Goal: Task Accomplishment & Management: Manage account settings

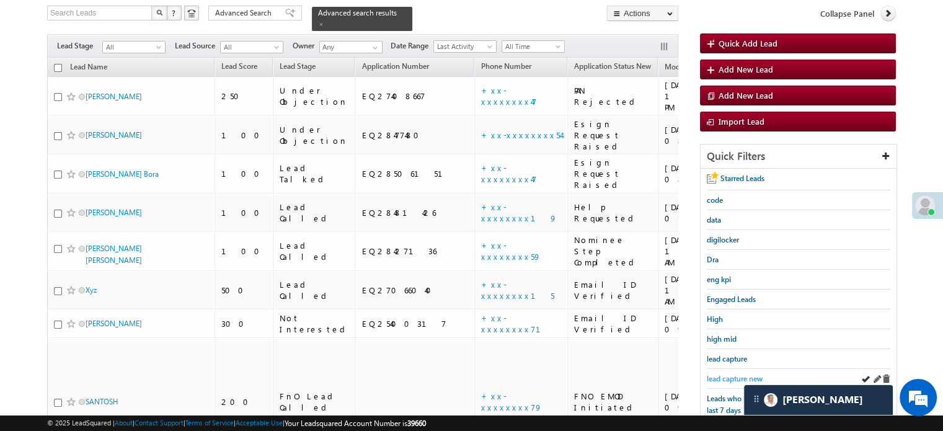
click at [734, 376] on span "lead capture new" at bounding box center [735, 378] width 56 height 9
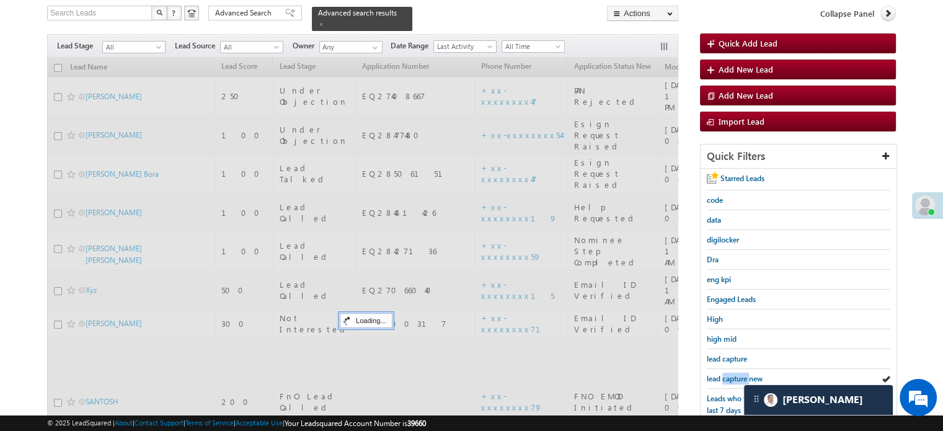
click at [734, 376] on span "lead capture new" at bounding box center [735, 378] width 56 height 9
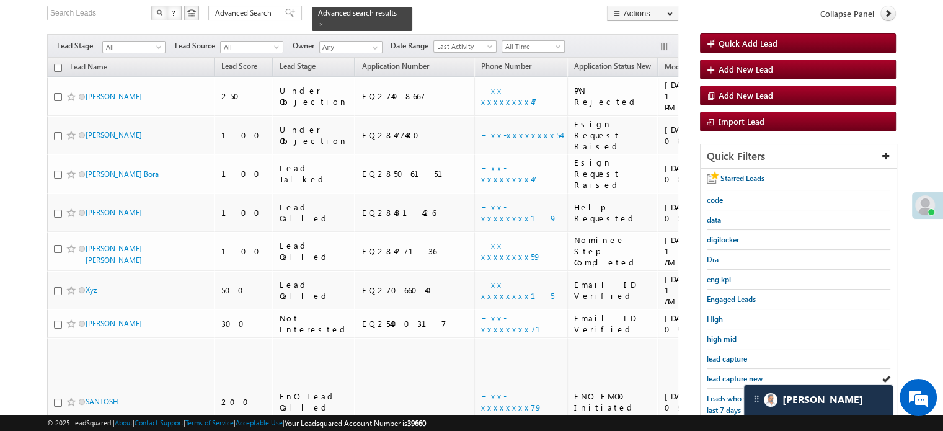
click at [734, 376] on span "lead capture new" at bounding box center [735, 378] width 56 height 9
click at [739, 376] on span "lead capture new" at bounding box center [735, 378] width 56 height 9
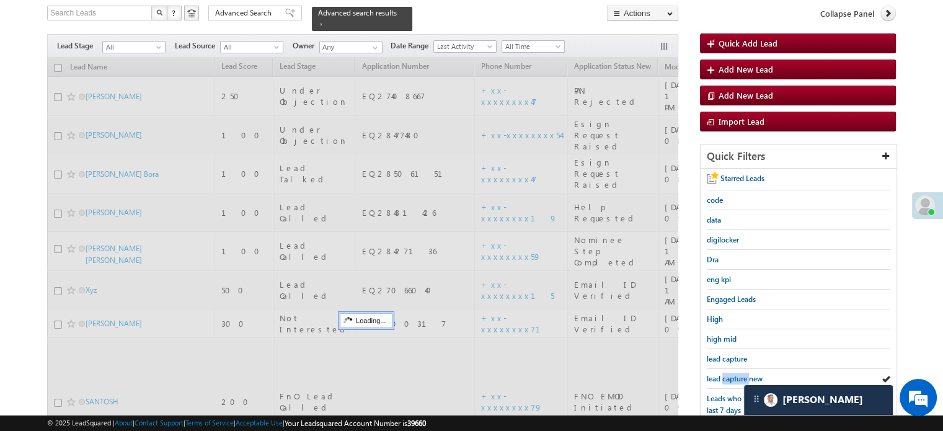
click at [739, 376] on span "lead capture new" at bounding box center [735, 378] width 56 height 9
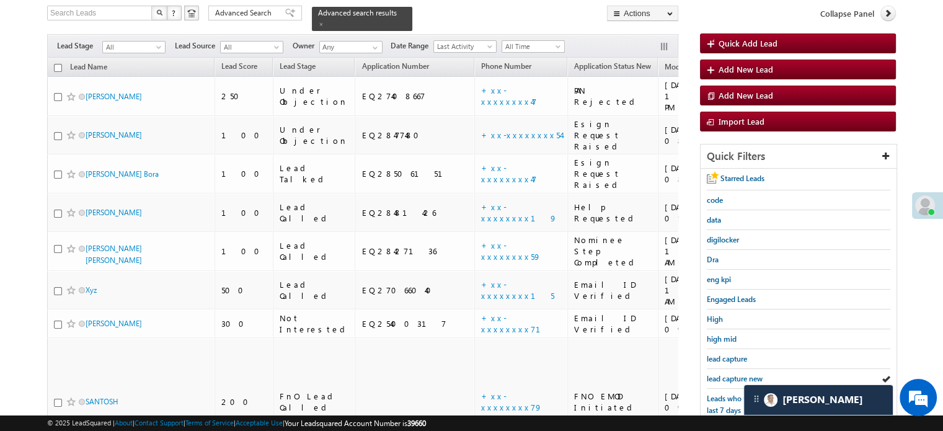
click at [739, 376] on span "lead capture new" at bounding box center [735, 378] width 56 height 9
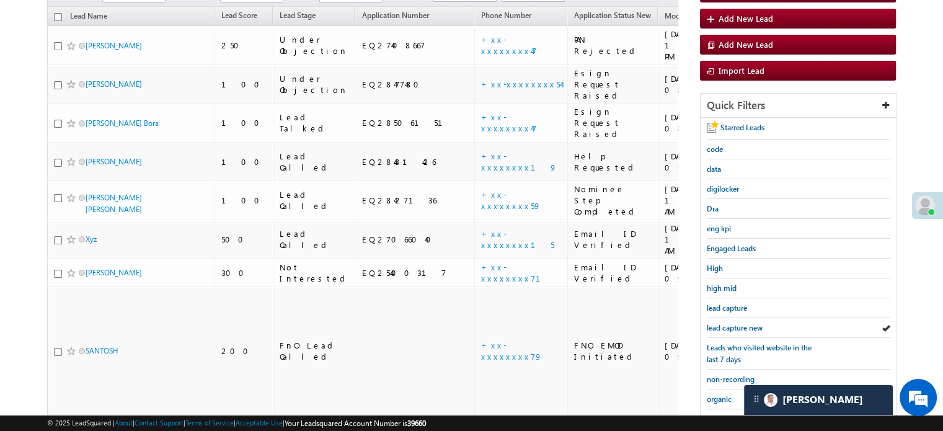
scroll to position [267, 0]
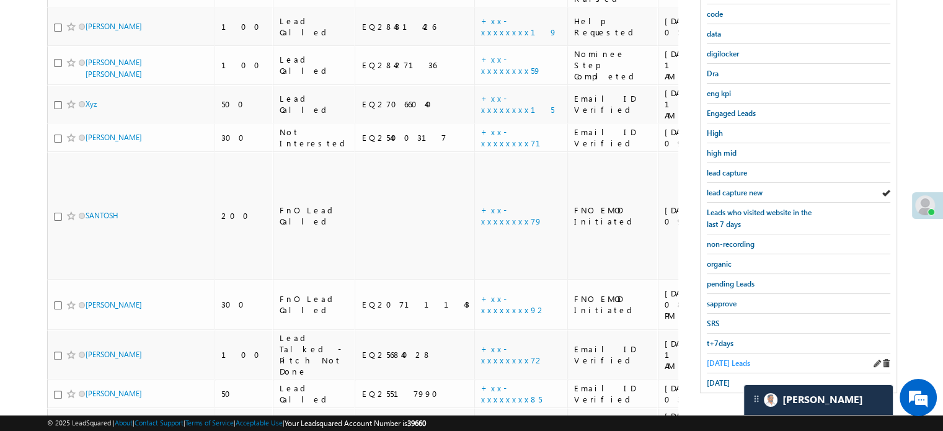
click at [724, 358] on span "Today's Leads" at bounding box center [728, 362] width 43 height 9
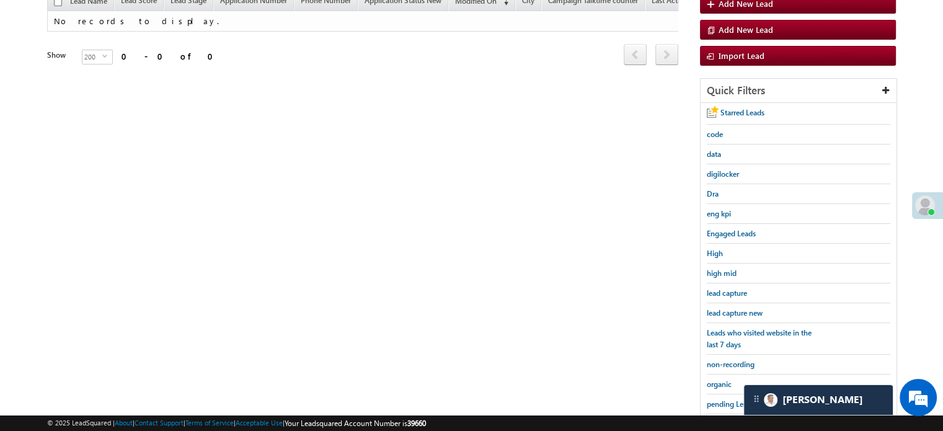
scroll to position [142, 0]
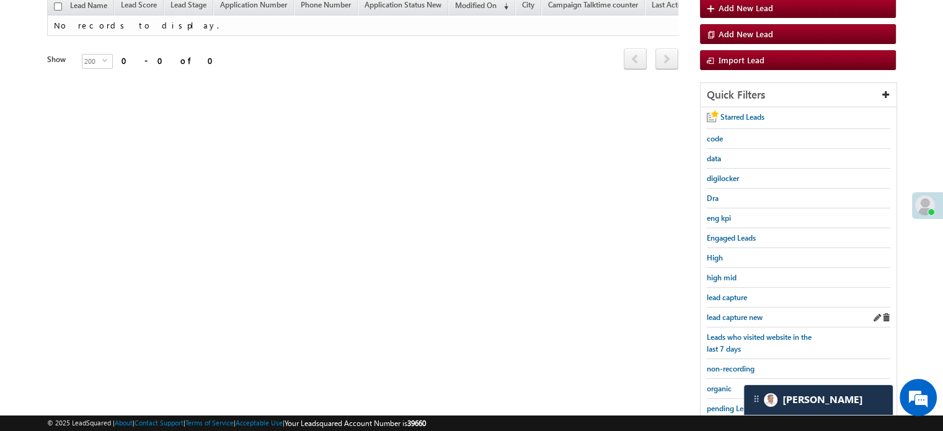
click at [741, 307] on div "lead capture new" at bounding box center [798, 317] width 183 height 20
click at [736, 312] on span "lead capture new" at bounding box center [735, 316] width 56 height 9
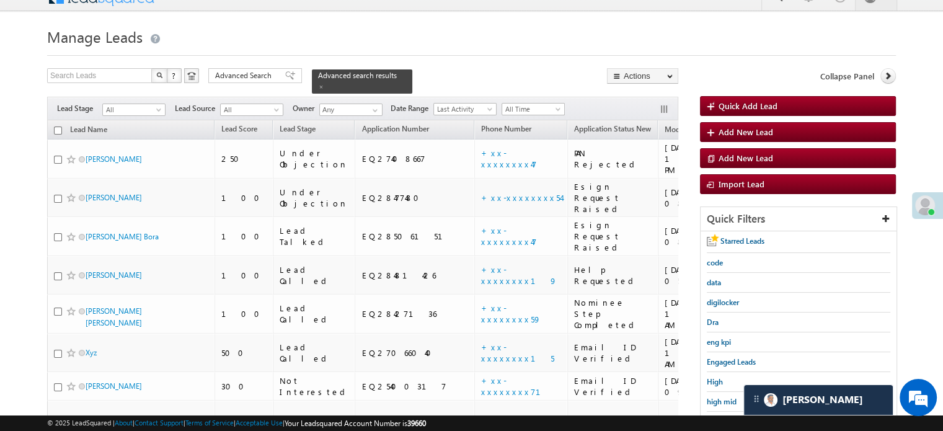
scroll to position [80, 0]
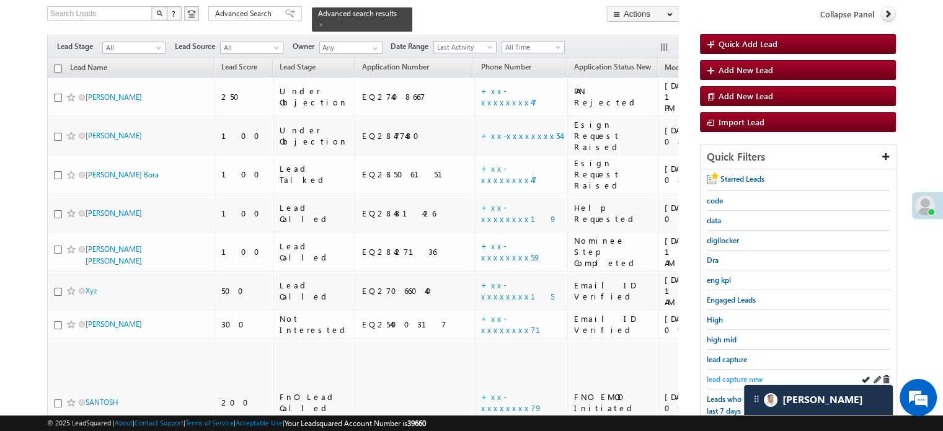
click at [717, 374] on span "lead capture new" at bounding box center [735, 378] width 56 height 9
click at [710, 374] on span "lead capture new" at bounding box center [735, 378] width 56 height 9
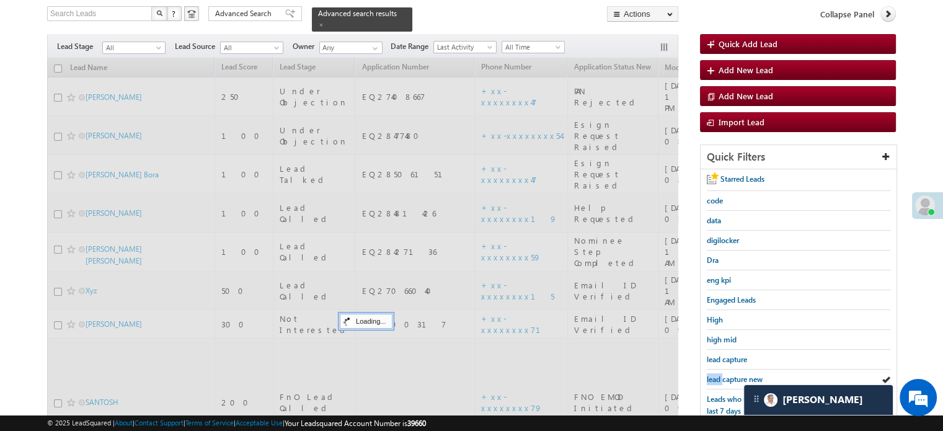
click at [710, 374] on span "lead capture new" at bounding box center [735, 378] width 56 height 9
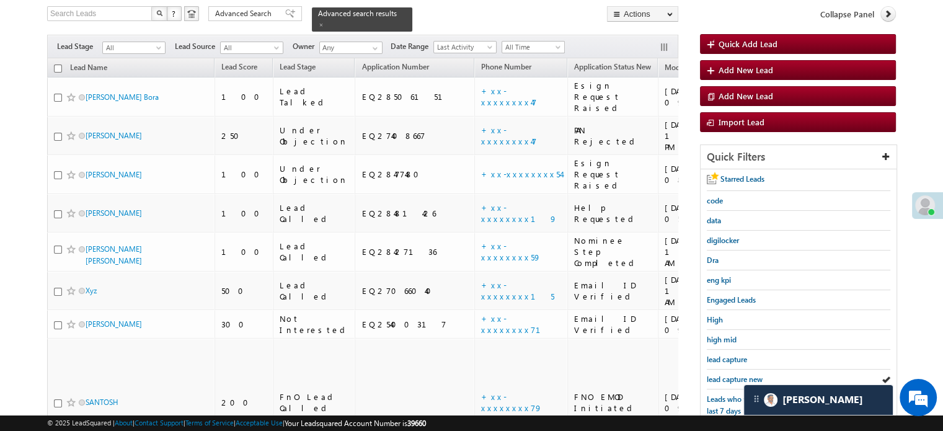
click at [710, 374] on span "lead capture new" at bounding box center [735, 378] width 56 height 9
click at [727, 374] on span "lead capture new" at bounding box center [735, 378] width 56 height 9
click at [728, 374] on span "lead capture new" at bounding box center [735, 378] width 56 height 9
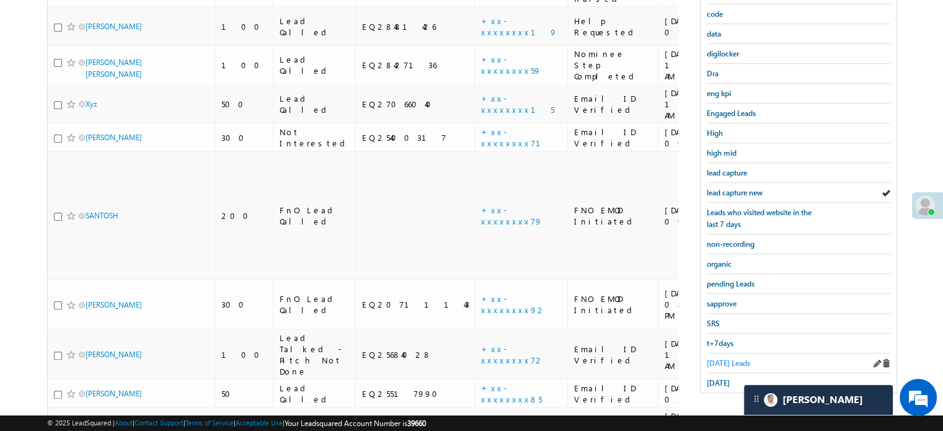
click at [724, 358] on span "Today's Leads" at bounding box center [728, 362] width 43 height 9
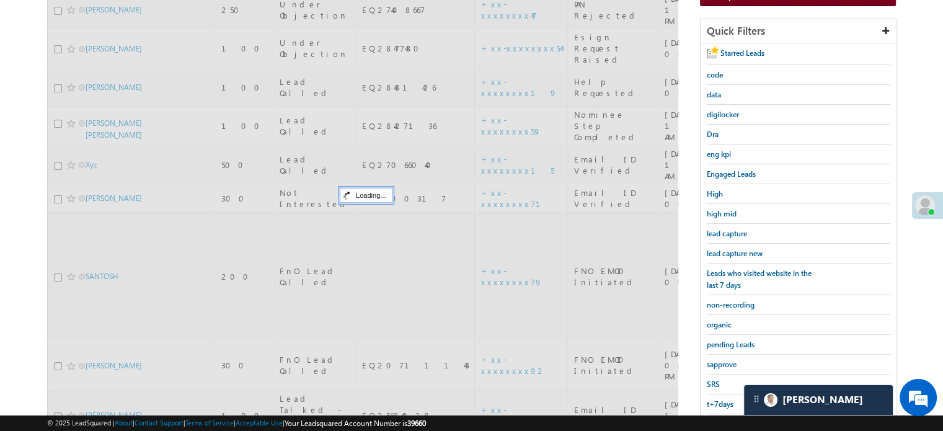
scroll to position [81, 0]
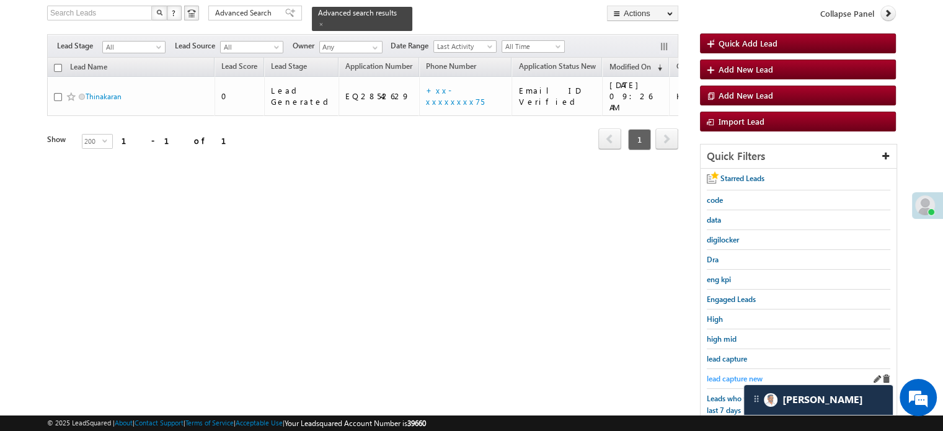
click at [724, 376] on span "lead capture new" at bounding box center [735, 378] width 56 height 9
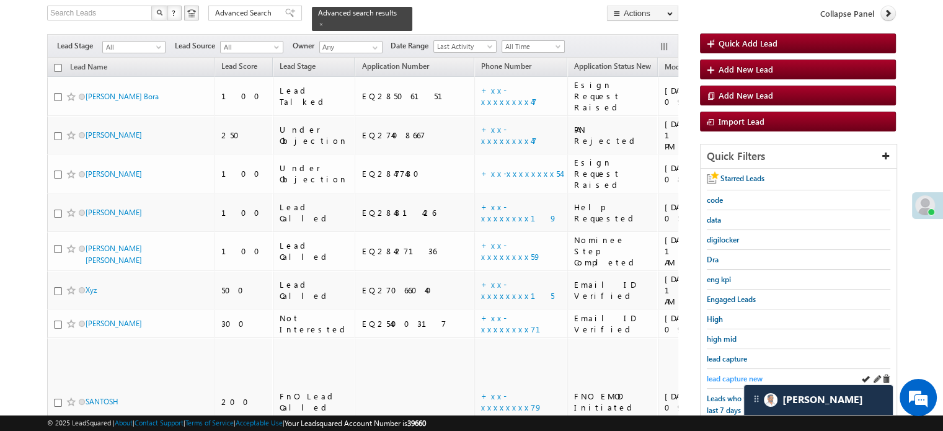
click at [731, 374] on span "lead capture new" at bounding box center [735, 378] width 56 height 9
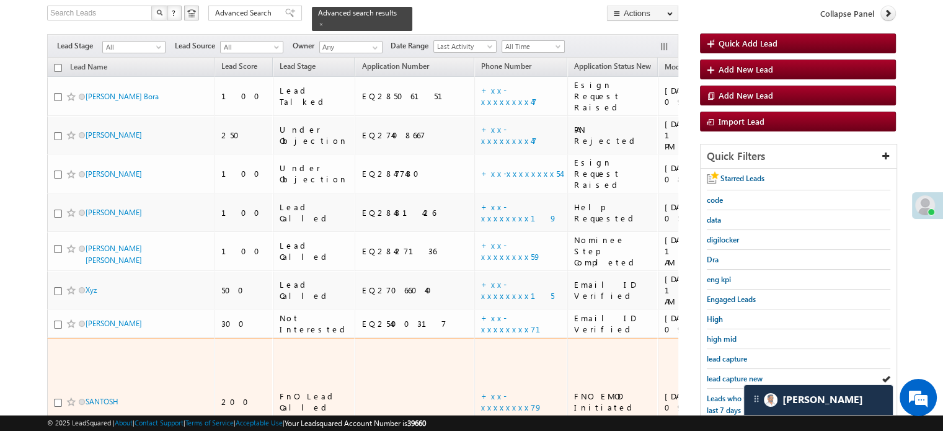
scroll to position [205, 0]
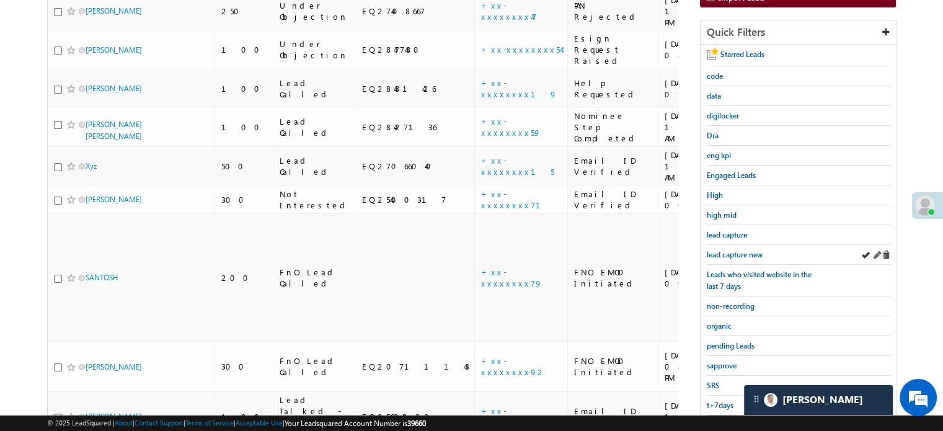
click at [717, 237] on div "lead capture" at bounding box center [798, 235] width 183 height 20
click at [720, 245] on div "lead capture new" at bounding box center [798, 255] width 183 height 20
click at [720, 249] on link "lead capture new" at bounding box center [735, 255] width 56 height 12
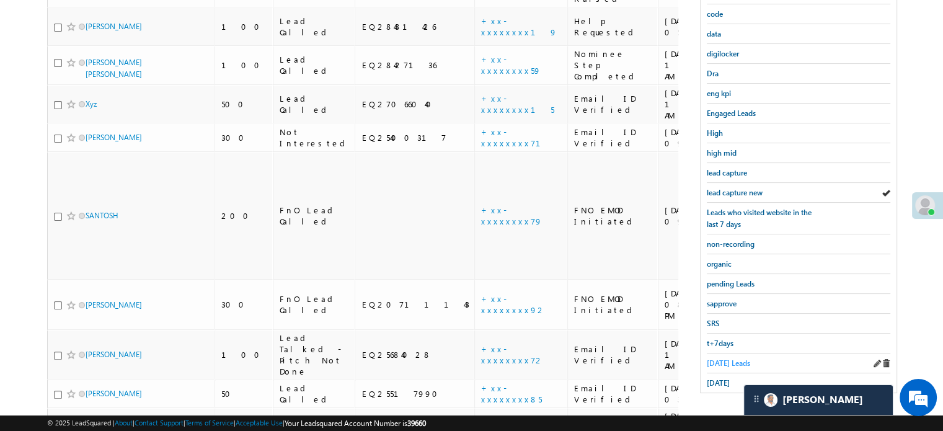
click at [723, 358] on span "Today's Leads" at bounding box center [728, 362] width 43 height 9
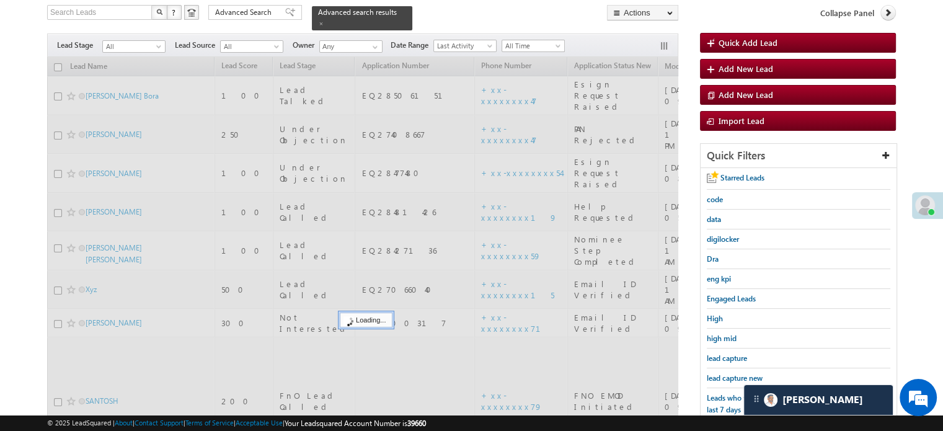
scroll to position [81, 0]
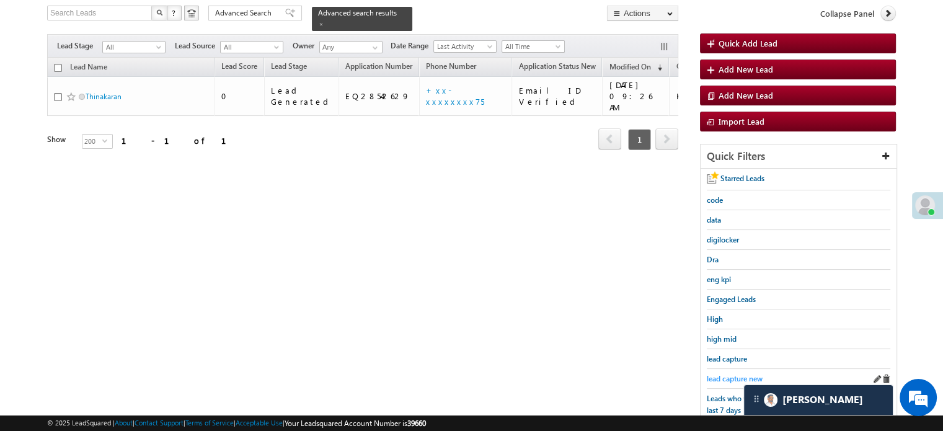
click at [722, 374] on span "lead capture new" at bounding box center [735, 378] width 56 height 9
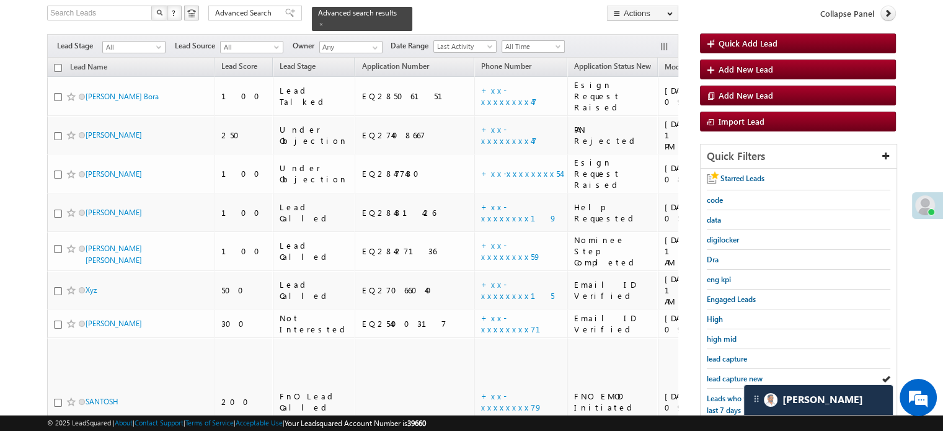
click at [722, 374] on span "lead capture new" at bounding box center [735, 378] width 56 height 9
click at [717, 373] on link "lead capture new" at bounding box center [735, 379] width 56 height 12
click at [725, 374] on span "lead capture new" at bounding box center [735, 378] width 56 height 9
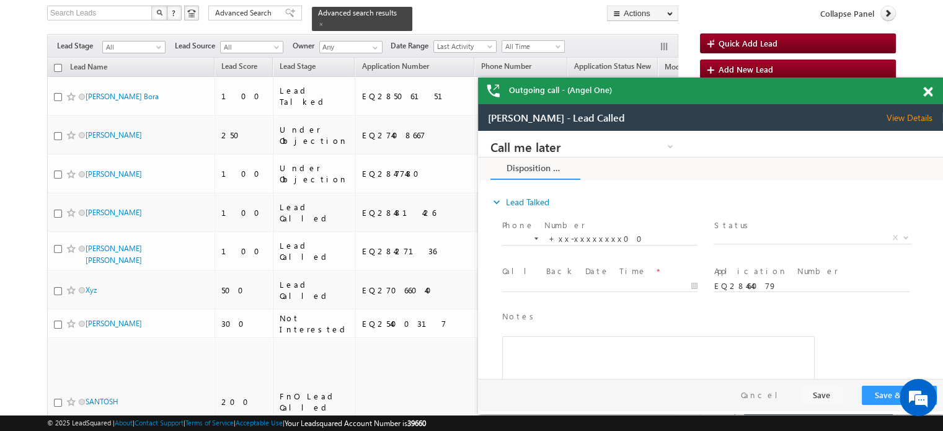
scroll to position [0, 0]
click at [929, 90] on span at bounding box center [927, 92] width 9 height 11
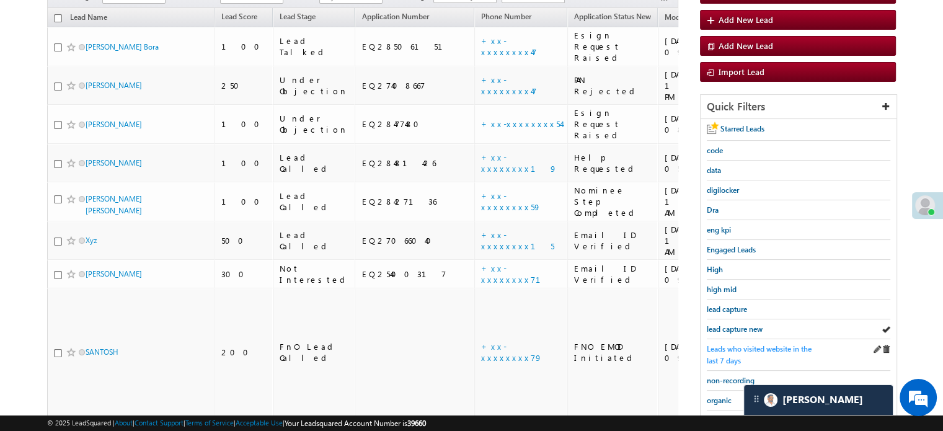
scroll to position [205, 0]
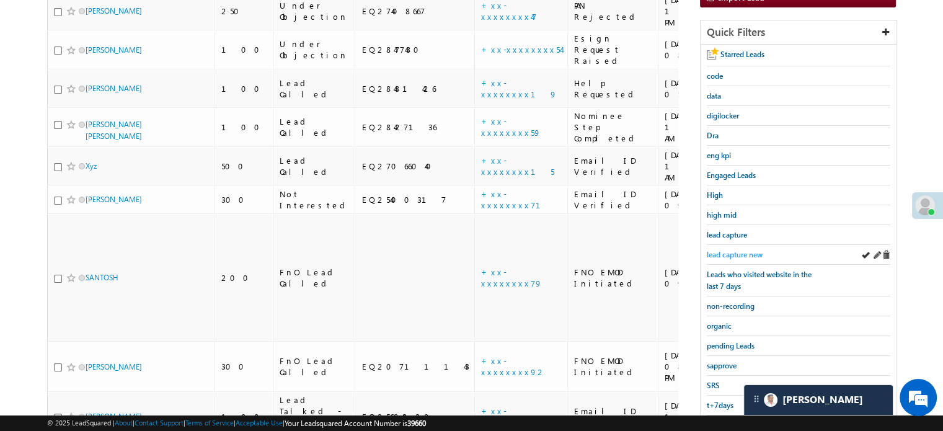
click at [739, 250] on span "lead capture new" at bounding box center [735, 254] width 56 height 9
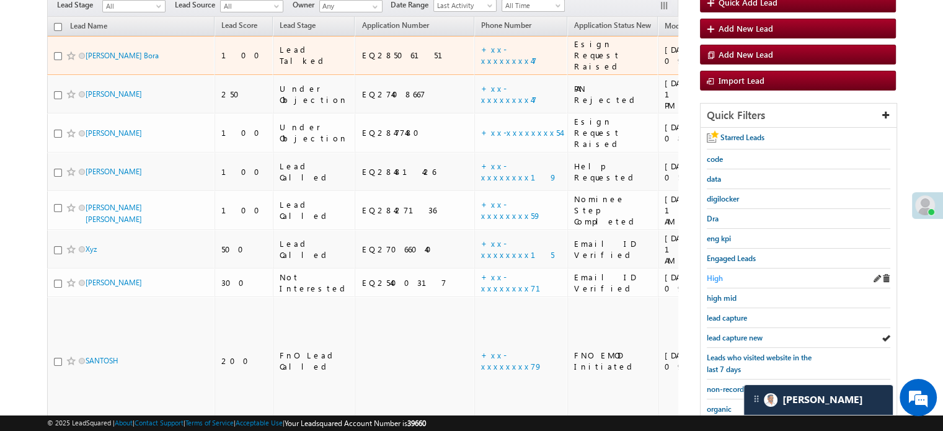
scroll to position [143, 0]
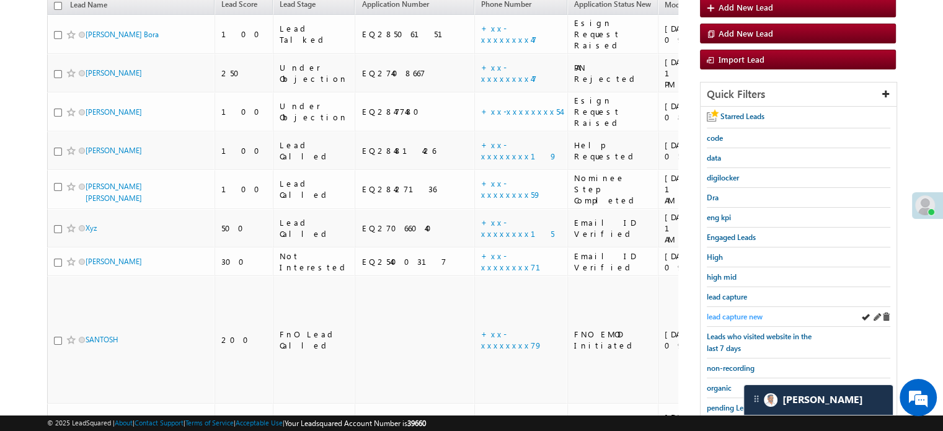
click at [738, 312] on span "lead capture new" at bounding box center [735, 316] width 56 height 9
click at [719, 313] on span "lead capture new" at bounding box center [735, 316] width 56 height 9
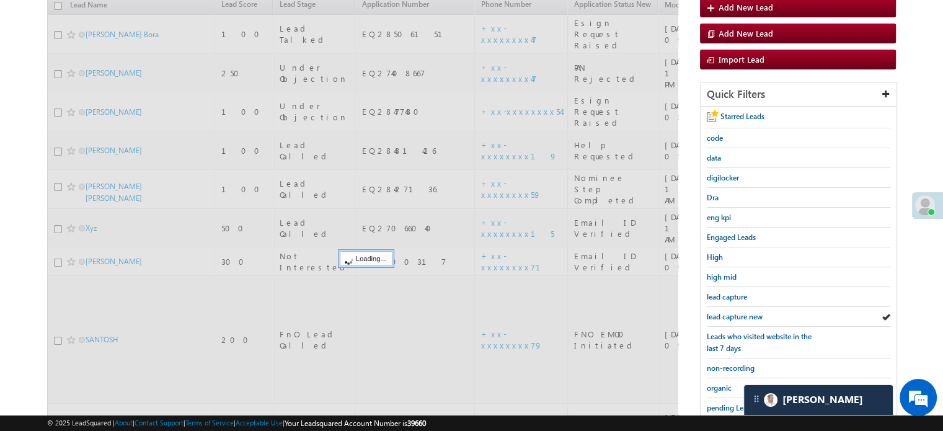
click at [719, 313] on span "lead capture new" at bounding box center [735, 316] width 56 height 9
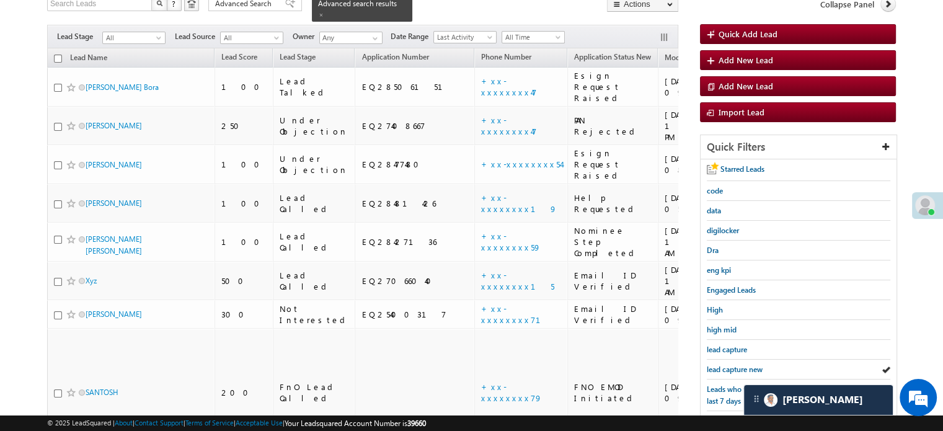
scroll to position [81, 0]
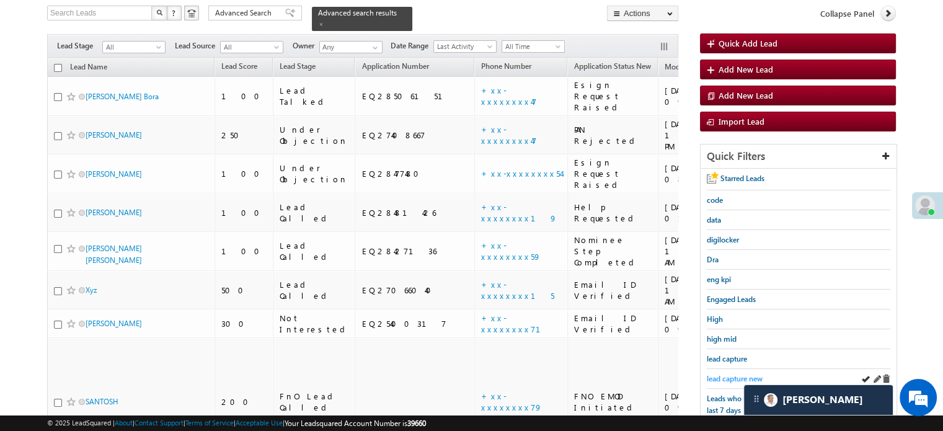
click at [736, 374] on span "lead capture new" at bounding box center [735, 378] width 56 height 9
click at [723, 374] on span "lead capture new" at bounding box center [735, 378] width 56 height 9
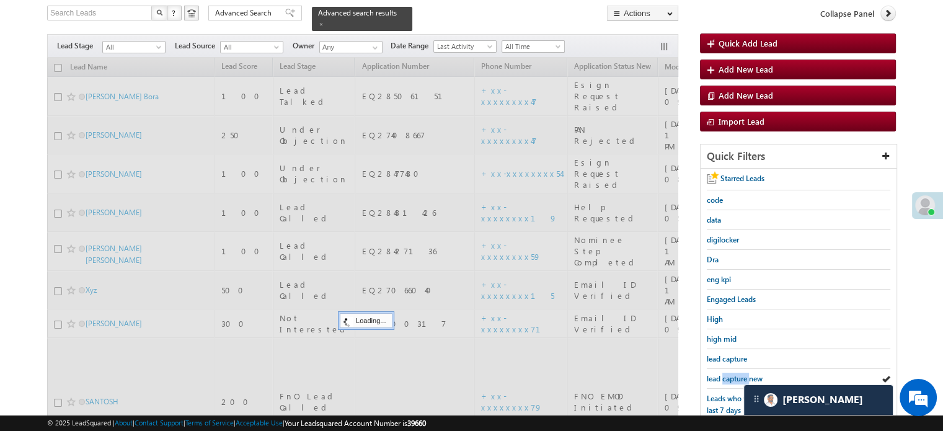
click at [723, 374] on span "lead capture new" at bounding box center [735, 378] width 56 height 9
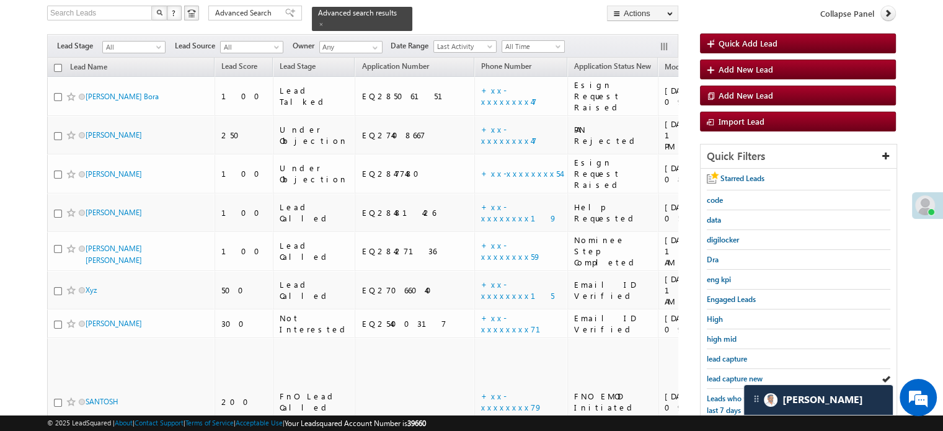
click at [723, 374] on span "lead capture new" at bounding box center [735, 378] width 56 height 9
click at [730, 374] on span "lead capture new" at bounding box center [735, 378] width 56 height 9
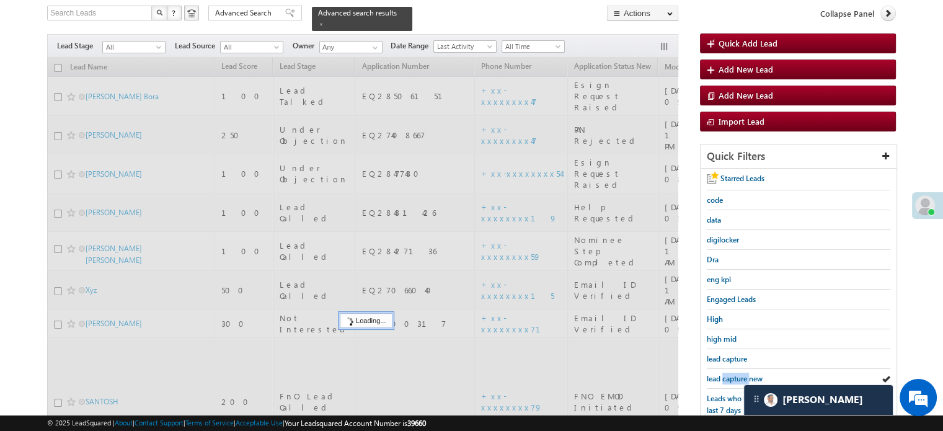
click at [730, 374] on span "lead capture new" at bounding box center [735, 378] width 56 height 9
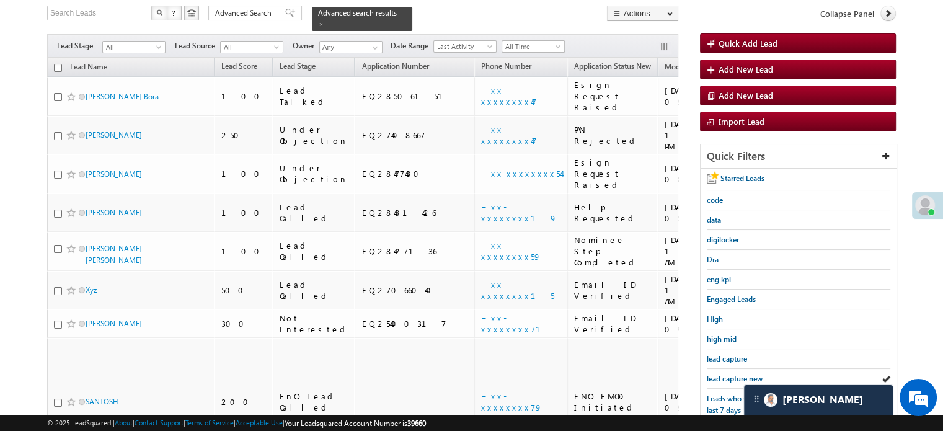
click at [730, 374] on span "lead capture new" at bounding box center [735, 378] width 56 height 9
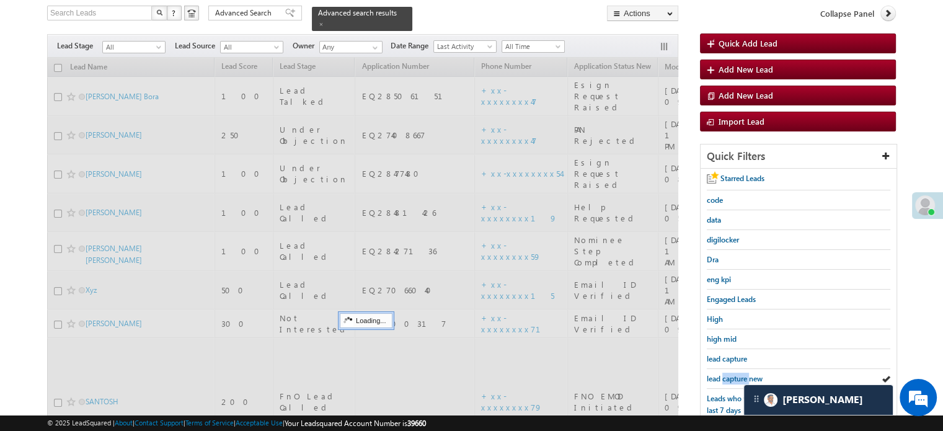
click at [730, 374] on span "lead capture new" at bounding box center [735, 378] width 56 height 9
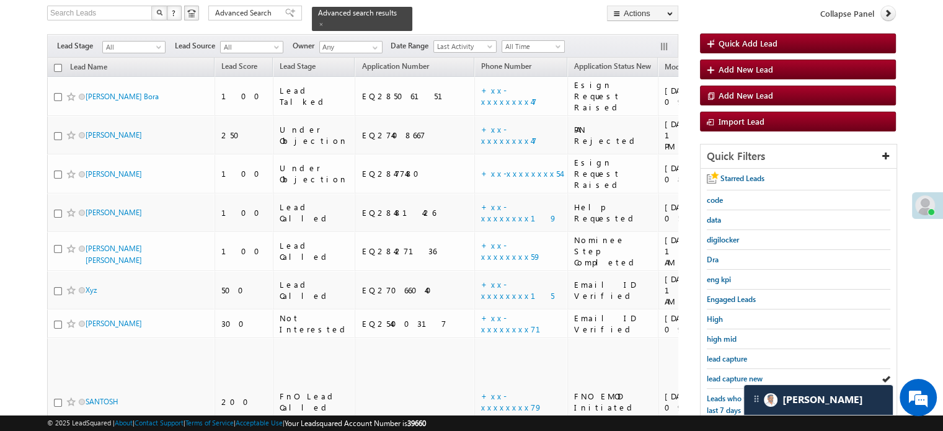
click at [730, 374] on span "lead capture new" at bounding box center [735, 378] width 56 height 9
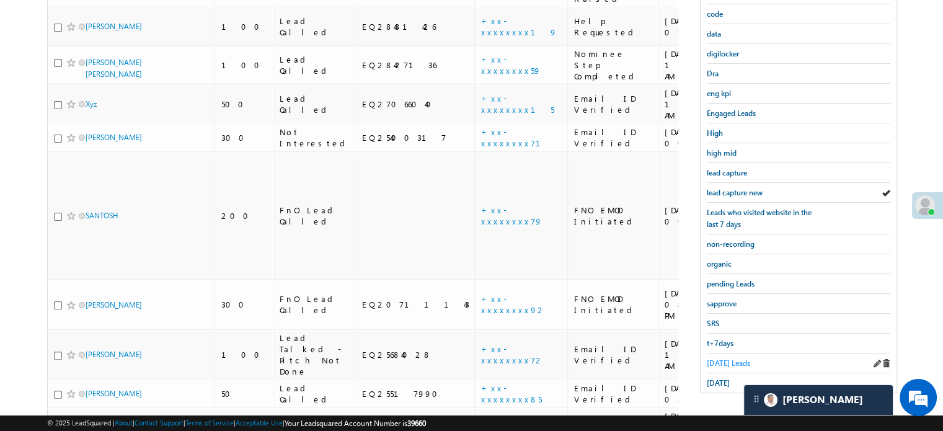
click at [720, 358] on span "Today's Leads" at bounding box center [728, 362] width 43 height 9
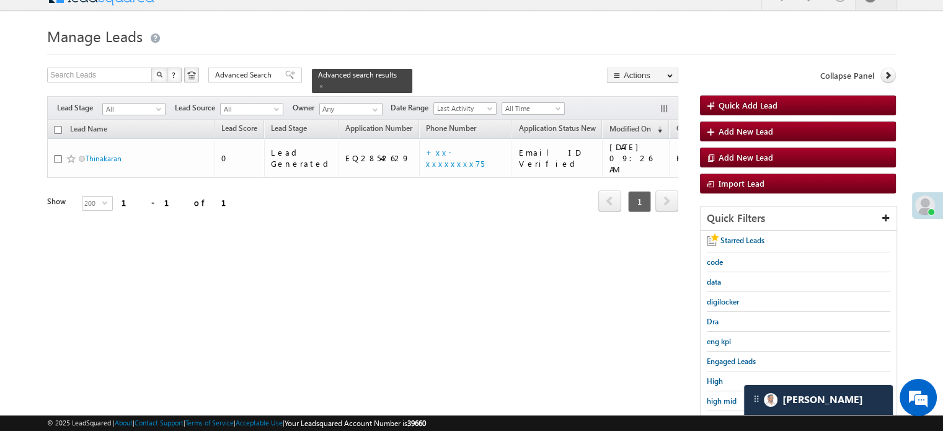
scroll to position [143, 0]
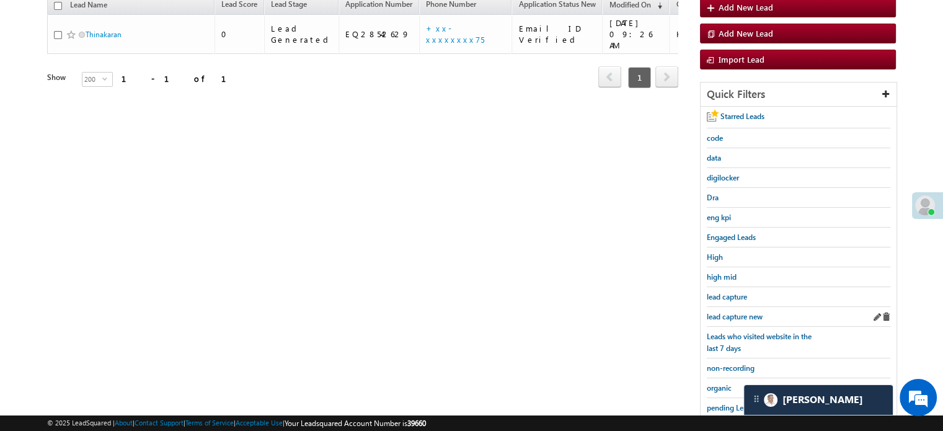
click at [739, 319] on div "lead capture new" at bounding box center [798, 317] width 183 height 20
click at [736, 312] on span "lead capture new" at bounding box center [735, 316] width 56 height 9
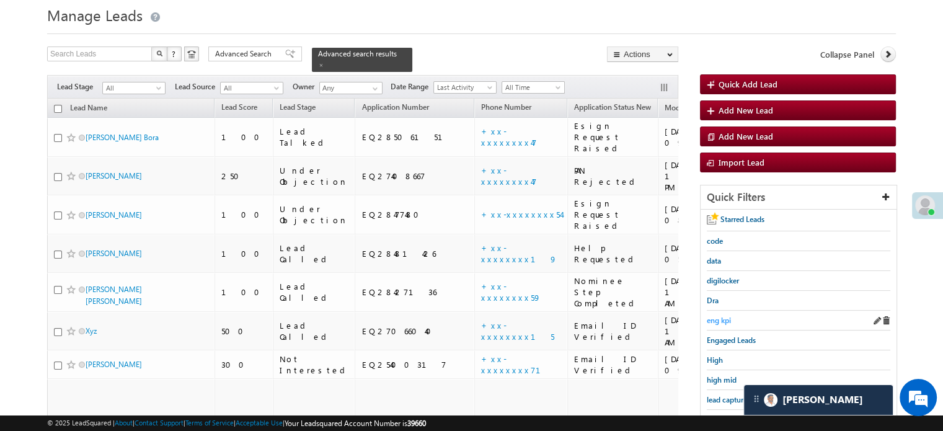
scroll to position [62, 0]
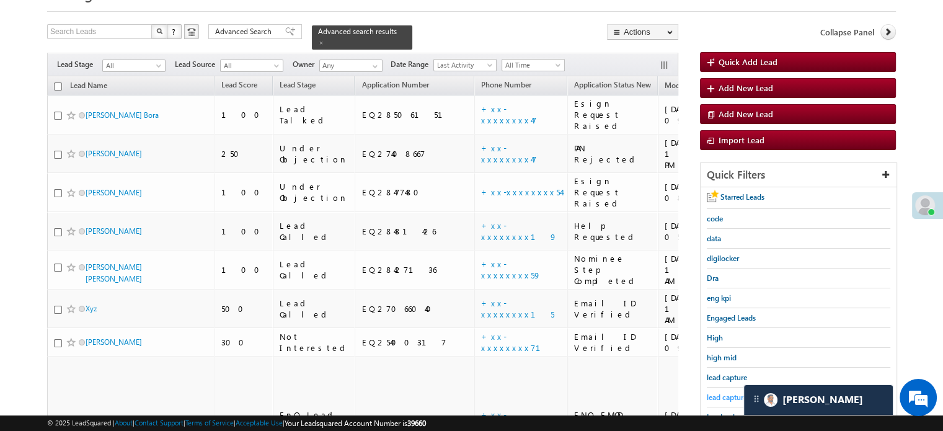
click at [724, 392] on span "lead capture new" at bounding box center [735, 396] width 56 height 9
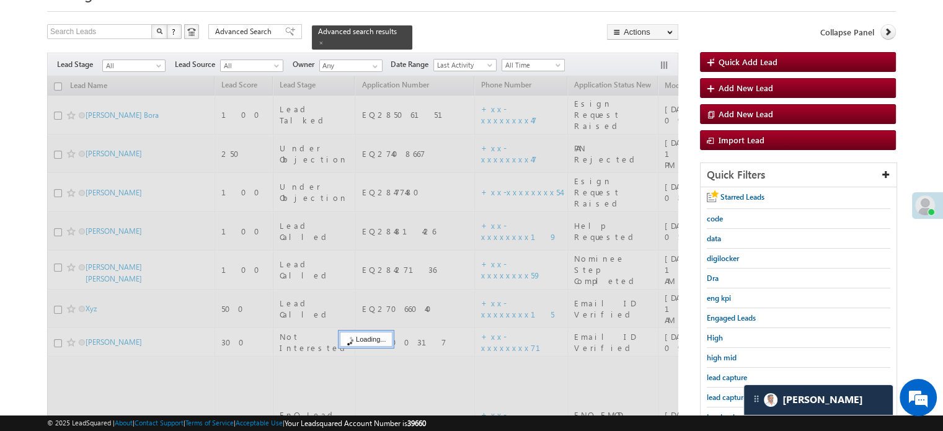
click at [724, 392] on span "lead capture new" at bounding box center [735, 396] width 56 height 9
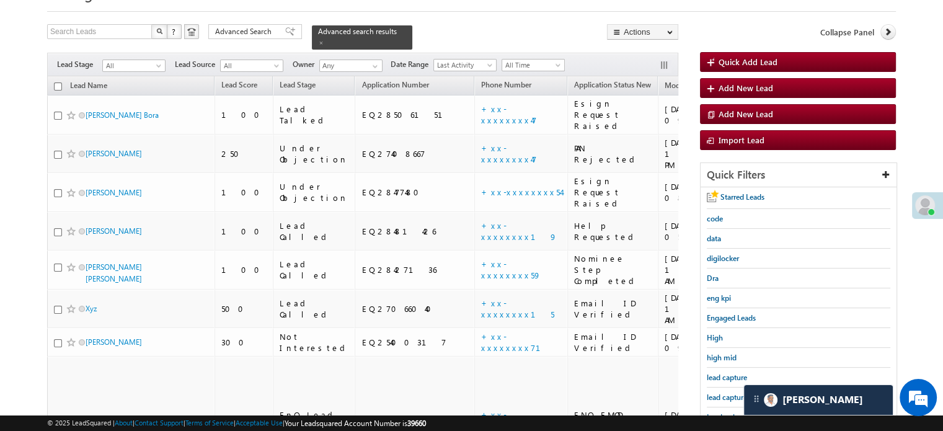
scroll to position [267, 0]
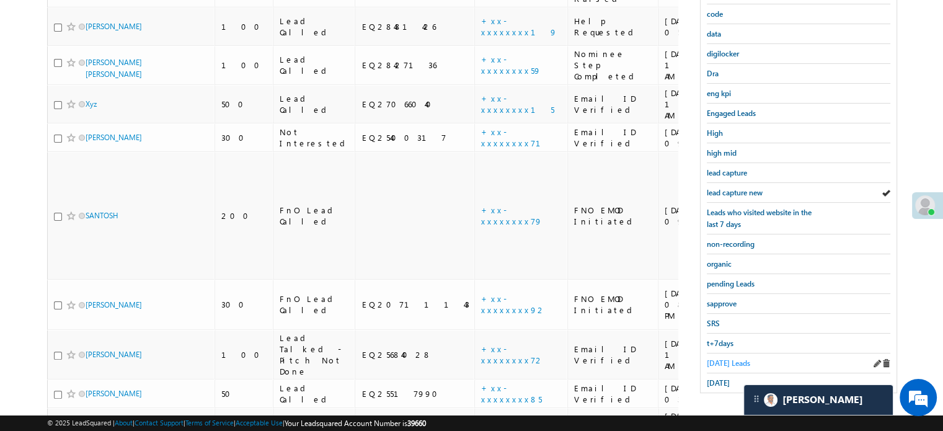
click at [718, 358] on span "[DATE] Leads" at bounding box center [728, 362] width 43 height 9
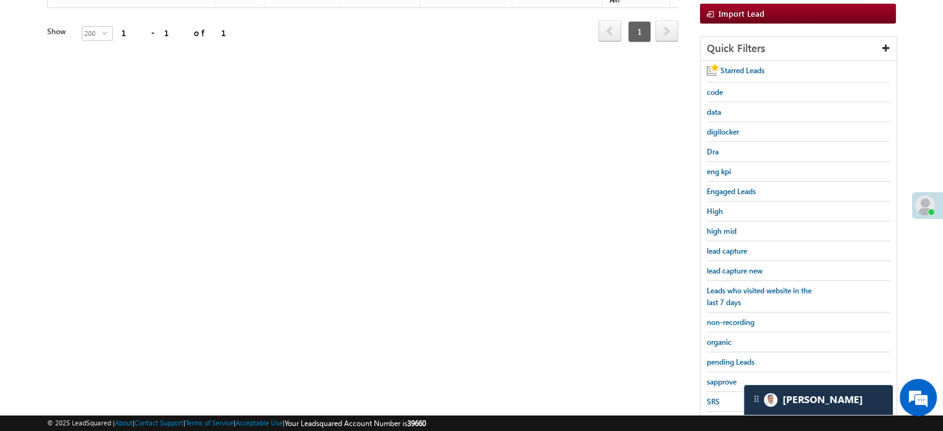
scroll to position [266, 0]
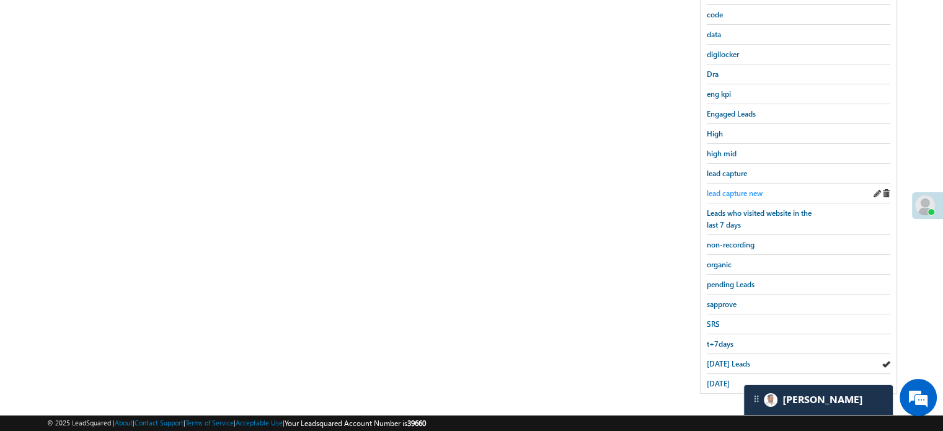
click at [717, 188] on span "lead capture new" at bounding box center [735, 192] width 56 height 9
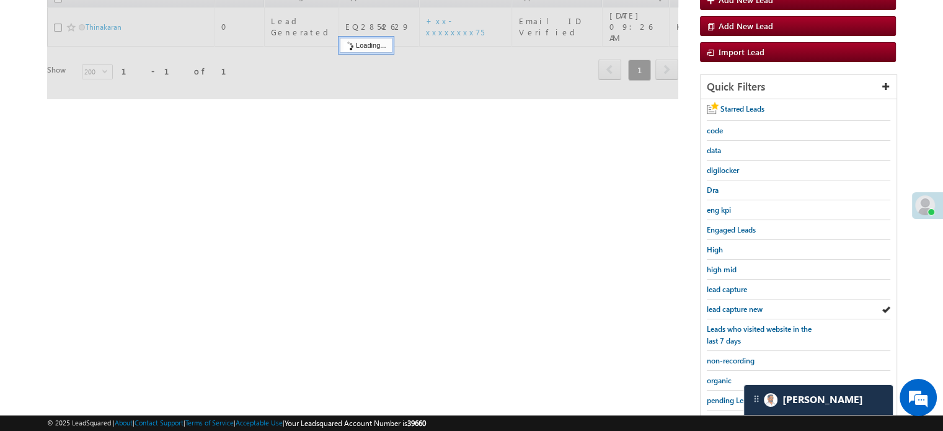
scroll to position [142, 0]
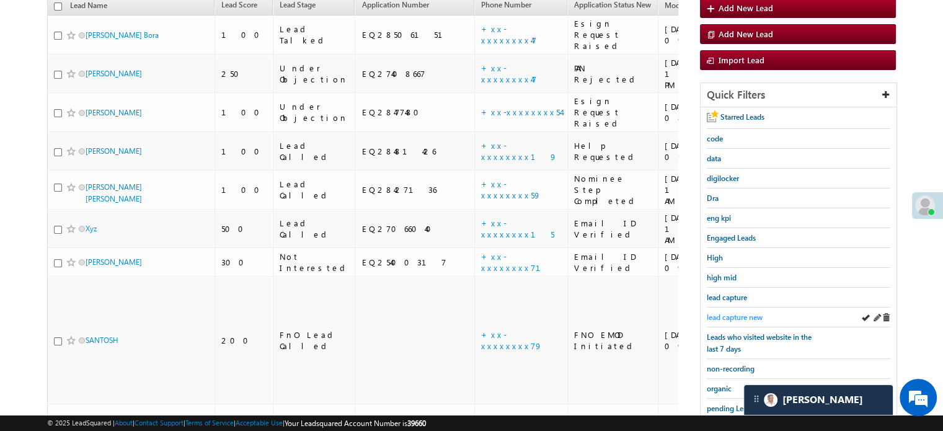
click at [734, 312] on span "lead capture new" at bounding box center [735, 316] width 56 height 9
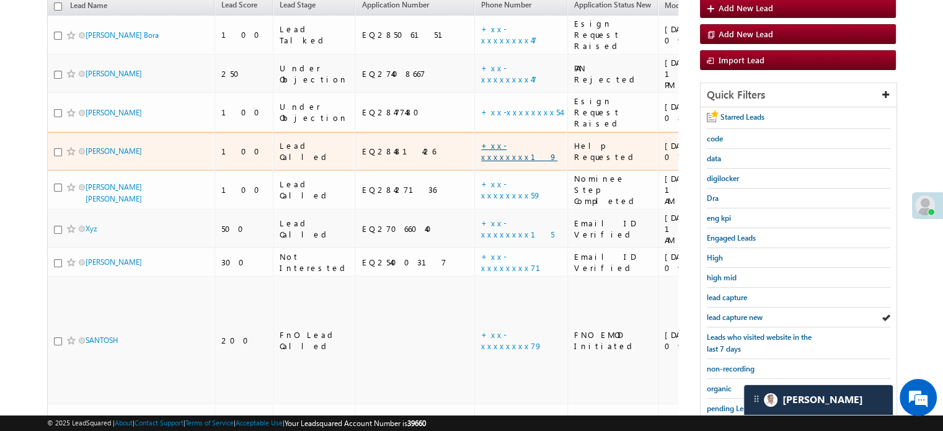
click at [481, 140] on link "+xx-xxxxxxxx19" at bounding box center [519, 151] width 76 height 22
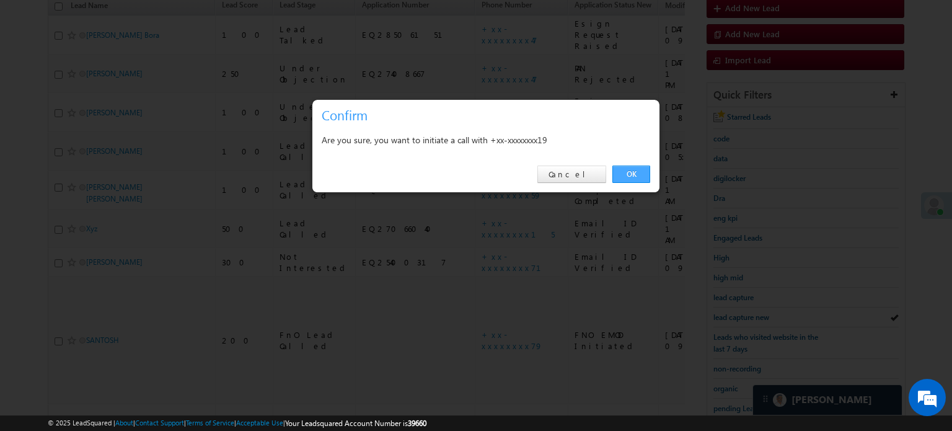
click at [620, 175] on link "OK" at bounding box center [631, 174] width 38 height 17
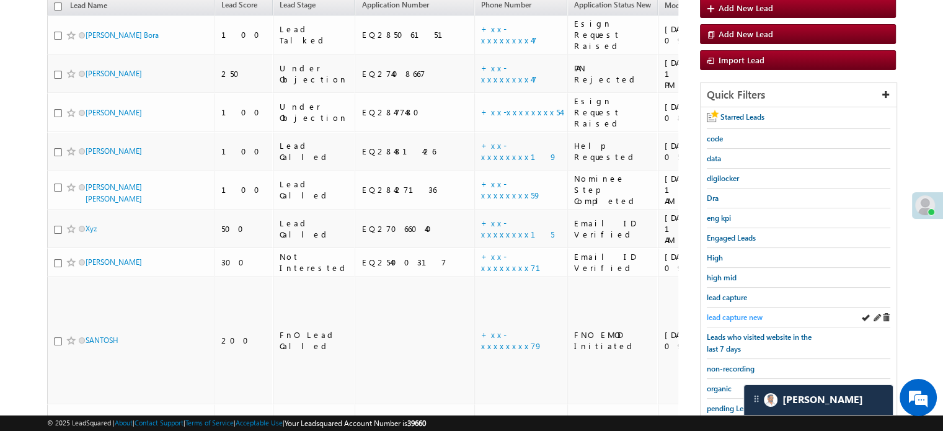
click at [751, 313] on span "lead capture new" at bounding box center [735, 316] width 56 height 9
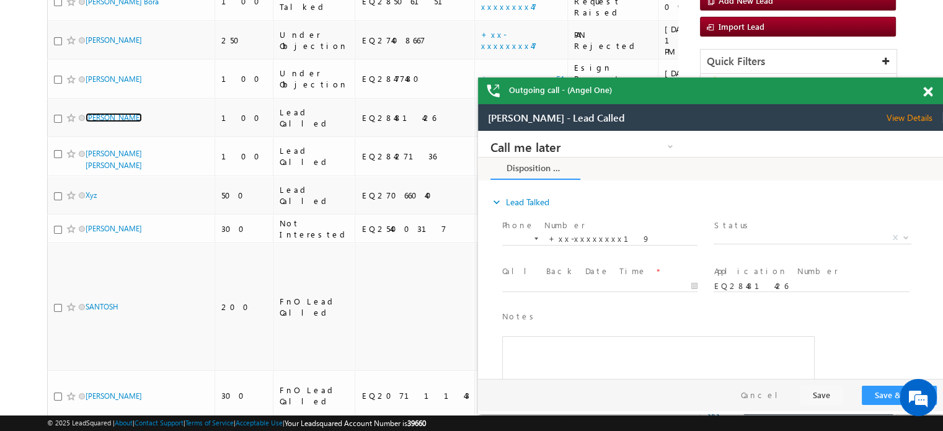
scroll to position [0, 0]
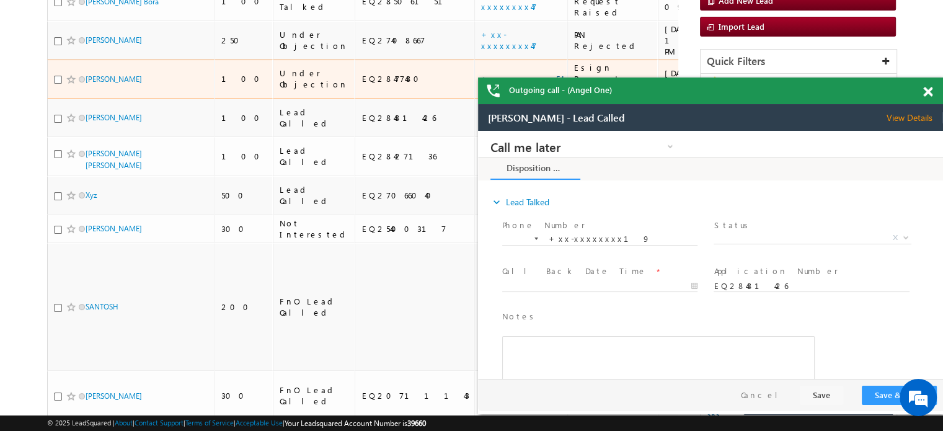
click at [481, 73] on link "+xx-xxxxxxxx54" at bounding box center [521, 78] width 80 height 11
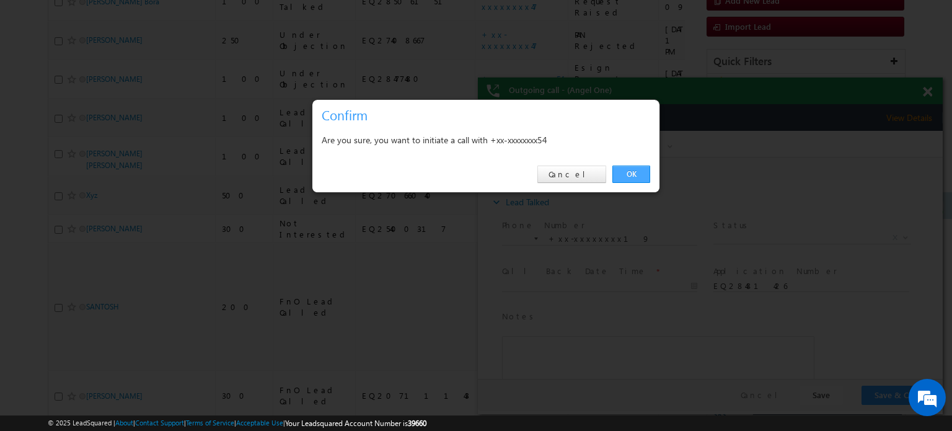
drag, startPoint x: 622, startPoint y: 173, endPoint x: 410, endPoint y: 14, distance: 264.8
click at [622, 173] on link "OK" at bounding box center [631, 174] width 38 height 17
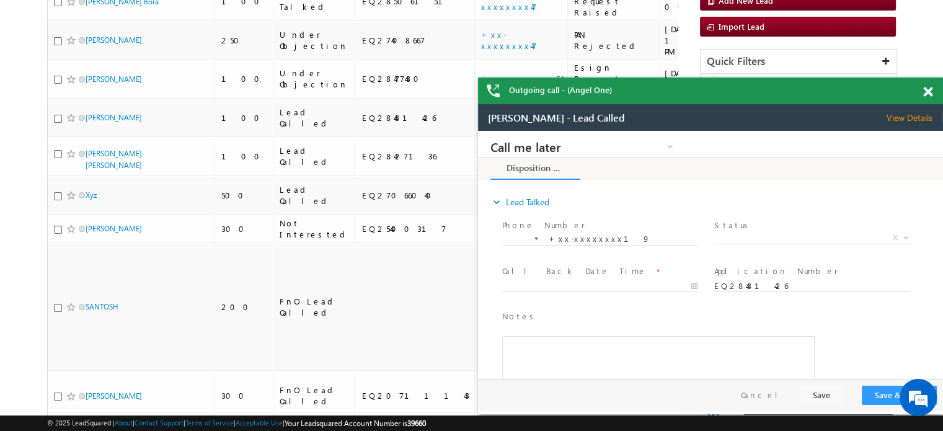
click at [925, 94] on span at bounding box center [927, 92] width 9 height 11
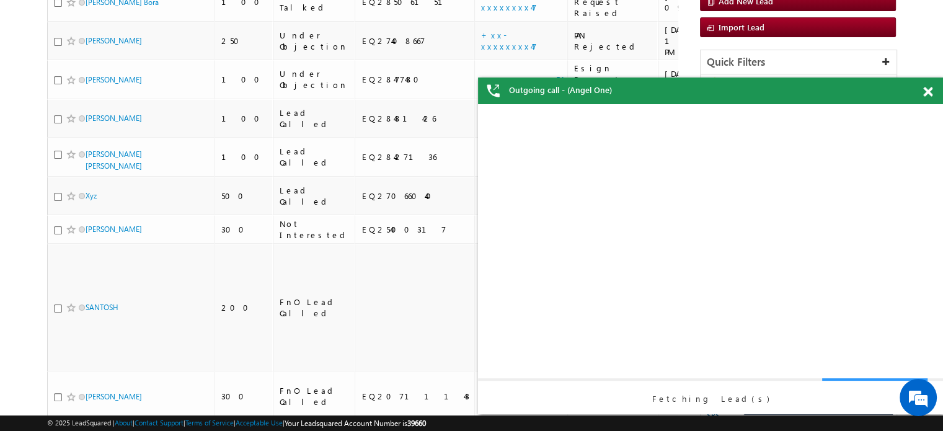
click at [733, 280] on div "Fetching Lead(s)" at bounding box center [710, 259] width 465 height 310
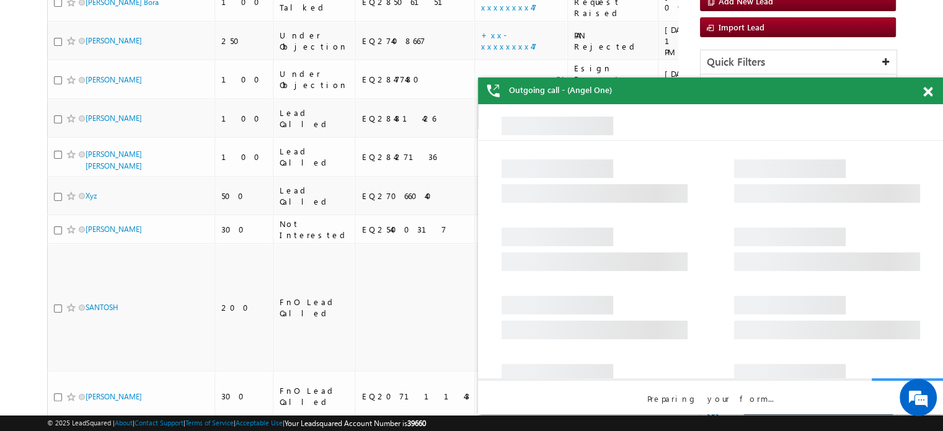
click at [925, 90] on span at bounding box center [927, 92] width 9 height 11
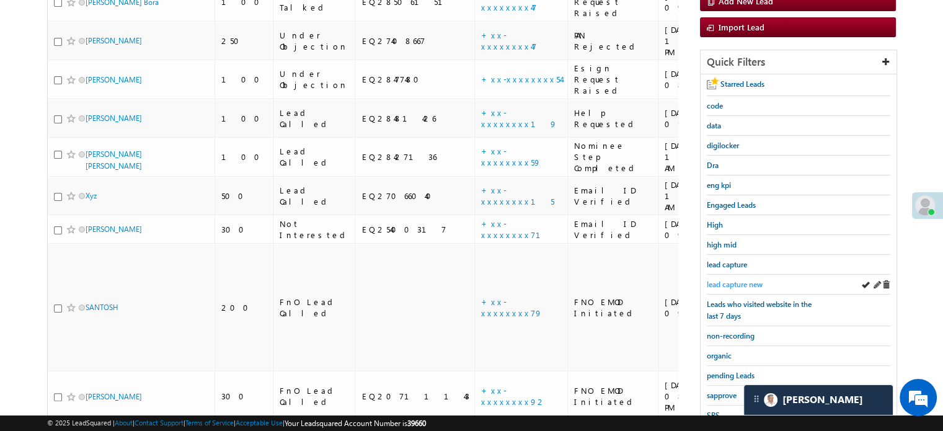
click at [750, 280] on span "lead capture new" at bounding box center [735, 284] width 56 height 9
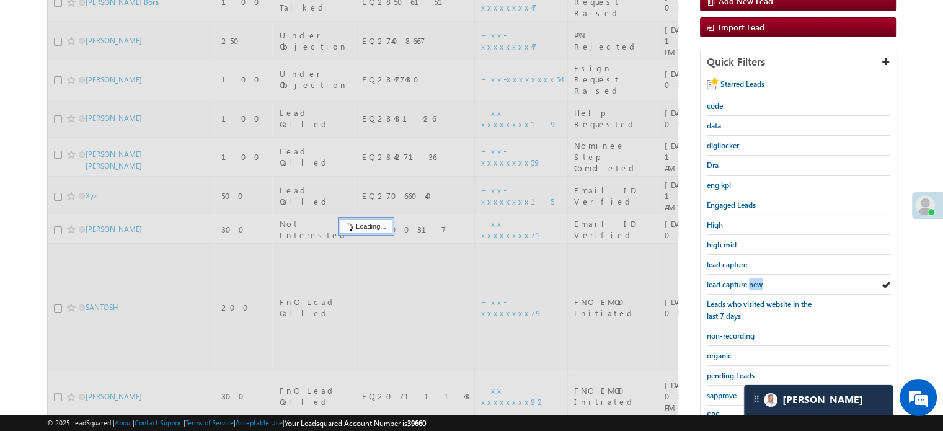
click at [749, 280] on span "lead capture new" at bounding box center [735, 284] width 56 height 9
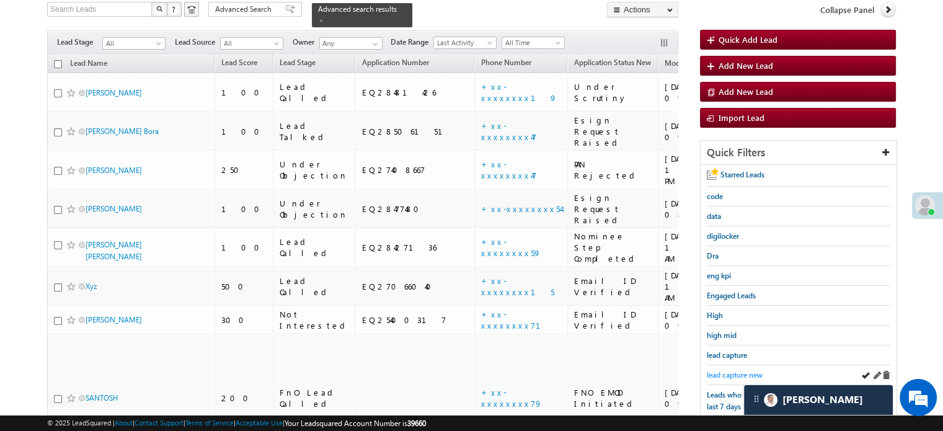
click at [729, 374] on span "lead capture new" at bounding box center [735, 374] width 56 height 9
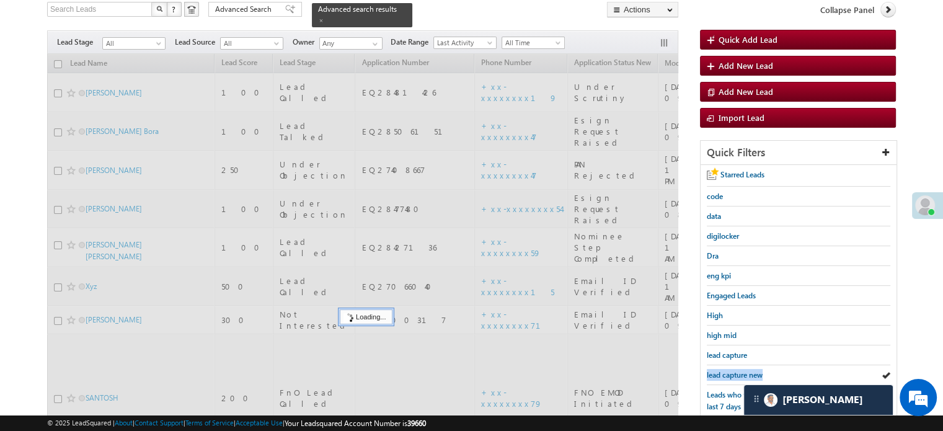
click at [729, 374] on span "lead capture new" at bounding box center [735, 374] width 56 height 9
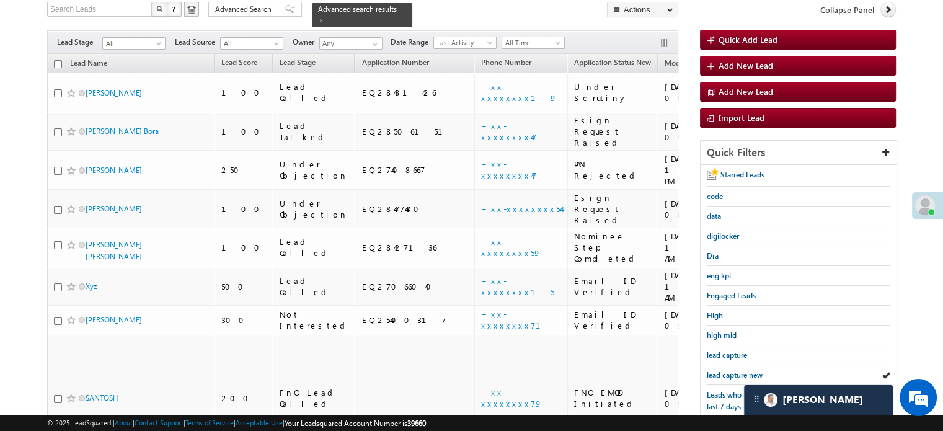
click at [729, 374] on span "lead capture new" at bounding box center [735, 374] width 56 height 9
click at [735, 373] on span "lead capture new" at bounding box center [735, 374] width 56 height 9
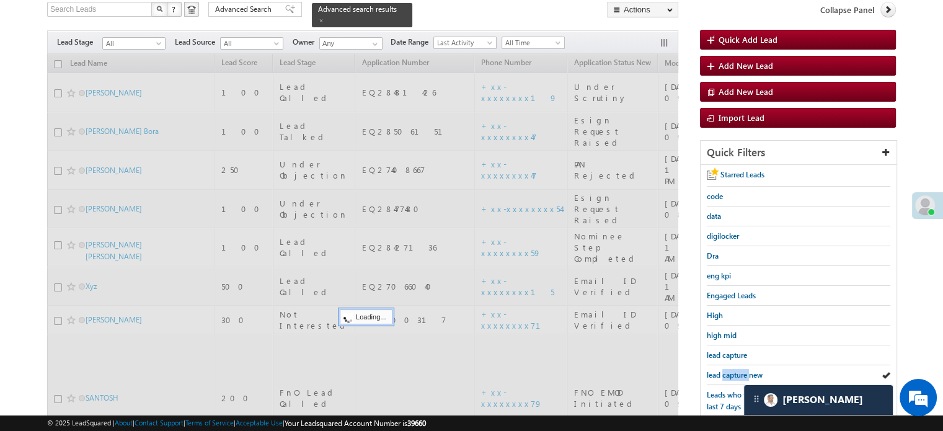
click at [735, 373] on span "lead capture new" at bounding box center [735, 374] width 56 height 9
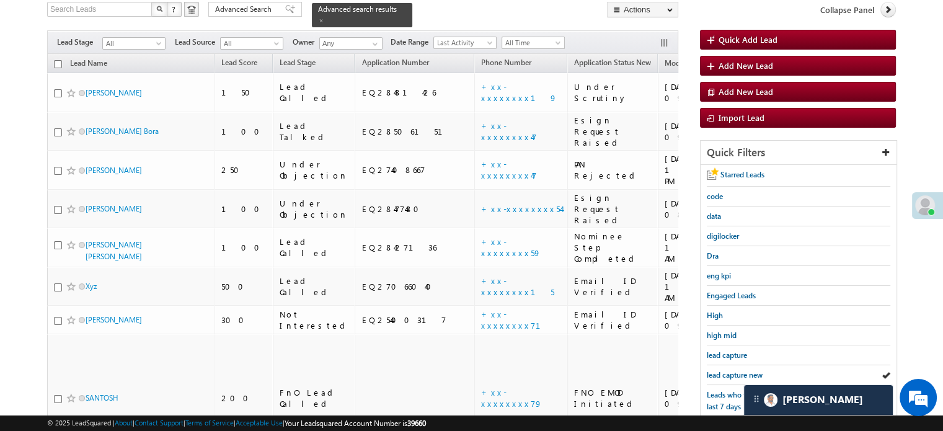
click at [735, 373] on span "lead capture new" at bounding box center [735, 374] width 56 height 9
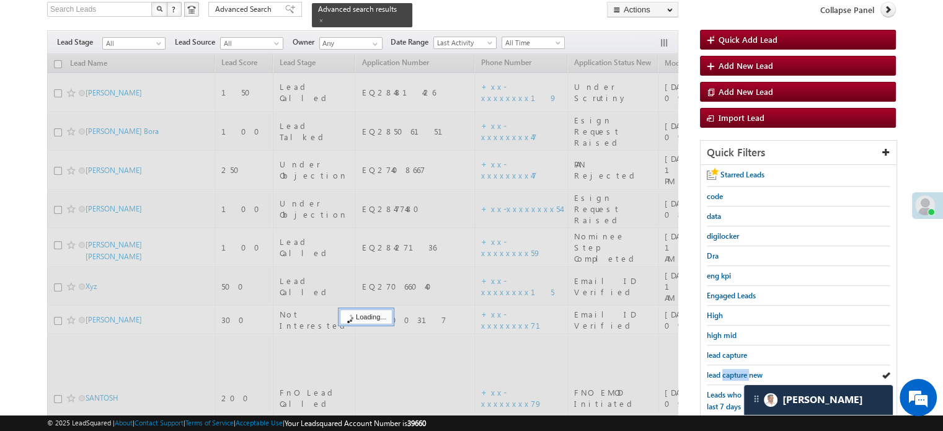
click at [735, 373] on span "lead capture new" at bounding box center [735, 374] width 56 height 9
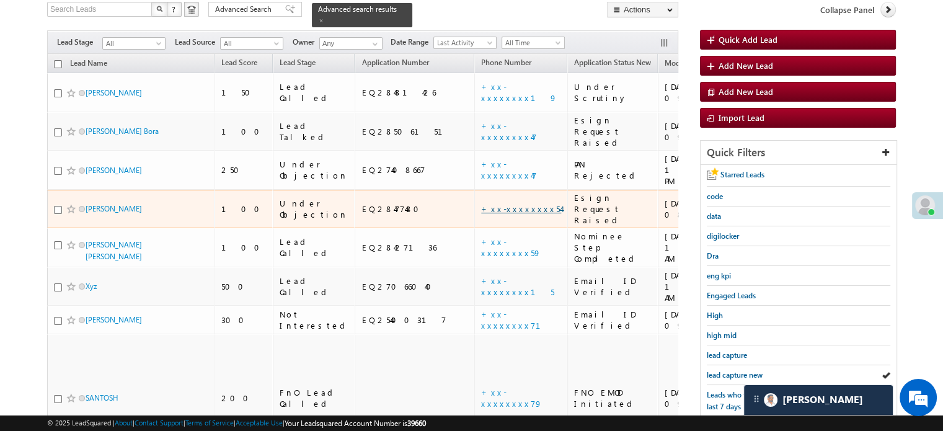
click at [481, 203] on link "+xx-xxxxxxxx54" at bounding box center [521, 208] width 80 height 11
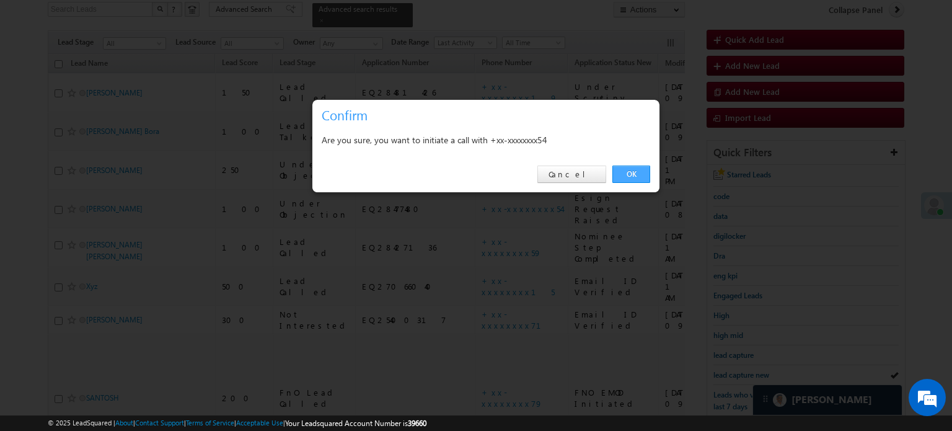
click at [616, 169] on link "OK" at bounding box center [631, 174] width 38 height 17
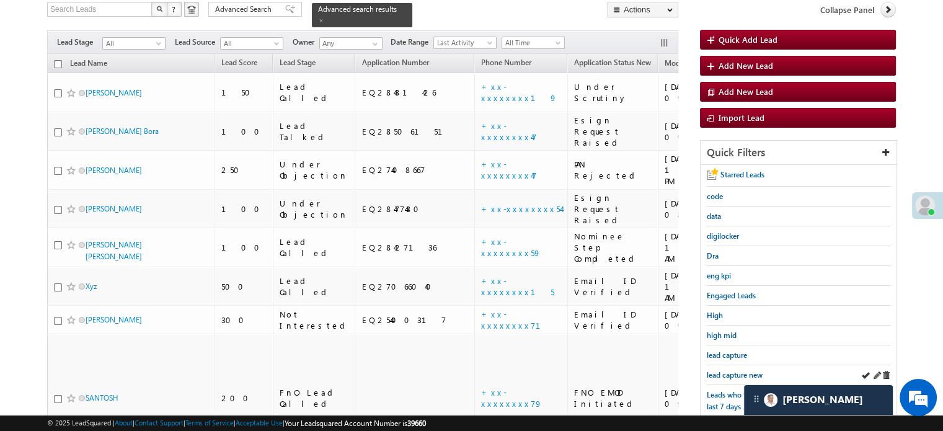
click at [719, 365] on div "lead capture new" at bounding box center [798, 375] width 183 height 20
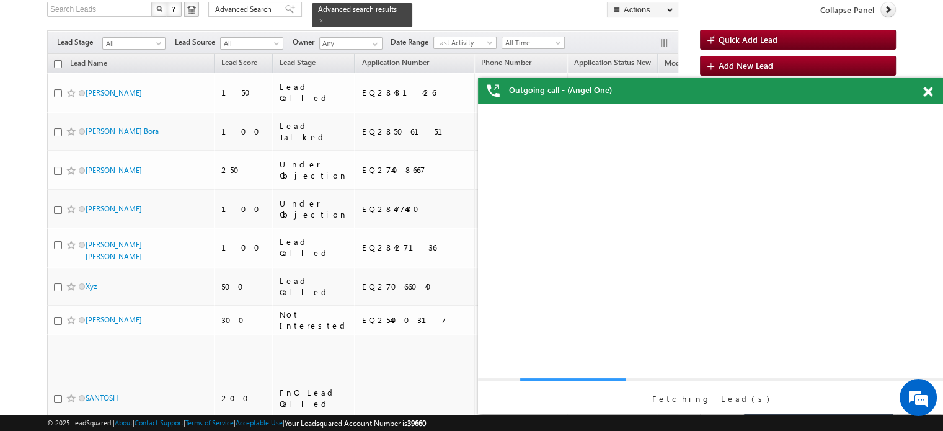
scroll to position [0, 0]
click at [715, 372] on div "Fetching Lead(s)" at bounding box center [710, 259] width 465 height 310
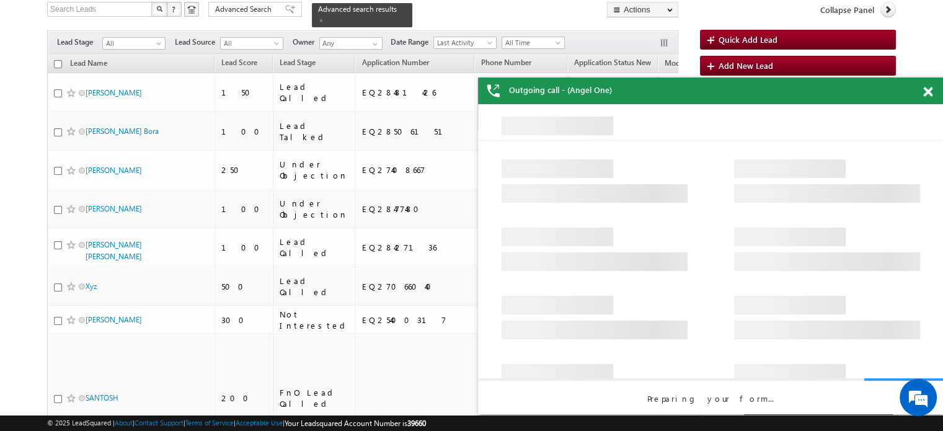
click at [923, 91] on span at bounding box center [927, 92] width 9 height 11
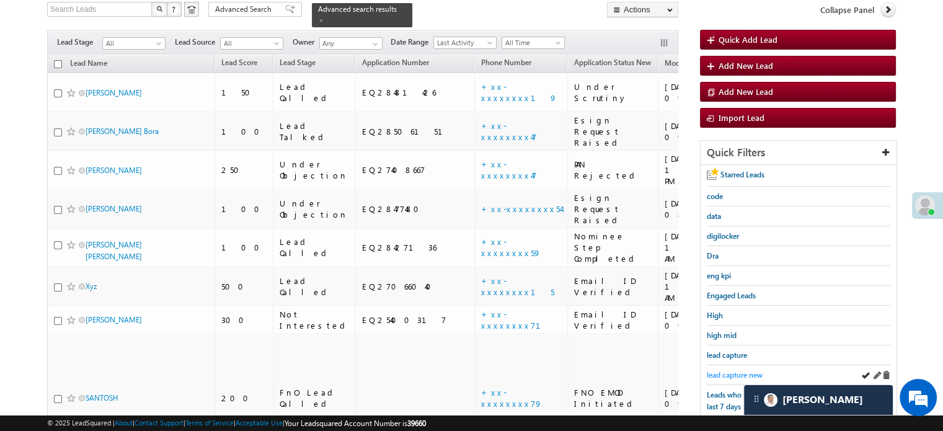
click at [728, 371] on span "lead capture new" at bounding box center [735, 374] width 56 height 9
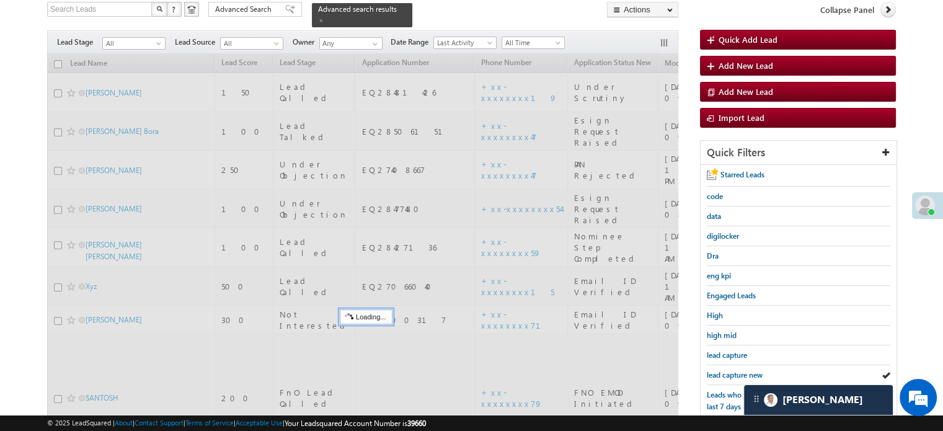
click at [728, 371] on span "lead capture new" at bounding box center [735, 374] width 56 height 9
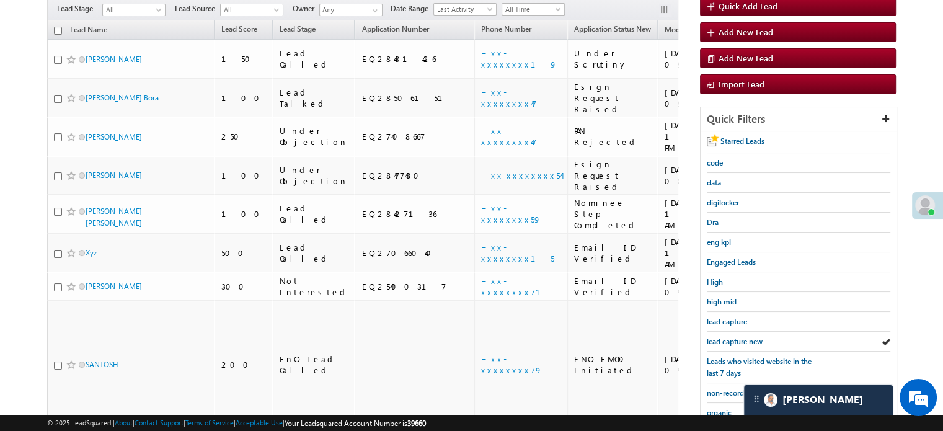
scroll to position [84, 0]
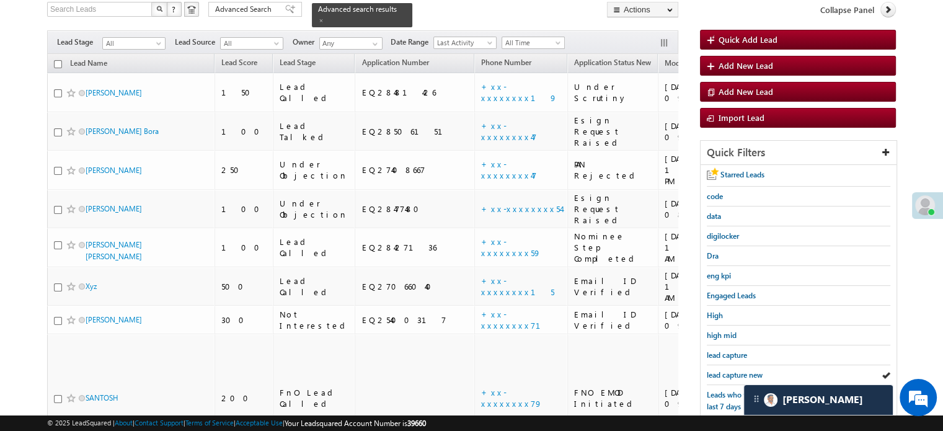
click at [728, 371] on span "lead capture new" at bounding box center [735, 374] width 56 height 9
click at [729, 370] on span "lead capture new" at bounding box center [735, 374] width 56 height 9
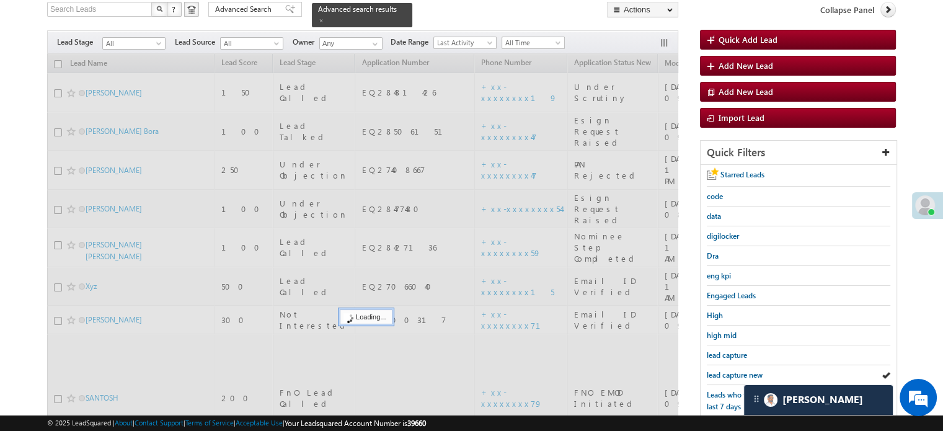
click at [729, 370] on span "lead capture new" at bounding box center [735, 374] width 56 height 9
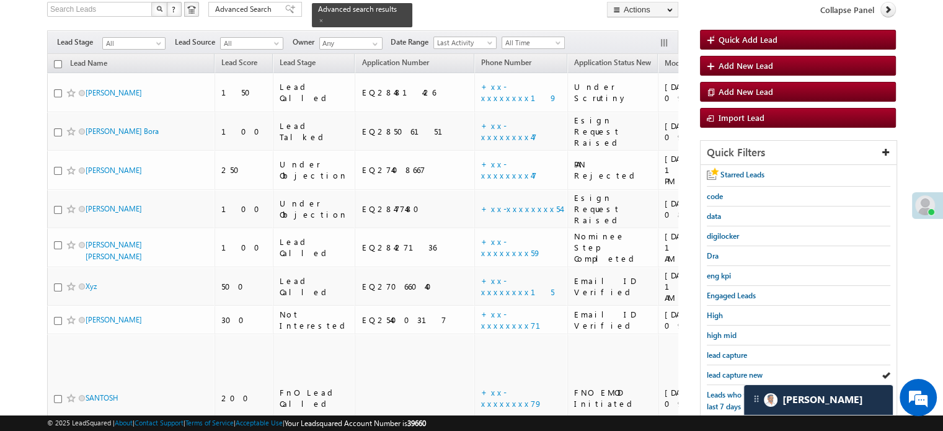
click at [729, 370] on span "lead capture new" at bounding box center [735, 374] width 56 height 9
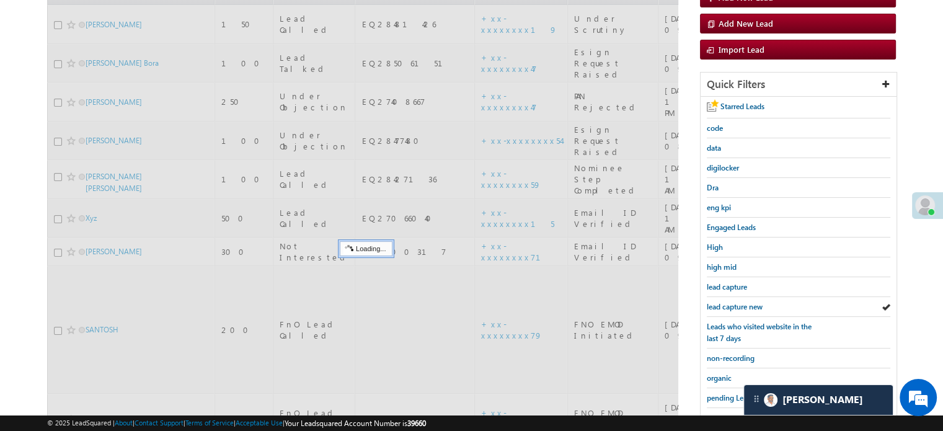
scroll to position [267, 0]
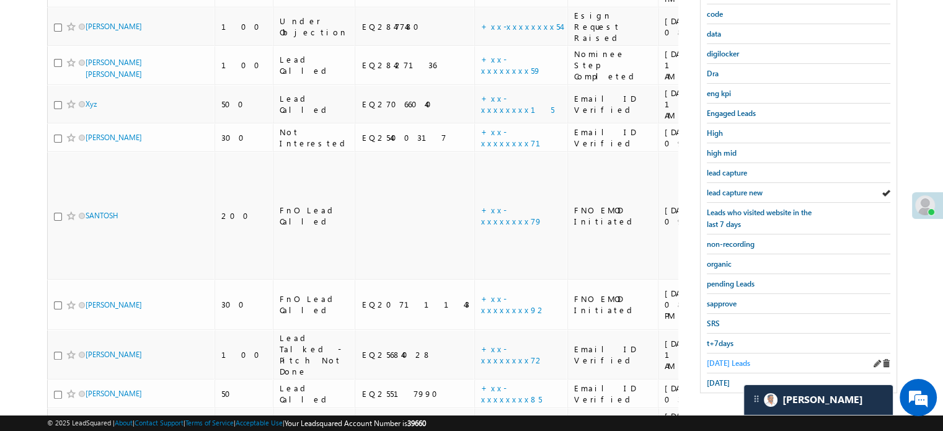
click at [725, 362] on span "[DATE] Leads" at bounding box center [728, 362] width 43 height 9
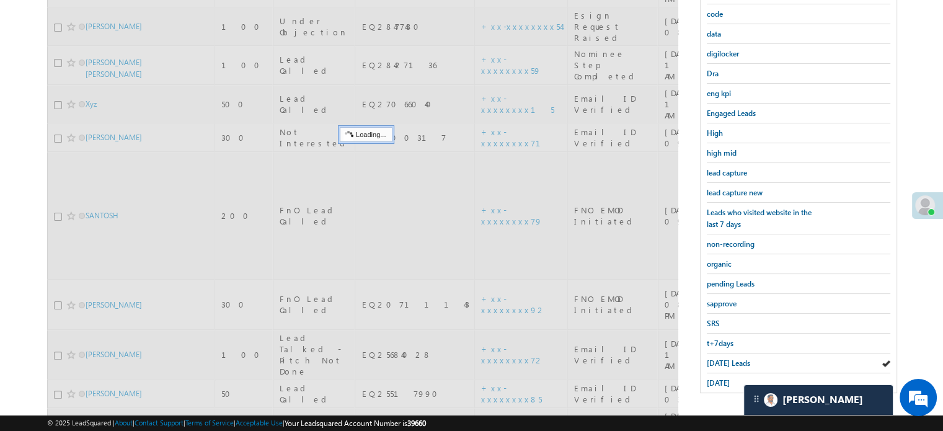
click at [725, 360] on span "[DATE] Leads" at bounding box center [728, 362] width 43 height 9
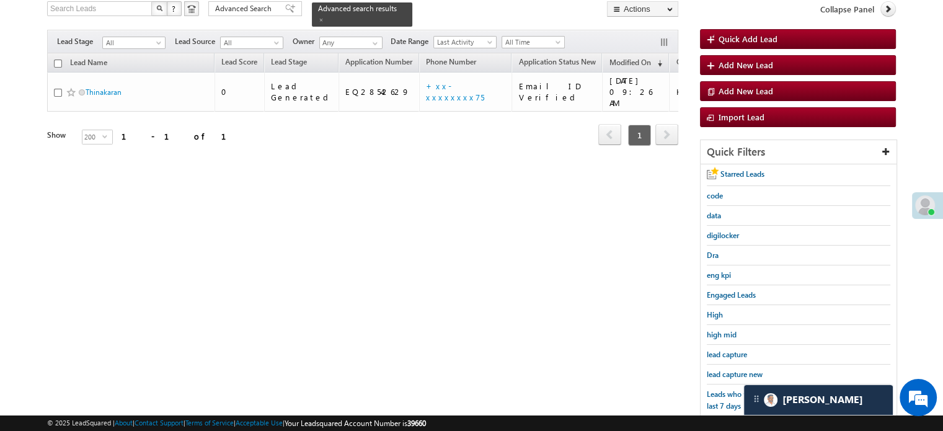
scroll to position [81, 0]
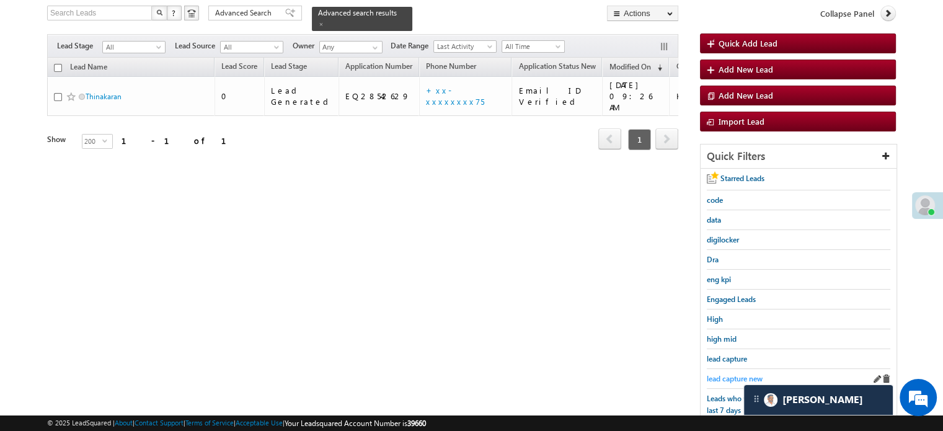
drag, startPoint x: 725, startPoint y: 364, endPoint x: 727, endPoint y: 376, distance: 12.5
click at [727, 371] on div "Starred Leads code data digilocker Dra eng kpi Engaged Leads High high mid lead…" at bounding box center [798, 374] width 196 height 410
click at [727, 376] on span "lead capture new" at bounding box center [735, 378] width 56 height 9
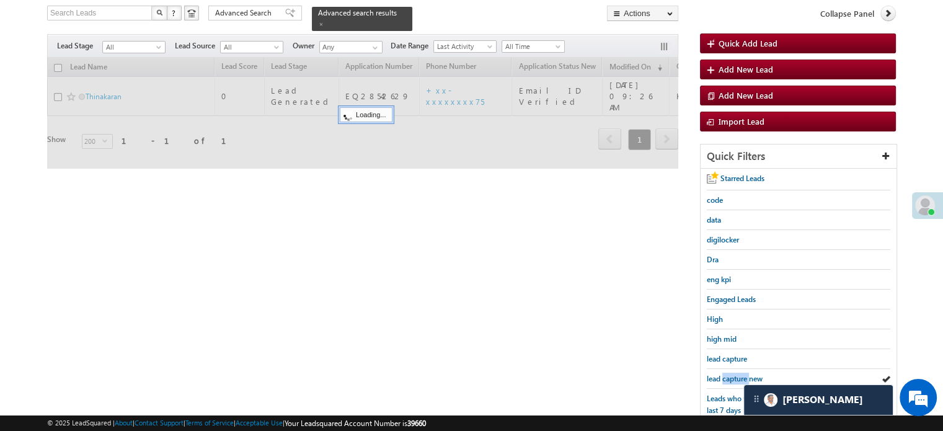
click at [727, 376] on span "lead capture new" at bounding box center [735, 378] width 56 height 9
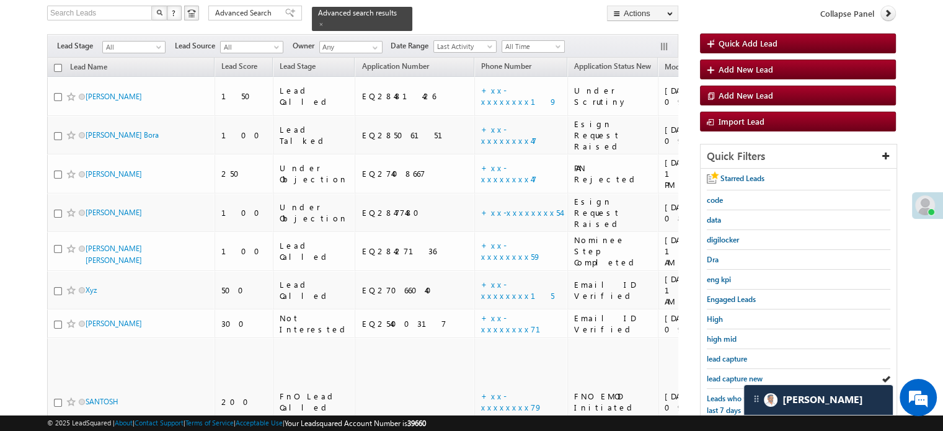
click at [727, 376] on span "lead capture new" at bounding box center [735, 378] width 56 height 9
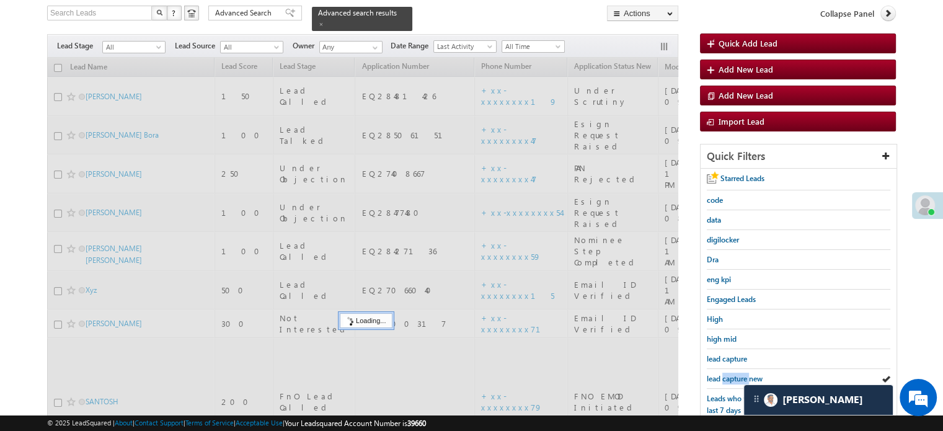
click at [727, 376] on span "lead capture new" at bounding box center [735, 378] width 56 height 9
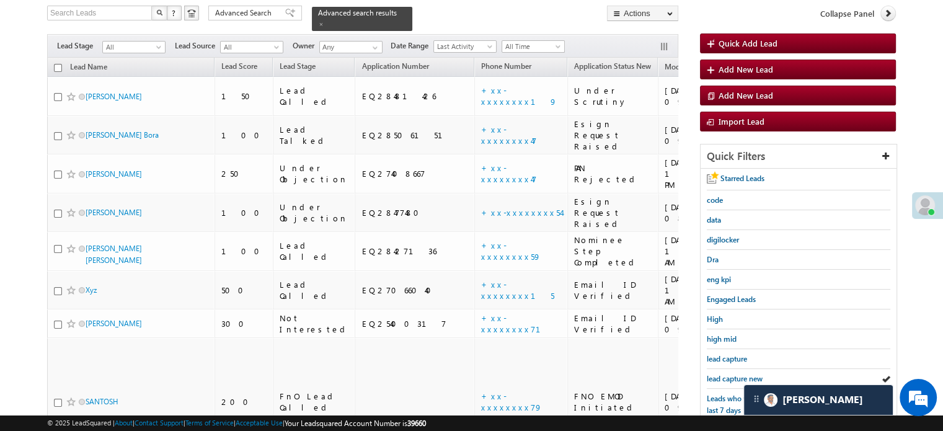
click at [727, 376] on span "lead capture new" at bounding box center [735, 378] width 56 height 9
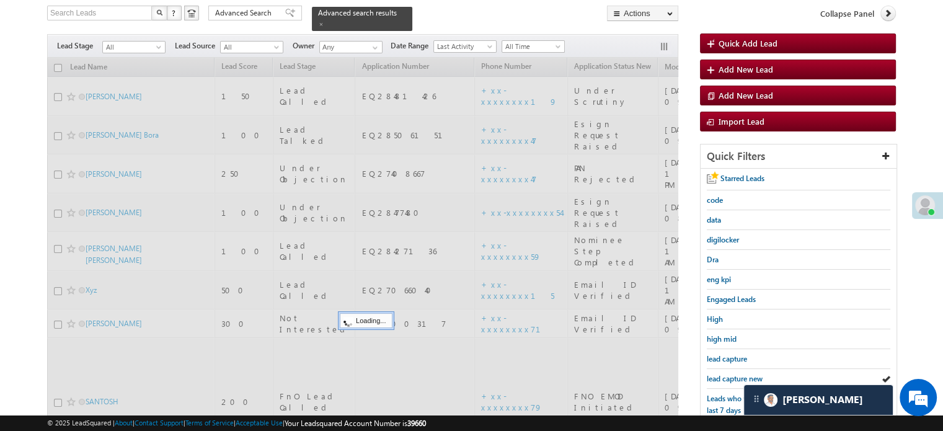
click at [727, 376] on span "lead capture new" at bounding box center [735, 378] width 56 height 9
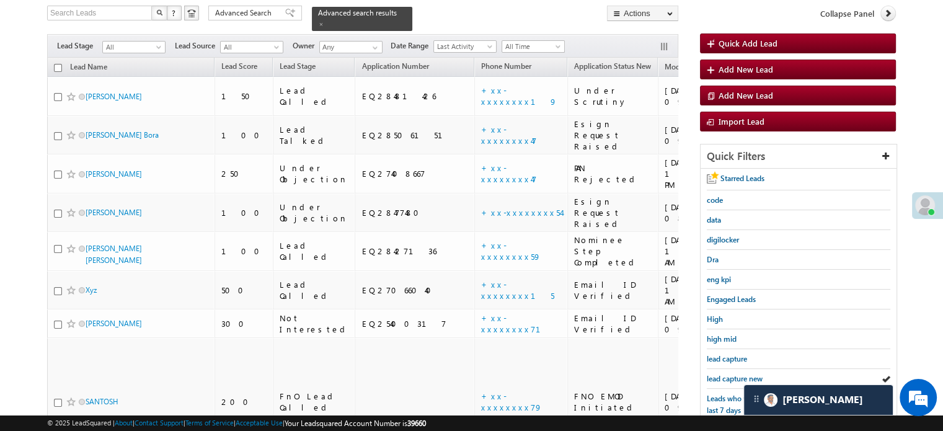
click at [727, 376] on span "lead capture new" at bounding box center [735, 378] width 56 height 9
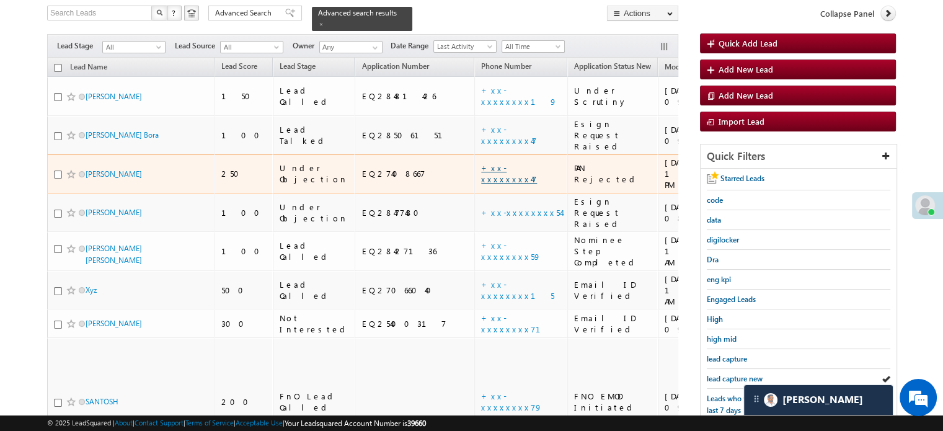
click at [481, 162] on link "+xx-xxxxxxxx47" at bounding box center [509, 173] width 56 height 22
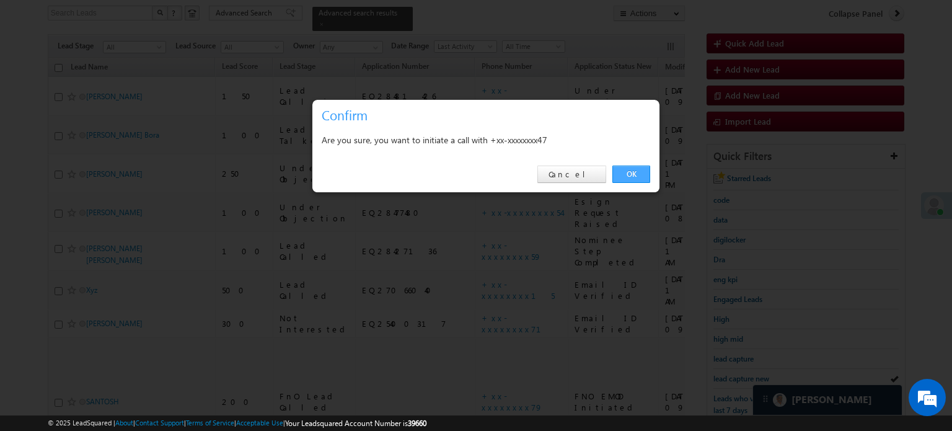
click at [632, 180] on link "OK" at bounding box center [631, 174] width 38 height 17
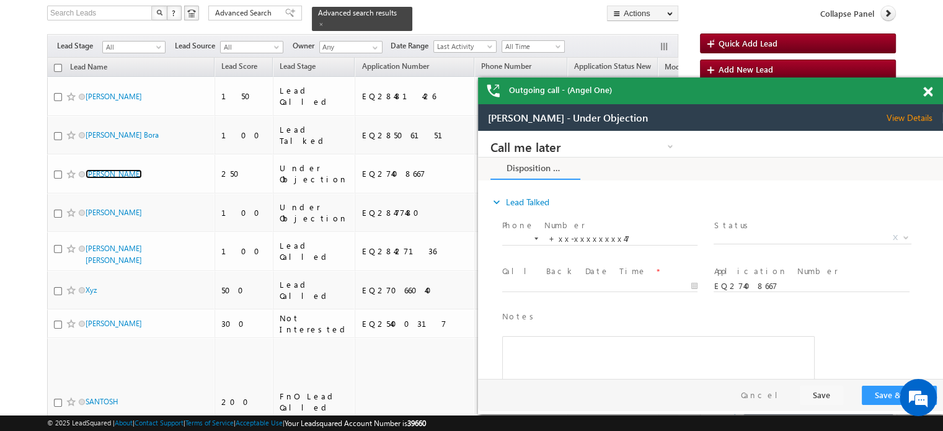
scroll to position [0, 0]
click at [928, 85] on div at bounding box center [934, 89] width 17 height 24
click at [928, 89] on span at bounding box center [927, 92] width 9 height 11
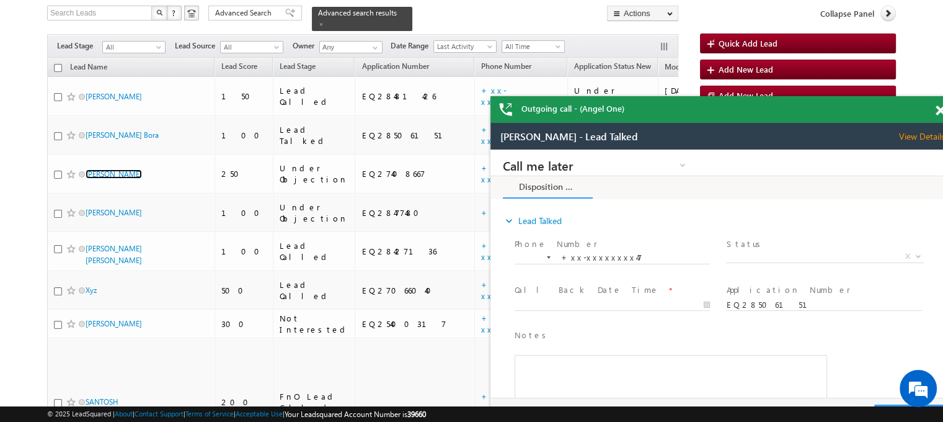
click at [937, 108] on span at bounding box center [939, 110] width 9 height 11
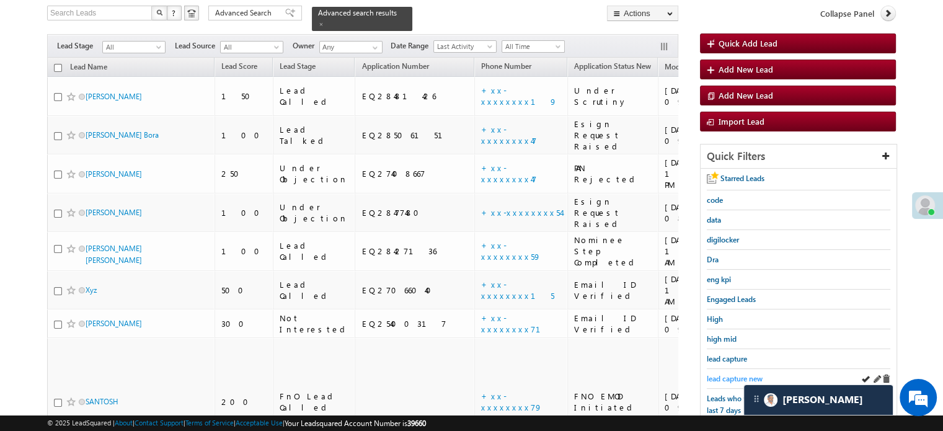
click at [721, 373] on link "lead capture new" at bounding box center [735, 379] width 56 height 12
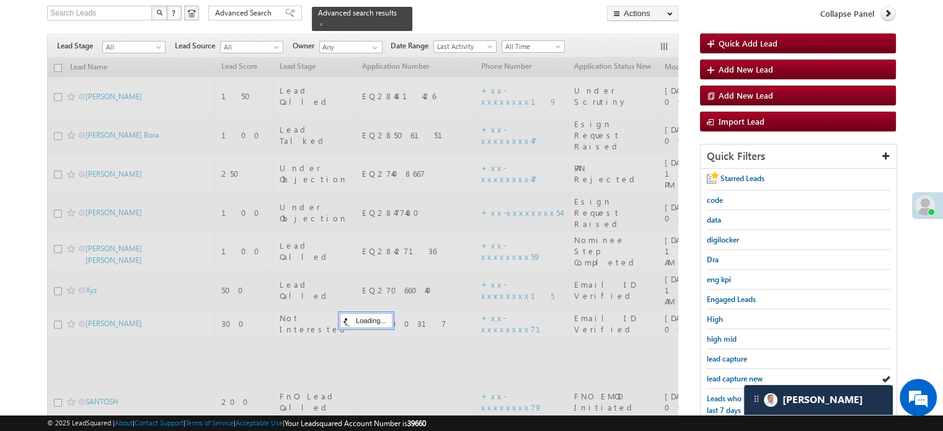
click at [721, 373] on link "lead capture new" at bounding box center [735, 379] width 56 height 12
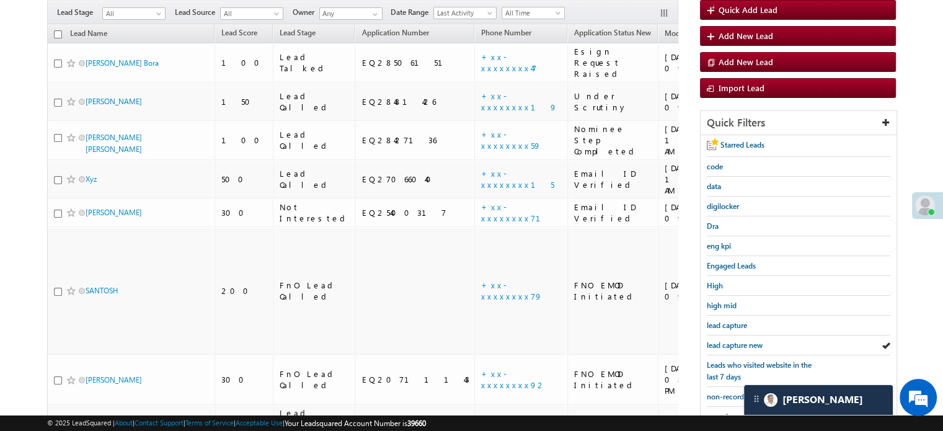
scroll to position [81, 0]
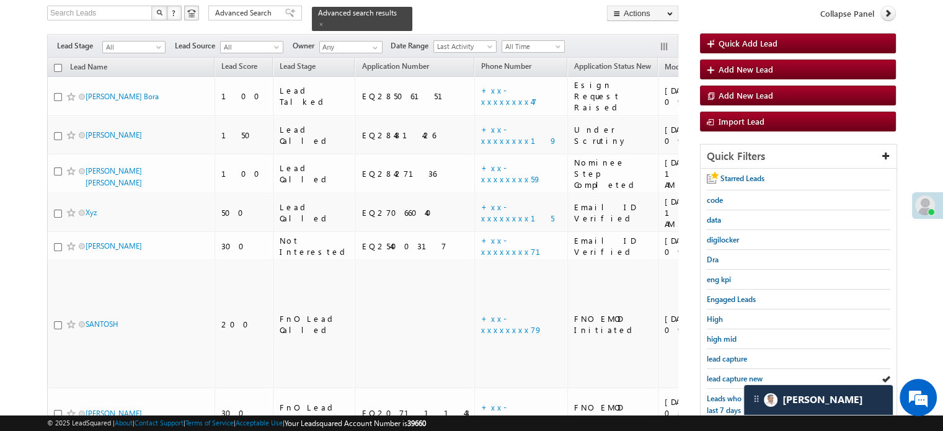
click at [721, 373] on link "lead capture new" at bounding box center [735, 379] width 56 height 12
click at [724, 369] on div "lead capture new" at bounding box center [798, 379] width 183 height 20
click at [731, 378] on span "lead capture new" at bounding box center [735, 378] width 56 height 9
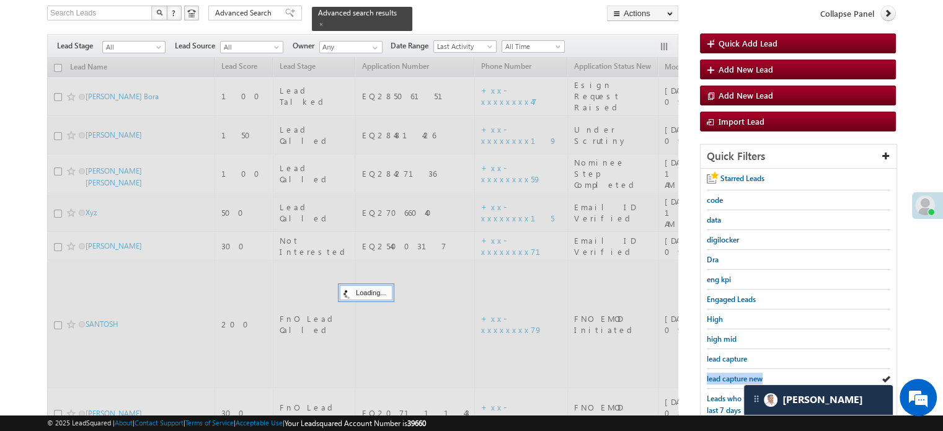
click at [731, 378] on span "lead capture new" at bounding box center [735, 378] width 56 height 9
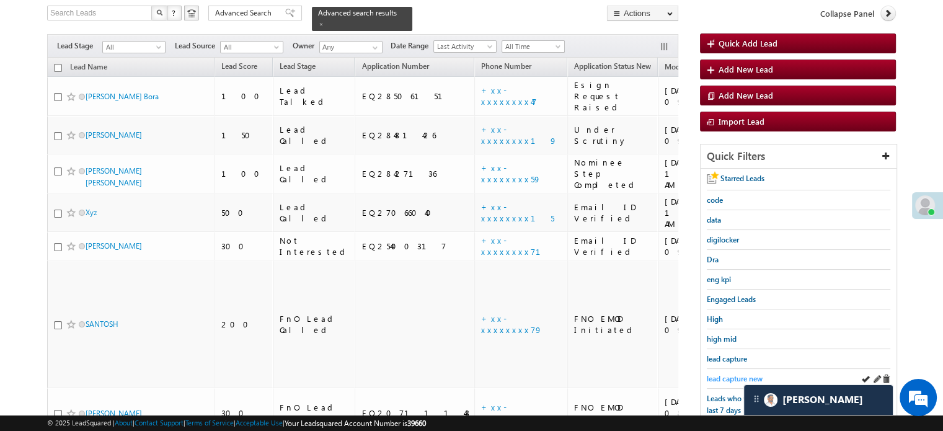
click at [749, 374] on span "lead capture new" at bounding box center [735, 378] width 56 height 9
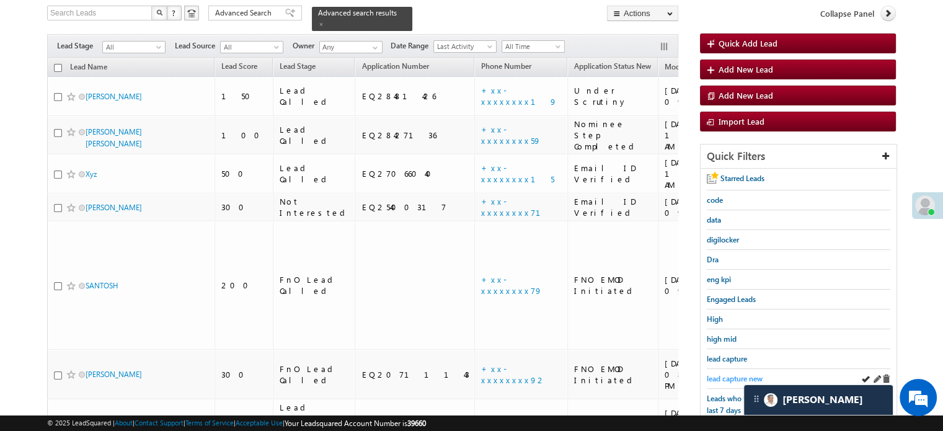
click at [736, 376] on span "lead capture new" at bounding box center [735, 378] width 56 height 9
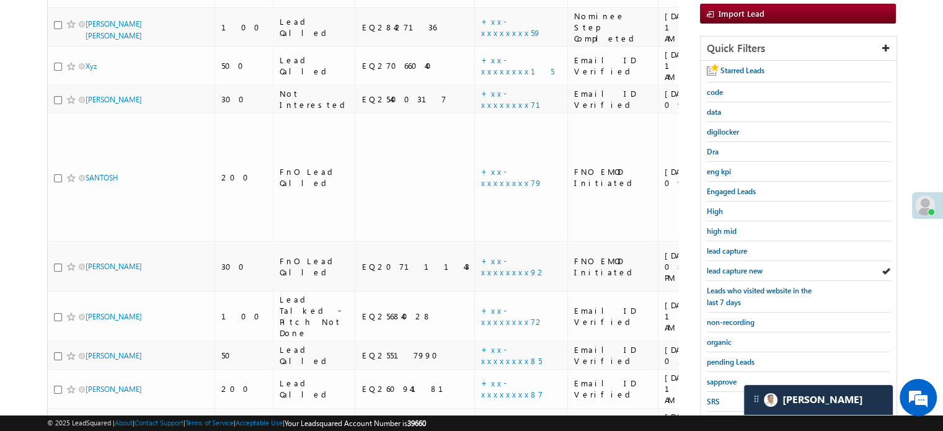
scroll to position [266, 0]
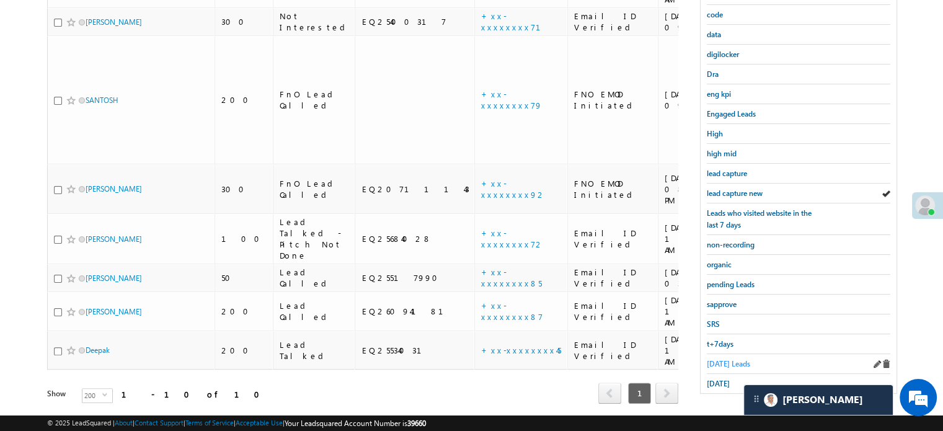
click at [707, 361] on span "[DATE] Leads" at bounding box center [728, 363] width 43 height 9
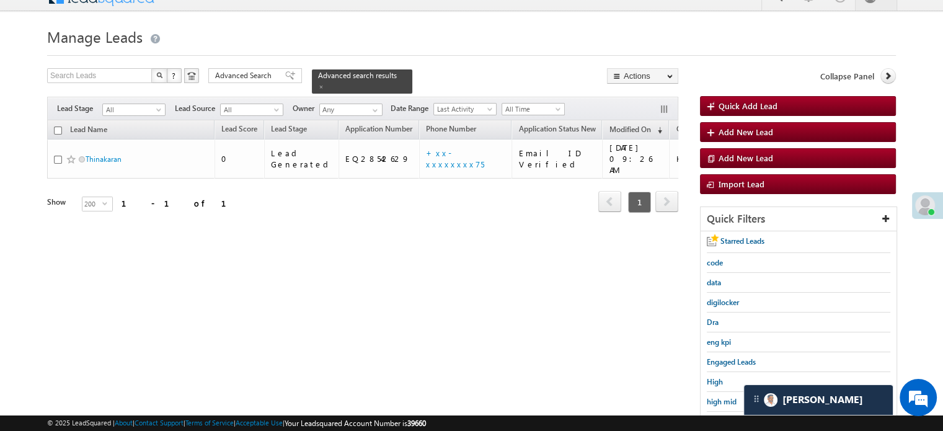
scroll to position [142, 0]
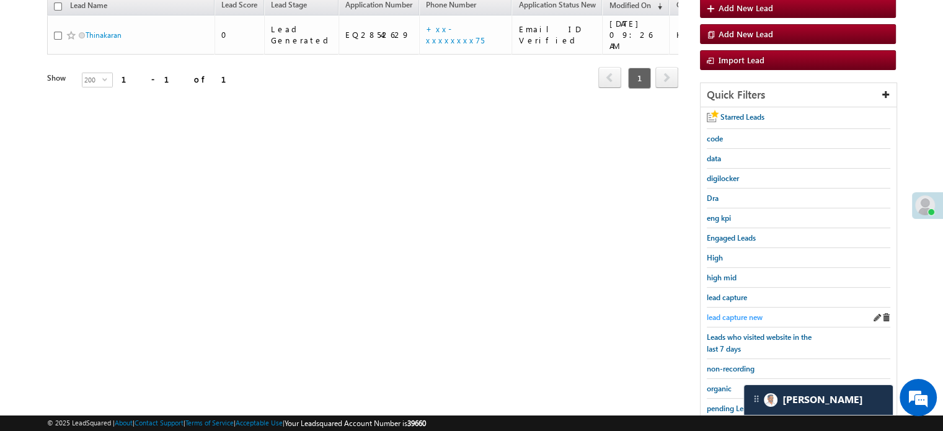
click at [730, 315] on span "lead capture new" at bounding box center [735, 316] width 56 height 9
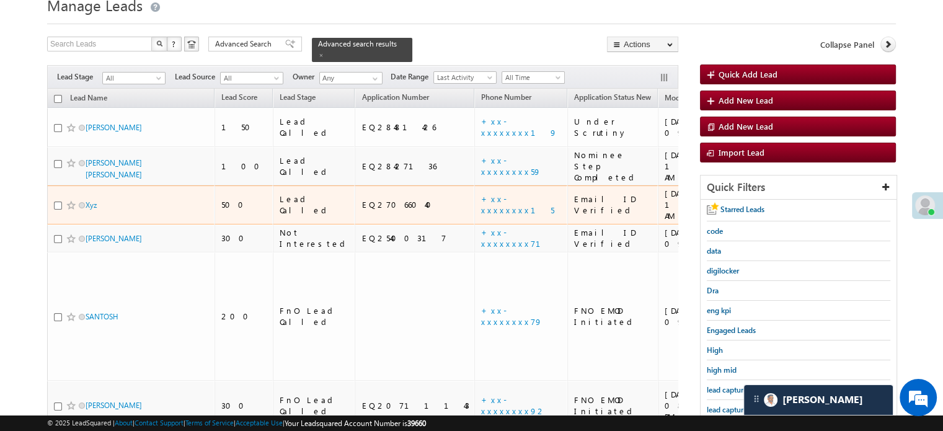
scroll to position [124, 0]
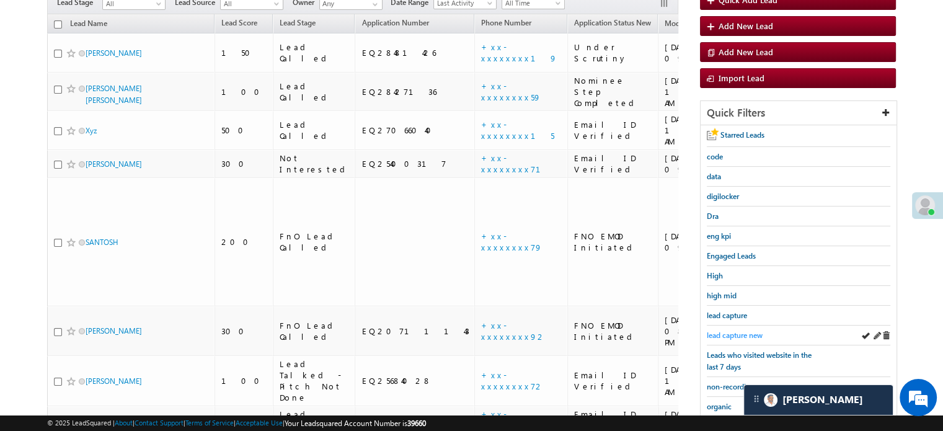
click at [726, 336] on span "lead capture new" at bounding box center [735, 334] width 56 height 9
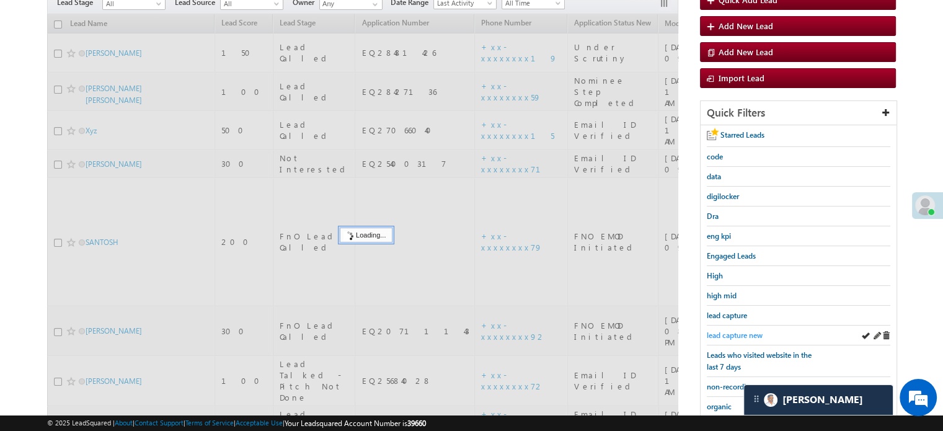
click at [741, 330] on span "lead capture new" at bounding box center [735, 334] width 56 height 9
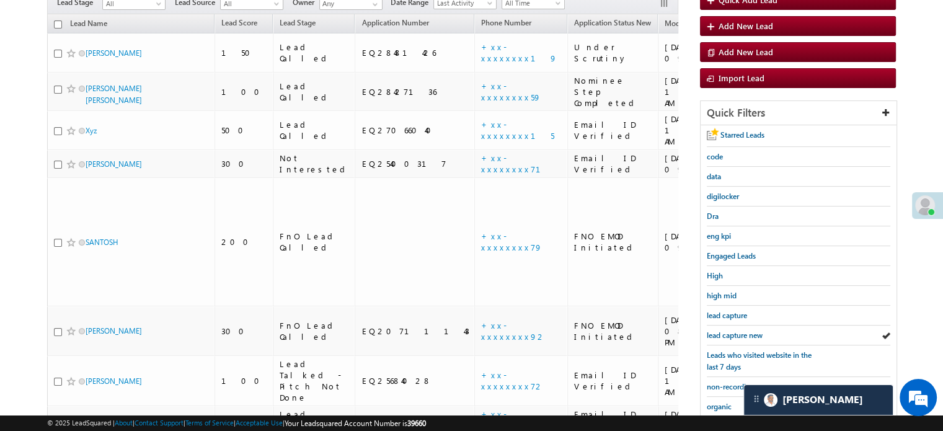
click at [741, 330] on span "lead capture new" at bounding box center [735, 334] width 56 height 9
click at [731, 330] on span "lead capture new" at bounding box center [735, 334] width 56 height 9
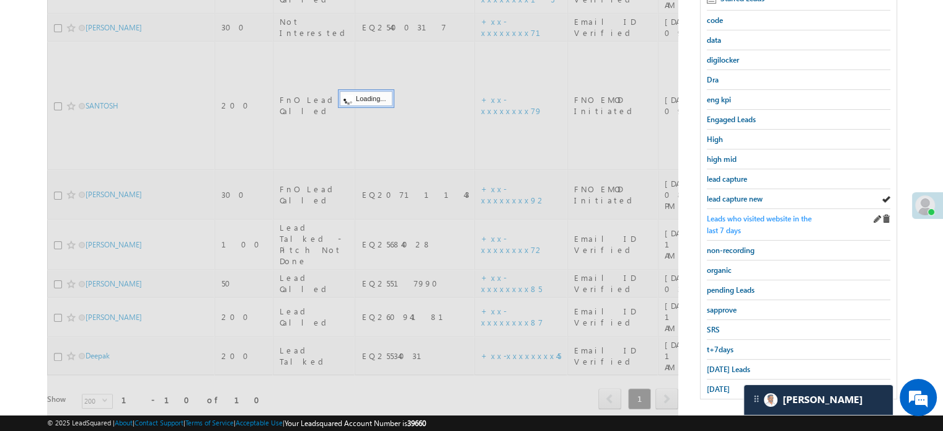
scroll to position [266, 0]
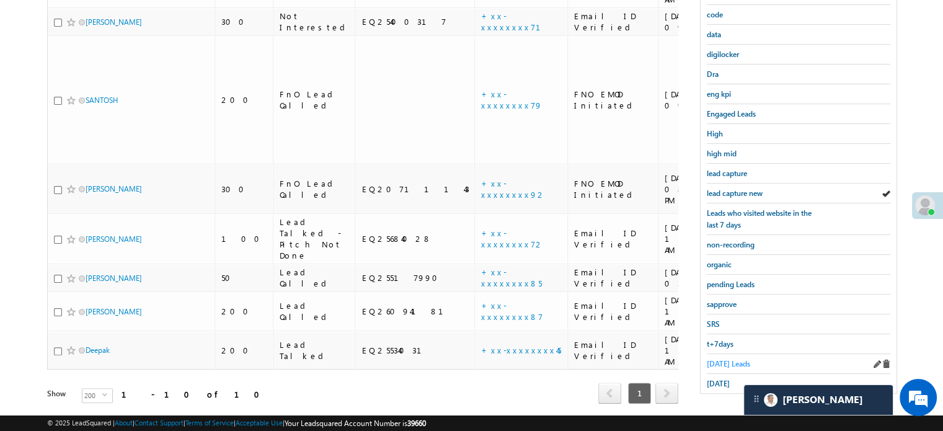
click at [724, 359] on span "[DATE] Leads" at bounding box center [728, 363] width 43 height 9
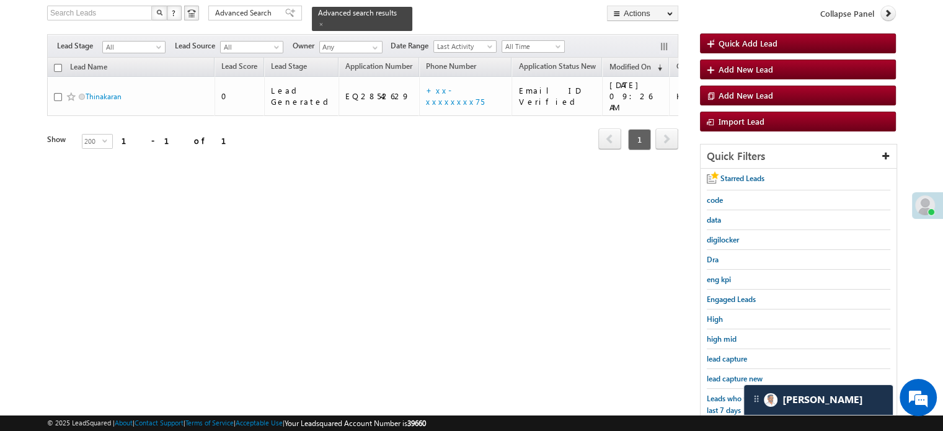
scroll to position [80, 0]
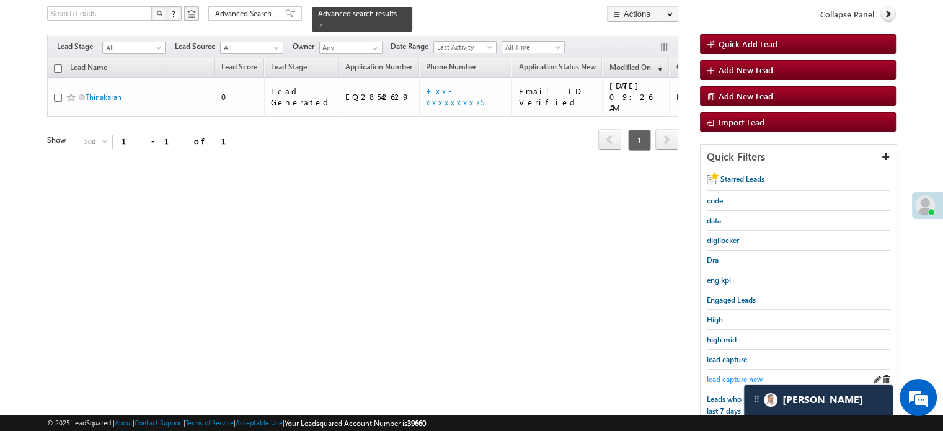
click at [742, 369] on div "lead capture new" at bounding box center [798, 379] width 183 height 20
click at [742, 373] on link "lead capture new" at bounding box center [735, 379] width 56 height 12
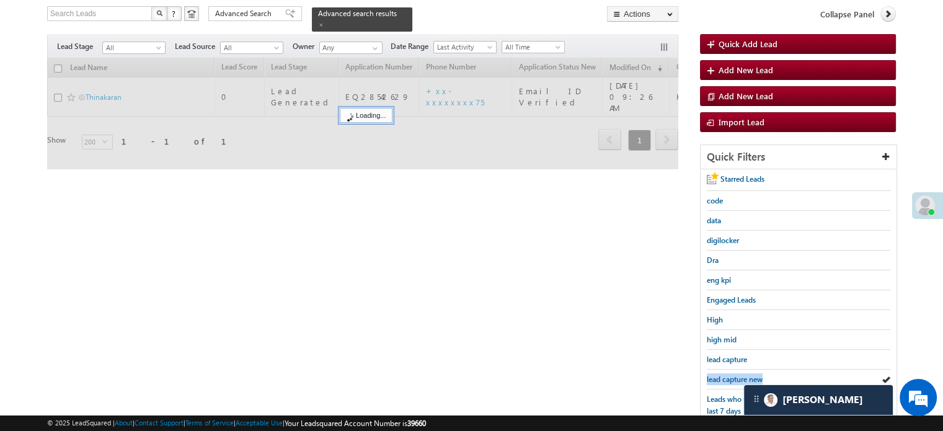
click at [742, 373] on link "lead capture new" at bounding box center [735, 379] width 56 height 12
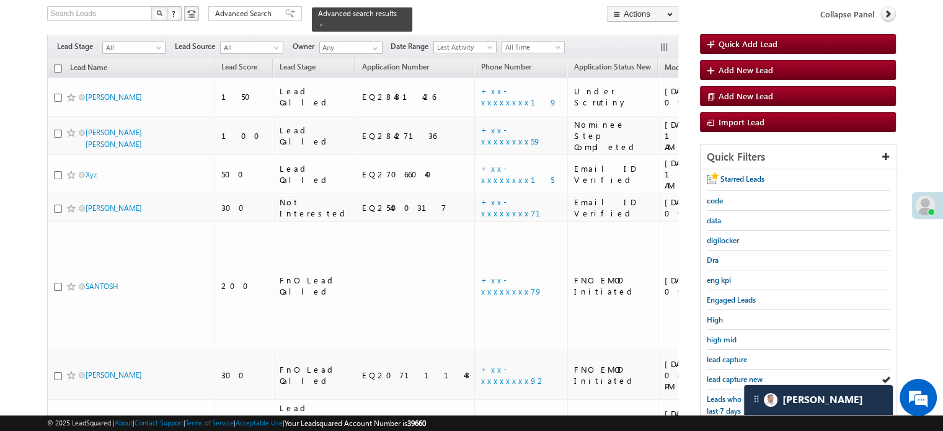
click at [742, 373] on link "lead capture new" at bounding box center [735, 379] width 56 height 12
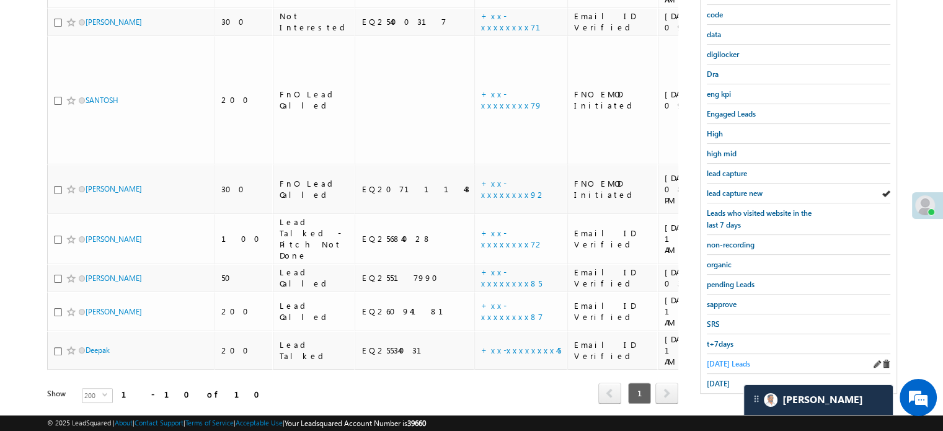
click at [729, 359] on span "[DATE] Leads" at bounding box center [728, 363] width 43 height 9
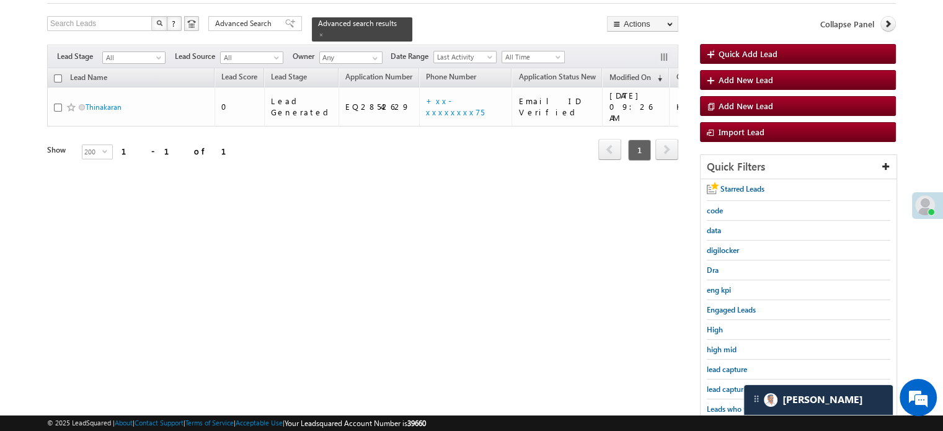
scroll to position [142, 0]
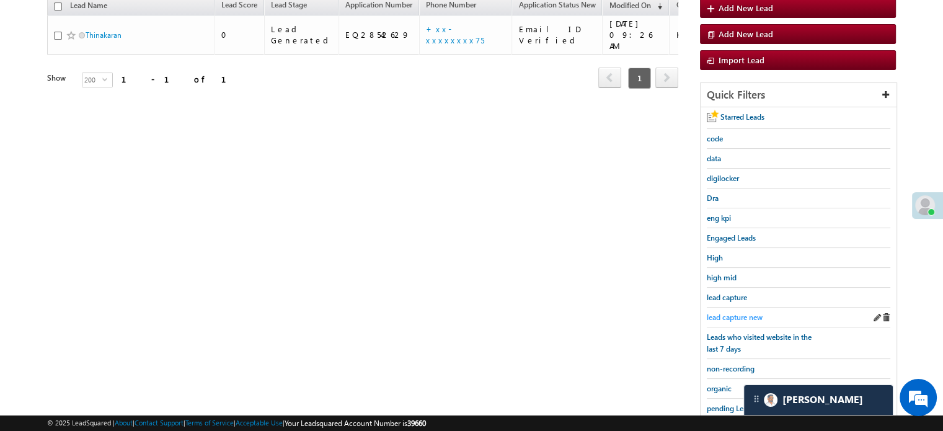
click at [745, 312] on span "lead capture new" at bounding box center [735, 316] width 56 height 9
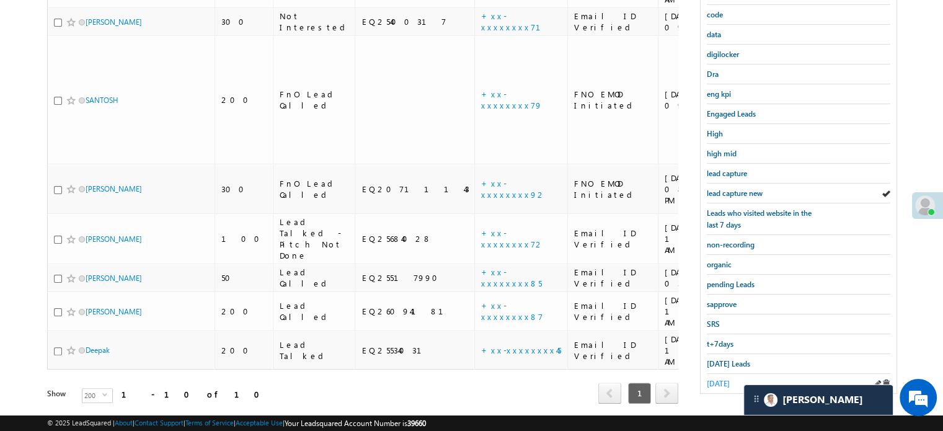
click at [712, 380] on span "[DATE]" at bounding box center [718, 383] width 23 height 9
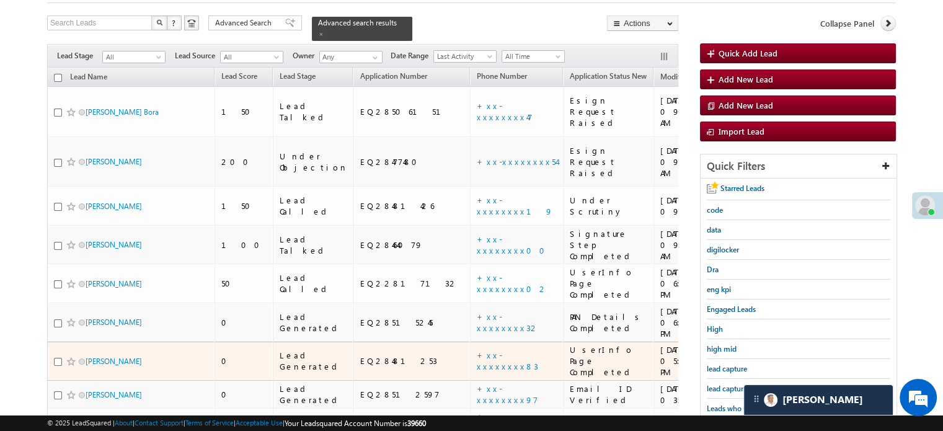
scroll to position [266, 0]
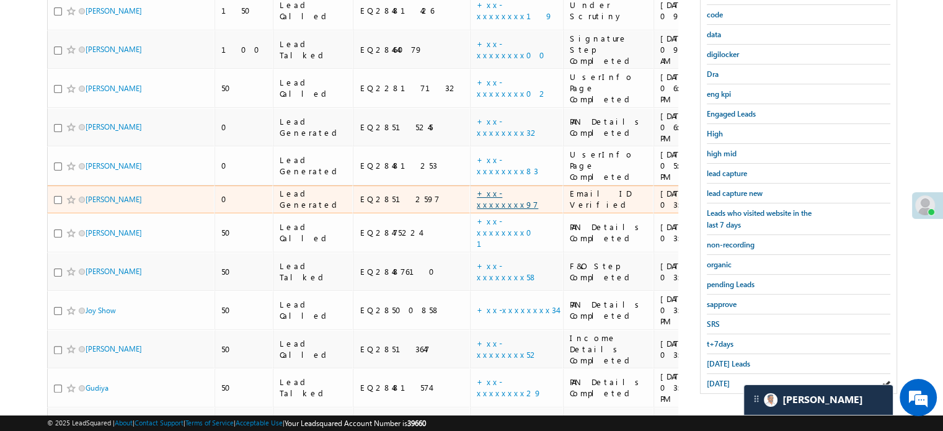
click at [477, 188] on link "+xx-xxxxxxxx97" at bounding box center [507, 199] width 61 height 22
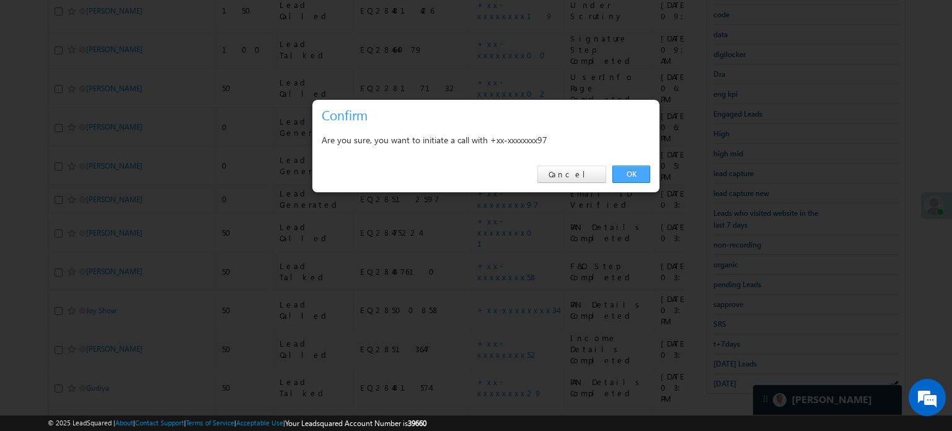
click at [634, 171] on link "OK" at bounding box center [631, 174] width 38 height 17
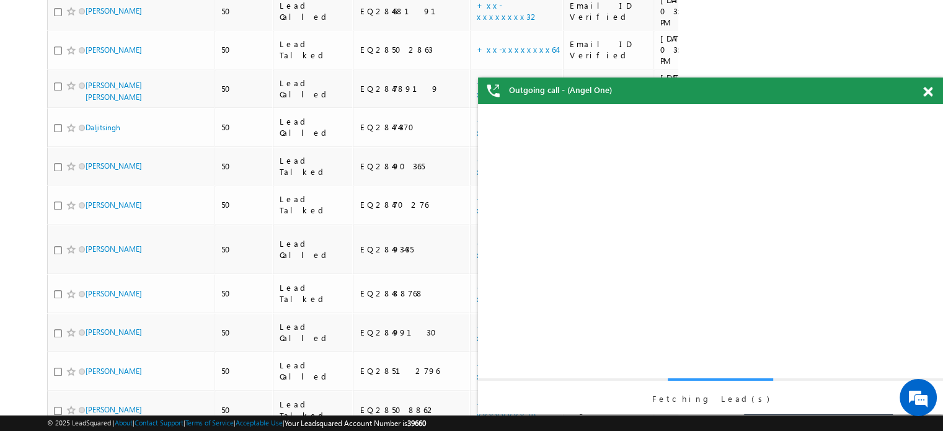
scroll to position [0, 0]
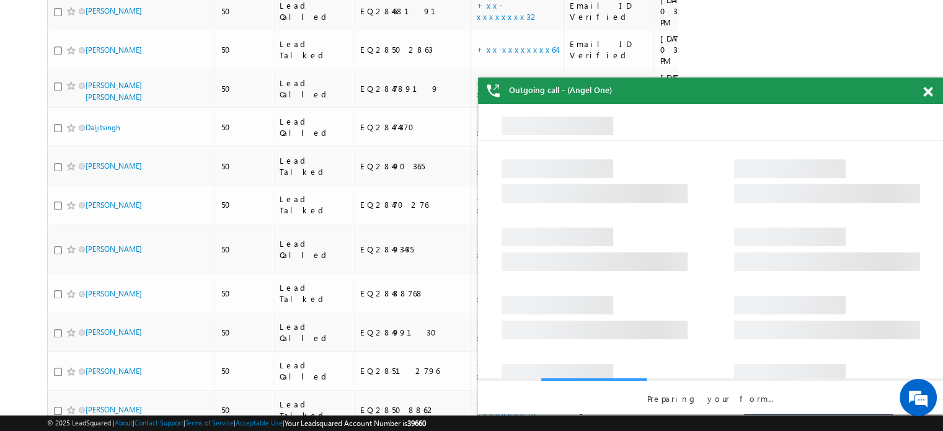
click at [930, 90] on span at bounding box center [927, 92] width 9 height 11
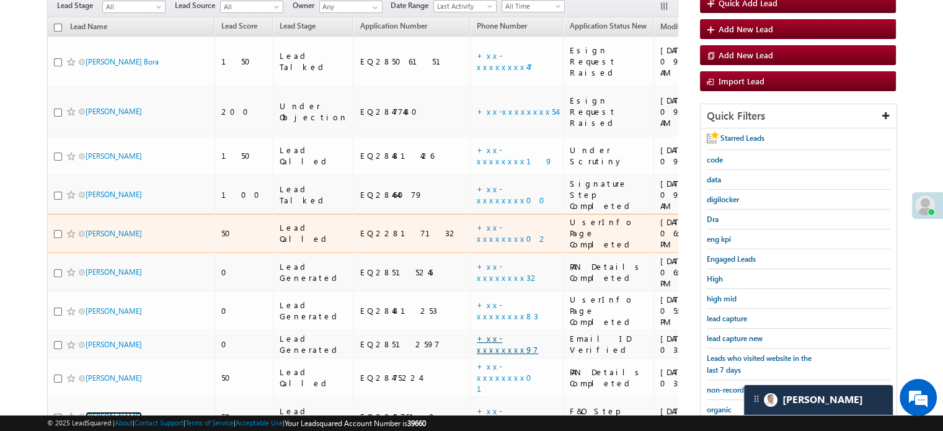
scroll to position [75, 0]
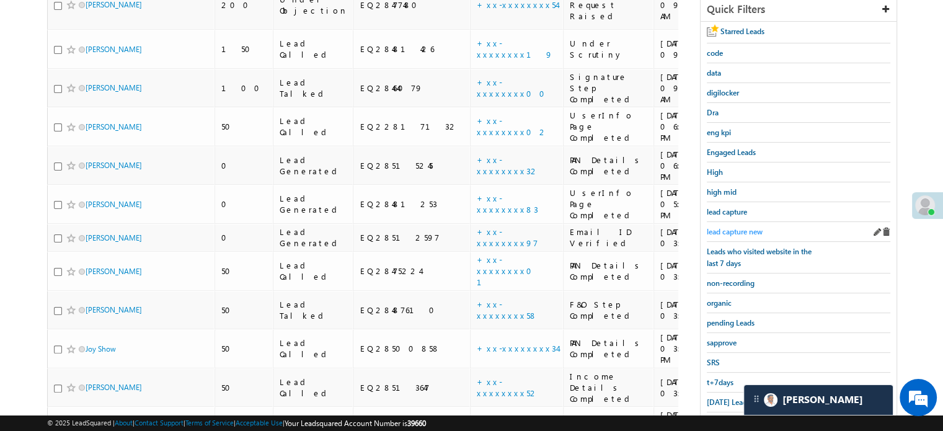
click at [717, 230] on span "lead capture new" at bounding box center [735, 231] width 56 height 9
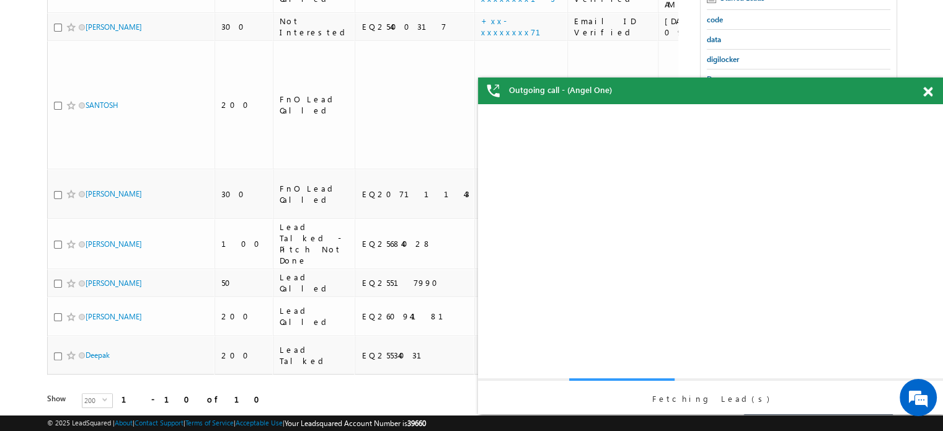
scroll to position [0, 0]
click at [733, 195] on div "Fetching Lead(s)" at bounding box center [710, 259] width 465 height 310
click at [930, 91] on span at bounding box center [927, 92] width 9 height 11
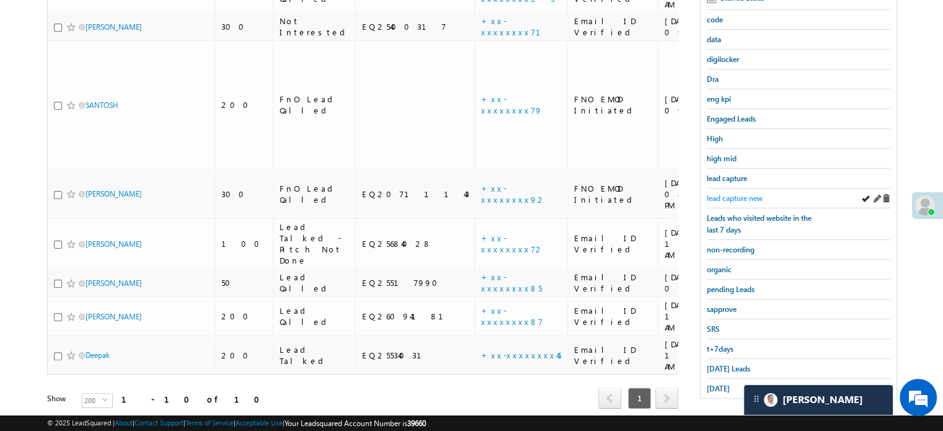
click at [723, 194] on span "lead capture new" at bounding box center [735, 197] width 56 height 9
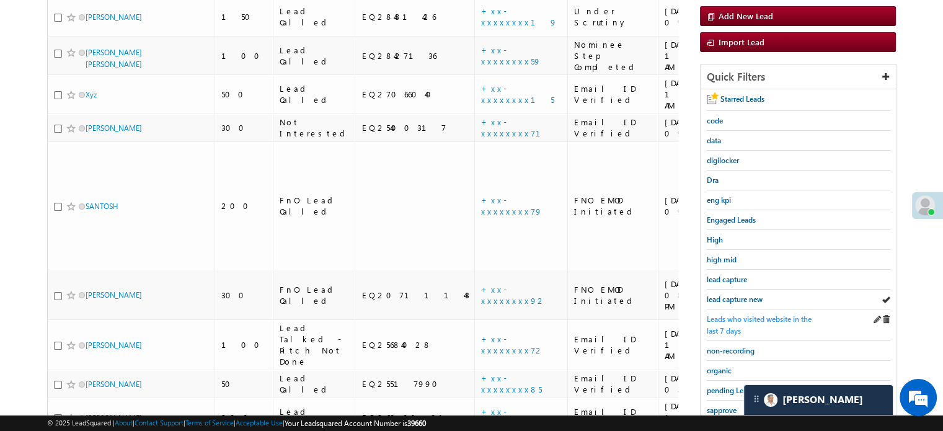
scroll to position [248, 0]
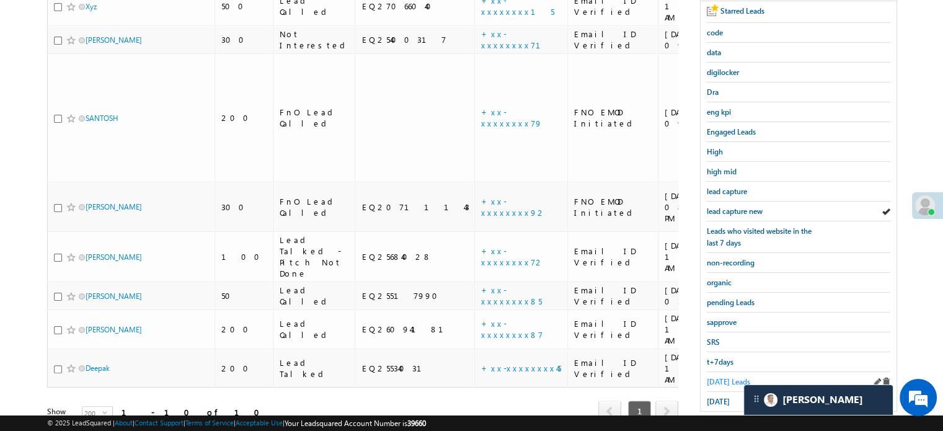
click at [710, 377] on span "[DATE] Leads" at bounding box center [728, 381] width 43 height 9
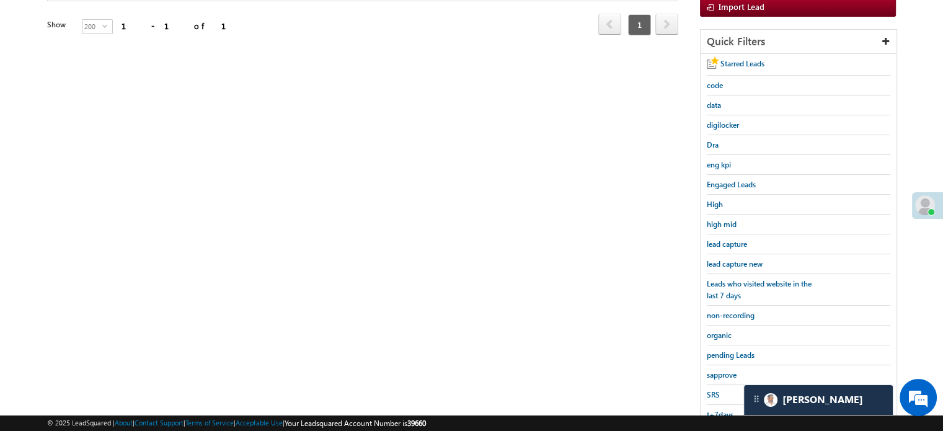
scroll to position [62, 0]
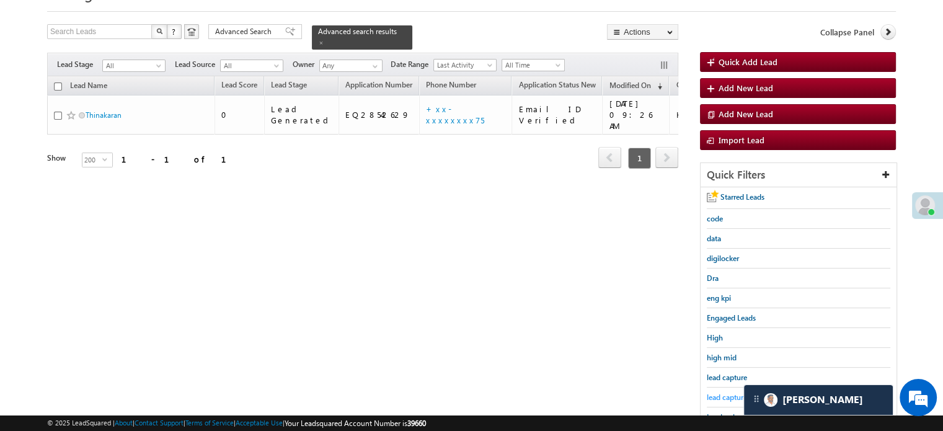
click at [728, 397] on span "lead capture new" at bounding box center [735, 396] width 56 height 9
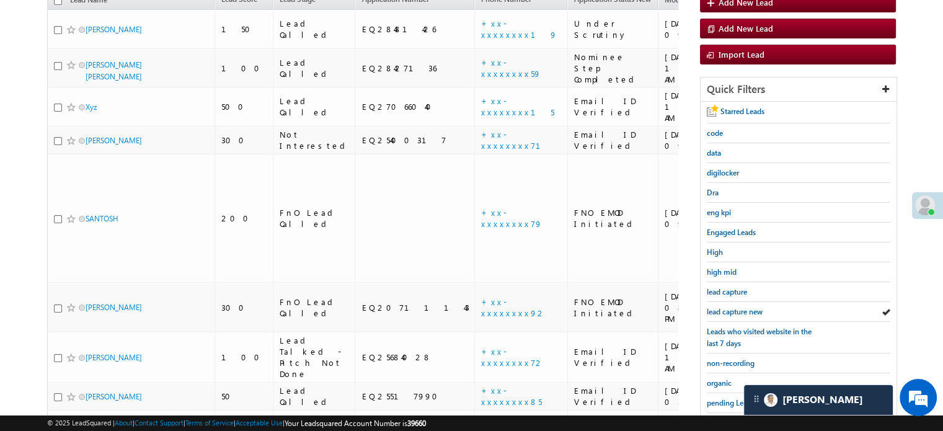
scroll to position [248, 0]
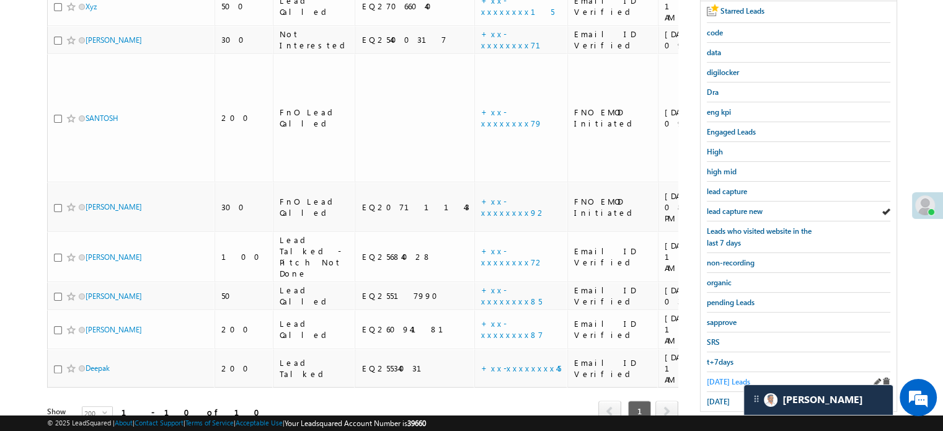
click at [717, 377] on span "[DATE] Leads" at bounding box center [728, 381] width 43 height 9
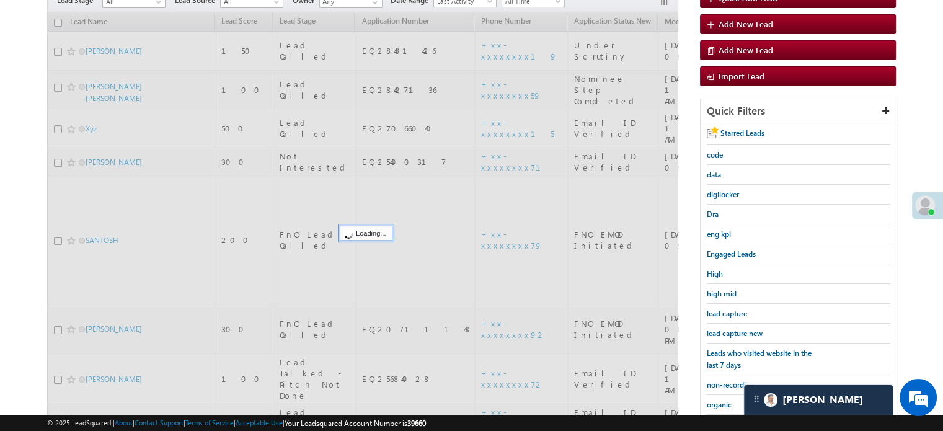
scroll to position [124, 0]
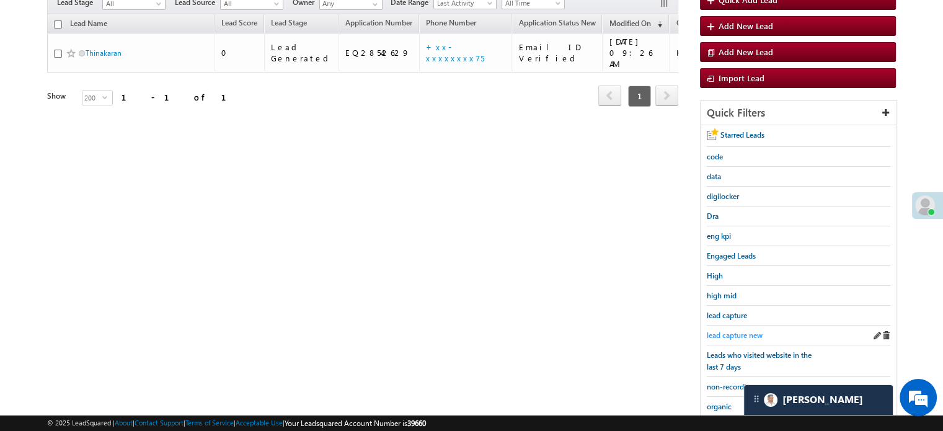
click at [736, 330] on span "lead capture new" at bounding box center [735, 334] width 56 height 9
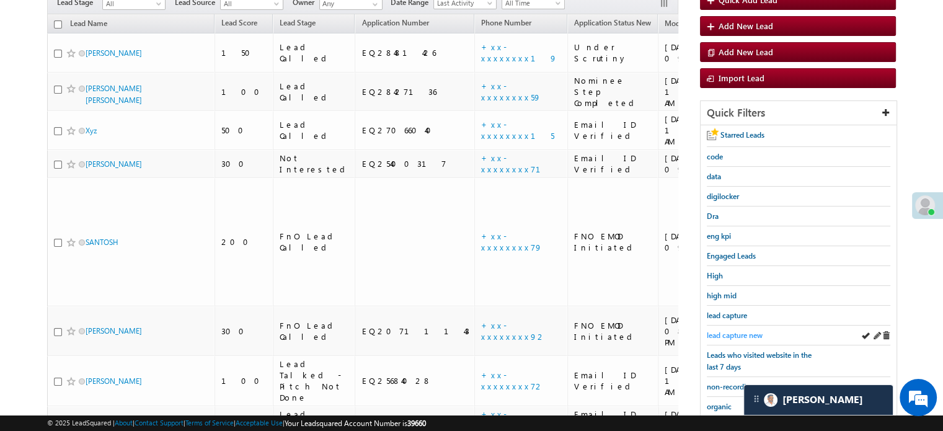
click at [738, 332] on span "lead capture new" at bounding box center [735, 334] width 56 height 9
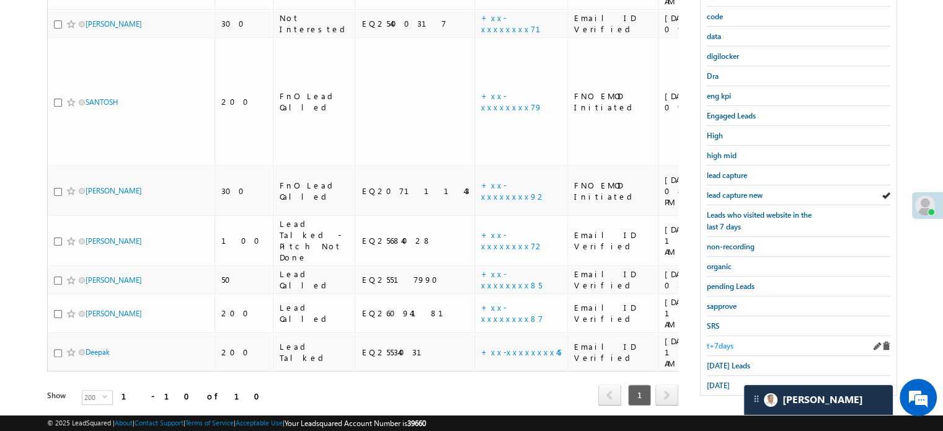
scroll to position [266, 0]
click at [724, 354] on div "[DATE] Leads" at bounding box center [798, 364] width 183 height 20
click at [723, 359] on span "[DATE] Leads" at bounding box center [728, 363] width 43 height 9
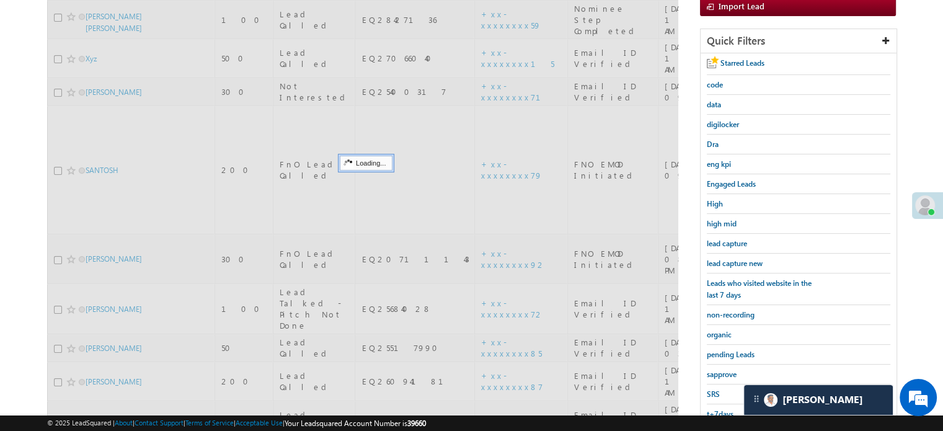
scroll to position [80, 0]
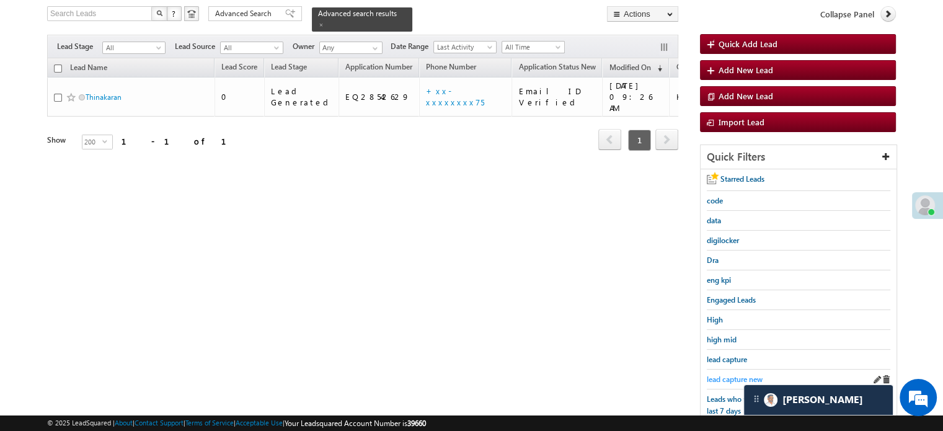
click at [724, 375] on span "lead capture new" at bounding box center [735, 378] width 56 height 9
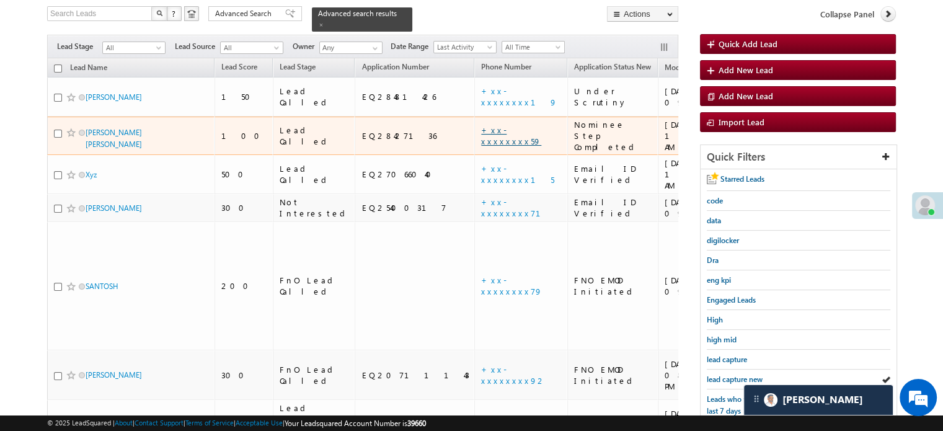
drag, startPoint x: 446, startPoint y: 102, endPoint x: 439, endPoint y: 110, distance: 10.6
click at [474, 117] on td "+xx-xxxxxxxx59" at bounding box center [520, 136] width 93 height 39
click at [481, 125] on link "+xx-xxxxxxxx59" at bounding box center [511, 136] width 60 height 22
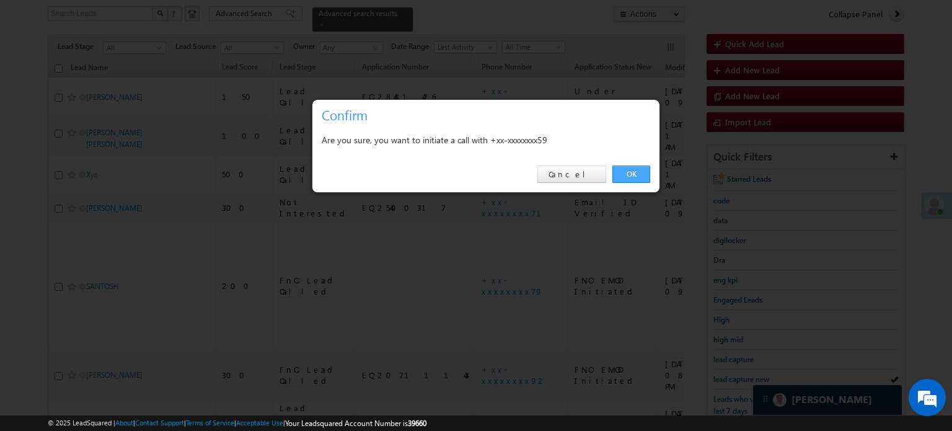
click at [629, 178] on link "OK" at bounding box center [631, 174] width 38 height 17
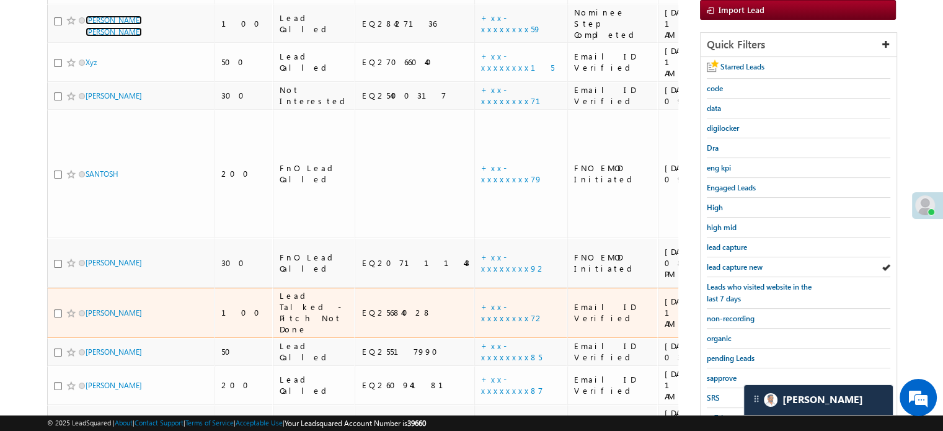
scroll to position [299, 0]
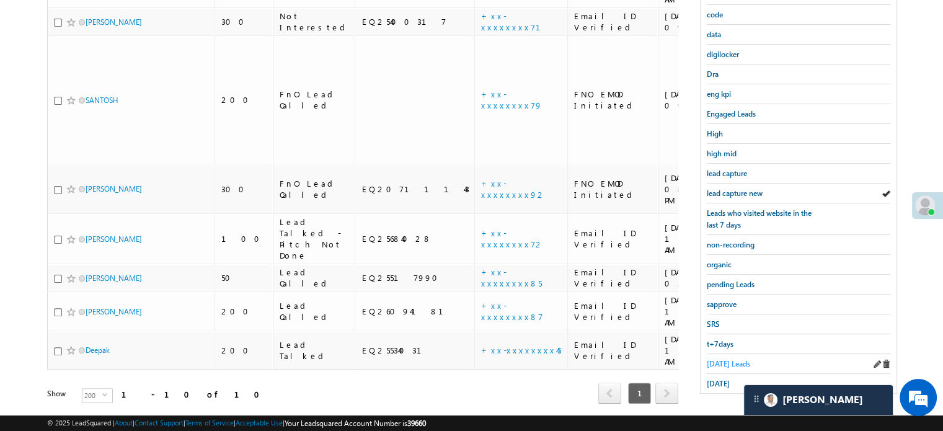
click at [724, 359] on span "[DATE] Leads" at bounding box center [728, 363] width 43 height 9
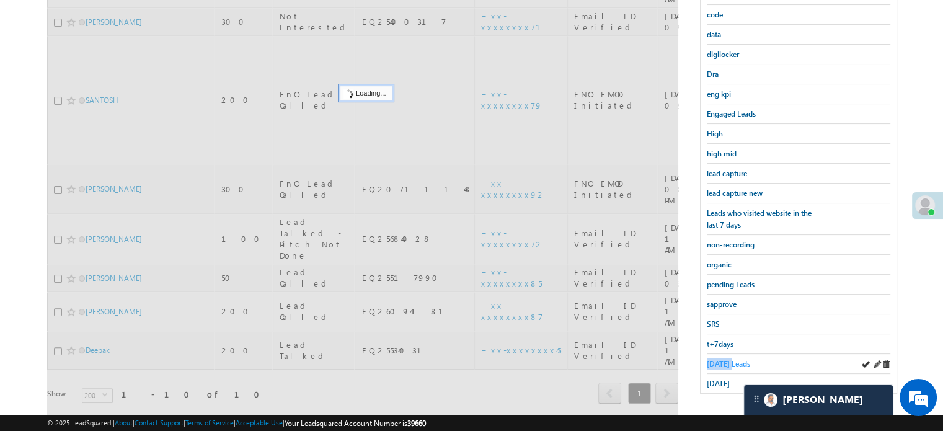
click at [725, 360] on span "[DATE] Leads" at bounding box center [728, 363] width 43 height 9
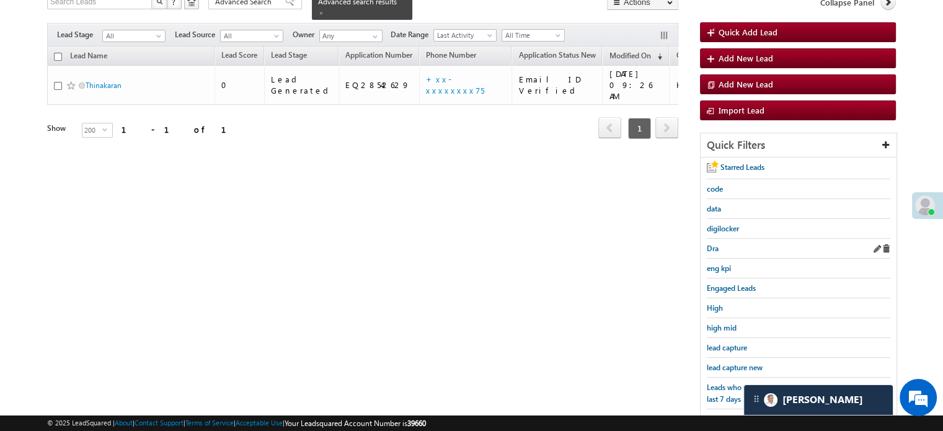
scroll to position [113, 0]
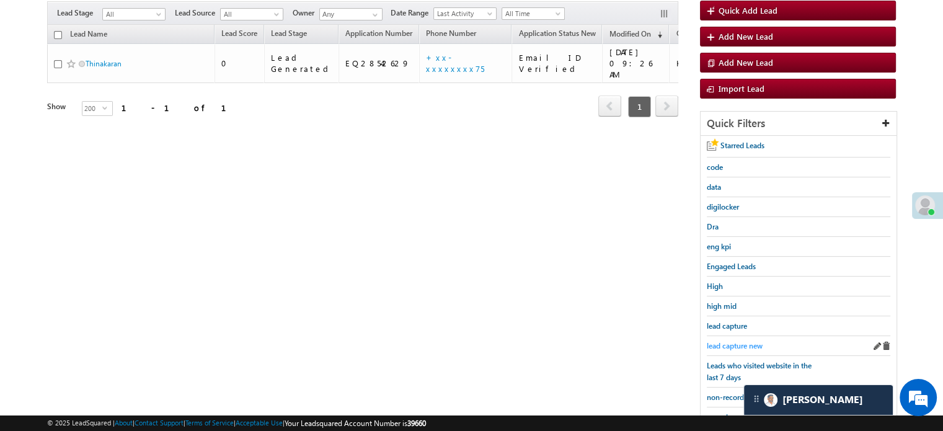
click at [720, 343] on span "lead capture new" at bounding box center [735, 345] width 56 height 9
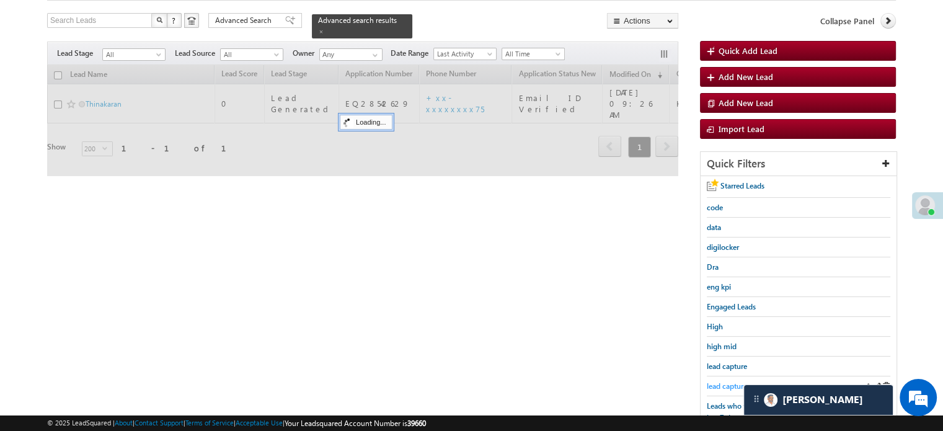
scroll to position [51, 0]
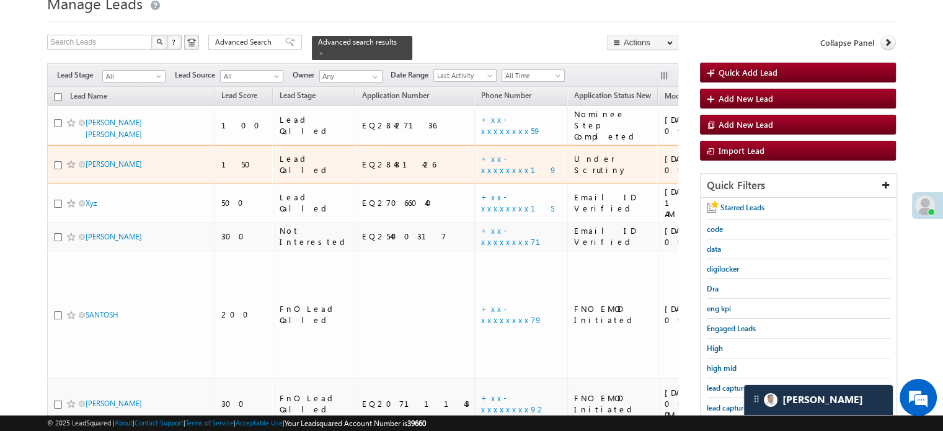
click at [474, 147] on td "+xx-xxxxxxxx19" at bounding box center [520, 164] width 93 height 39
click at [481, 153] on link "+xx-xxxxxxxx19" at bounding box center [519, 164] width 76 height 22
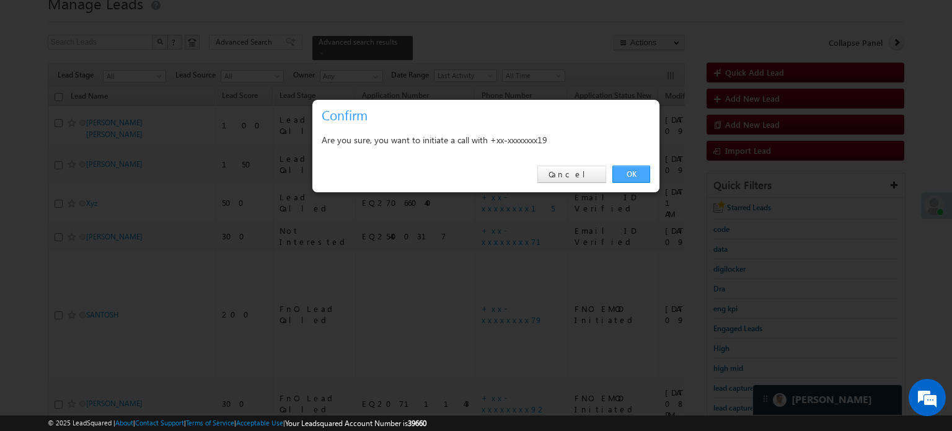
click at [640, 175] on link "OK" at bounding box center [631, 174] width 38 height 17
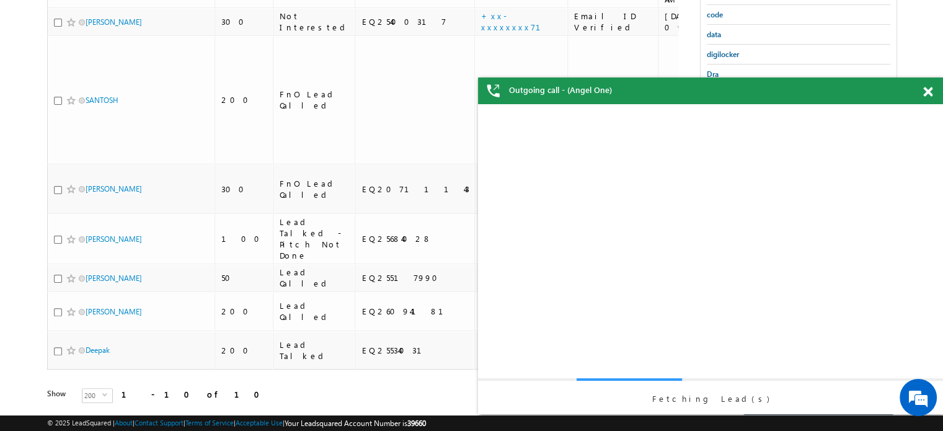
scroll to position [0, 0]
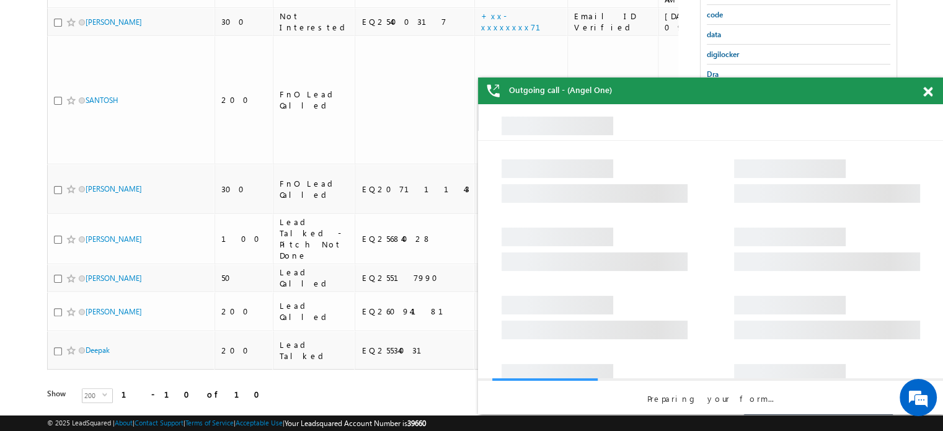
click at [927, 91] on span at bounding box center [927, 92] width 9 height 11
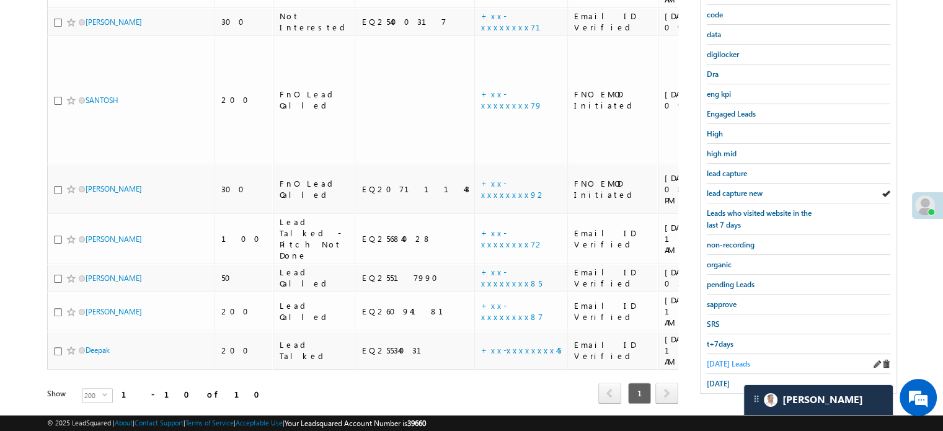
click at [707, 359] on span "[DATE] Leads" at bounding box center [728, 363] width 43 height 9
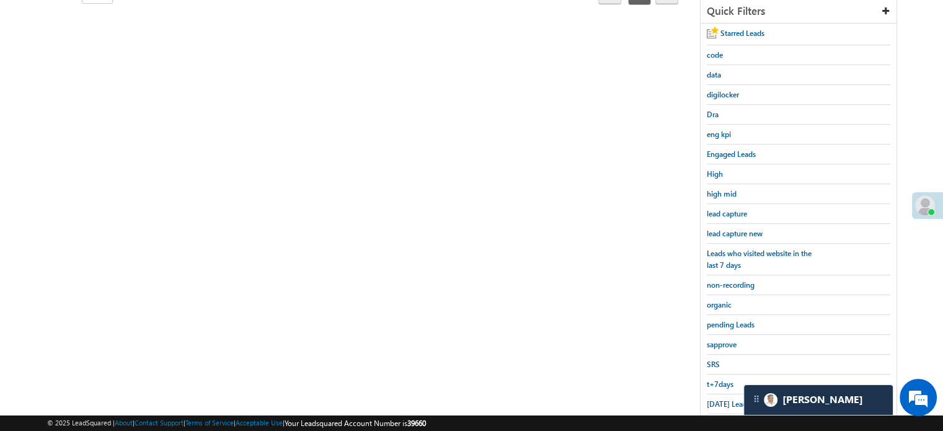
scroll to position [204, 0]
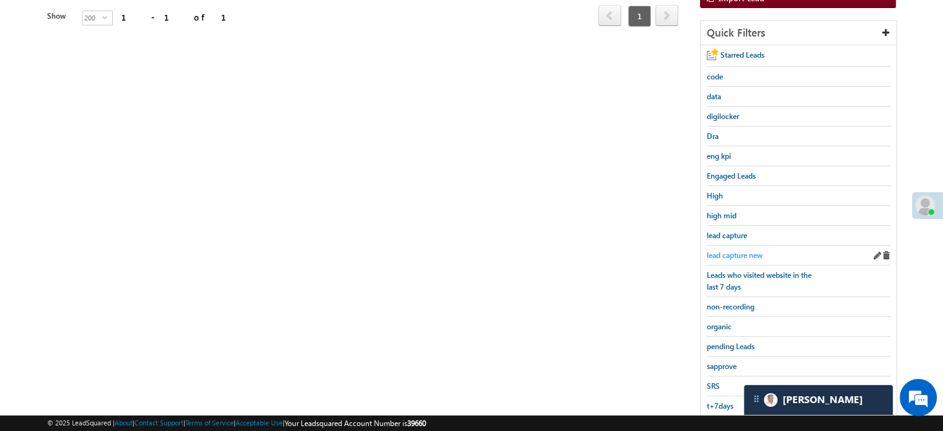
click at [739, 254] on span "lead capture new" at bounding box center [735, 254] width 56 height 9
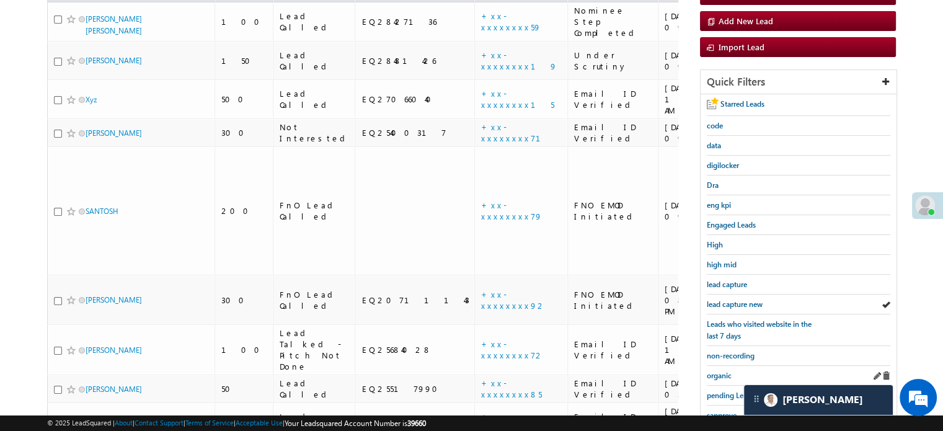
scroll to position [266, 0]
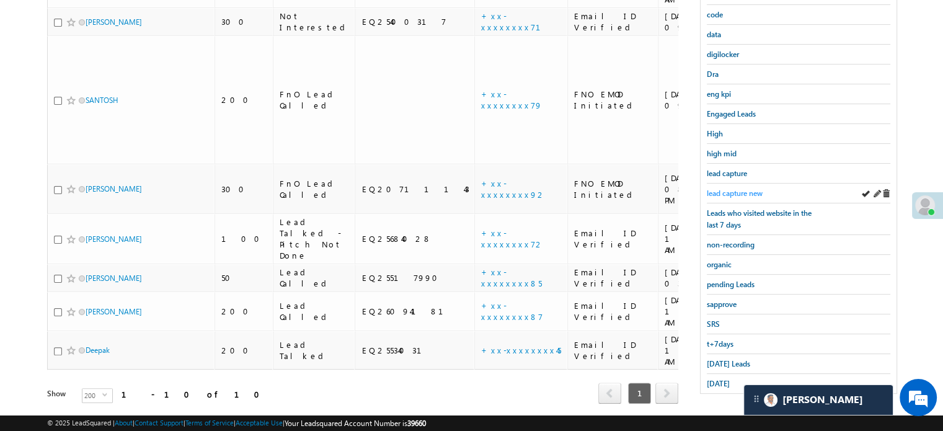
click at [741, 187] on link "lead capture new" at bounding box center [735, 193] width 56 height 12
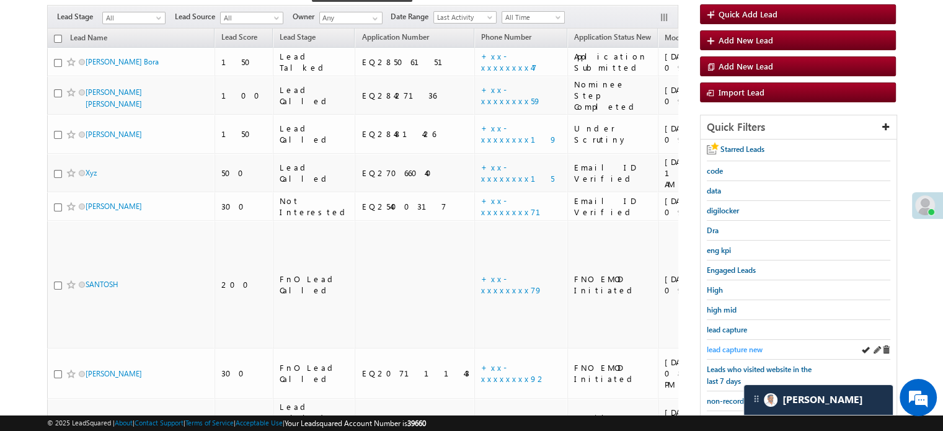
scroll to position [80, 0]
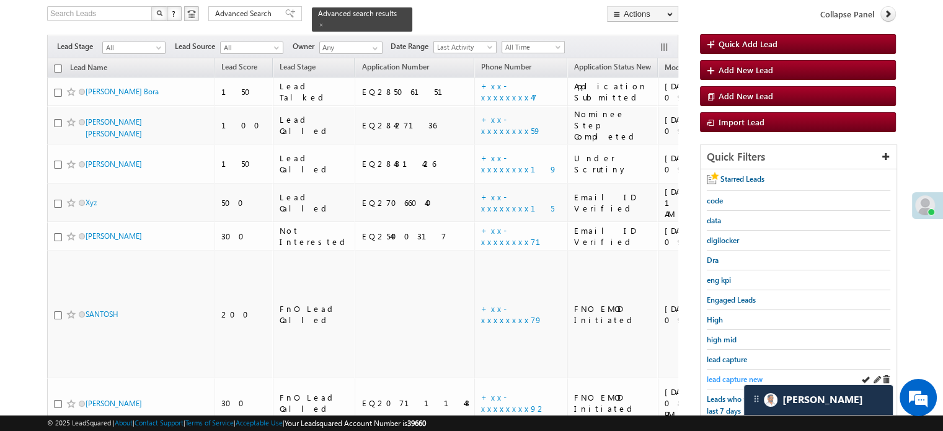
click at [748, 374] on span "lead capture new" at bounding box center [735, 378] width 56 height 9
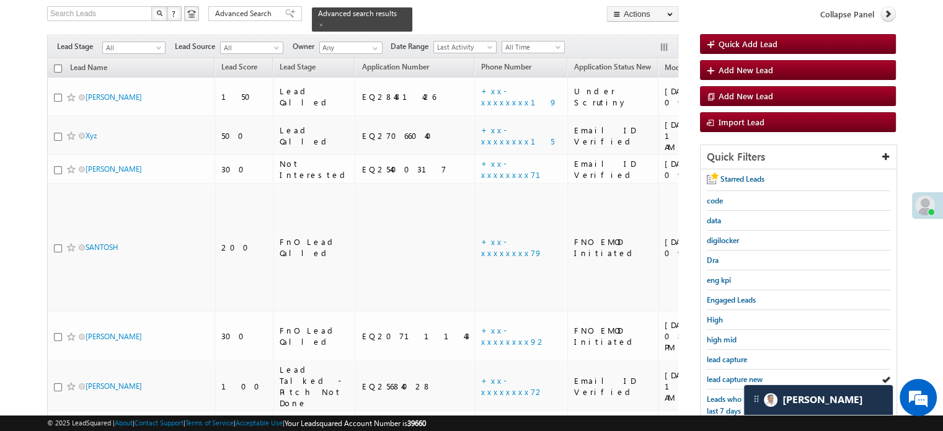
click at [748, 374] on span "lead capture new" at bounding box center [735, 378] width 56 height 9
click at [730, 374] on span "lead capture new" at bounding box center [735, 378] width 56 height 9
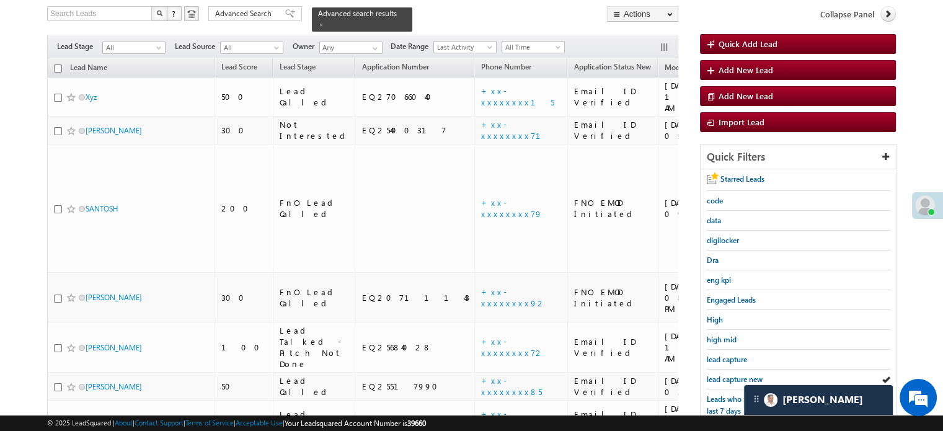
click at [730, 374] on span "lead capture new" at bounding box center [735, 378] width 56 height 9
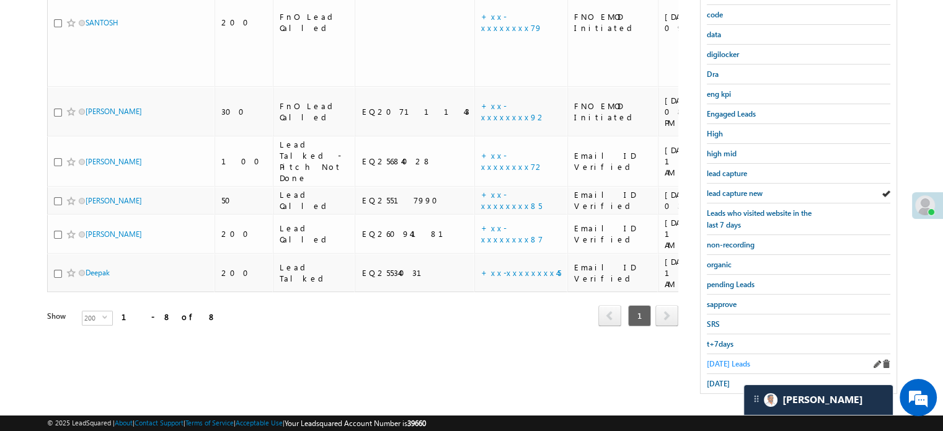
click at [718, 359] on span "[DATE] Leads" at bounding box center [728, 363] width 43 height 9
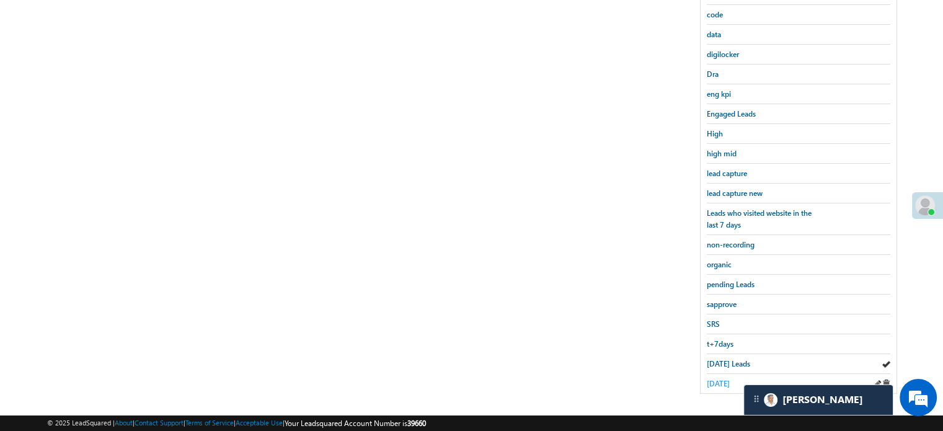
click at [722, 379] on span "[DATE]" at bounding box center [718, 383] width 23 height 9
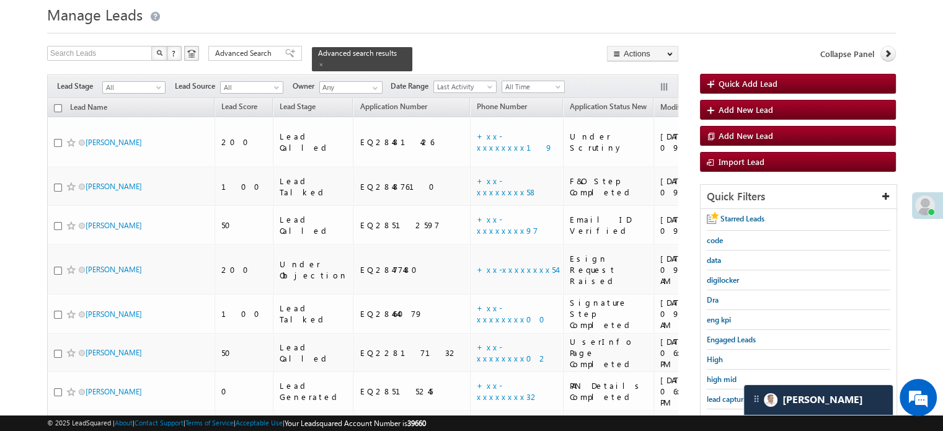
scroll to position [14, 0]
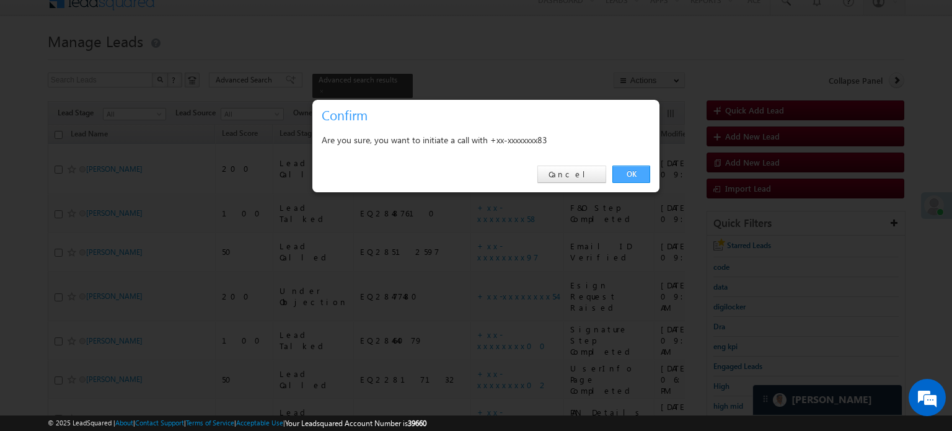
click at [643, 179] on link "OK" at bounding box center [631, 174] width 38 height 17
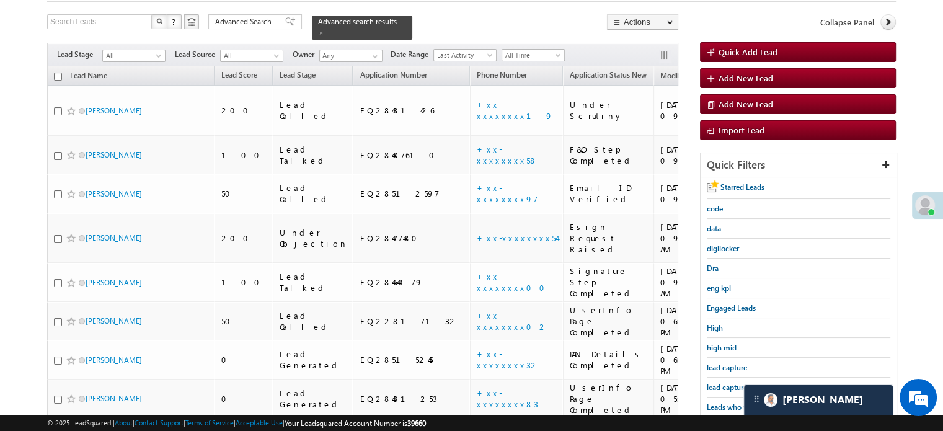
scroll to position [138, 0]
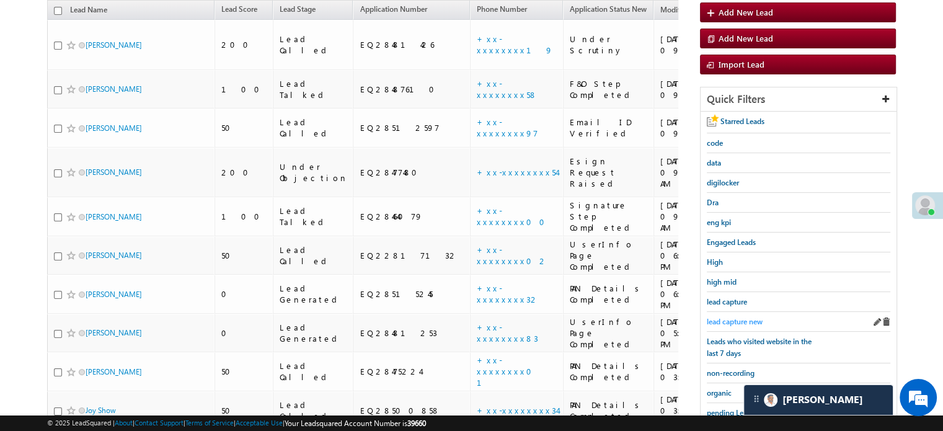
click at [741, 319] on span "lead capture new" at bounding box center [735, 321] width 56 height 9
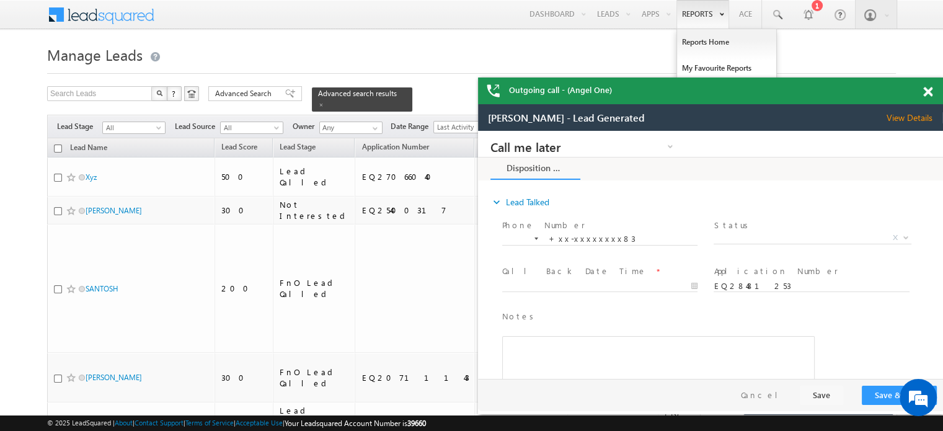
scroll to position [0, 0]
click at [926, 91] on span at bounding box center [927, 92] width 9 height 11
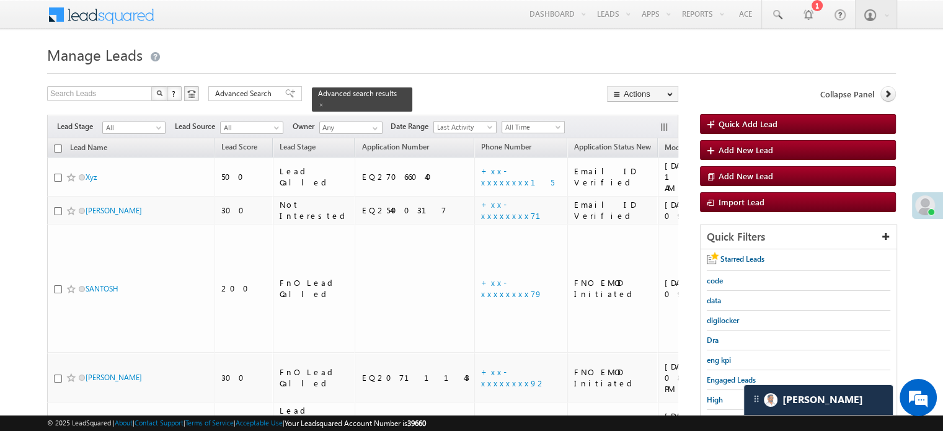
scroll to position [124, 0]
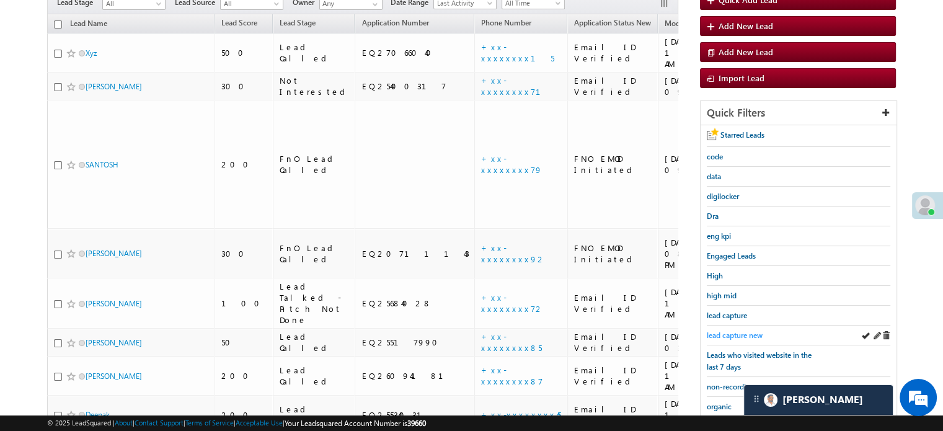
click at [740, 332] on span "lead capture new" at bounding box center [735, 334] width 56 height 9
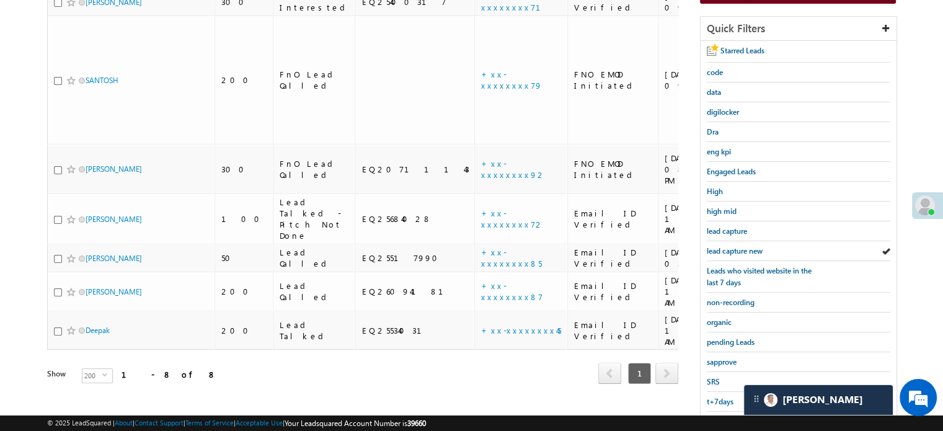
scroll to position [266, 0]
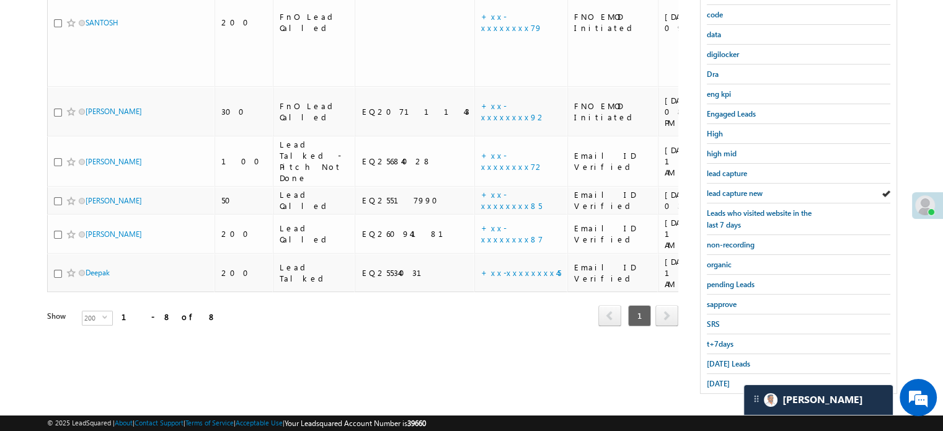
click at [703, 357] on div "Starred Leads code data digilocker Dra eng kpi Engaged Leads High high mid lead…" at bounding box center [798, 188] width 196 height 410
click at [713, 359] on span "[DATE] Leads" at bounding box center [728, 363] width 43 height 9
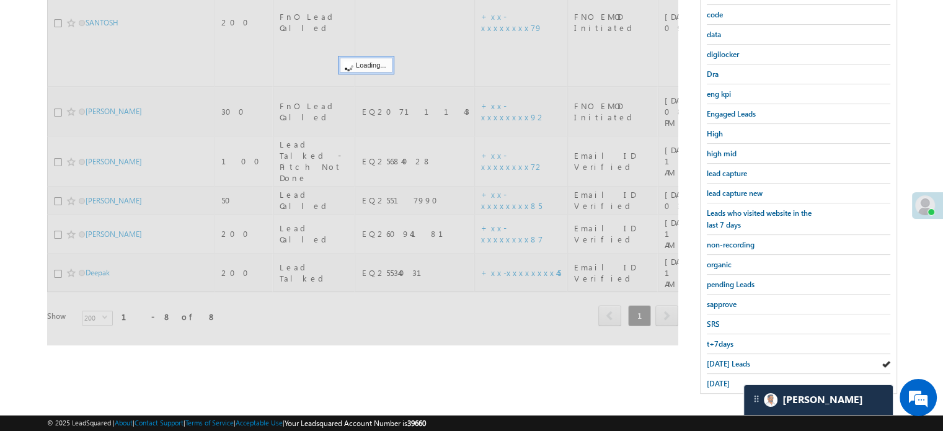
click at [717, 359] on span "[DATE] Leads" at bounding box center [728, 363] width 43 height 9
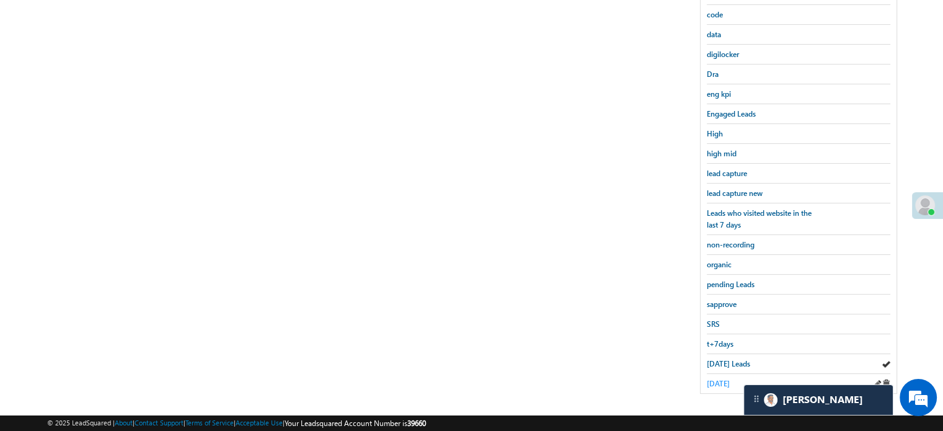
click at [723, 379] on span "[DATE]" at bounding box center [718, 383] width 23 height 9
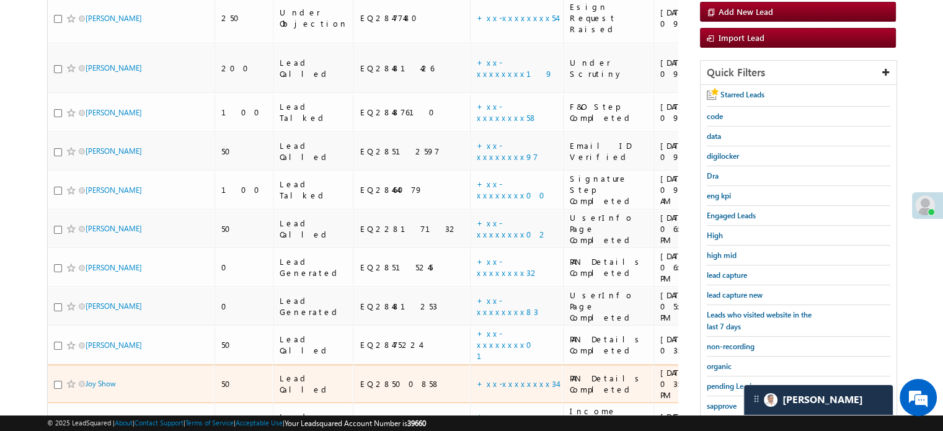
scroll to position [138, 0]
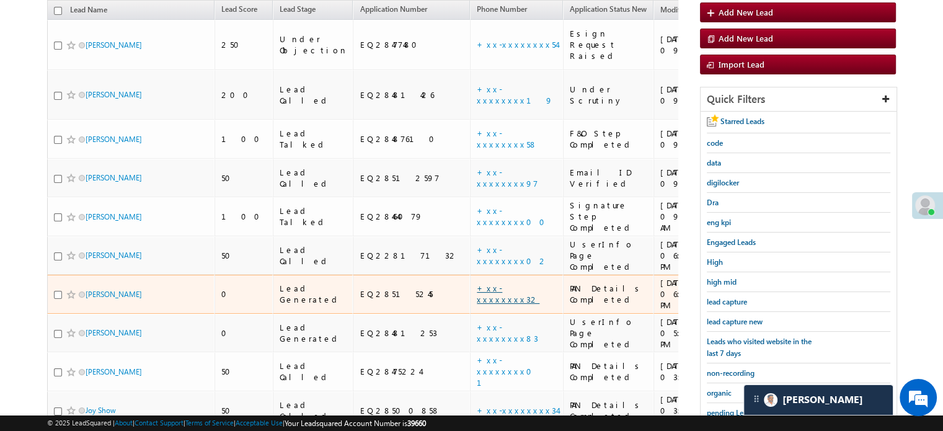
click at [477, 283] on link "+xx-xxxxxxxx32" at bounding box center [508, 294] width 63 height 22
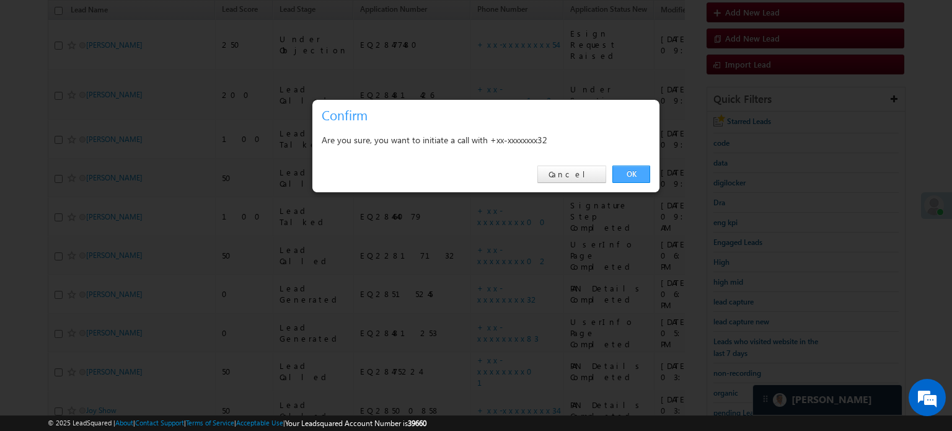
click at [633, 179] on link "OK" at bounding box center [631, 174] width 38 height 17
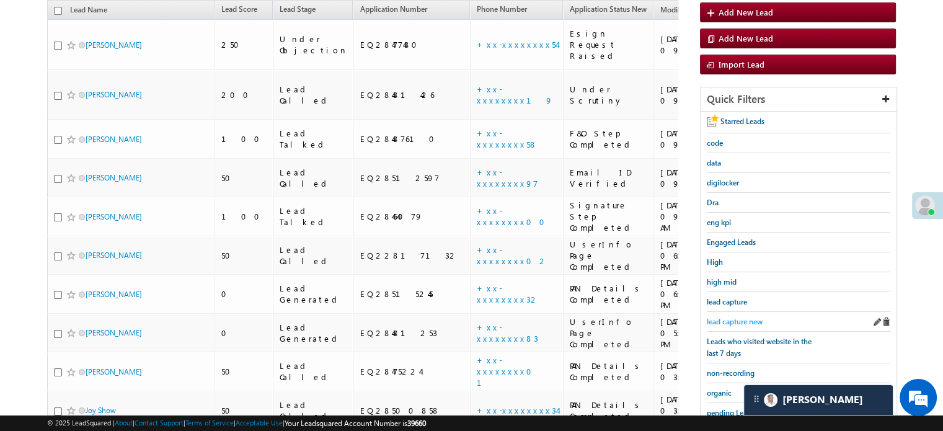
click at [733, 317] on span "lead capture new" at bounding box center [735, 321] width 56 height 9
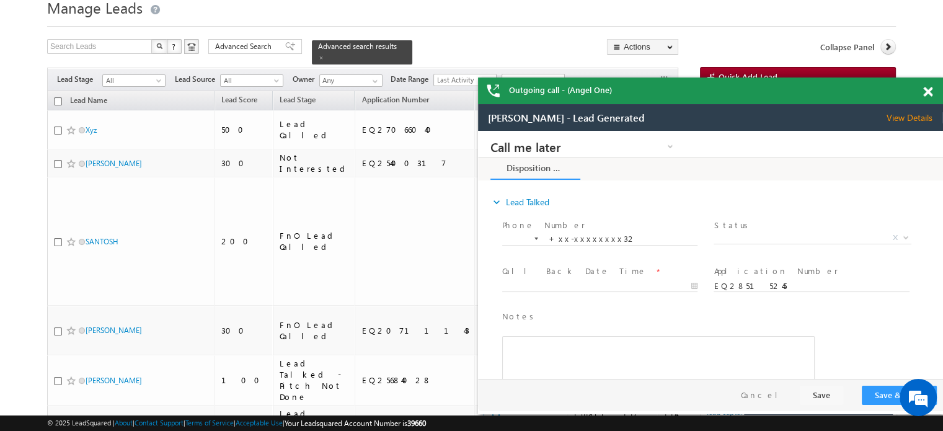
scroll to position [0, 0]
click at [927, 91] on span at bounding box center [927, 92] width 9 height 11
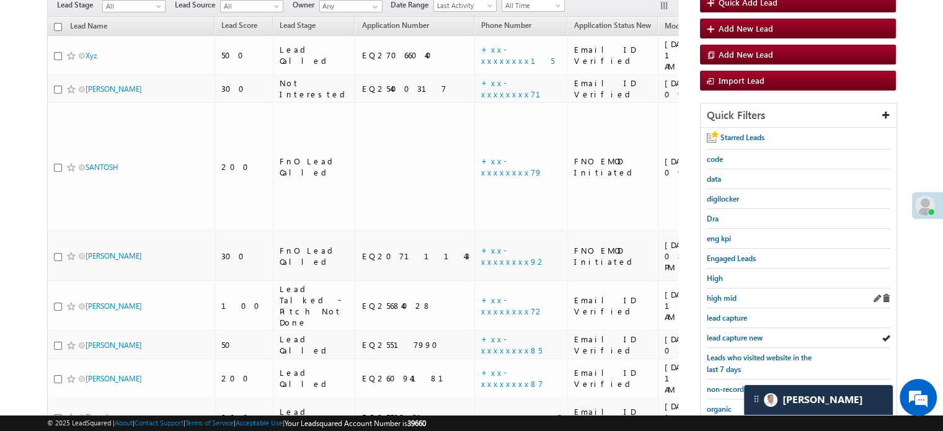
scroll to position [171, 0]
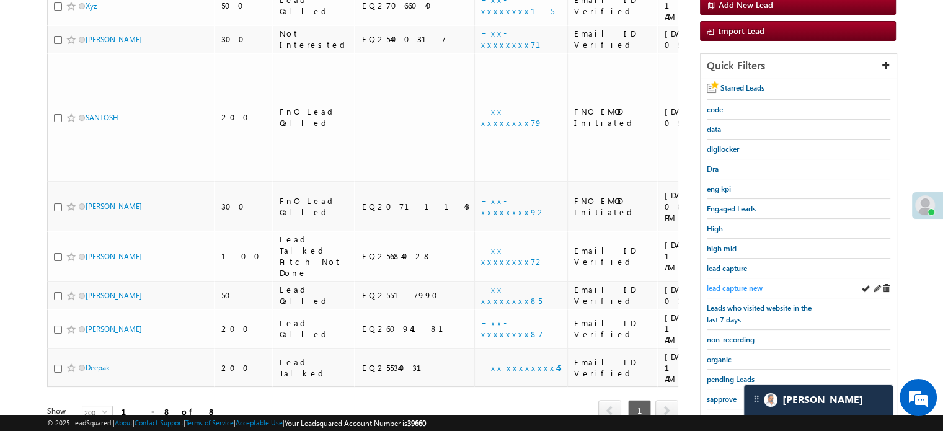
click at [757, 284] on span "lead capture new" at bounding box center [735, 287] width 56 height 9
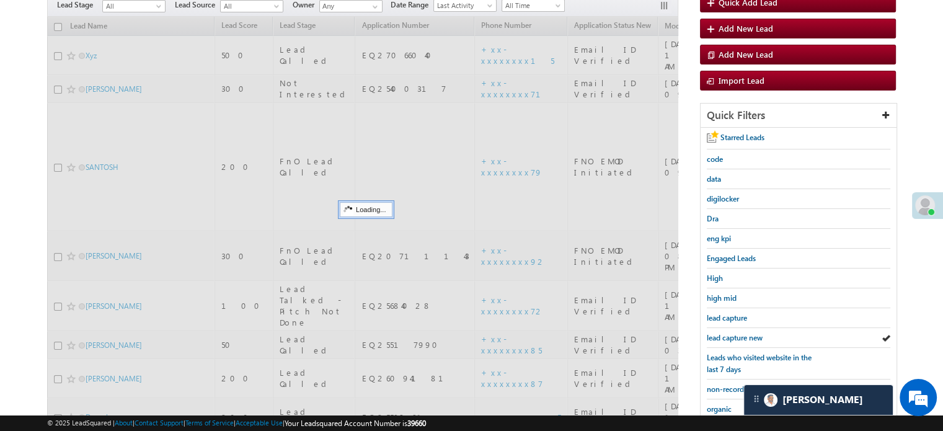
scroll to position [47, 0]
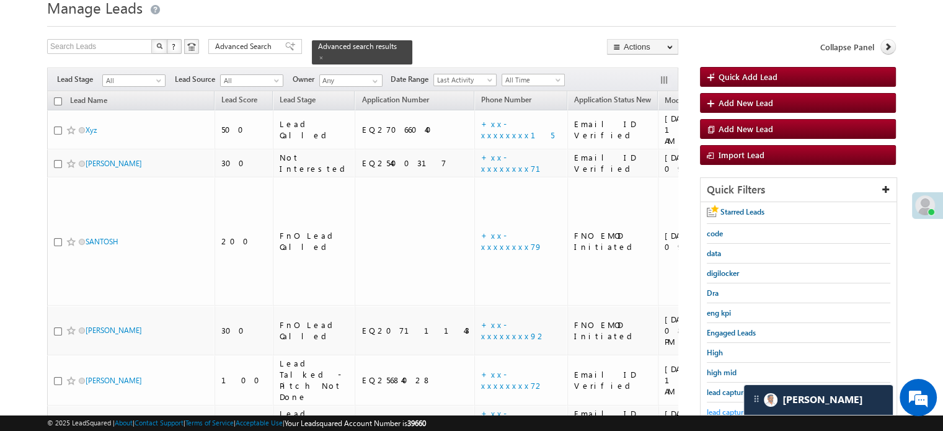
click at [727, 407] on span "lead capture new" at bounding box center [735, 411] width 56 height 9
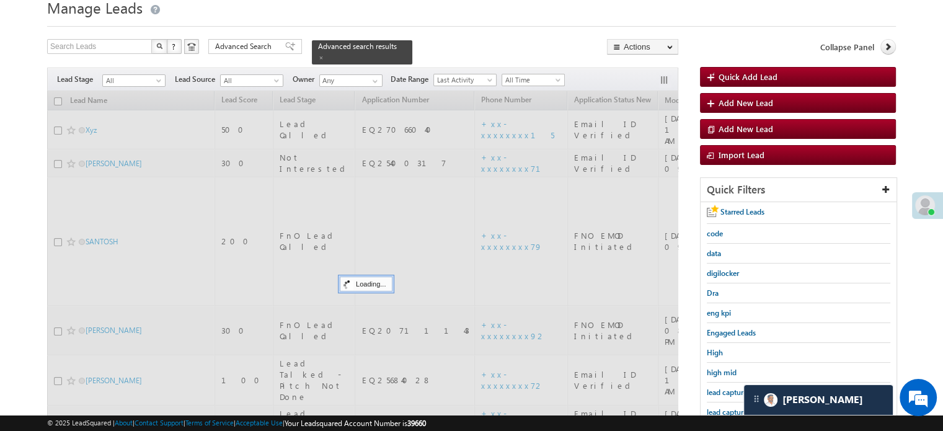
click at [727, 407] on span "lead capture new" at bounding box center [735, 411] width 56 height 9
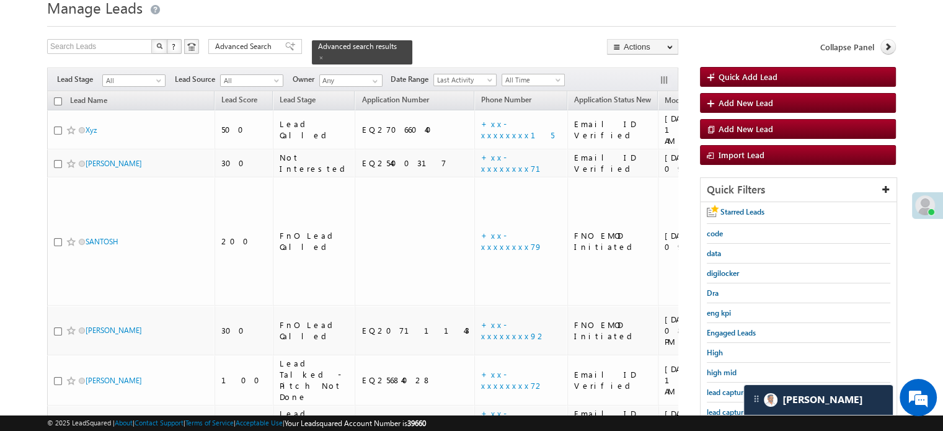
click at [727, 407] on span "lead capture new" at bounding box center [735, 411] width 56 height 9
click at [728, 407] on span "lead capture new" at bounding box center [735, 411] width 56 height 9
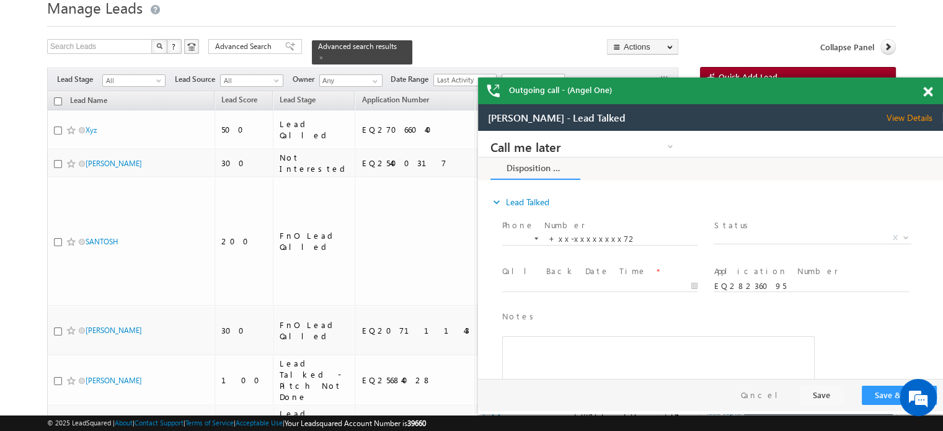
scroll to position [0, 0]
click at [929, 87] on span at bounding box center [927, 92] width 9 height 11
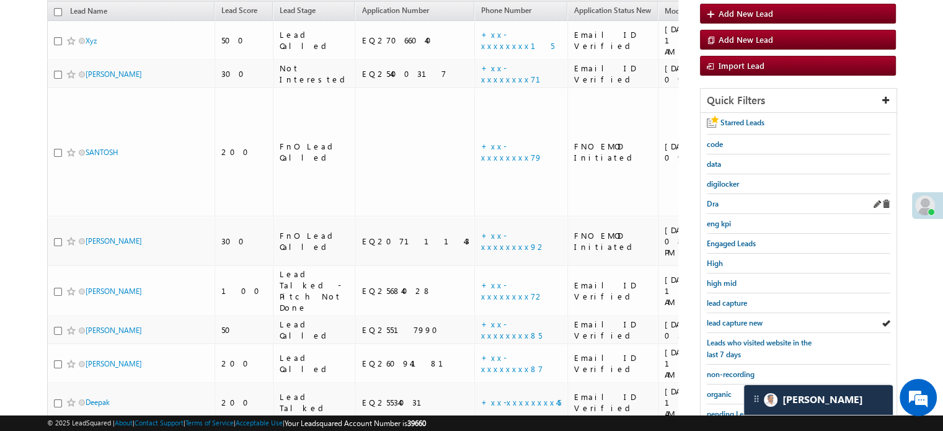
scroll to position [171, 0]
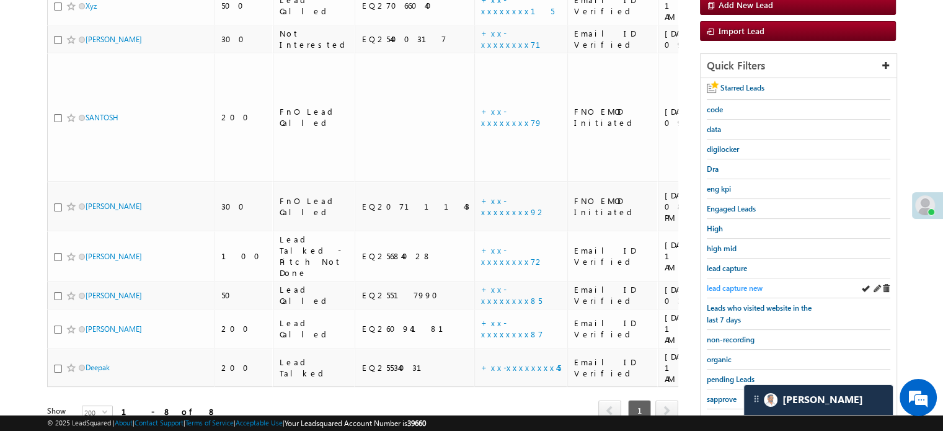
click at [728, 283] on span "lead capture new" at bounding box center [735, 287] width 56 height 9
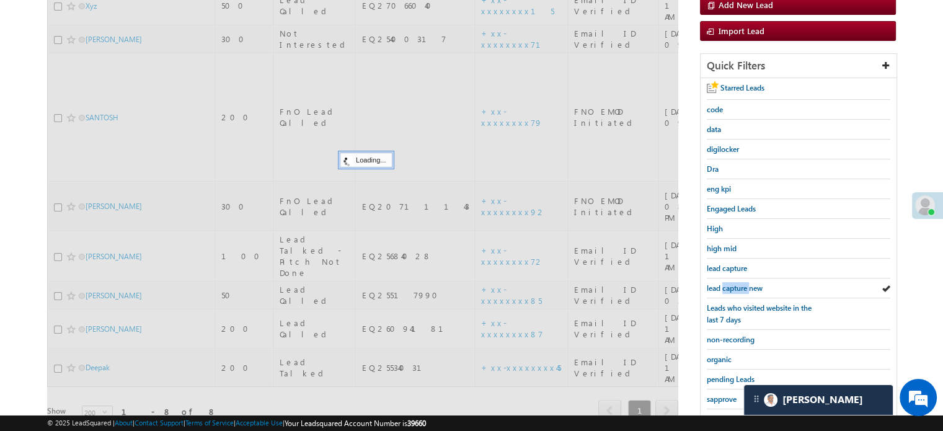
click at [728, 283] on span "lead capture new" at bounding box center [735, 287] width 56 height 9
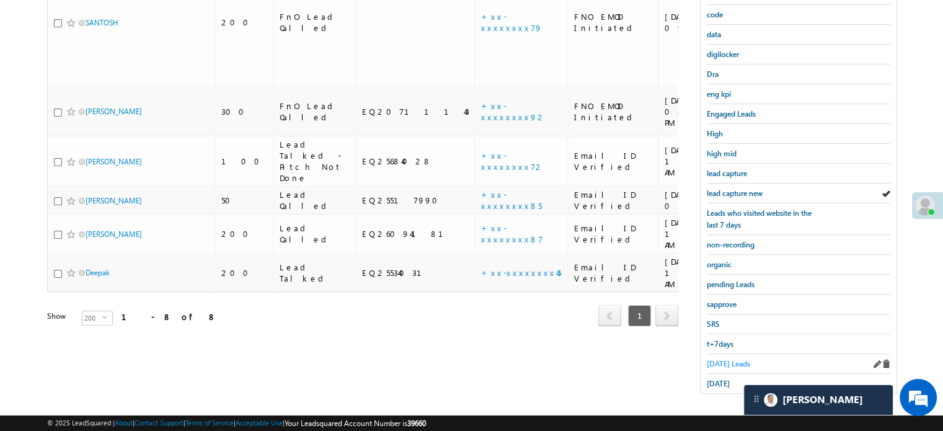
click at [724, 359] on span "[DATE] Leads" at bounding box center [728, 363] width 43 height 9
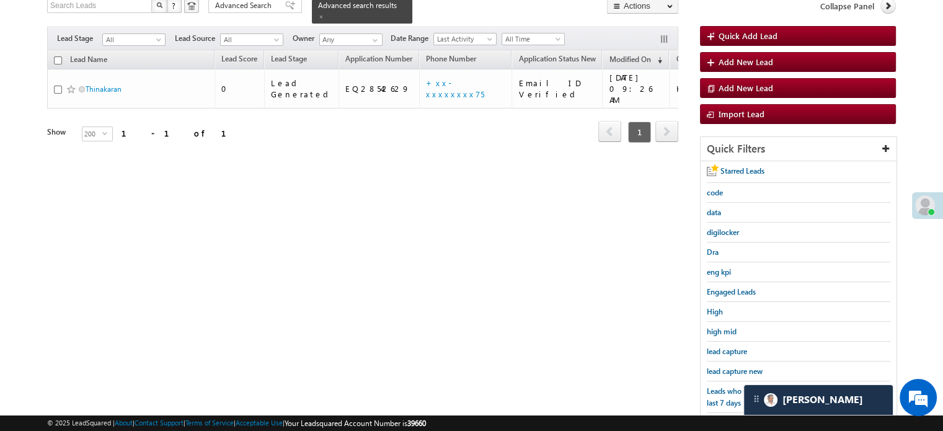
scroll to position [80, 0]
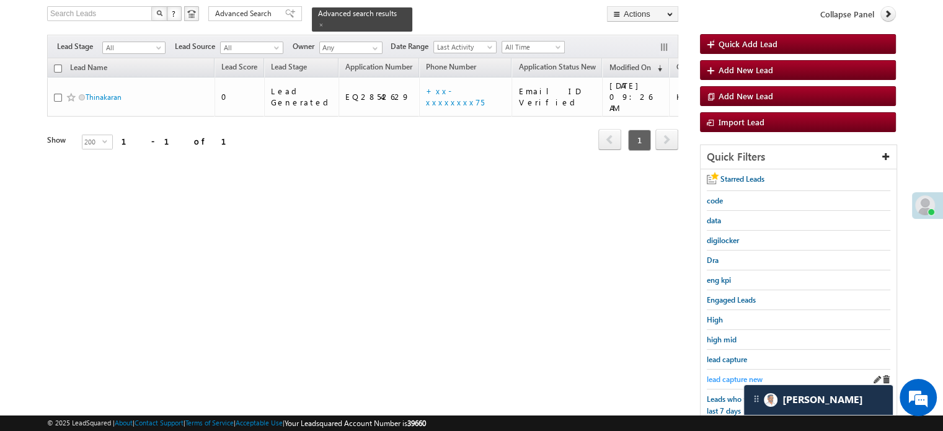
click at [722, 374] on span "lead capture new" at bounding box center [735, 378] width 56 height 9
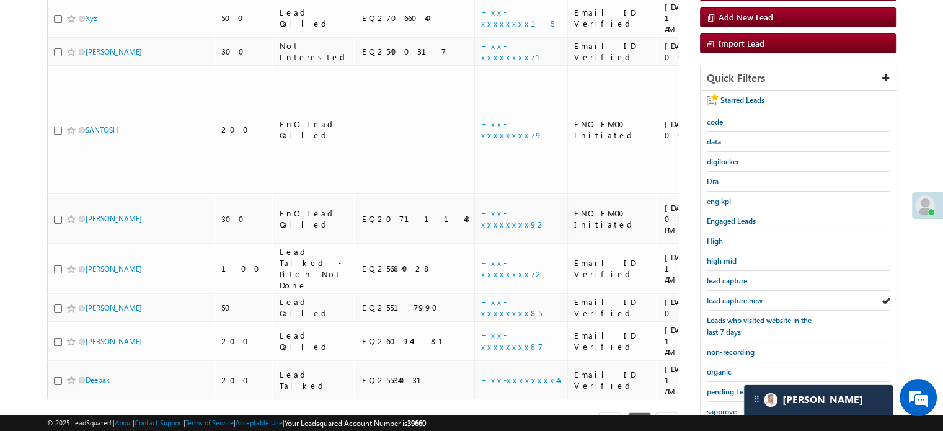
scroll to position [266, 0]
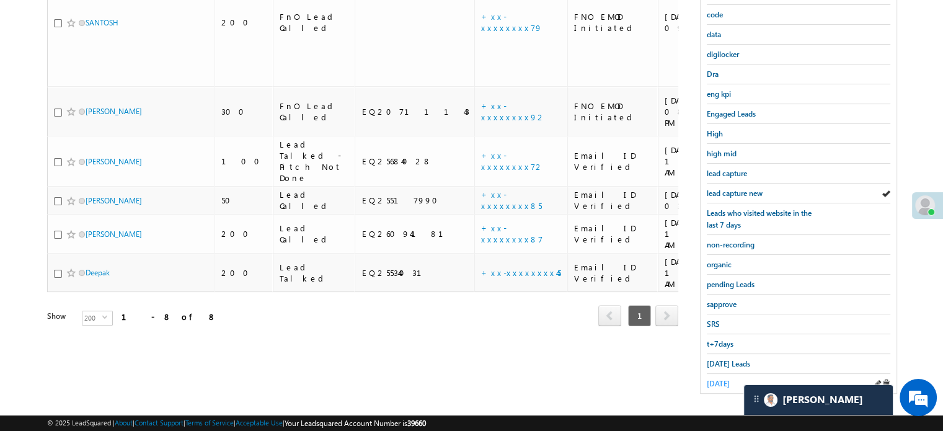
click at [717, 379] on span "[DATE]" at bounding box center [718, 383] width 23 height 9
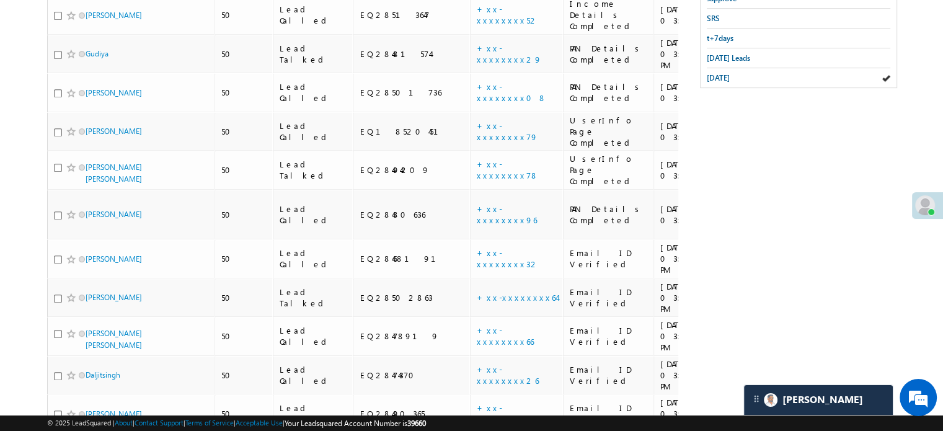
scroll to position [448, 0]
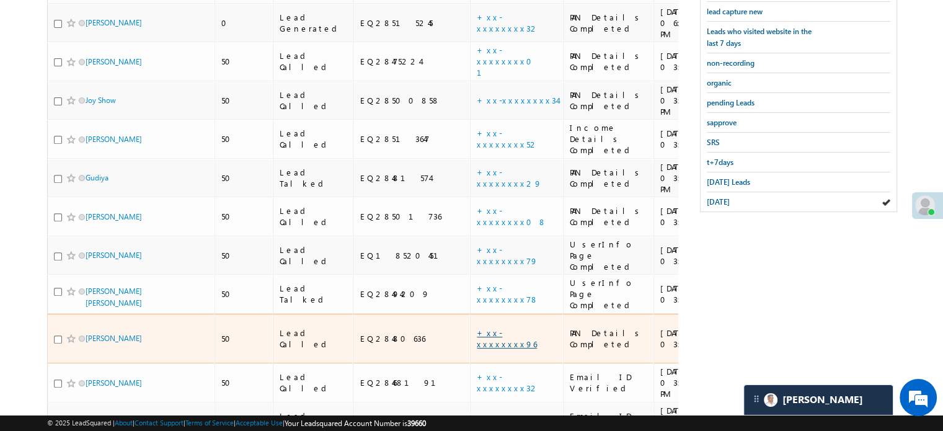
click at [477, 327] on link "+xx-xxxxxxxx96" at bounding box center [507, 338] width 60 height 22
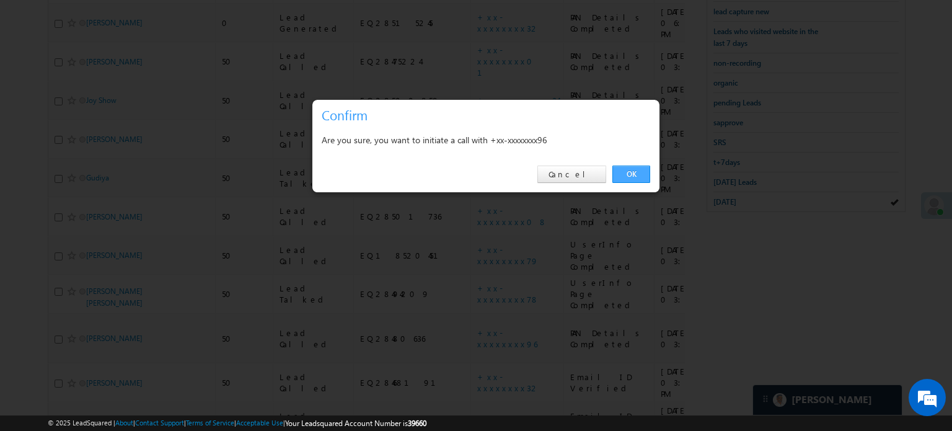
click at [642, 170] on link "OK" at bounding box center [631, 174] width 38 height 17
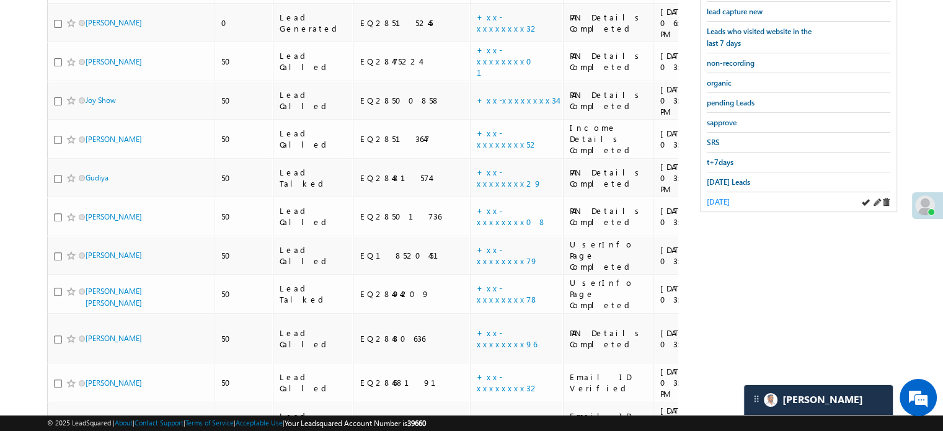
click at [730, 197] on span "[DATE]" at bounding box center [718, 201] width 23 height 9
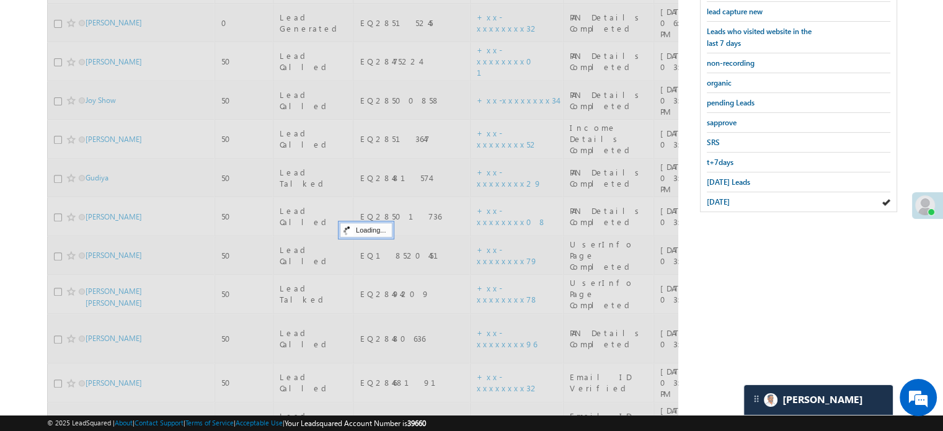
click at [730, 197] on span "[DATE]" at bounding box center [718, 201] width 23 height 9
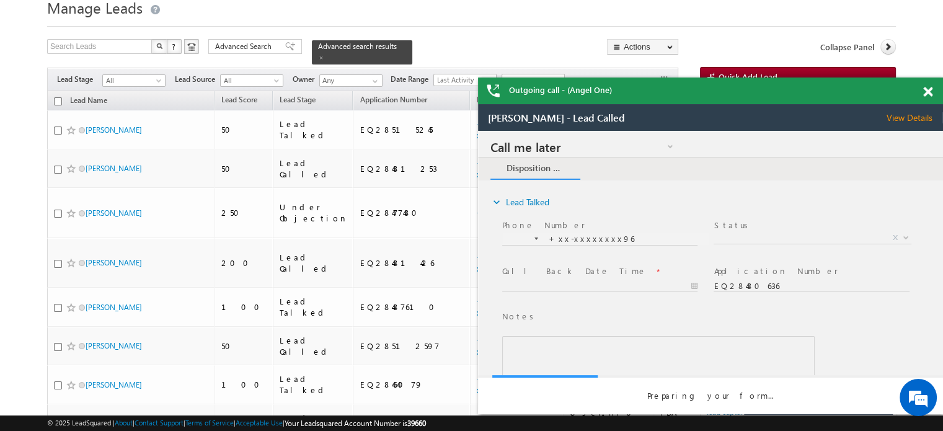
scroll to position [0, 0]
click at [925, 91] on span at bounding box center [927, 92] width 9 height 11
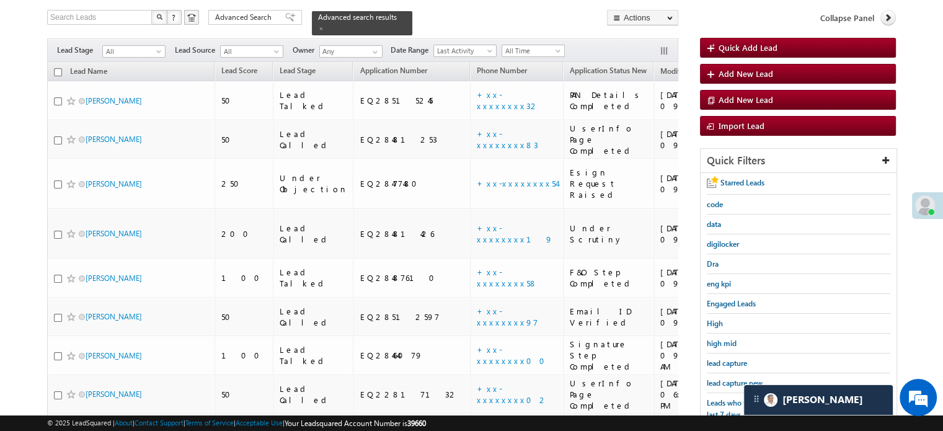
scroll to position [76, 0]
click at [727, 380] on span "lead capture new" at bounding box center [735, 383] width 56 height 9
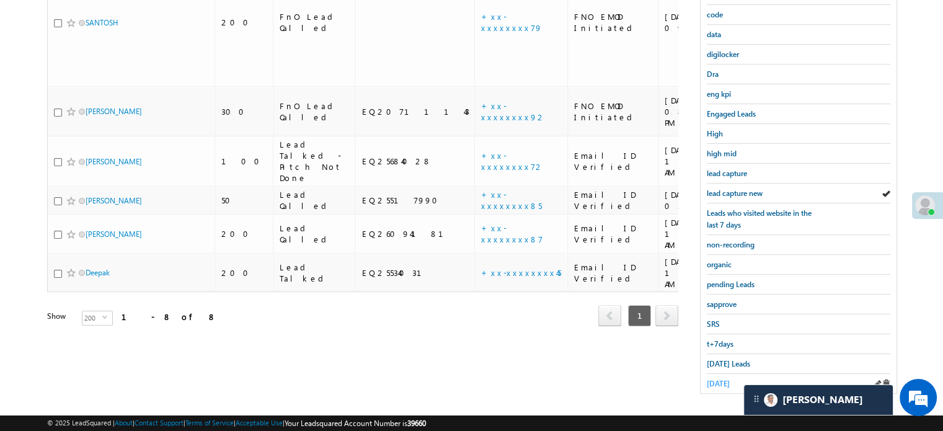
click at [715, 379] on span "[DATE]" at bounding box center [718, 383] width 23 height 9
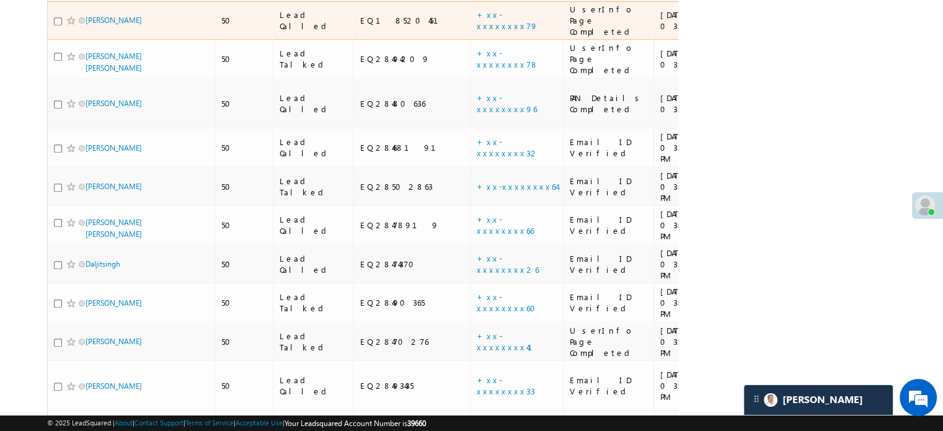
scroll to position [819, 0]
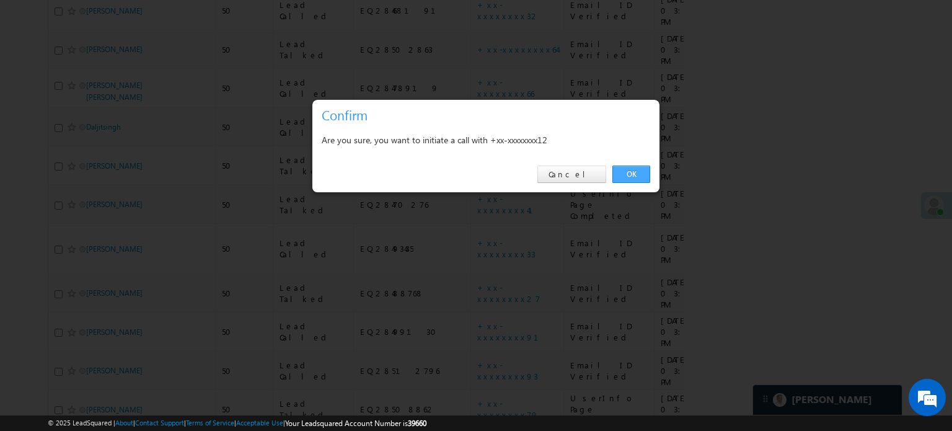
click at [620, 173] on link "OK" at bounding box center [631, 174] width 38 height 17
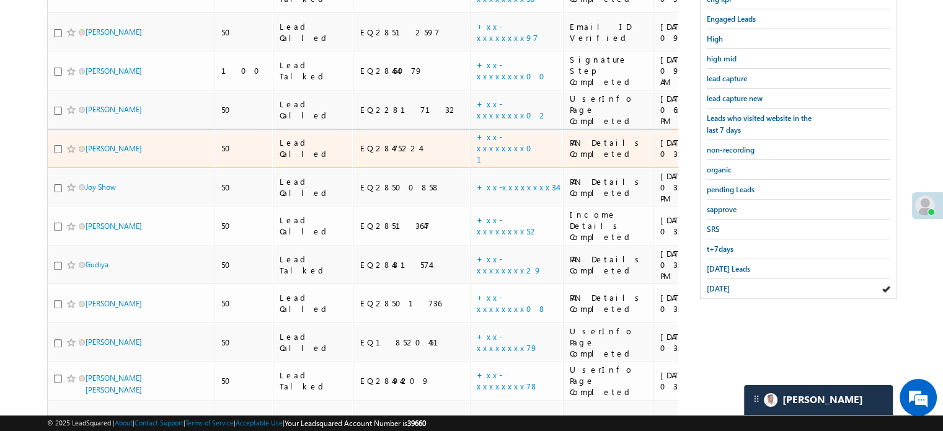
scroll to position [200, 0]
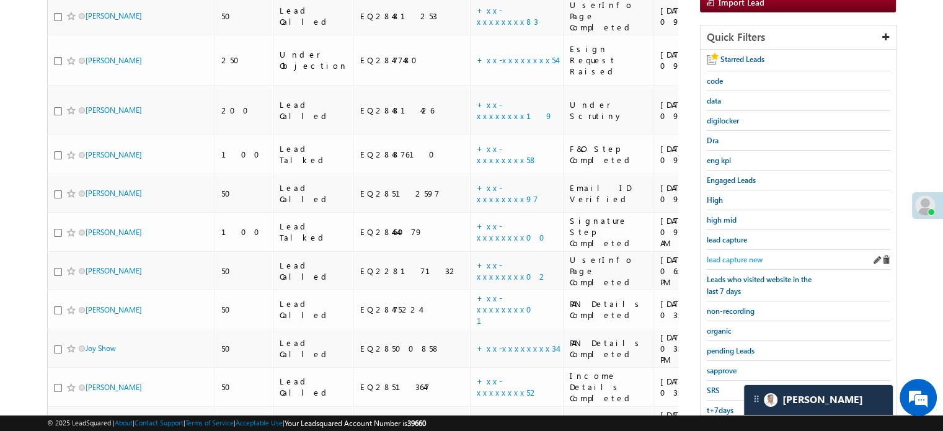
click at [717, 255] on span "lead capture new" at bounding box center [735, 259] width 56 height 9
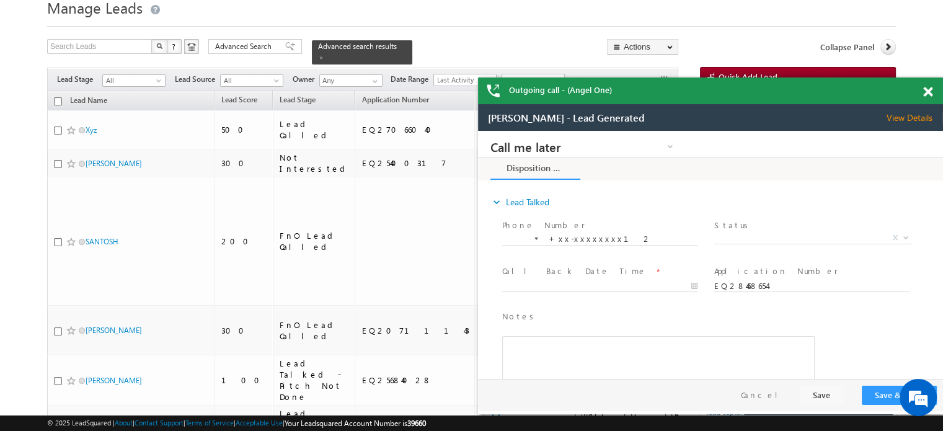
scroll to position [0, 0]
click at [925, 89] on div "Outgoing call - (Angel One)" at bounding box center [710, 90] width 465 height 27
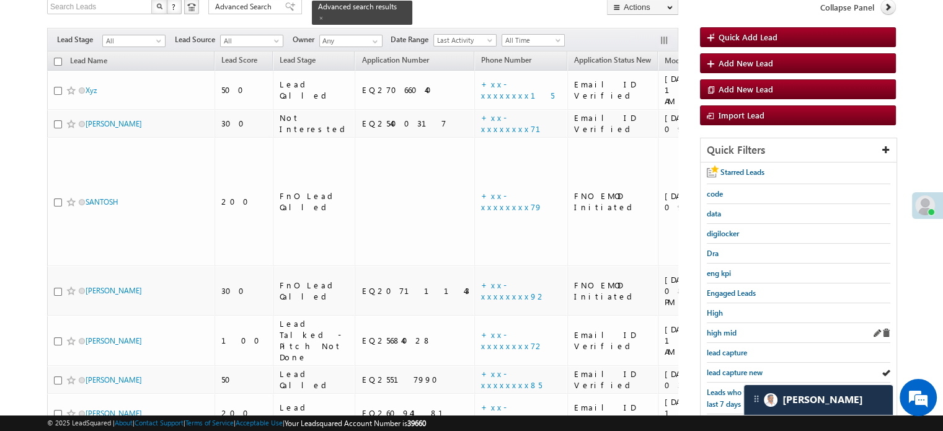
scroll to position [109, 0]
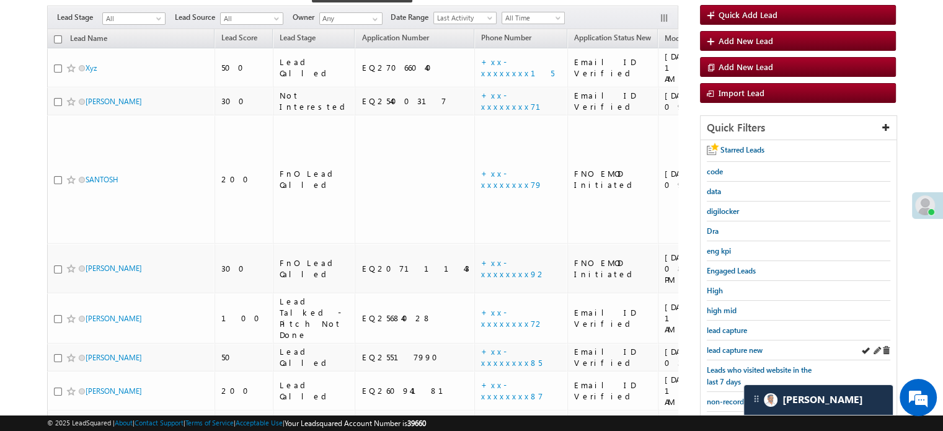
click at [743, 340] on div "lead capture new" at bounding box center [798, 350] width 183 height 20
click at [741, 344] on link "lead capture new" at bounding box center [735, 350] width 56 height 12
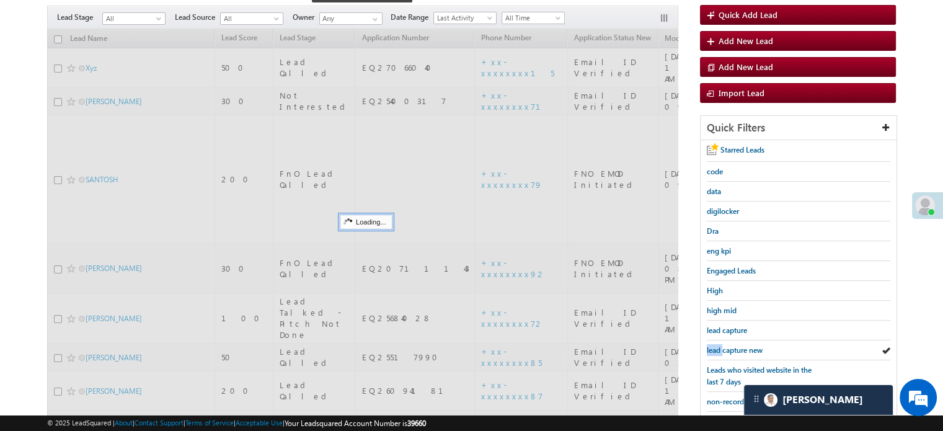
click at [741, 344] on link "lead capture new" at bounding box center [735, 350] width 56 height 12
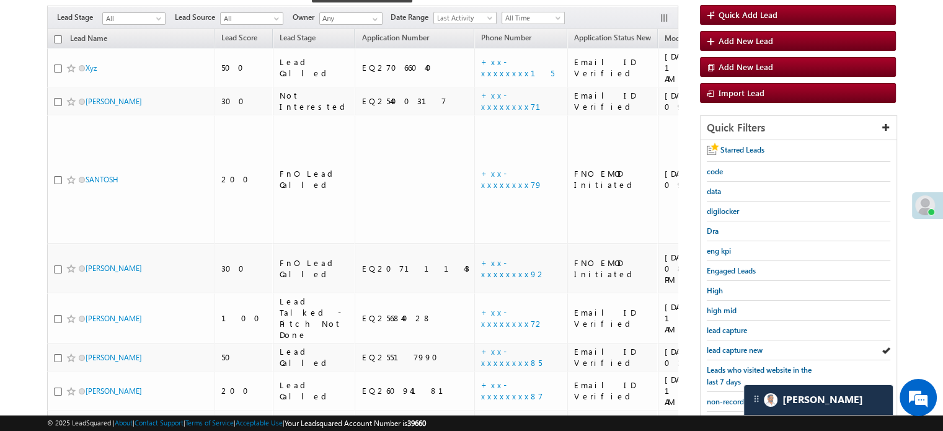
click at [741, 344] on link "lead capture new" at bounding box center [735, 350] width 56 height 12
click at [736, 349] on span "lead capture new" at bounding box center [735, 349] width 56 height 9
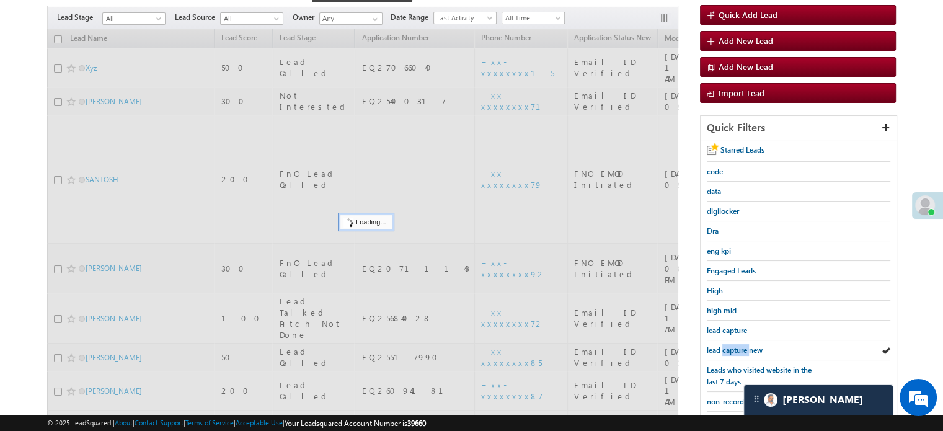
click at [736, 349] on span "lead capture new" at bounding box center [735, 349] width 56 height 9
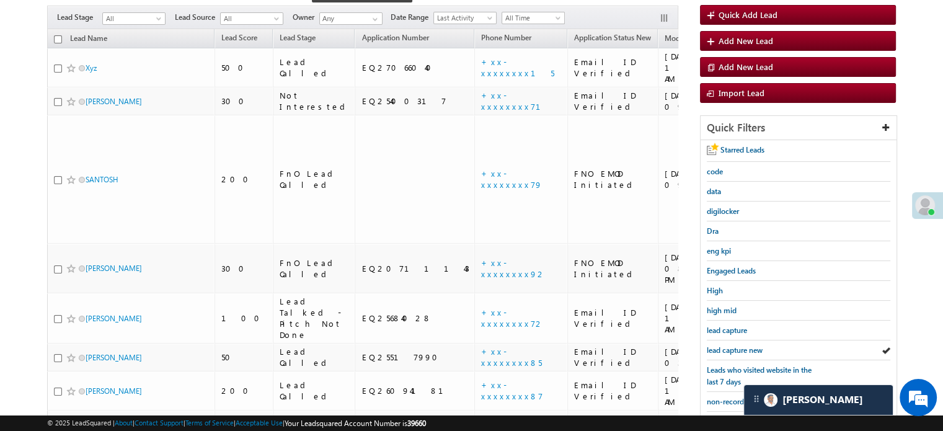
click at [736, 349] on span "lead capture new" at bounding box center [735, 349] width 56 height 9
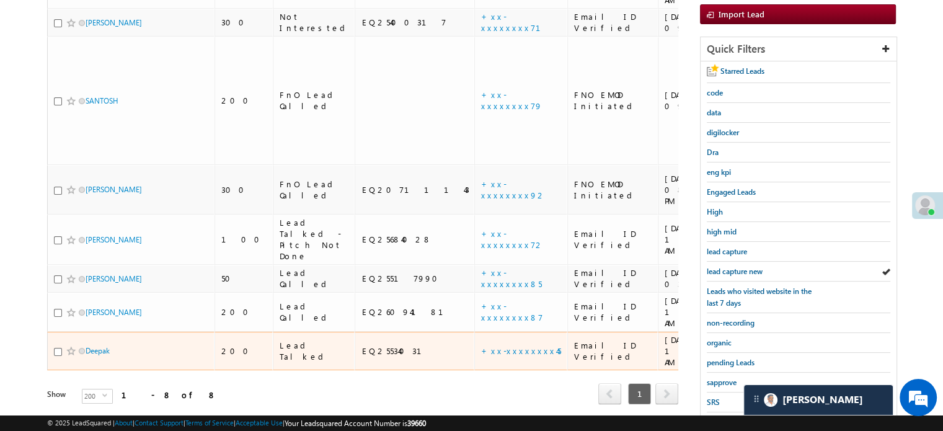
scroll to position [204, 0]
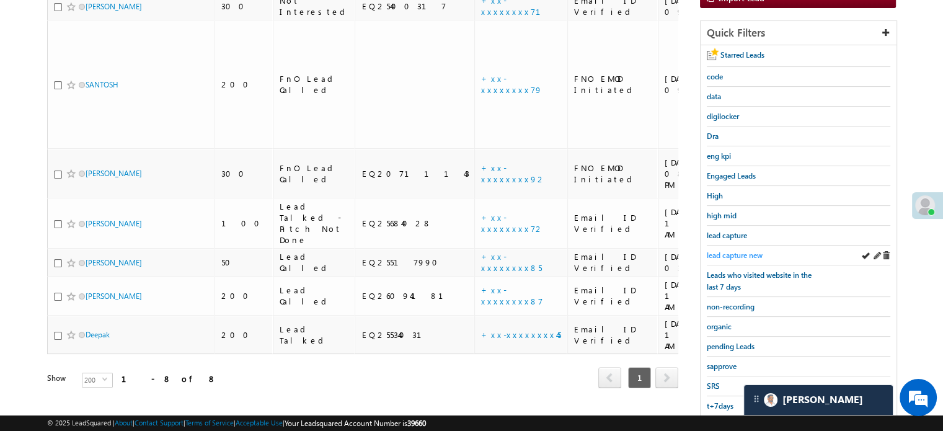
click at [751, 250] on span "lead capture new" at bounding box center [735, 254] width 56 height 9
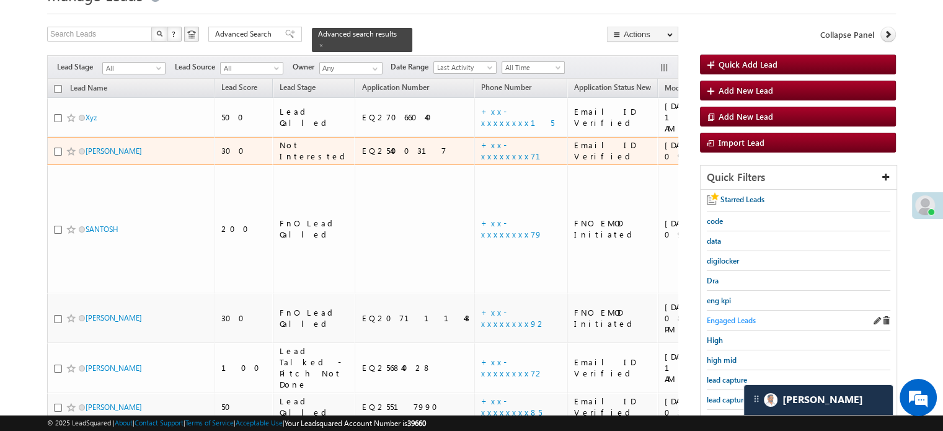
scroll to position [124, 0]
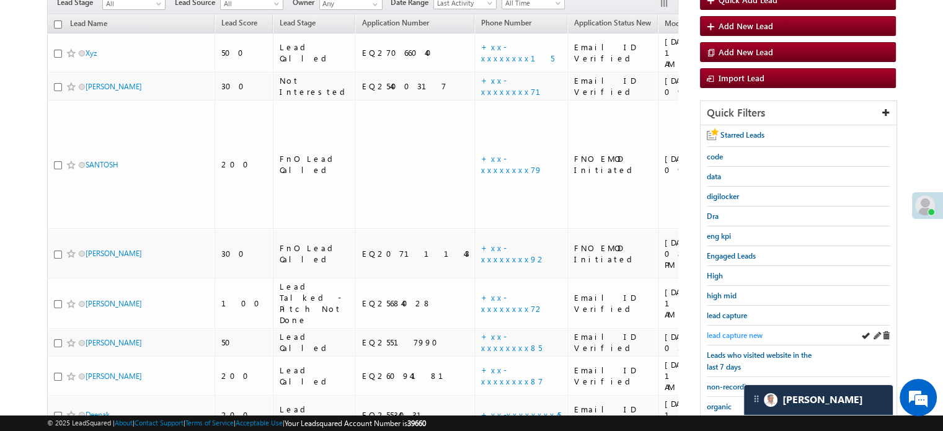
click at [724, 330] on span "lead capture new" at bounding box center [735, 334] width 56 height 9
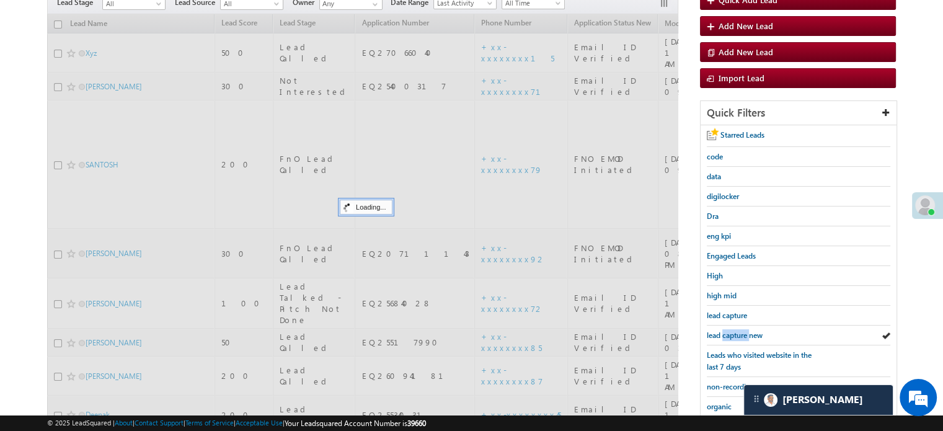
click at [724, 330] on span "lead capture new" at bounding box center [735, 334] width 56 height 9
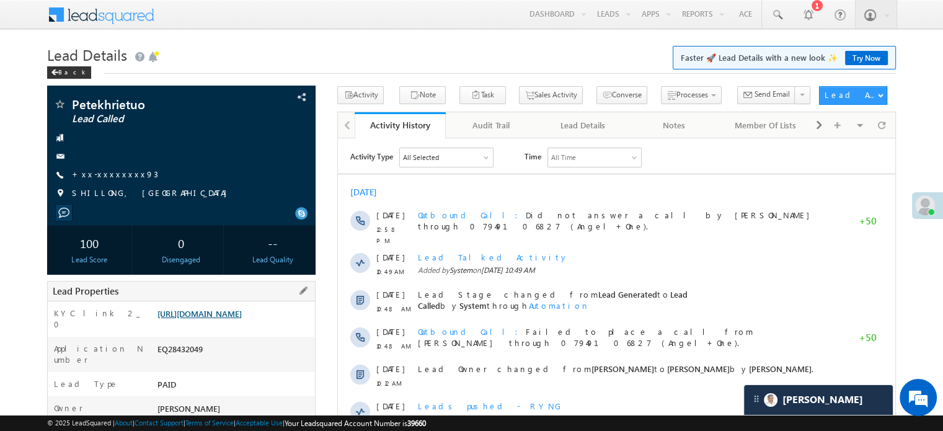
click at [203, 312] on link "https://angelbroking1-pk3em7sa.customui-test.leadsquared.com?leadId=9a543f5b-5d…" at bounding box center [199, 313] width 84 height 11
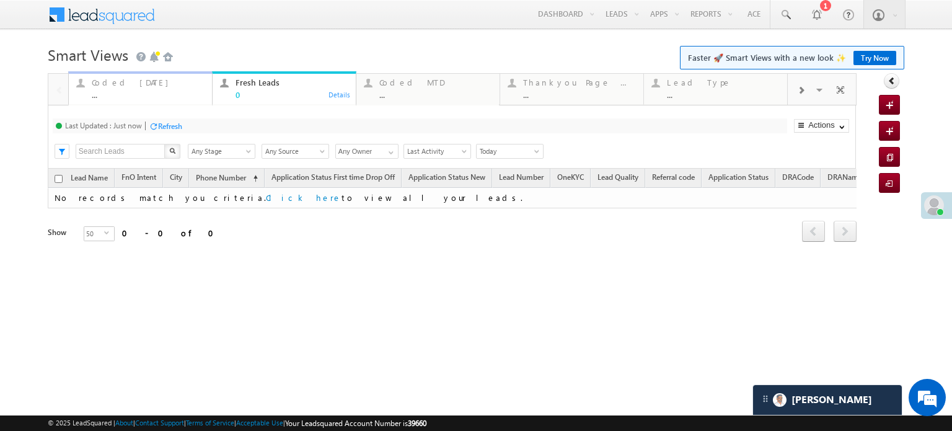
click at [138, 92] on div "..." at bounding box center [148, 94] width 113 height 9
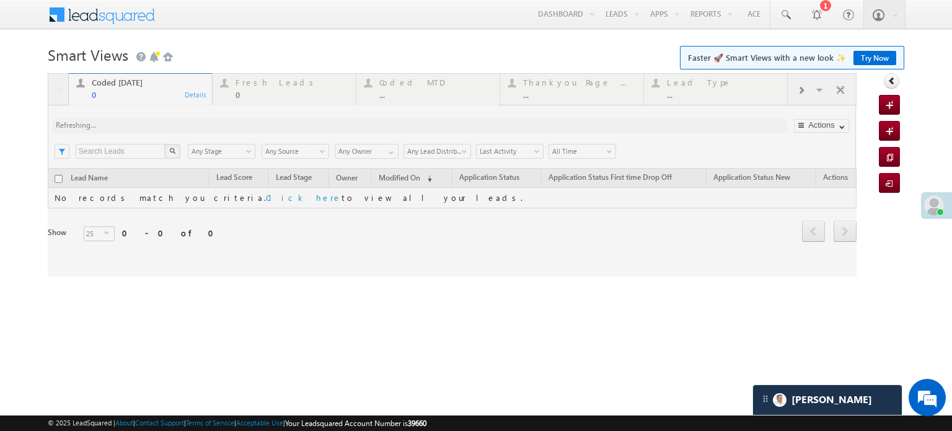
drag, startPoint x: 241, startPoint y: 78, endPoint x: 244, endPoint y: 89, distance: 11.8
click at [244, 89] on div at bounding box center [452, 174] width 809 height 203
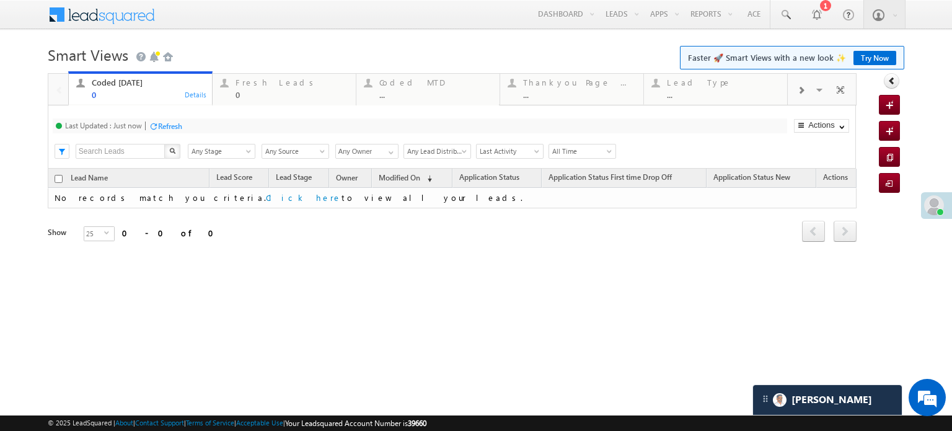
click at [250, 91] on div "0" at bounding box center [292, 94] width 113 height 9
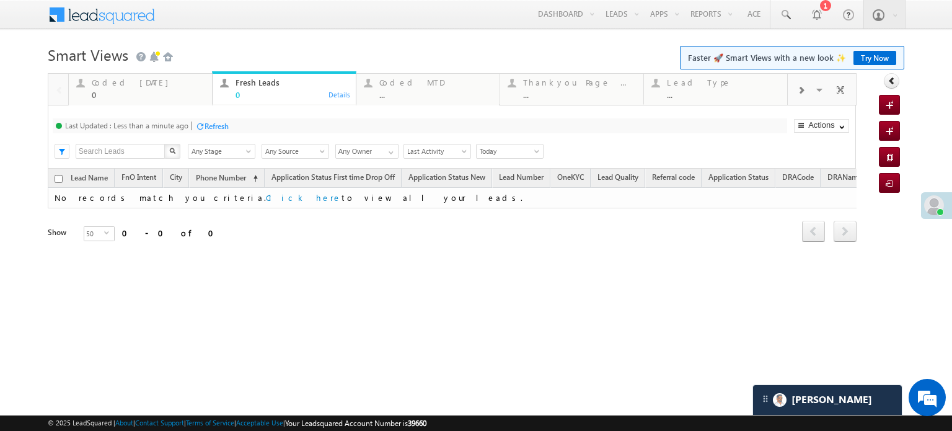
drag, startPoint x: 194, startPoint y: 130, endPoint x: 205, endPoint y: 128, distance: 11.3
click at [195, 130] on div "Last Updated : Less than a minute ago Refresh Refreshing..." at bounding box center [420, 125] width 735 height 15
click at [206, 128] on div "Refresh" at bounding box center [217, 125] width 24 height 9
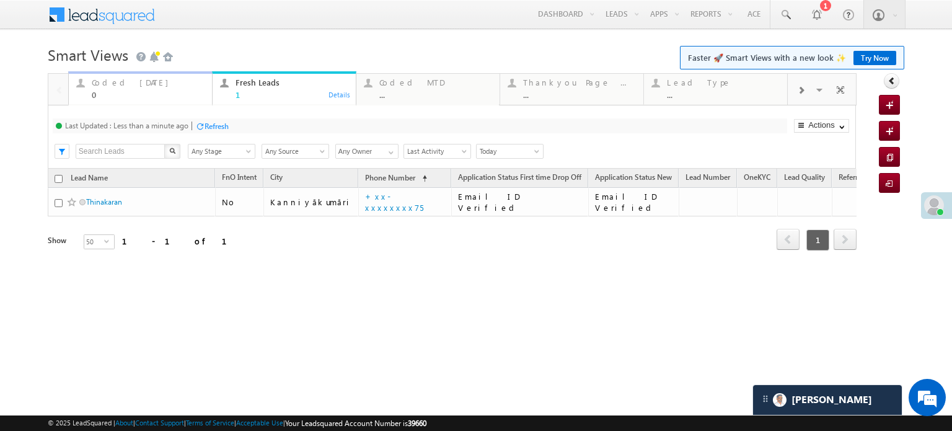
click at [127, 83] on div "Coded Today" at bounding box center [148, 82] width 113 height 10
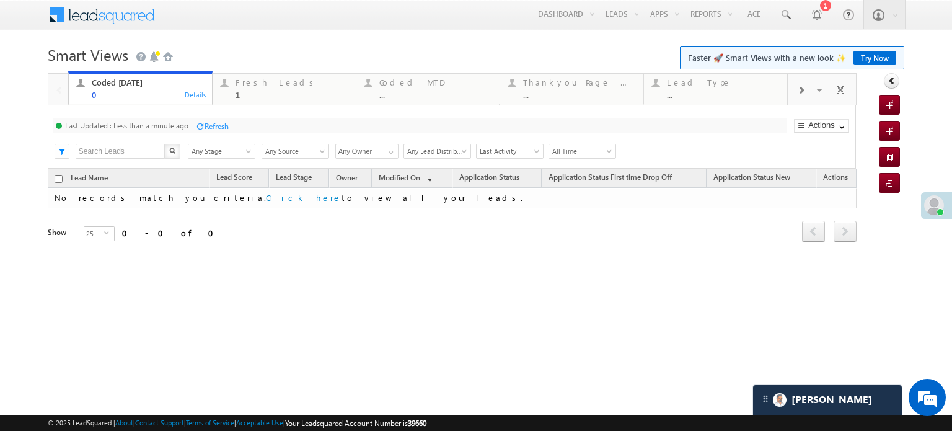
click at [209, 123] on div "Refresh" at bounding box center [217, 125] width 24 height 9
click at [266, 82] on div "Fresh Leads" at bounding box center [292, 82] width 113 height 10
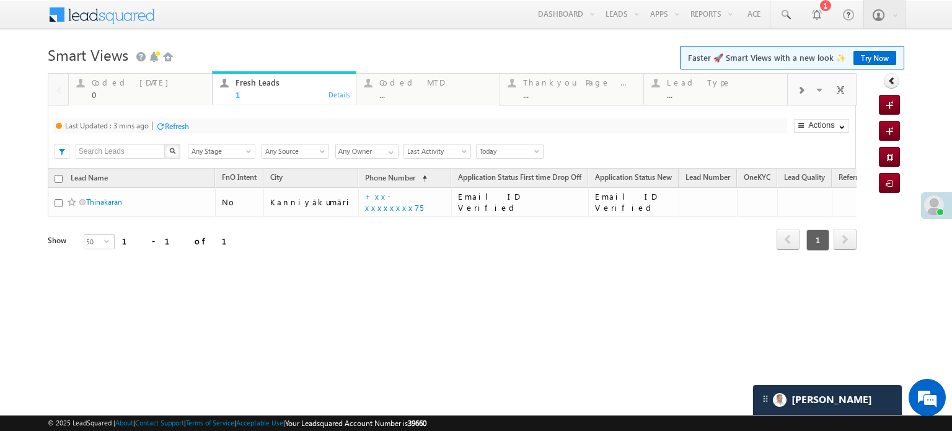
click at [188, 118] on div "Last Updated : 3 mins ago Refresh Refreshing... Search X Lead Stage Any Stage A…" at bounding box center [452, 136] width 808 height 63
click at [185, 120] on div "Refresh" at bounding box center [172, 126] width 33 height 12
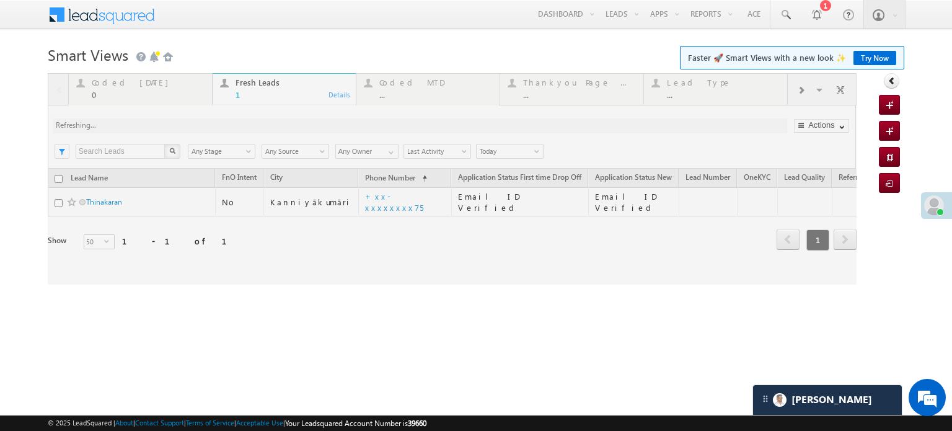
click at [185, 120] on div at bounding box center [452, 178] width 809 height 211
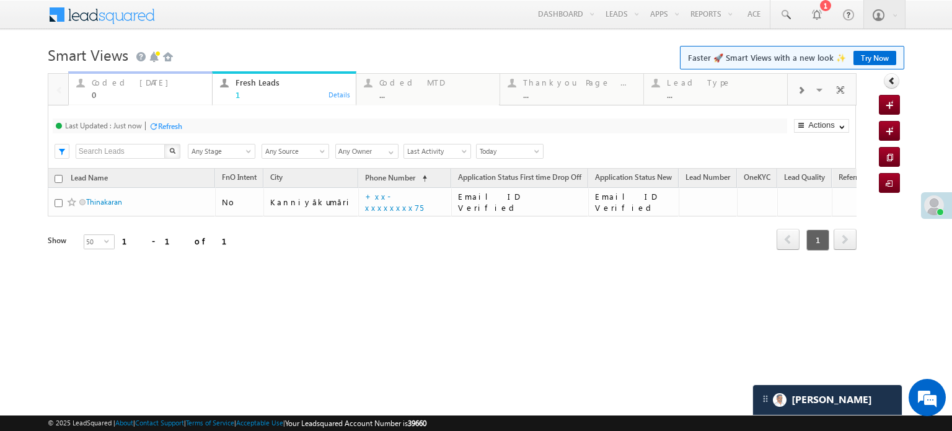
click at [95, 89] on div "Coded Today 0" at bounding box center [148, 87] width 113 height 24
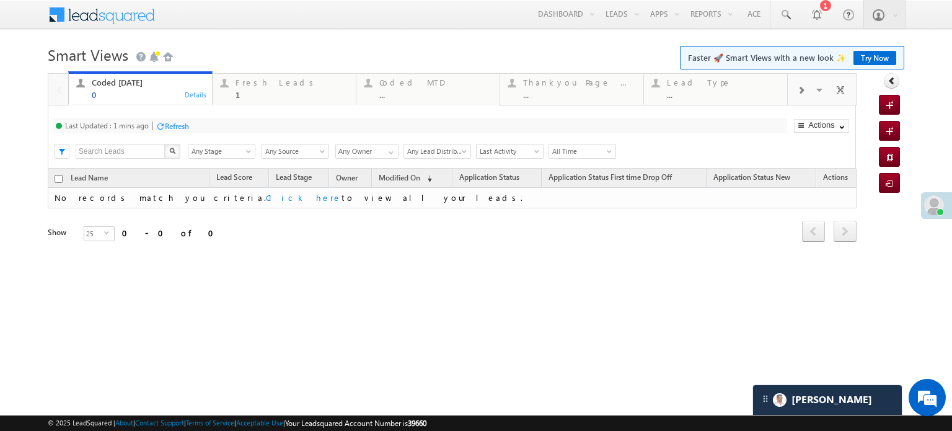
click at [164, 126] on div at bounding box center [160, 125] width 9 height 9
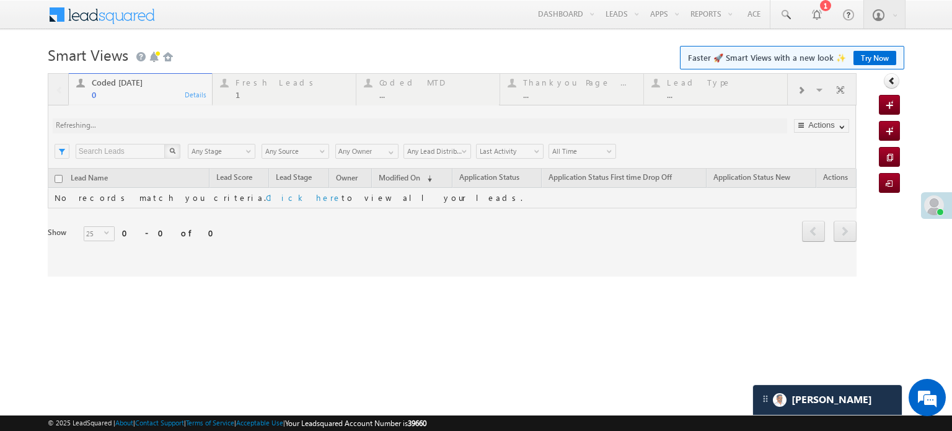
click at [164, 126] on div at bounding box center [452, 174] width 809 height 203
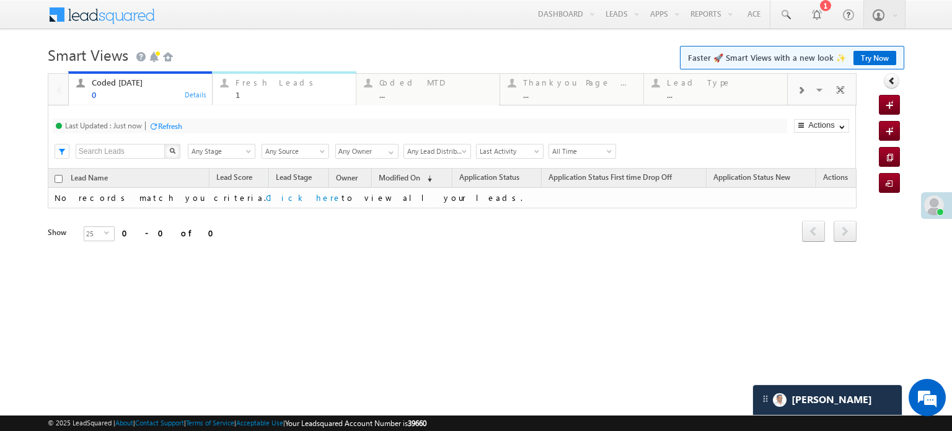
click at [249, 91] on div "1" at bounding box center [292, 94] width 113 height 9
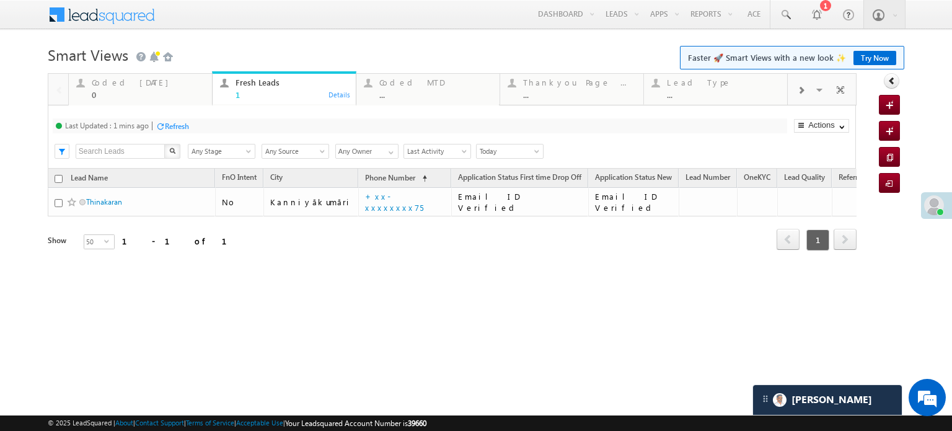
click at [175, 126] on div "Refresh" at bounding box center [177, 125] width 24 height 9
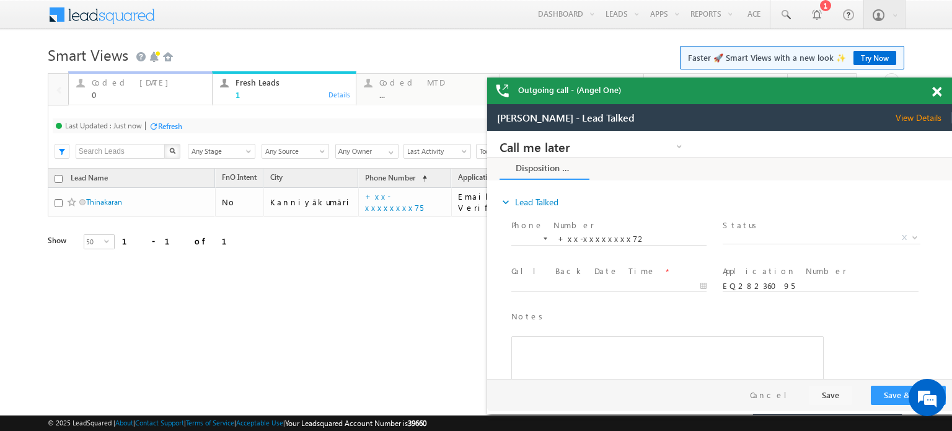
click at [144, 94] on div "0" at bounding box center [148, 94] width 113 height 9
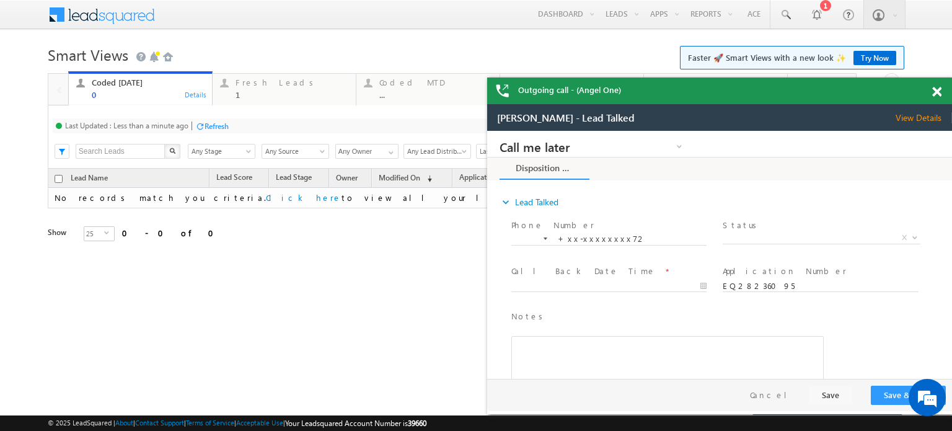
click at [203, 126] on div at bounding box center [199, 125] width 9 height 9
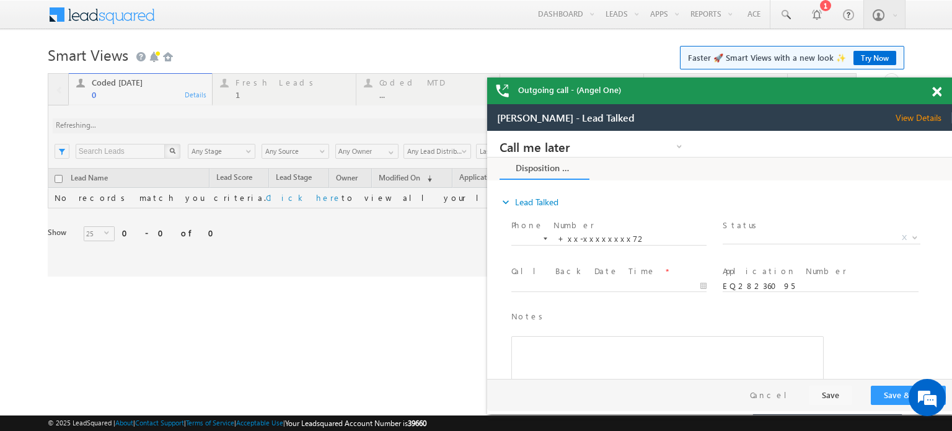
click at [203, 126] on div at bounding box center [452, 174] width 809 height 203
click at [935, 95] on span at bounding box center [936, 92] width 9 height 11
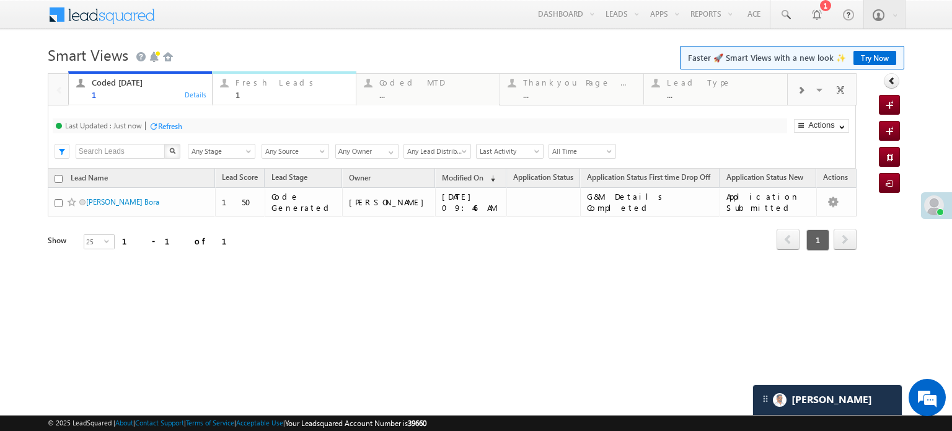
click at [263, 86] on div "Fresh Leads" at bounding box center [292, 82] width 113 height 10
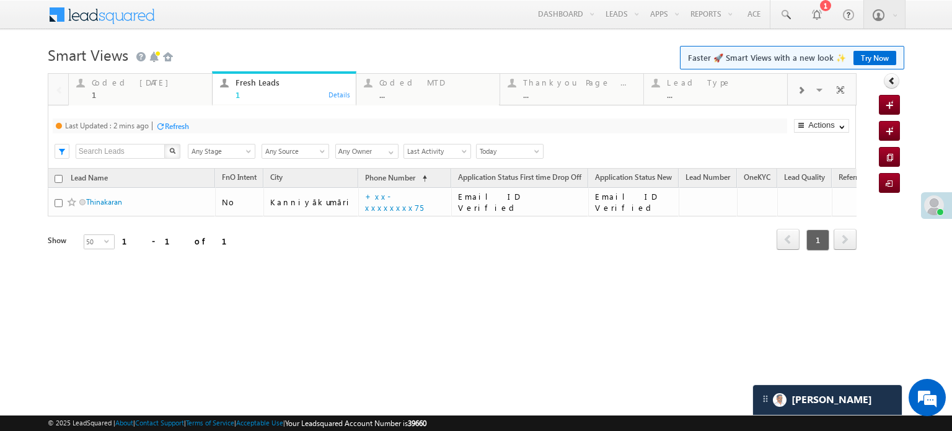
click at [169, 126] on div "Refresh" at bounding box center [177, 125] width 24 height 9
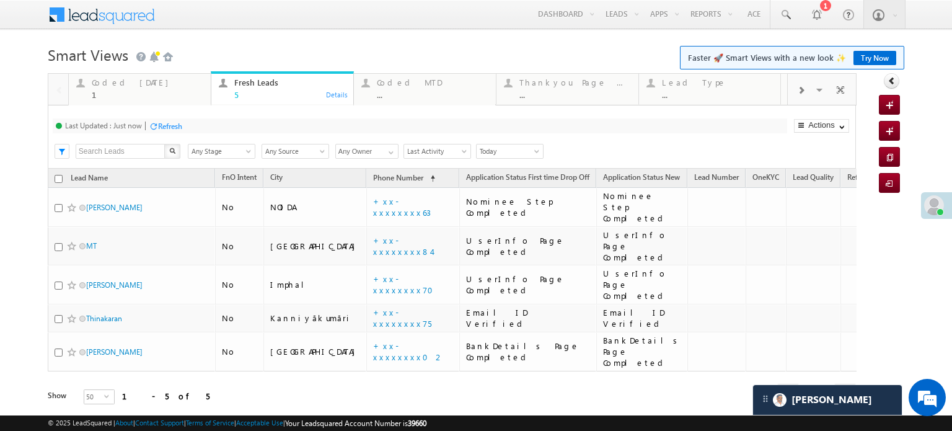
click at [178, 131] on div "Refresh" at bounding box center [170, 125] width 24 height 9
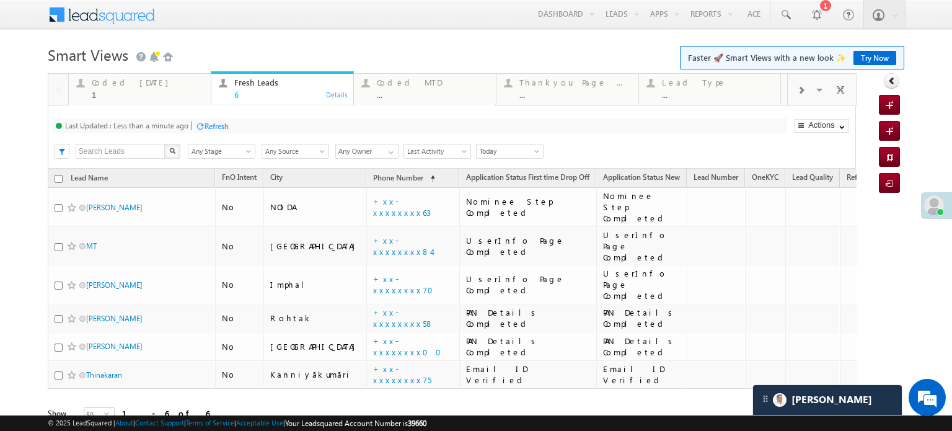
click at [205, 120] on div "Refresh" at bounding box center [211, 126] width 33 height 12
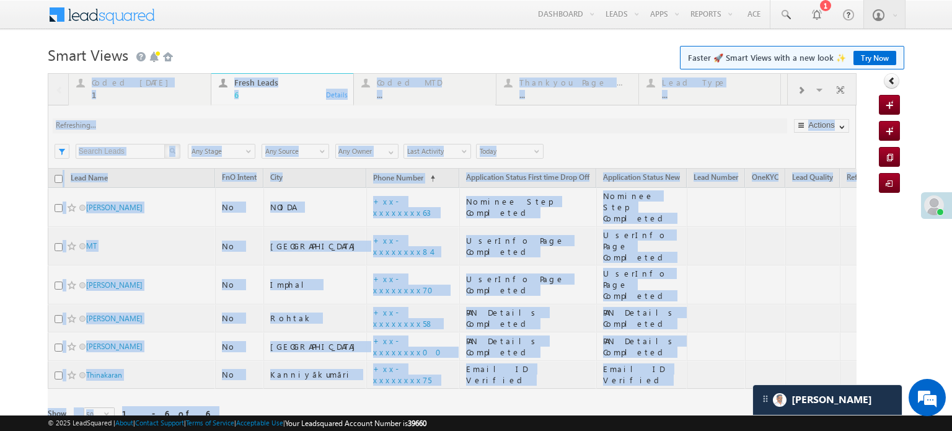
click at [206, 121] on div at bounding box center [452, 265] width 809 height 384
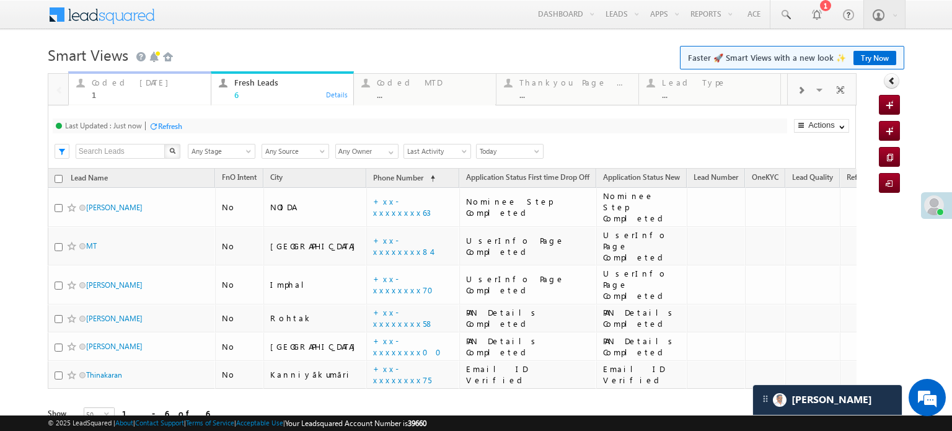
click at [129, 91] on div "1" at bounding box center [148, 94] width 112 height 9
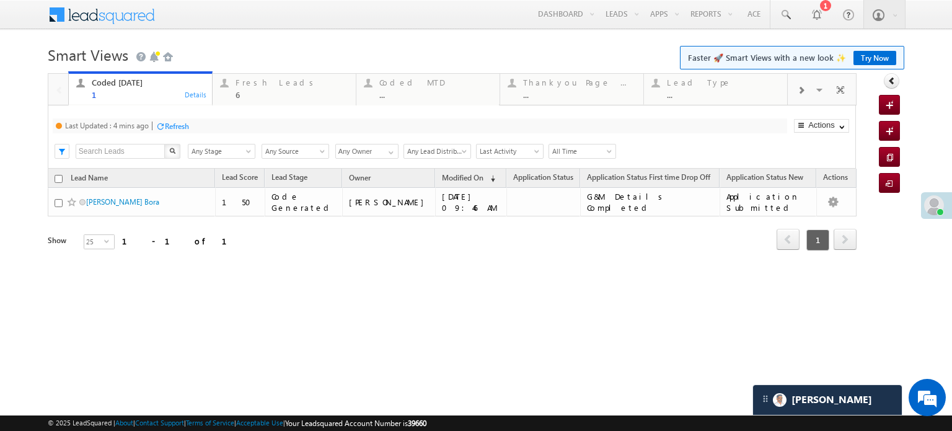
click at [162, 126] on div at bounding box center [160, 125] width 9 height 9
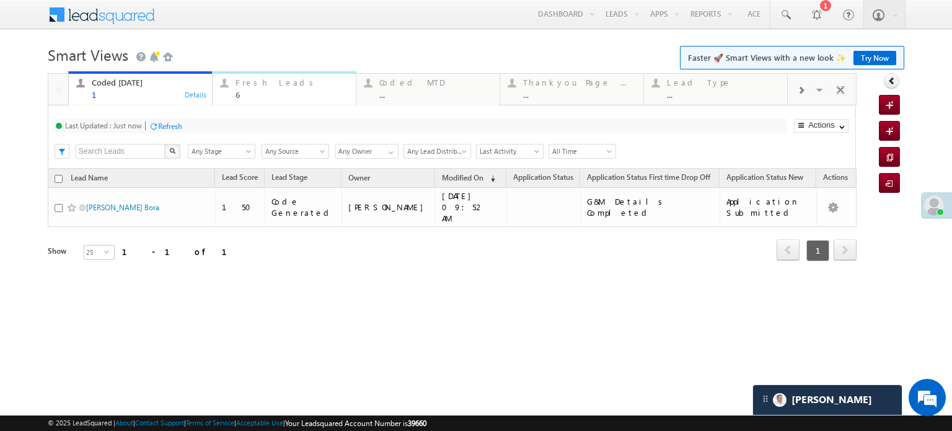
click at [259, 84] on div "Fresh Leads" at bounding box center [292, 82] width 113 height 10
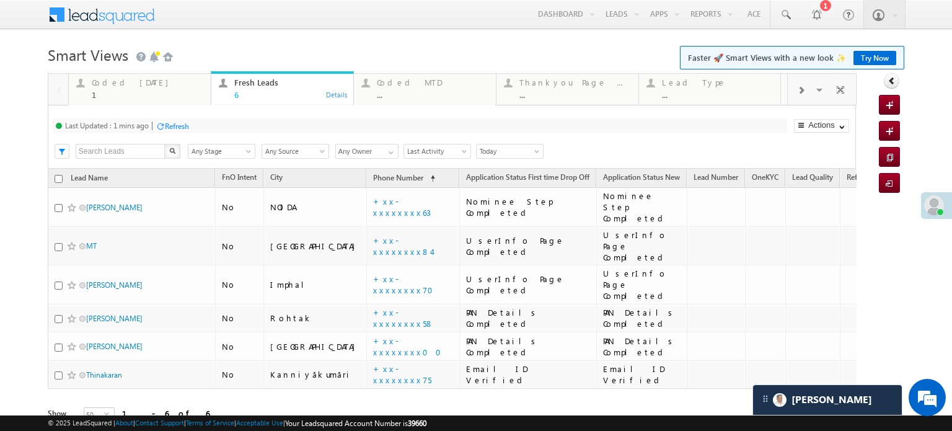
click at [185, 116] on div "Last Updated : 1 mins ago Refresh Refreshing... Search X Lead Stage Any Stage A…" at bounding box center [452, 136] width 808 height 63
click at [179, 124] on div "Refresh" at bounding box center [177, 125] width 24 height 9
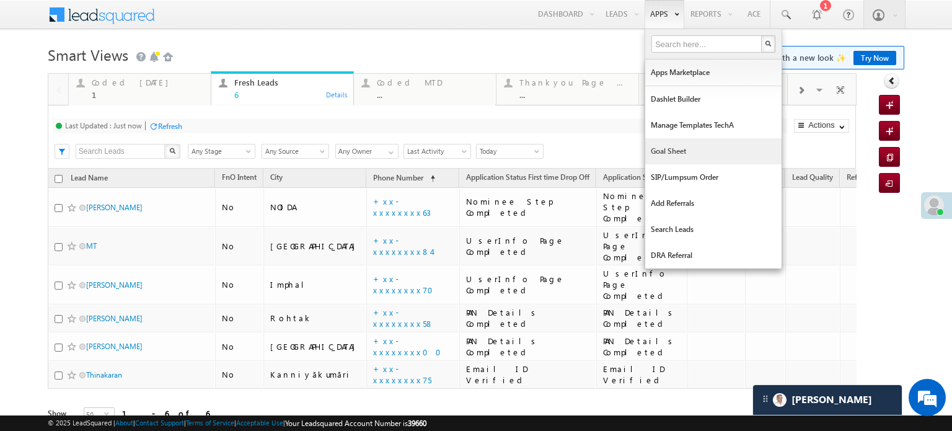
click at [645, 148] on link "Goal Sheet" at bounding box center [713, 151] width 136 height 26
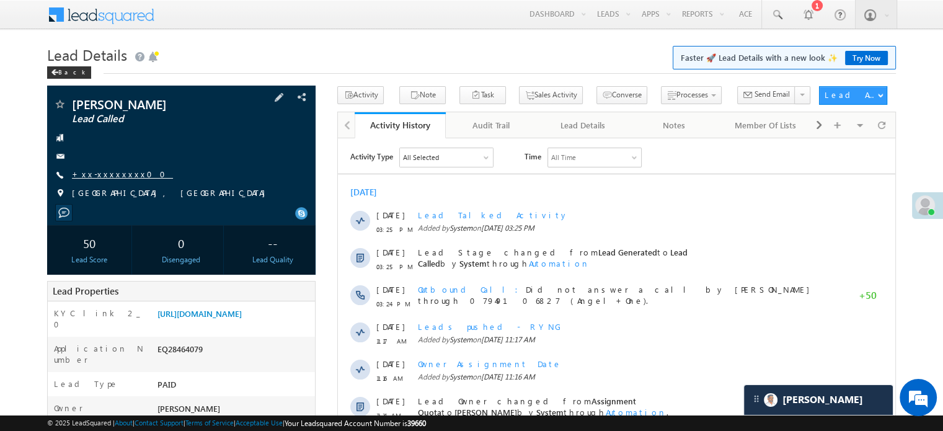
click at [104, 178] on link "+xx-xxxxxxxx00" at bounding box center [122, 174] width 101 height 11
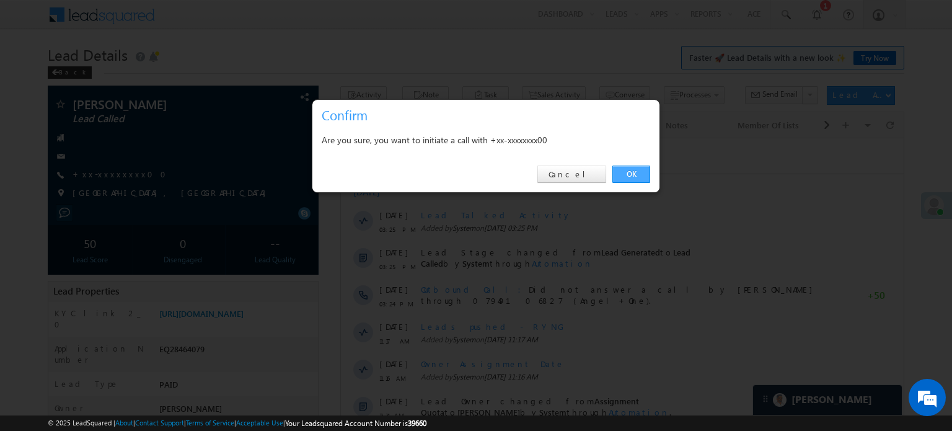
click at [638, 178] on link "OK" at bounding box center [631, 174] width 38 height 17
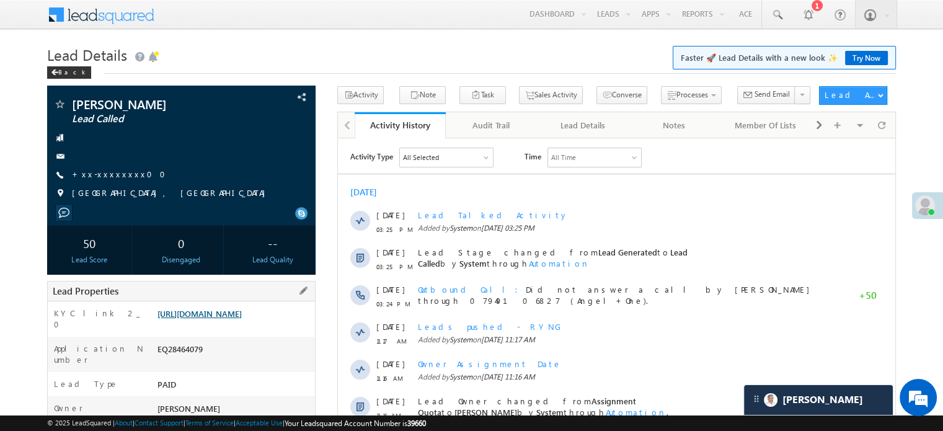
click at [242, 319] on link "[URL][DOMAIN_NAME]" at bounding box center [199, 313] width 84 height 11
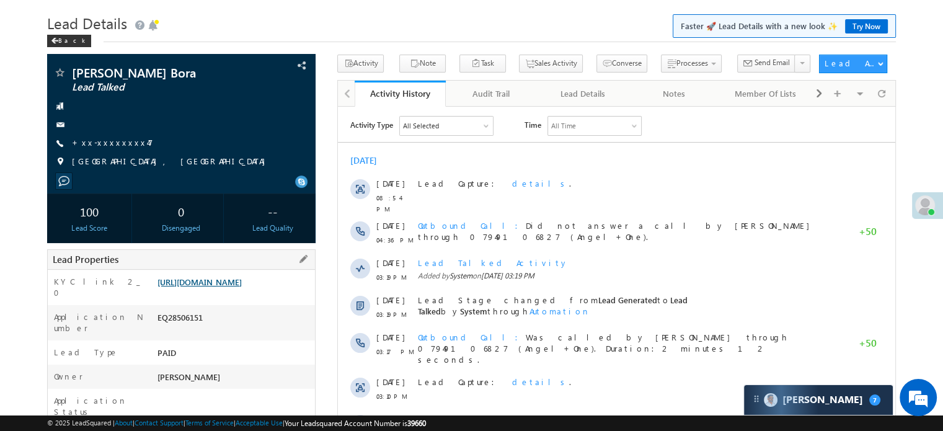
scroll to position [62, 0]
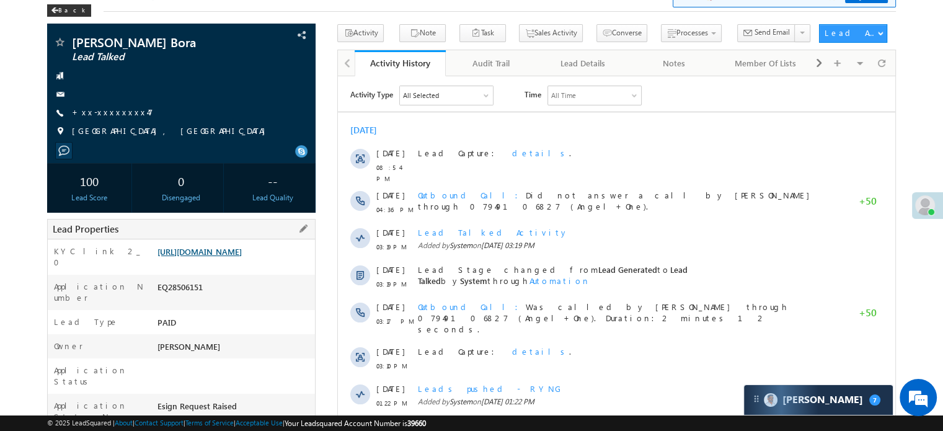
click at [241, 257] on link "[URL][DOMAIN_NAME]" at bounding box center [199, 251] width 84 height 11
click at [131, 107] on div "+xx-xxxxxxxx47" at bounding box center [181, 113] width 256 height 12
click at [112, 112] on link "+xx-xxxxxxxx47" at bounding box center [112, 112] width 81 height 11
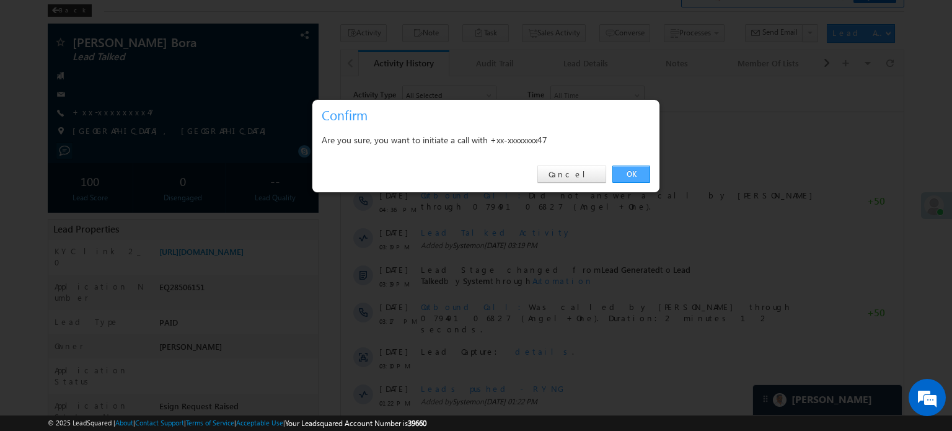
click at [635, 172] on link "OK" at bounding box center [631, 174] width 38 height 17
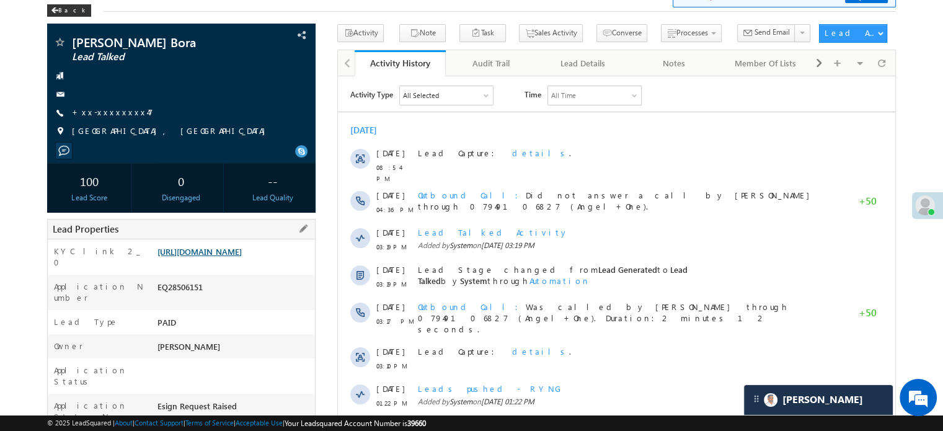
click at [157, 257] on link "https://angelbroking1-pk3em7sa.customui-test.leadsquared.com?leadId=6118f4dd-aa…" at bounding box center [199, 251] width 84 height 11
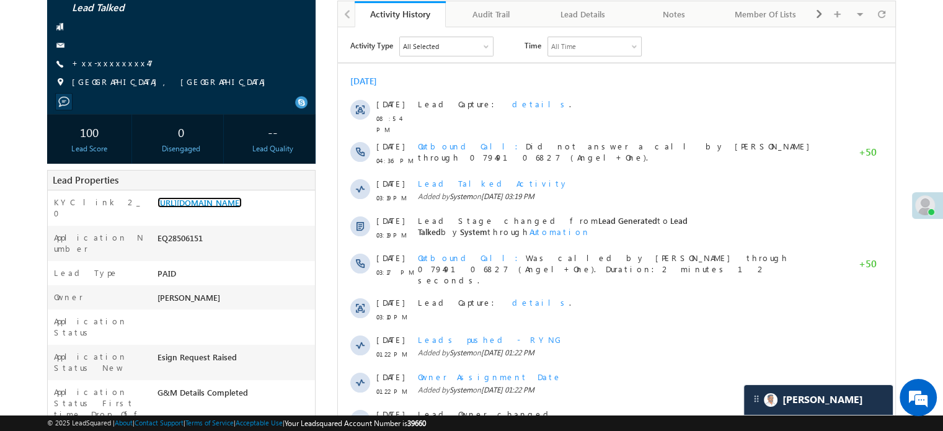
scroll to position [248, 0]
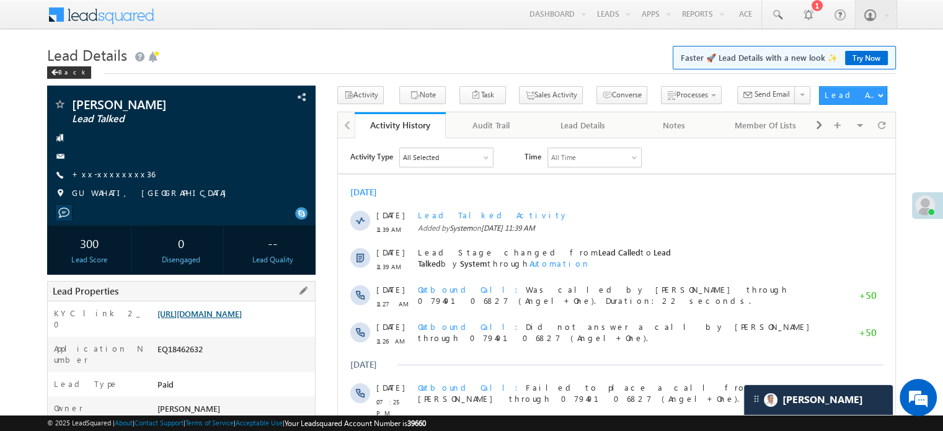
click at [221, 308] on link "https://angelbroking1-pk3em7sa.customui-test.leadsquared.com?leadId=b9683be6-ed…" at bounding box center [199, 313] width 84 height 11
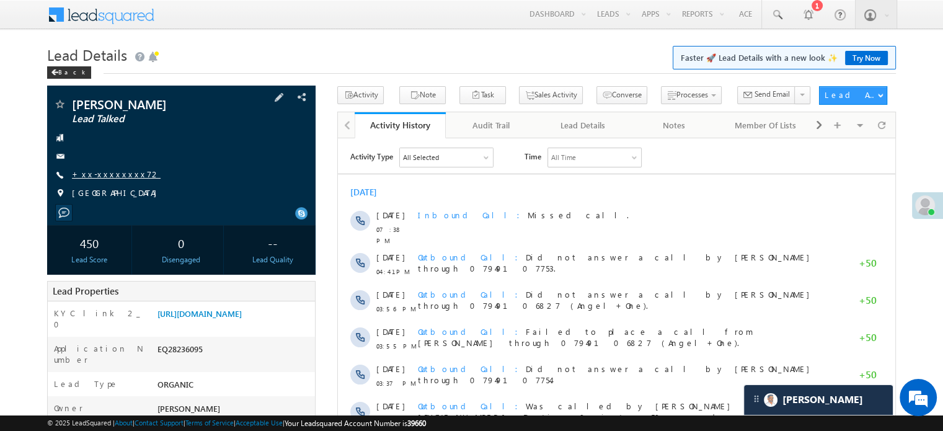
click at [110, 173] on link "+xx-xxxxxxxx72" at bounding box center [116, 174] width 89 height 11
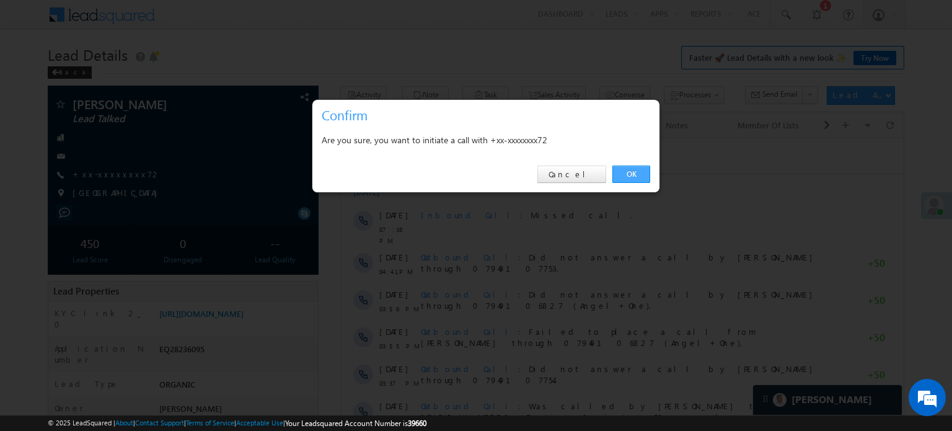
click at [646, 166] on link "OK" at bounding box center [631, 174] width 38 height 17
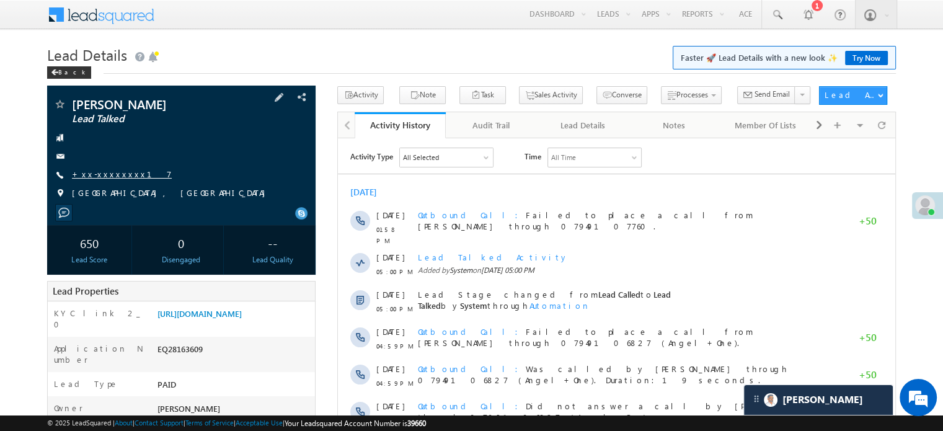
click at [87, 173] on link "+xx-xxxxxxxx17" at bounding box center [122, 174] width 100 height 11
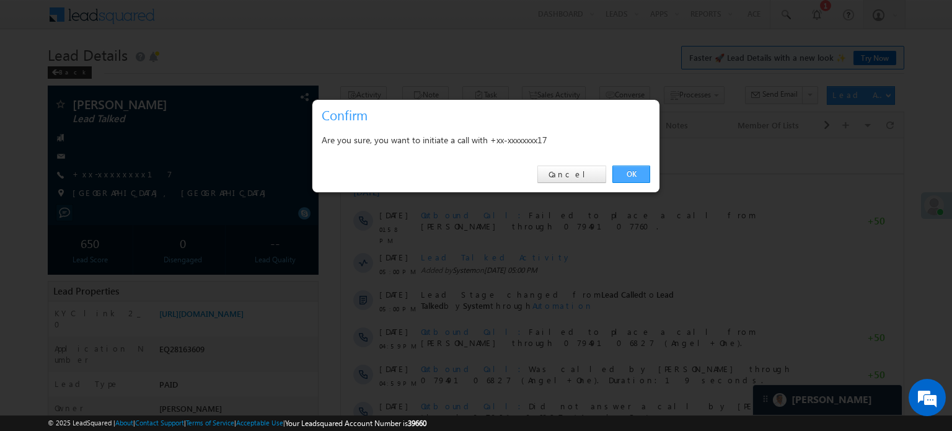
click at [617, 169] on link "OK" at bounding box center [631, 174] width 38 height 17
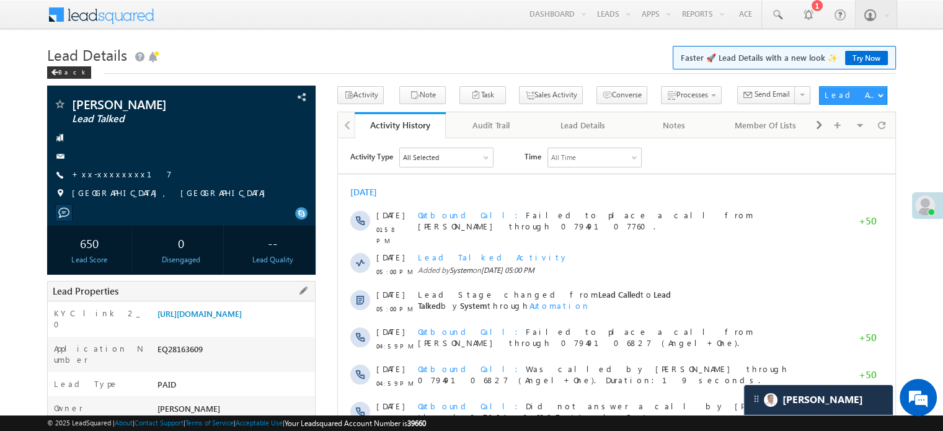
click at [242, 304] on div "KYC link 2_0 [URL][DOMAIN_NAME]" at bounding box center [181, 318] width 267 height 35
click at [242, 316] on link "[URL][DOMAIN_NAME]" at bounding box center [199, 313] width 84 height 11
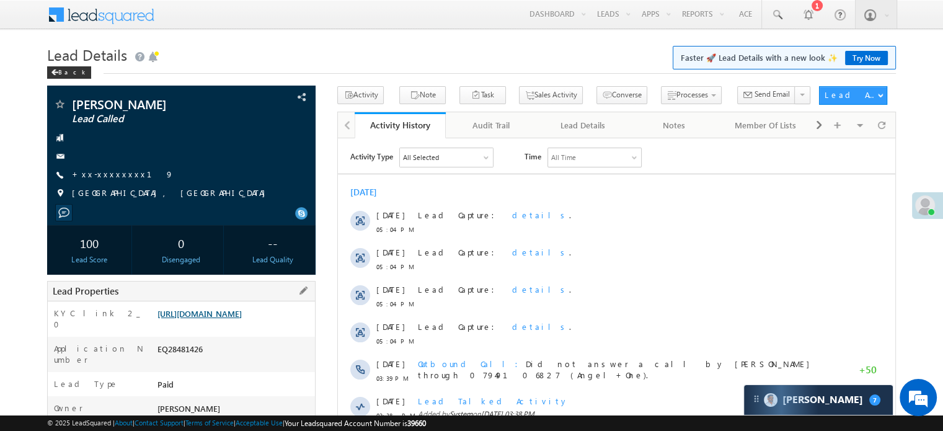
click at [242, 318] on link "[URL][DOMAIN_NAME]" at bounding box center [199, 313] width 84 height 11
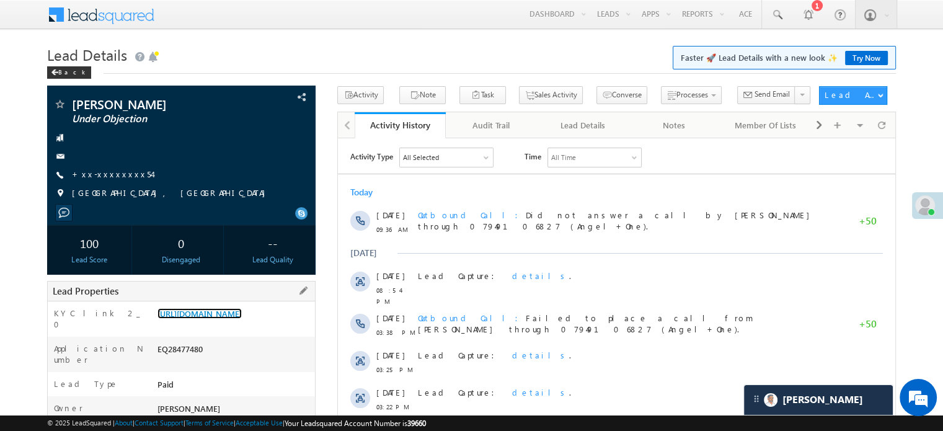
click at [208, 308] on link "[URL][DOMAIN_NAME]" at bounding box center [199, 313] width 84 height 11
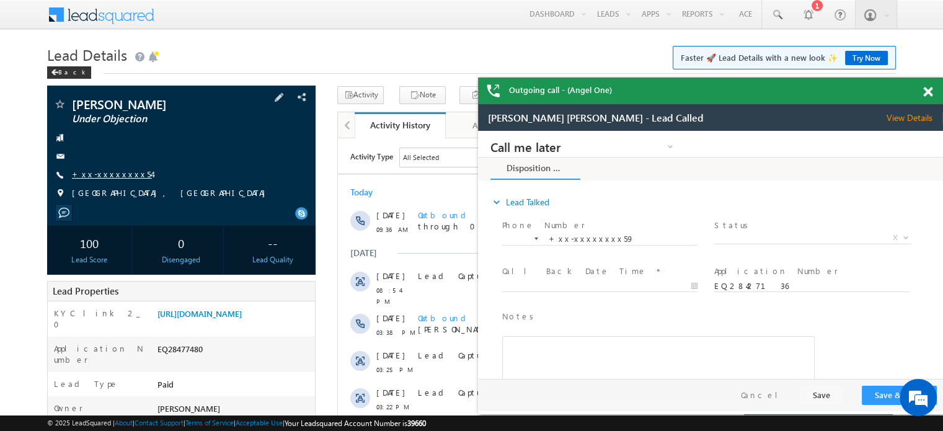
click at [101, 174] on link "+xx-xxxxxxxx54" at bounding box center [112, 174] width 80 height 11
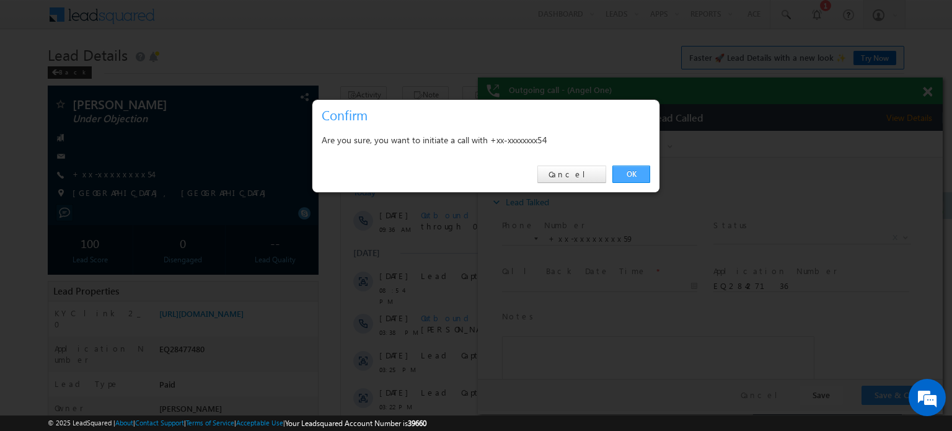
click at [620, 168] on link "OK" at bounding box center [631, 174] width 38 height 17
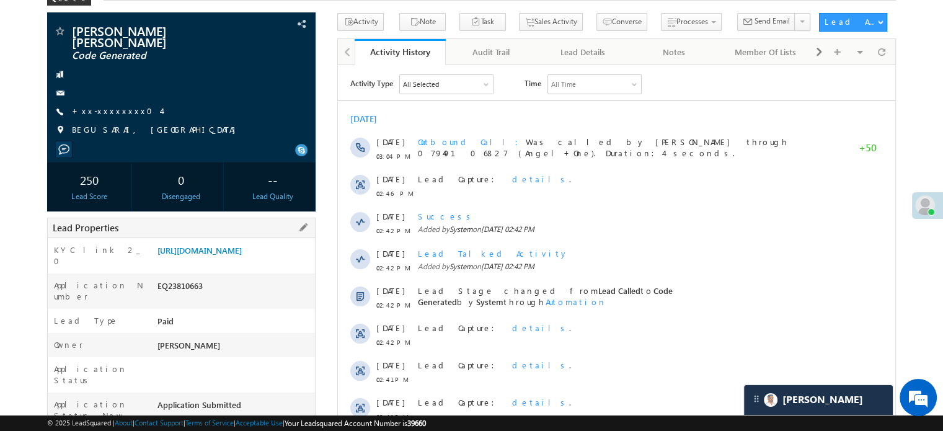
scroll to position [186, 0]
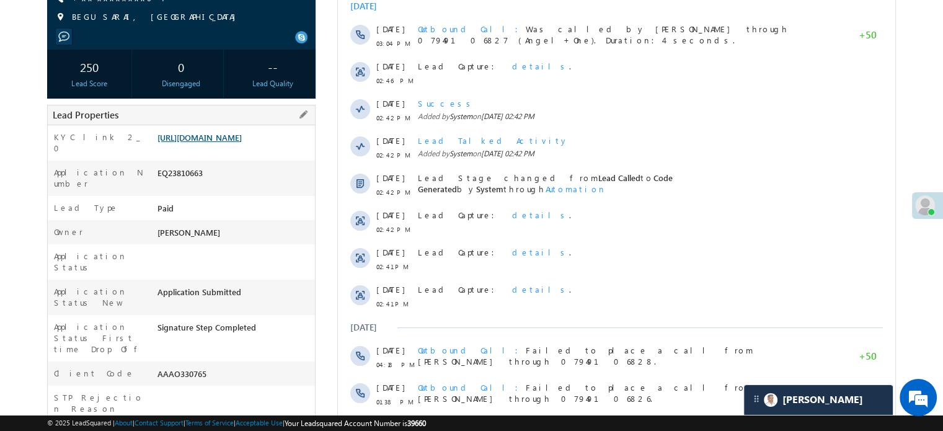
click at [203, 143] on link "[URL][DOMAIN_NAME]" at bounding box center [199, 137] width 84 height 11
click at [209, 143] on link "https://angelbroking1-pk3em7sa.customui-test.leadsquared.com?leadId=796d3c9d-5f…" at bounding box center [199, 137] width 84 height 11
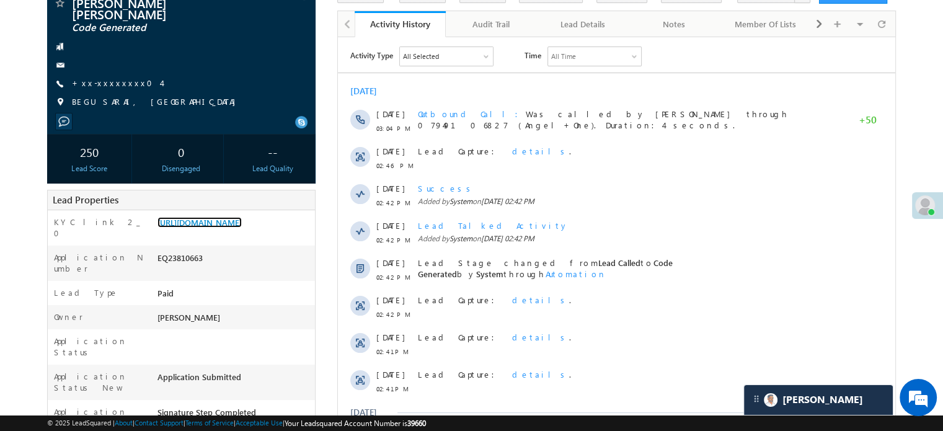
scroll to position [0, 0]
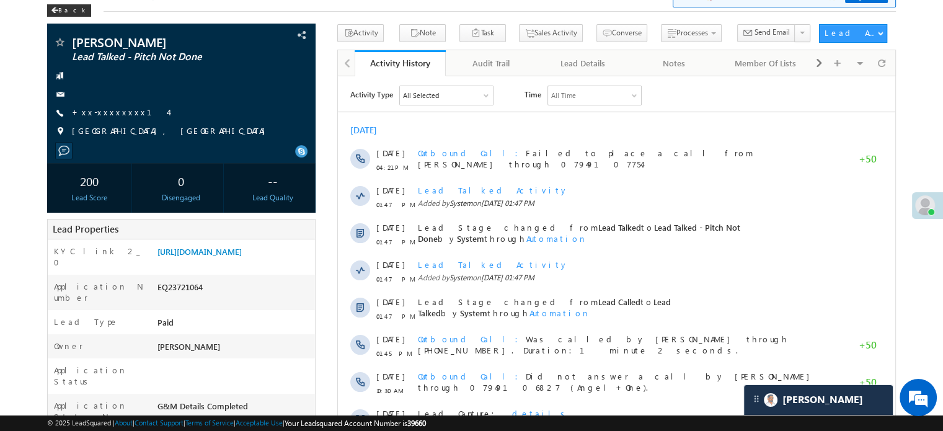
scroll to position [62, 0]
click at [108, 111] on link "+xx-xxxxxxxx14" at bounding box center [120, 112] width 96 height 11
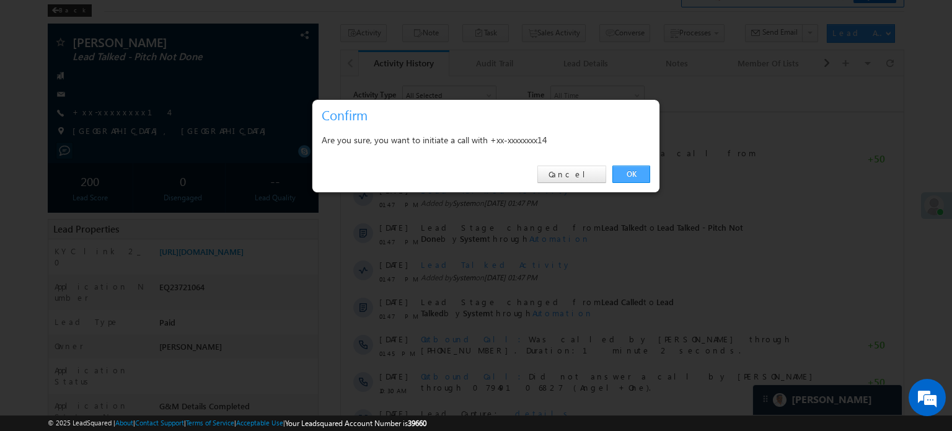
click at [616, 168] on link "OK" at bounding box center [631, 174] width 38 height 17
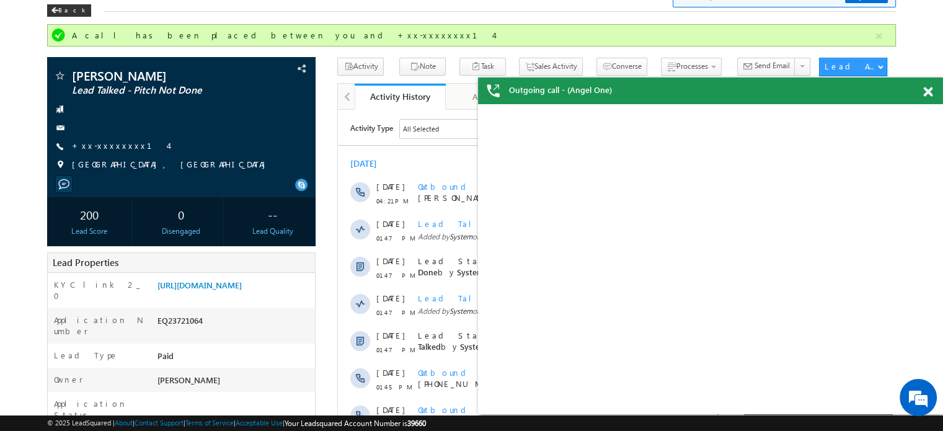
scroll to position [0, 0]
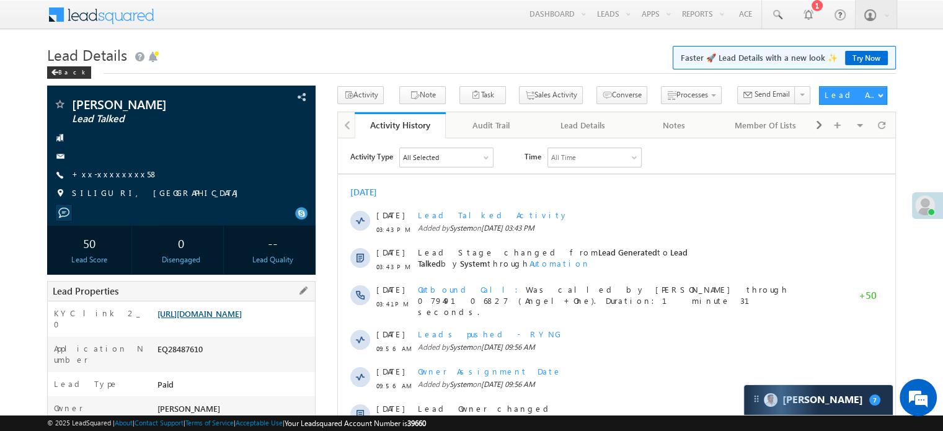
click at [242, 319] on link "[URL][DOMAIN_NAME]" at bounding box center [199, 313] width 84 height 11
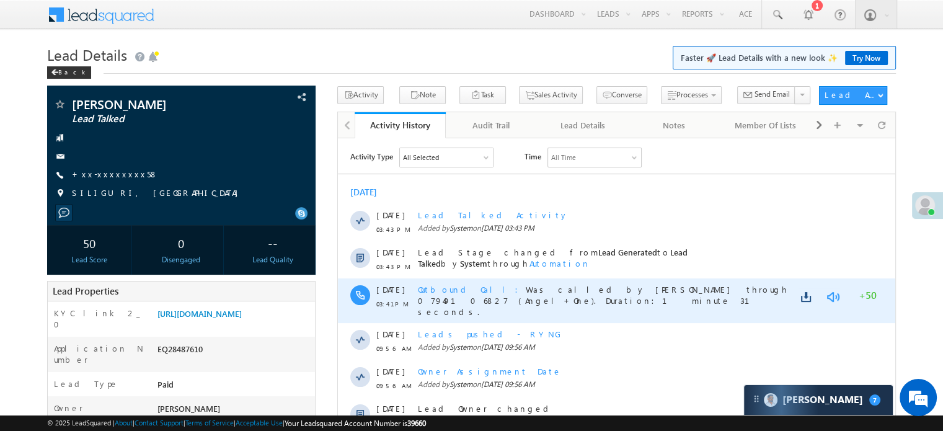
click at [839, 294] on link at bounding box center [832, 296] width 15 height 12
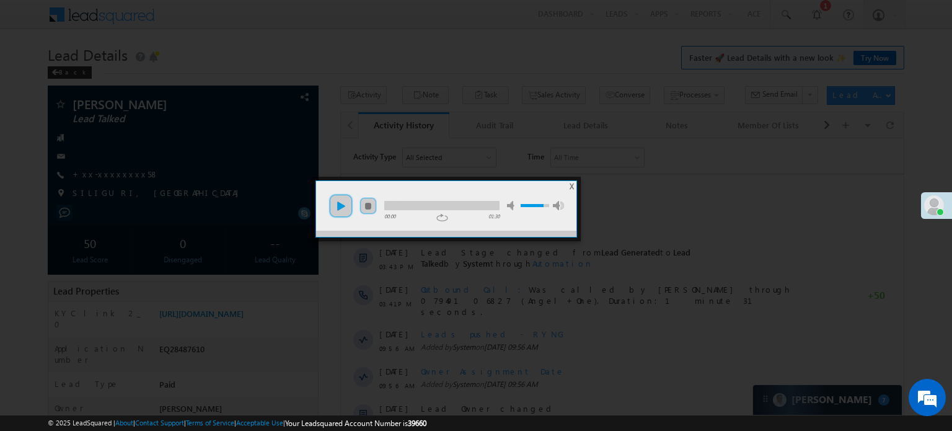
click at [345, 200] on link "play" at bounding box center [341, 205] width 25 height 25
click at [472, 193] on li "mute" at bounding box center [447, 201] width 141 height 17
click at [462, 204] on div at bounding box center [441, 205] width 115 height 9
click at [245, 199] on div at bounding box center [476, 215] width 952 height 431
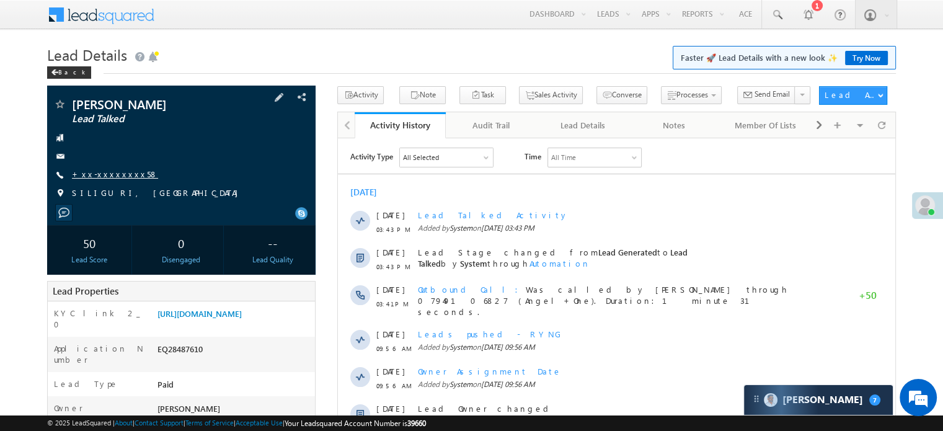
click at [118, 175] on link "+xx-xxxxxxxx58" at bounding box center [115, 174] width 86 height 11
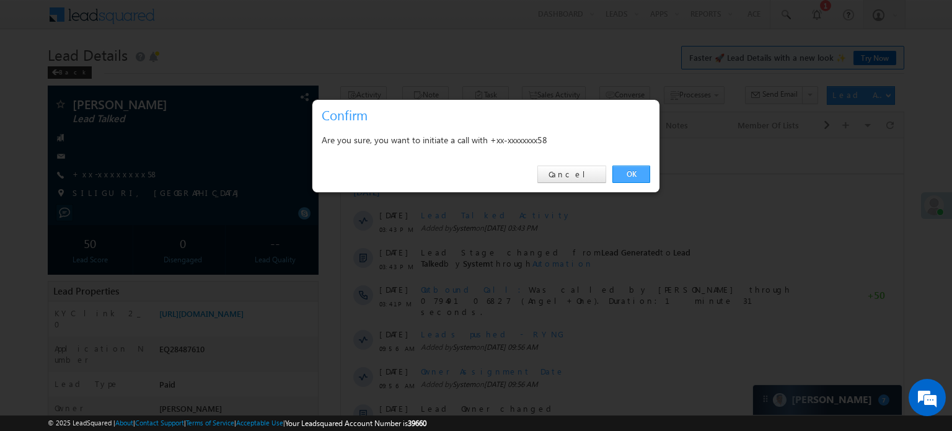
click at [628, 173] on link "OK" at bounding box center [631, 174] width 38 height 17
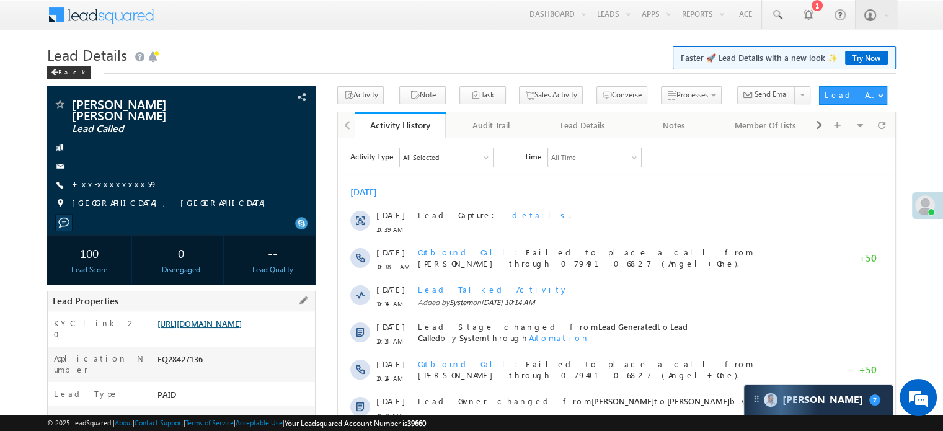
click at [242, 318] on link "https://angelbroking1-pk3em7sa.customui-test.leadsquared.com?leadId=b9d0d8c1-a6…" at bounding box center [199, 323] width 84 height 11
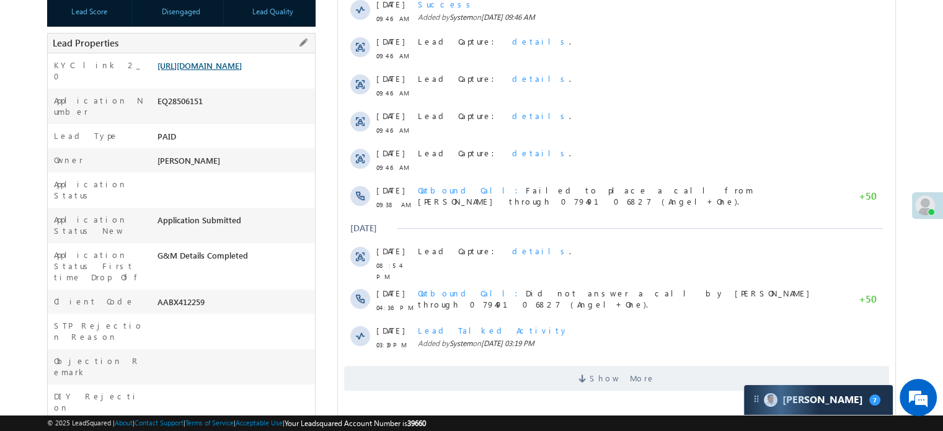
click at [242, 69] on link "[URL][DOMAIN_NAME]" at bounding box center [199, 65] width 84 height 11
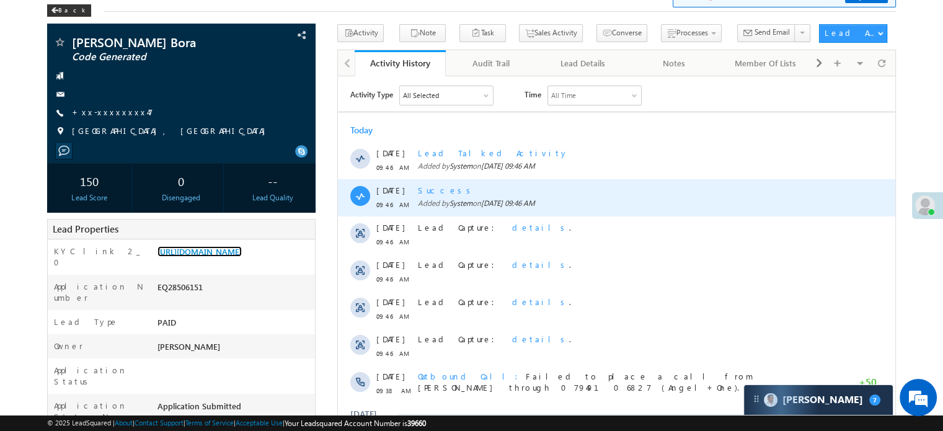
scroll to position [62, 0]
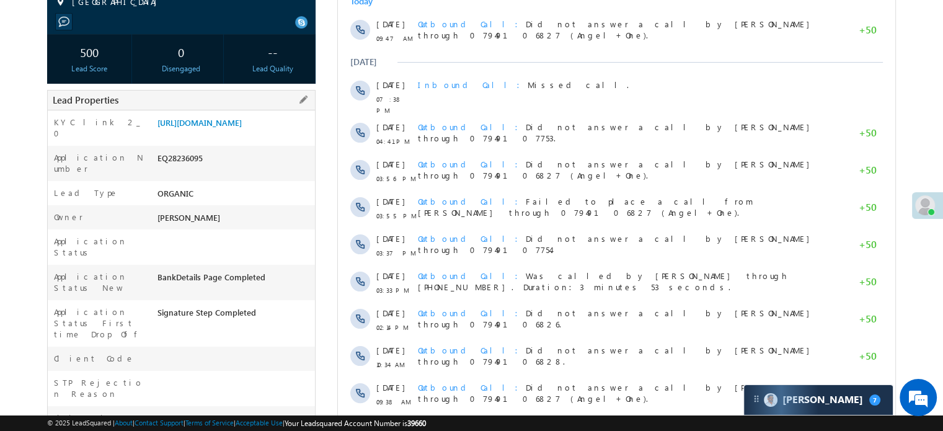
scroll to position [62, 0]
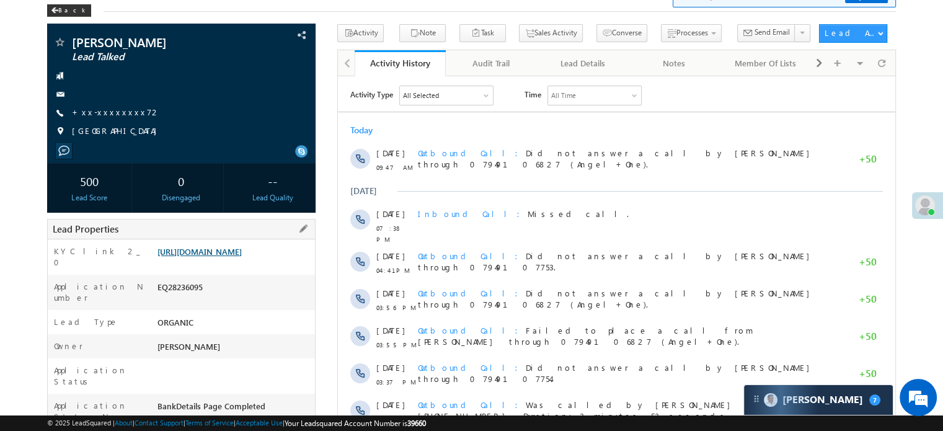
click at [242, 257] on link "[URL][DOMAIN_NAME]" at bounding box center [199, 251] width 84 height 11
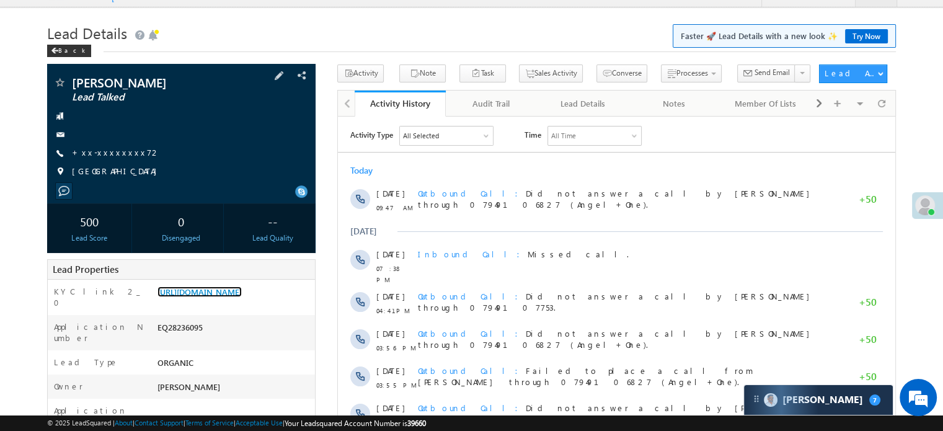
scroll to position [0, 0]
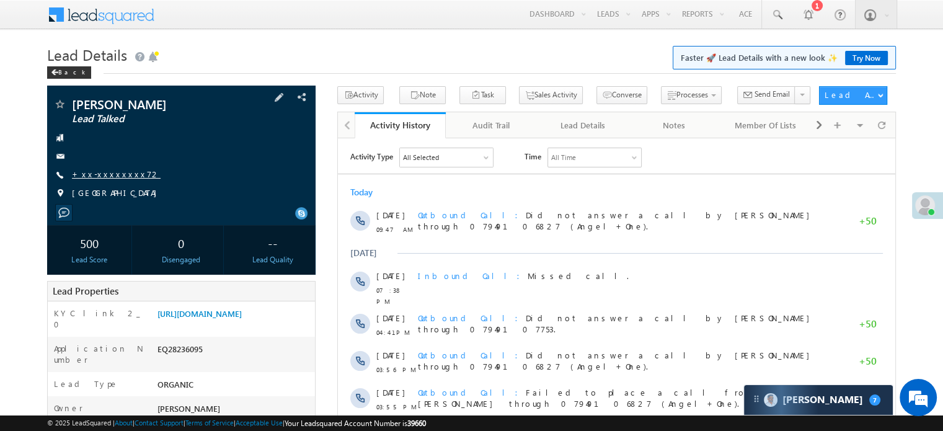
click at [95, 178] on link "+xx-xxxxxxxx72" at bounding box center [116, 174] width 89 height 11
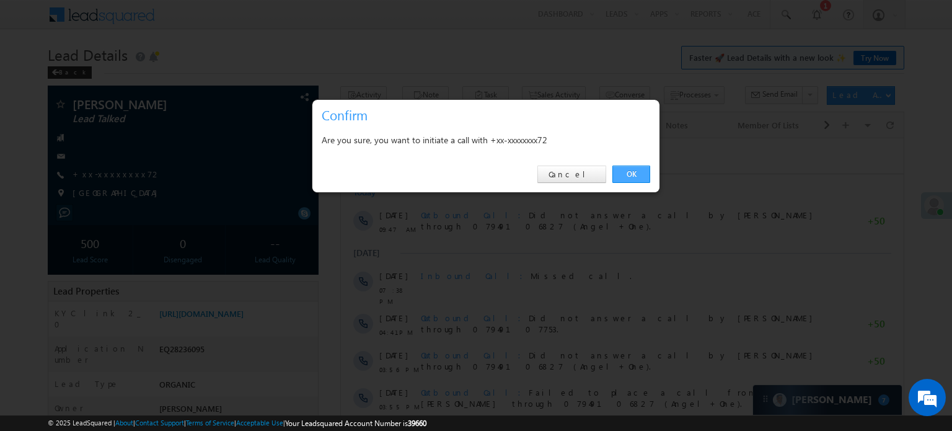
click at [617, 173] on link "OK" at bounding box center [631, 174] width 38 height 17
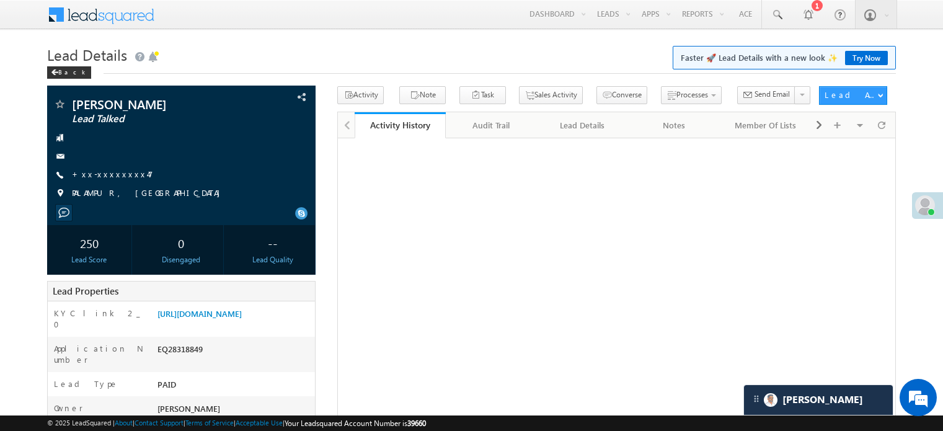
scroll to position [15, 0]
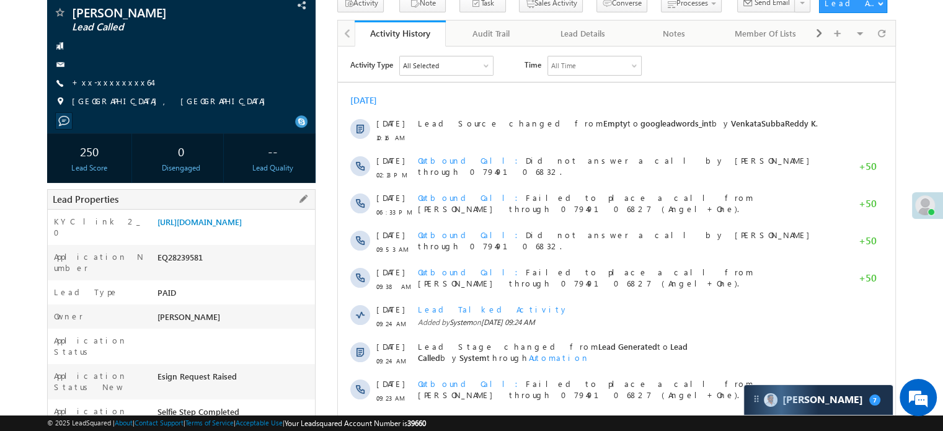
scroll to position [62, 0]
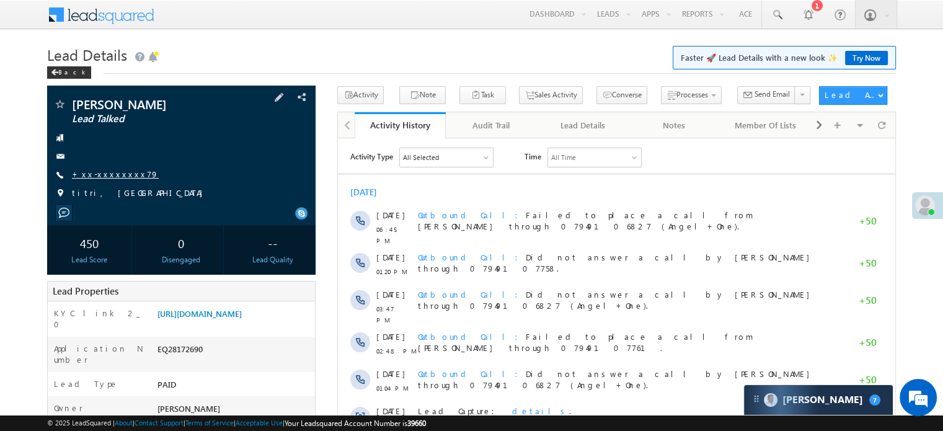
click at [107, 176] on link "+xx-xxxxxxxx79" at bounding box center [115, 174] width 87 height 11
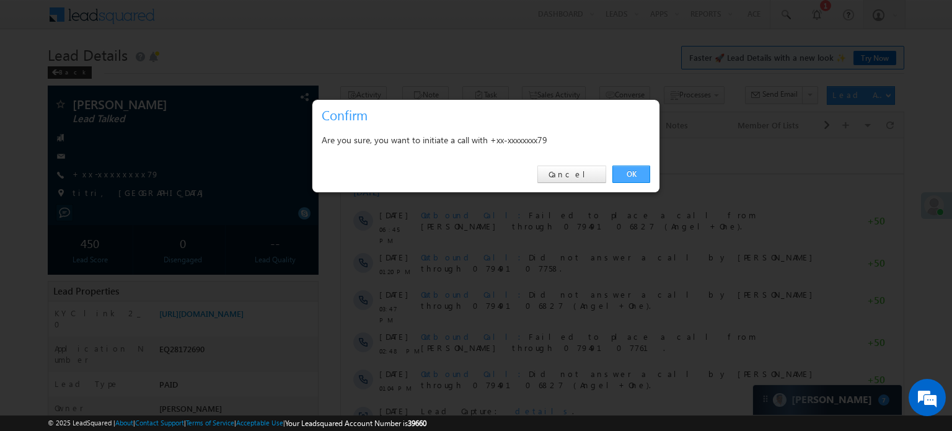
click at [630, 177] on link "OK" at bounding box center [631, 174] width 38 height 17
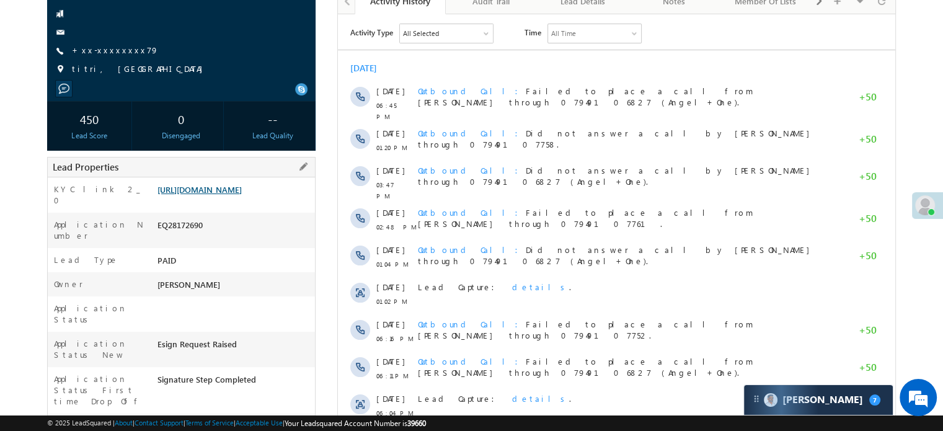
scroll to position [157, 0]
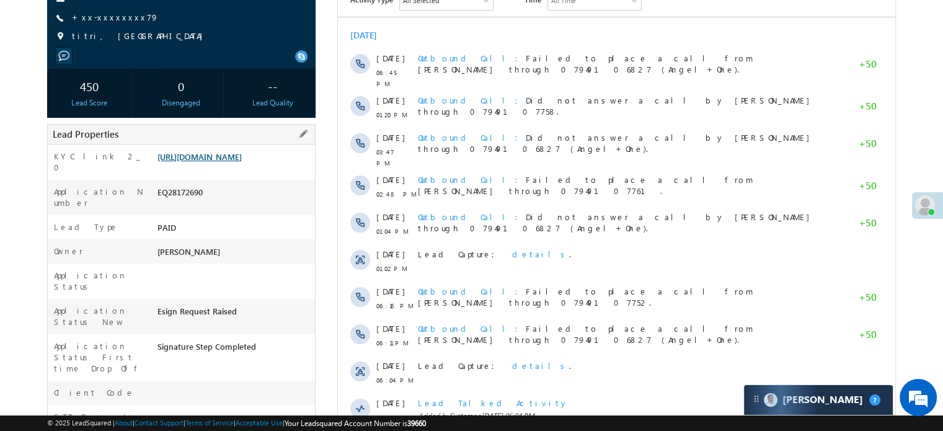
click at [242, 162] on link "[URL][DOMAIN_NAME]" at bounding box center [199, 156] width 84 height 11
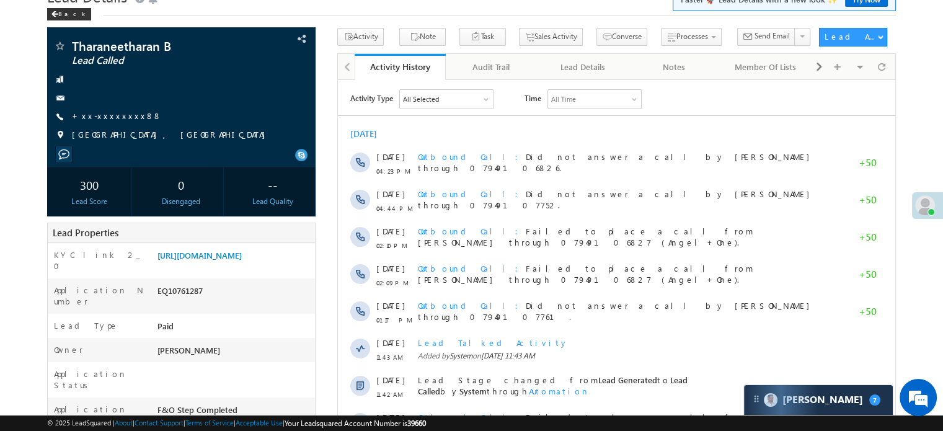
scroll to position [58, 0]
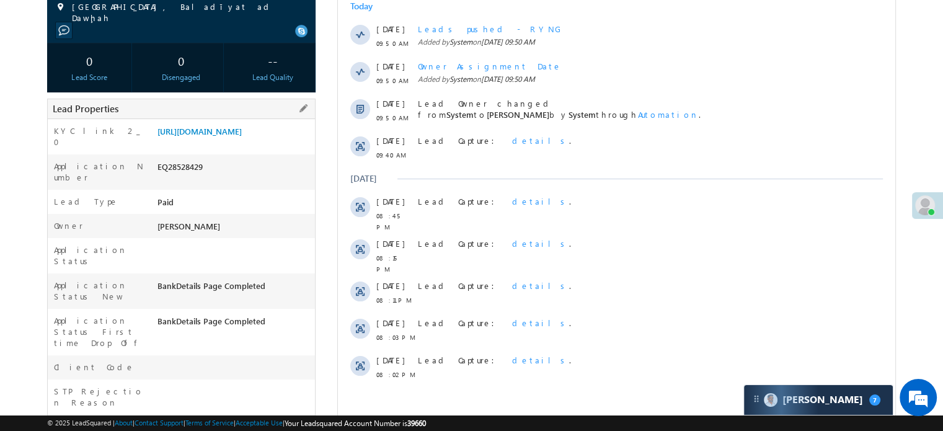
scroll to position [124, 0]
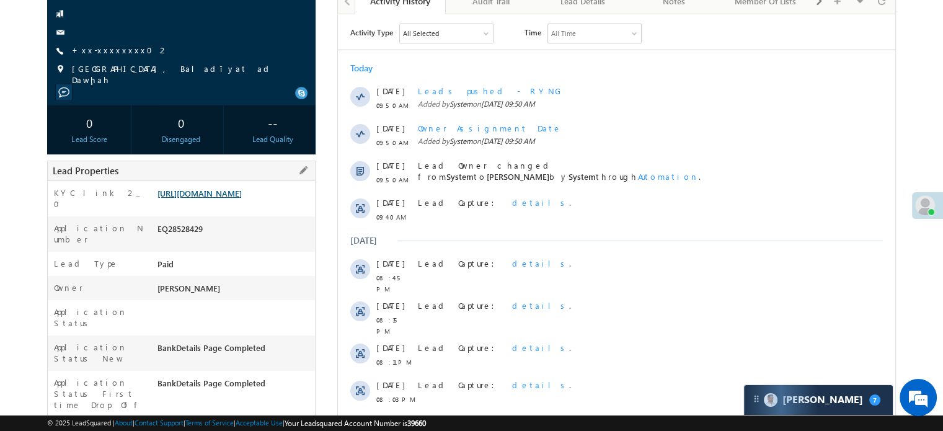
click at [236, 195] on link "[URL][DOMAIN_NAME]" at bounding box center [199, 193] width 84 height 11
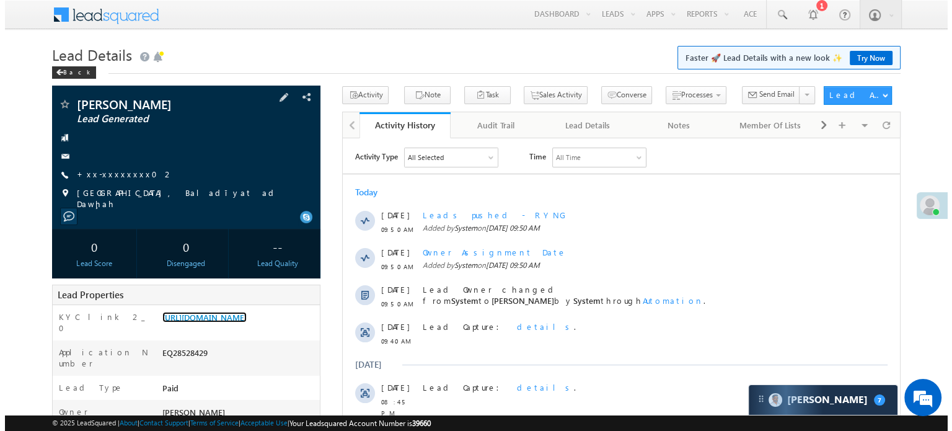
scroll to position [0, 0]
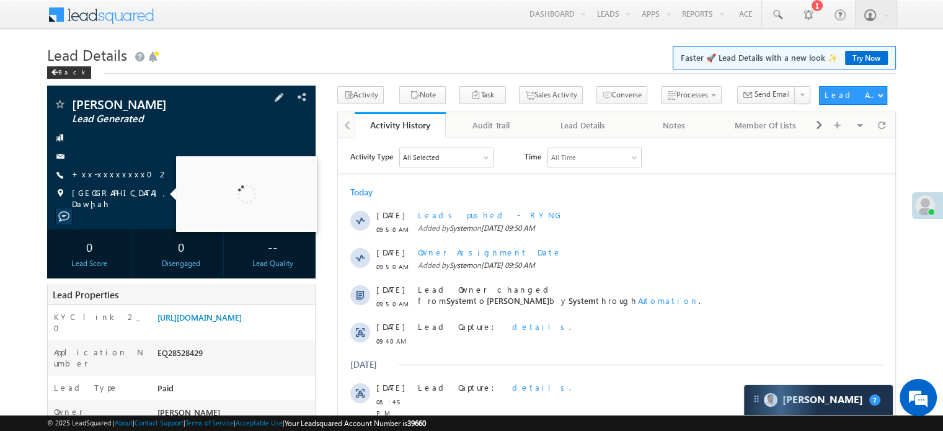
click at [117, 192] on span "[GEOGRAPHIC_DATA], Baladīyat ad Dawḩah" at bounding box center [181, 198] width 218 height 22
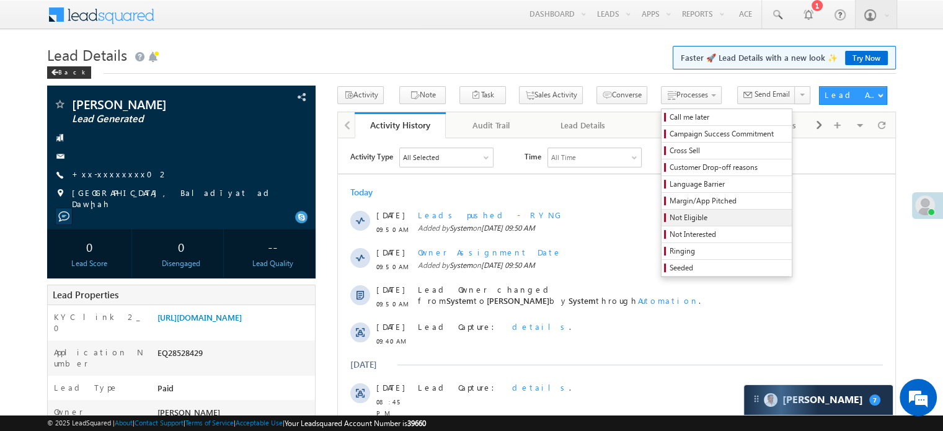
click at [669, 213] on span "Not Eligible" at bounding box center [728, 217] width 118 height 11
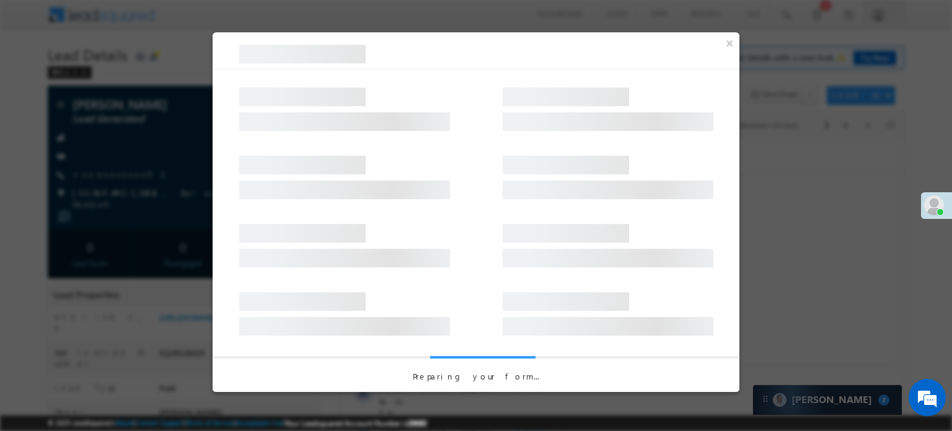
click at [518, 143] on div at bounding box center [476, 171] width 527 height 68
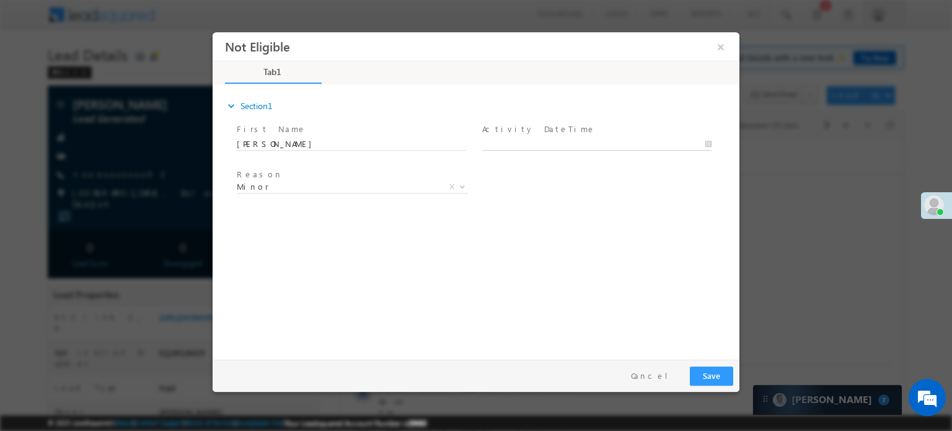
type input "09/08/25 9:54 AM"
click at [523, 143] on input "09/08/25 9:54 AM" at bounding box center [596, 144] width 229 height 12
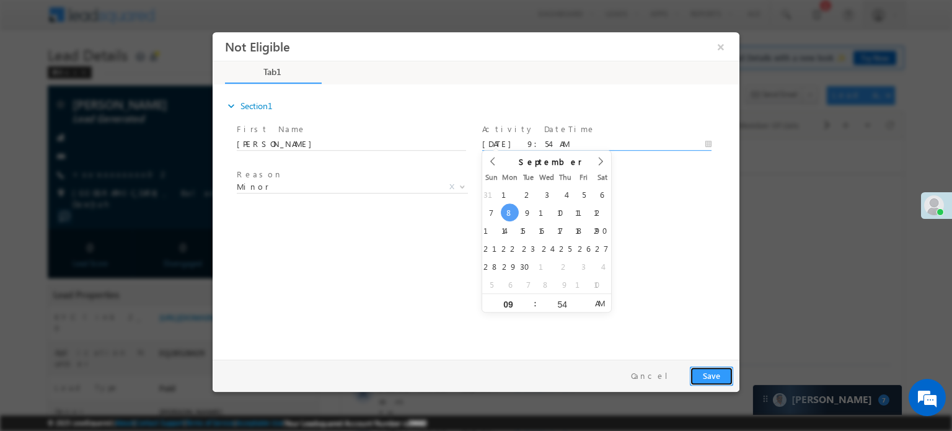
click at [709, 369] on button "Save" at bounding box center [711, 375] width 43 height 19
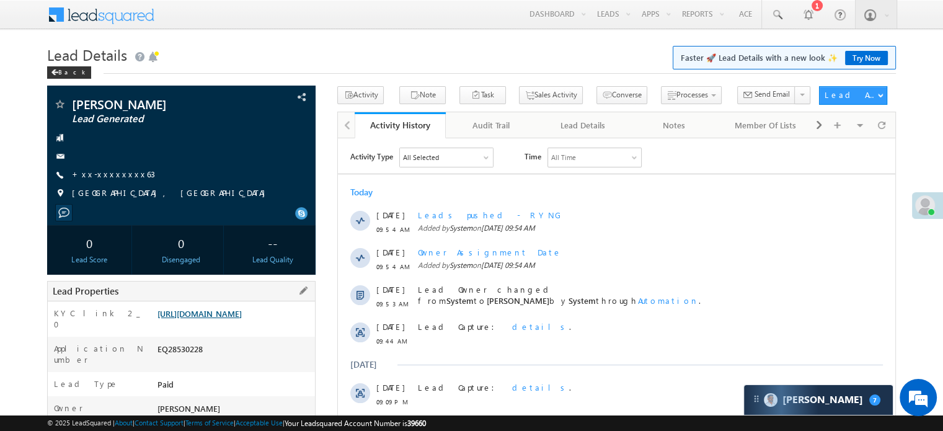
click at [242, 319] on link "[URL][DOMAIN_NAME]" at bounding box center [199, 313] width 84 height 11
click at [214, 319] on link "[URL][DOMAIN_NAME]" at bounding box center [199, 313] width 84 height 11
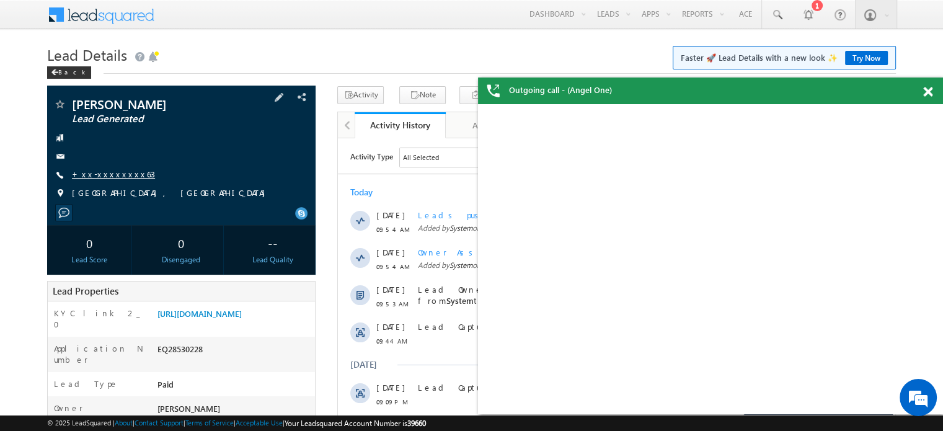
click at [108, 178] on link "+xx-xxxxxxxx63" at bounding box center [113, 174] width 83 height 11
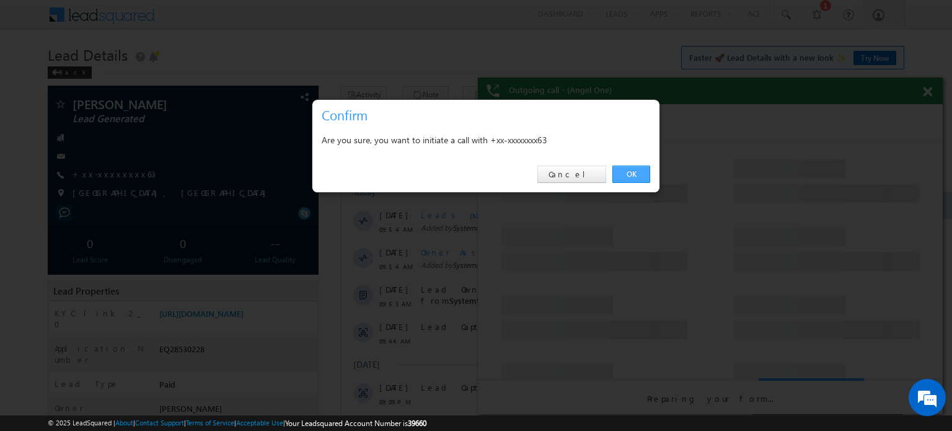
click at [635, 180] on link "OK" at bounding box center [631, 174] width 38 height 17
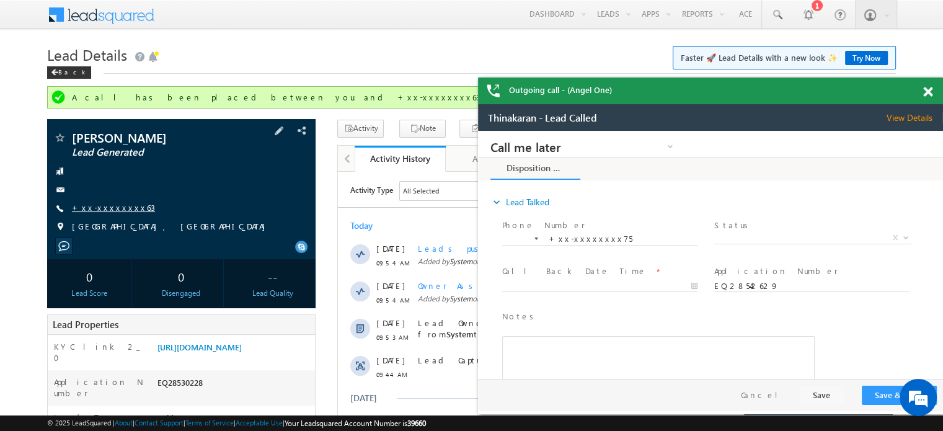
click at [0, 0] on link "+xx-xxxxxxxx63" at bounding box center [0, 0] width 0 height 0
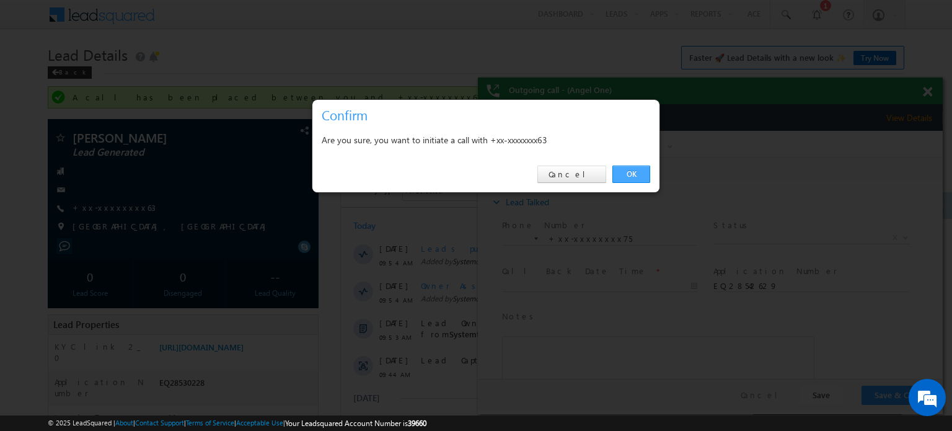
click at [634, 173] on link "OK" at bounding box center [631, 174] width 38 height 17
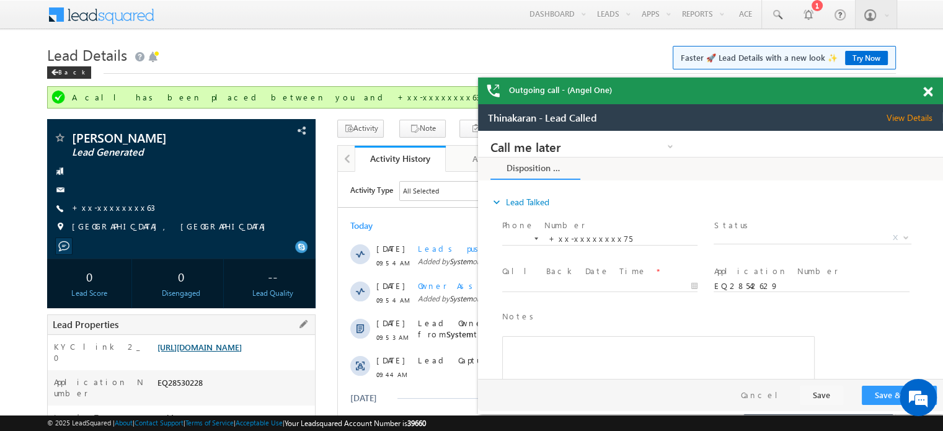
click at [242, 342] on link "https://angelbroking1-pk3em7sa.customui-test.leadsquared.com?leadId=b0f1b663-33…" at bounding box center [199, 347] width 84 height 11
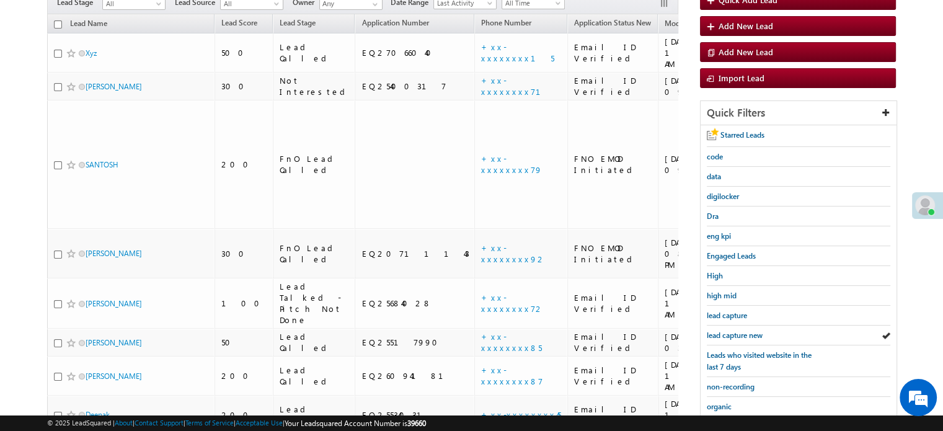
scroll to position [124, 0]
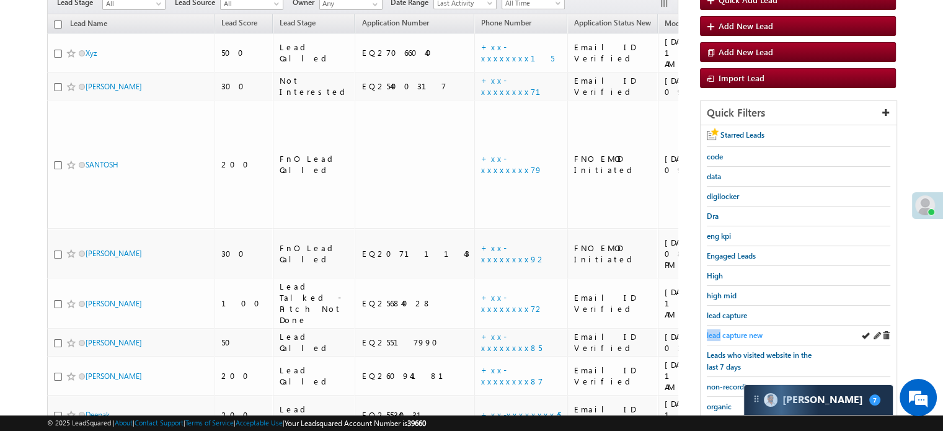
click at [721, 326] on div "lead capture new" at bounding box center [798, 335] width 183 height 20
click at [730, 332] on span "lead capture new" at bounding box center [735, 334] width 56 height 9
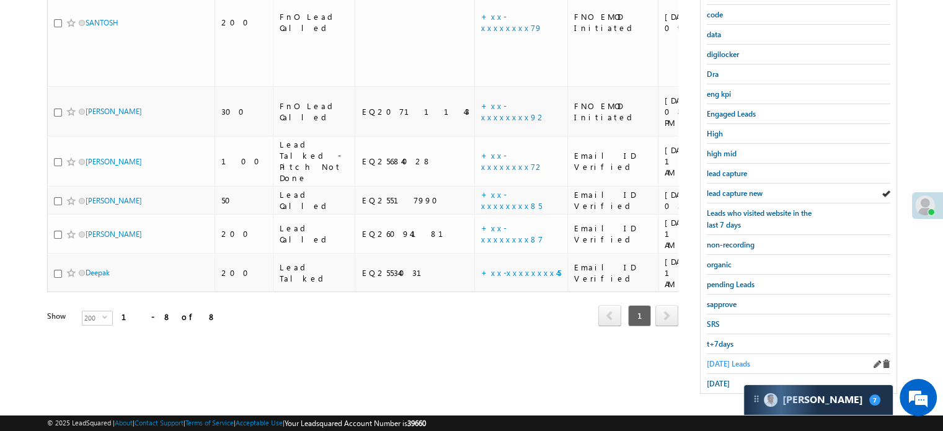
click at [723, 359] on span "[DATE] Leads" at bounding box center [728, 363] width 43 height 9
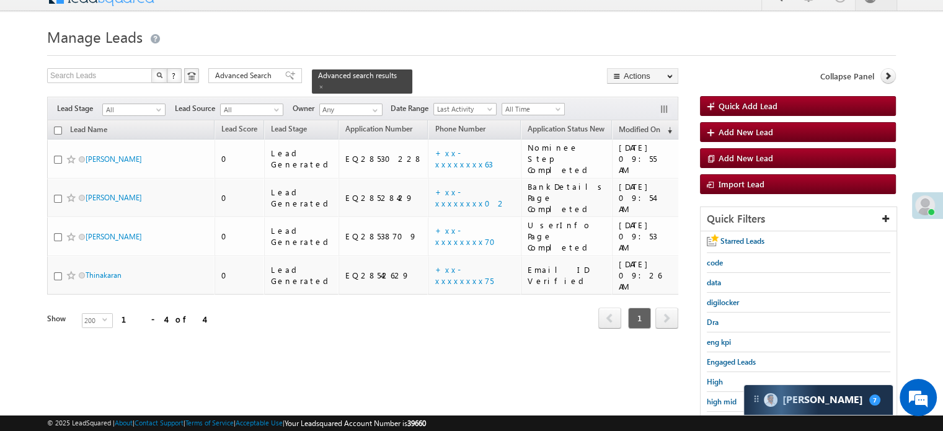
scroll to position [80, 0]
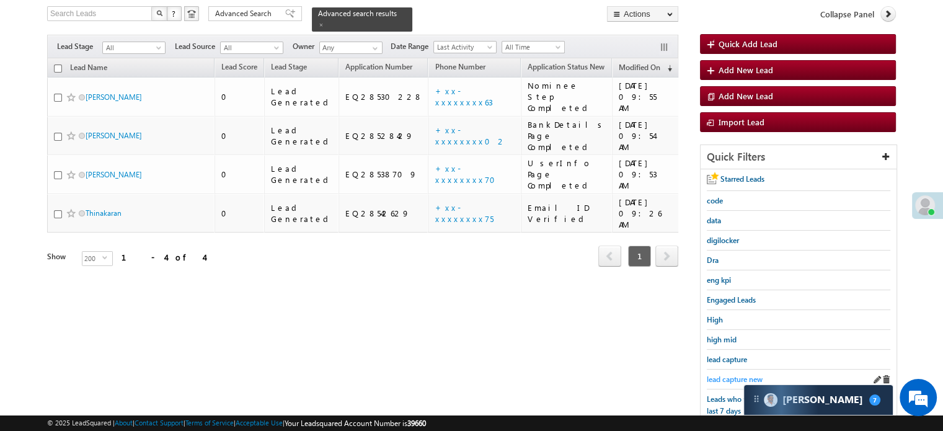
click at [718, 376] on span "lead capture new" at bounding box center [735, 378] width 56 height 9
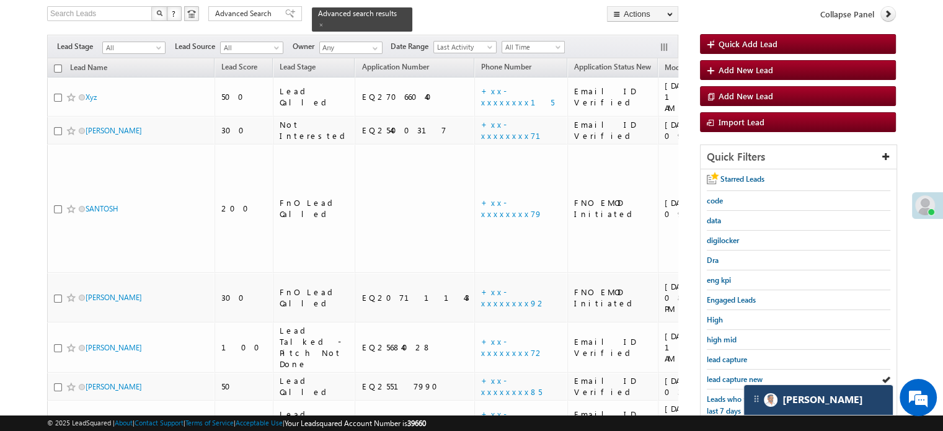
scroll to position [0, 0]
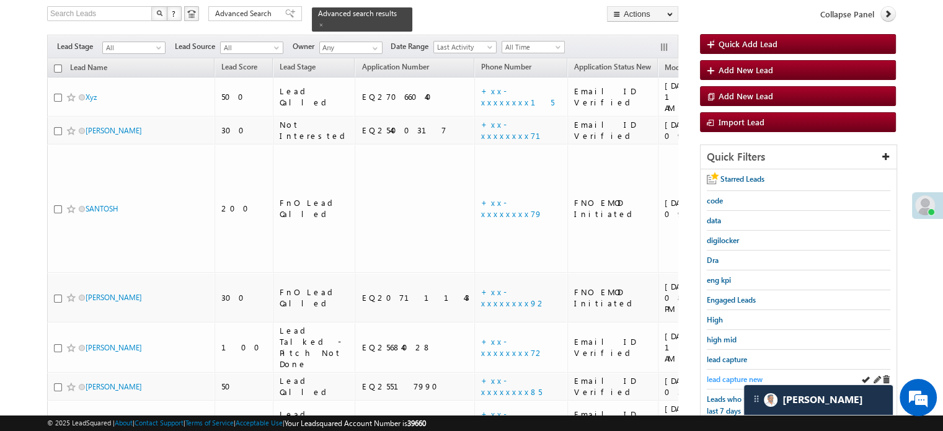
click at [724, 374] on span "lead capture new" at bounding box center [735, 378] width 56 height 9
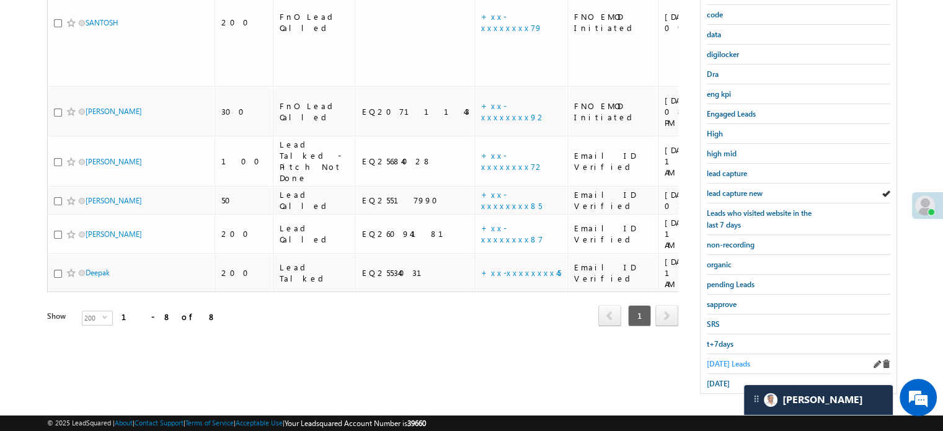
click at [727, 359] on span "Today's Leads" at bounding box center [728, 363] width 43 height 9
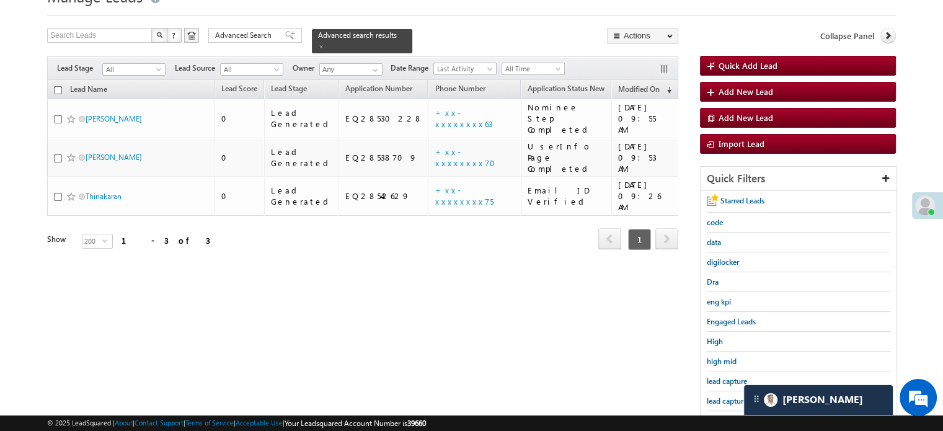
scroll to position [80, 0]
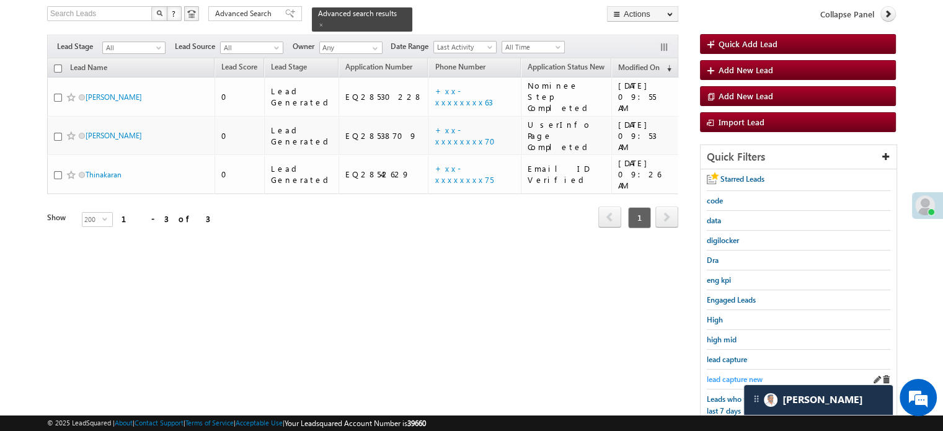
click at [732, 374] on span "lead capture new" at bounding box center [735, 378] width 56 height 9
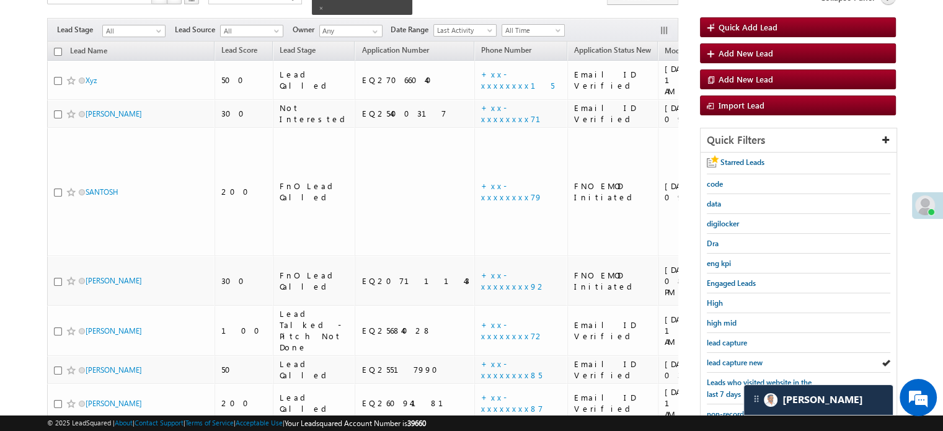
scroll to position [186, 0]
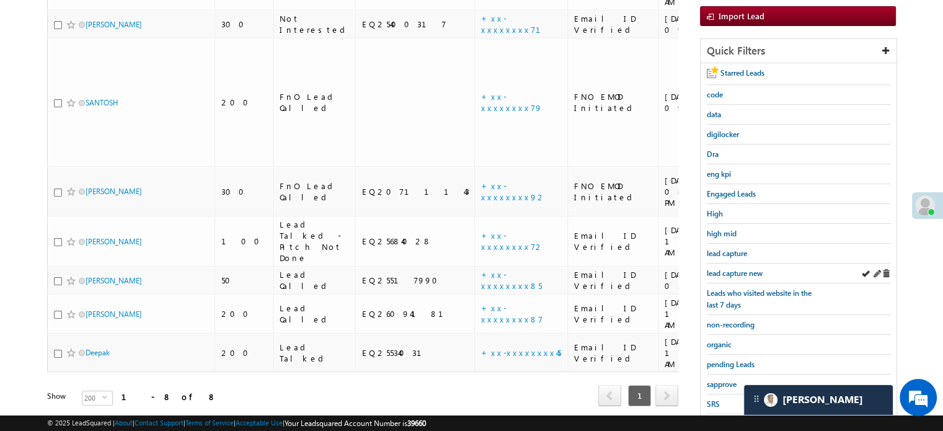
click at [733, 276] on div "lead capture new" at bounding box center [798, 273] width 183 height 20
click at [731, 273] on span "lead capture new" at bounding box center [735, 272] width 56 height 9
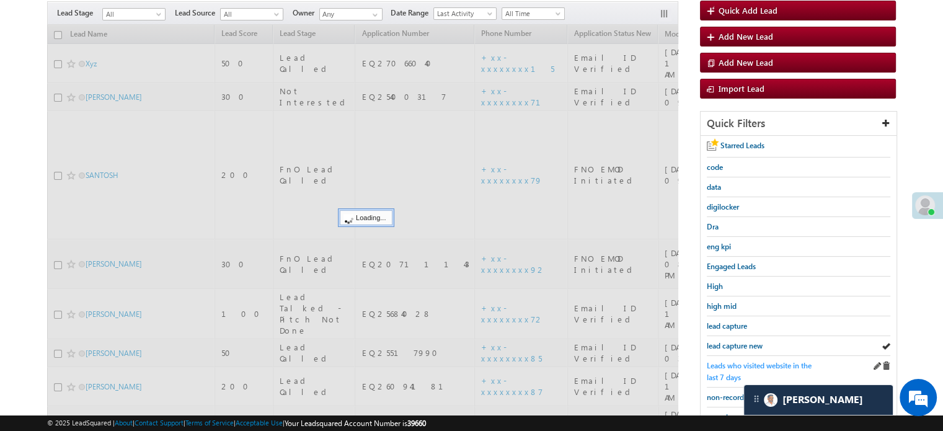
scroll to position [0, 0]
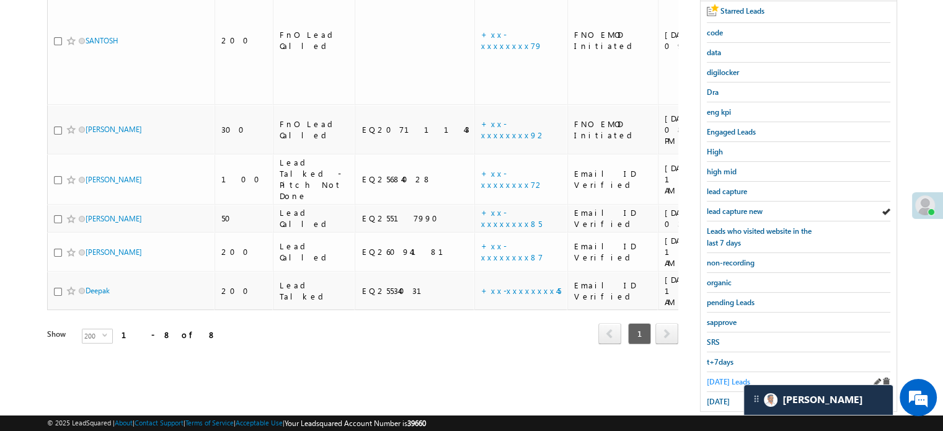
click at [714, 377] on span "Today's Leads" at bounding box center [728, 381] width 43 height 9
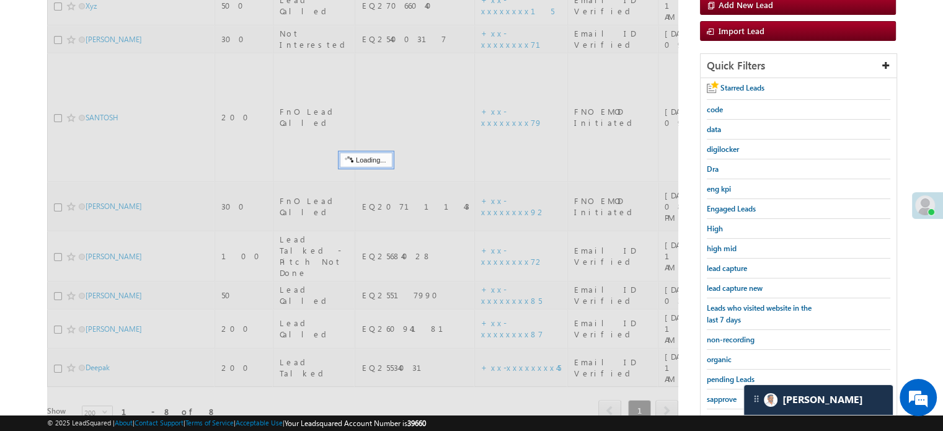
scroll to position [62, 0]
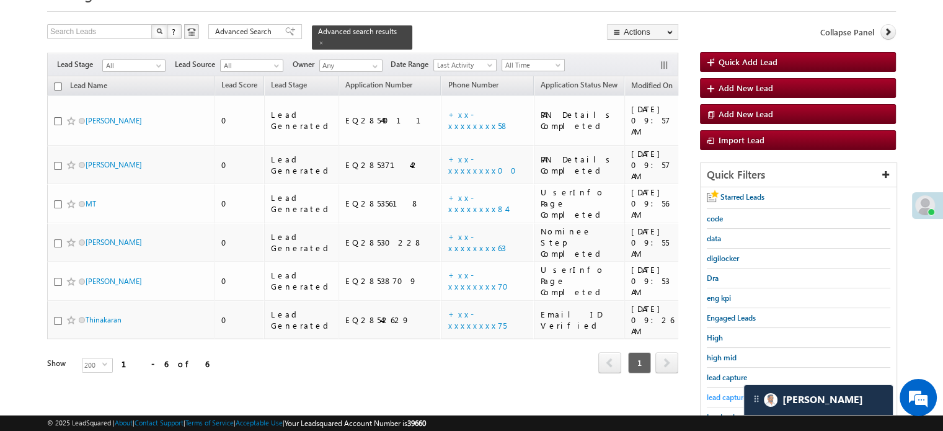
click at [727, 391] on link "lead capture new" at bounding box center [735, 397] width 56 height 12
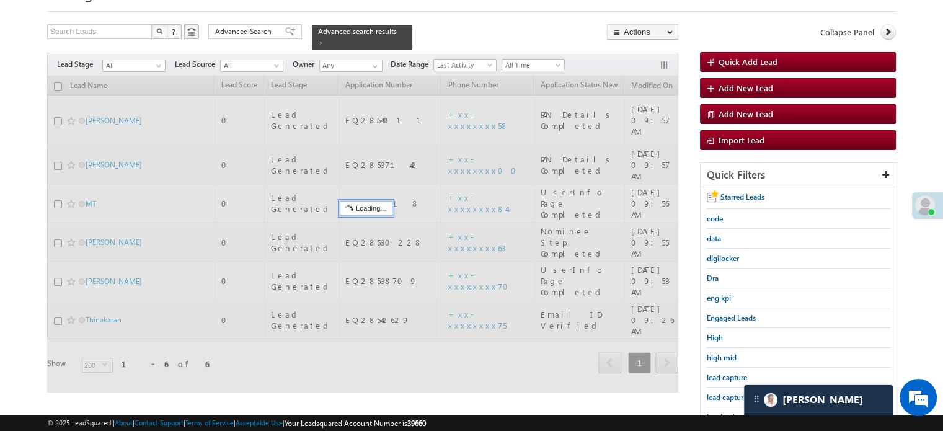
click at [727, 391] on link "lead capture new" at bounding box center [735, 397] width 56 height 12
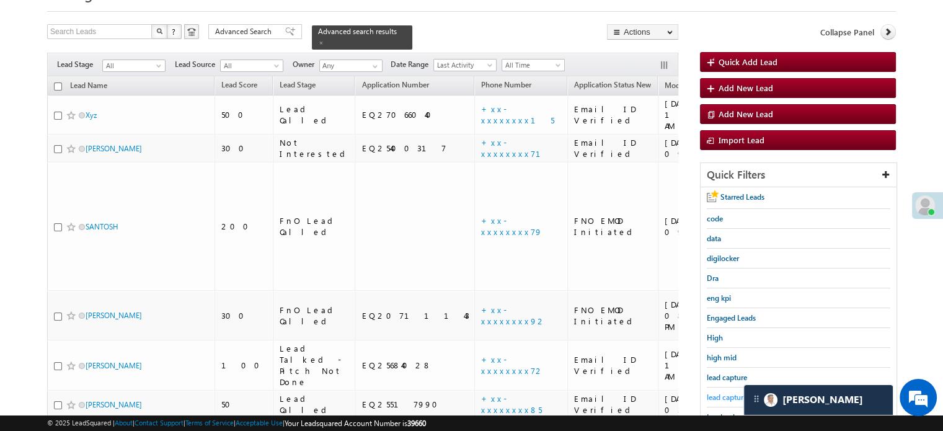
click at [723, 392] on span "lead capture new" at bounding box center [735, 396] width 56 height 9
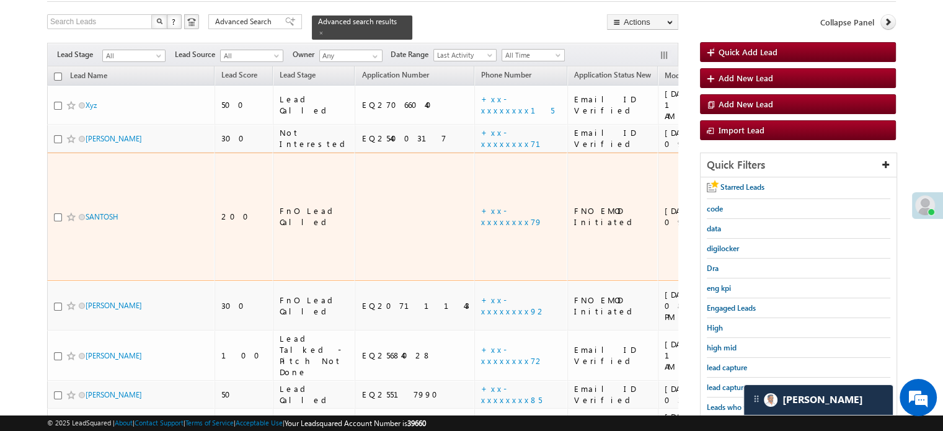
scroll to position [124, 0]
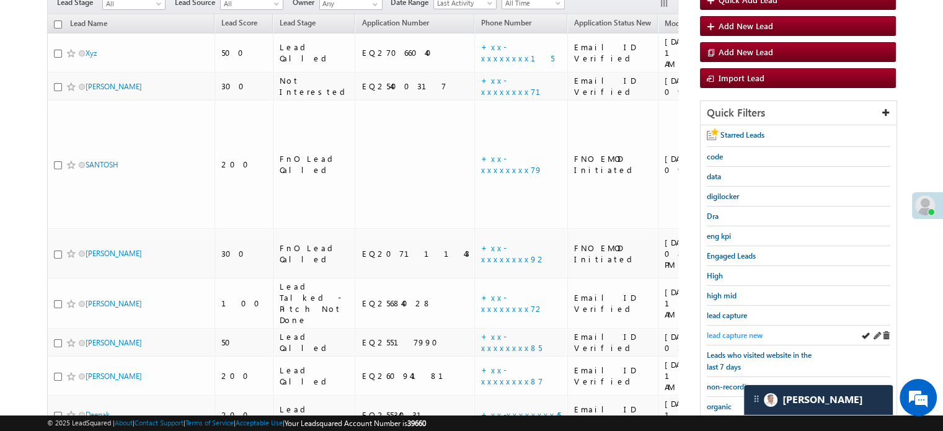
click at [724, 330] on span "lead capture new" at bounding box center [735, 334] width 56 height 9
click at [718, 330] on span "lead capture new" at bounding box center [735, 334] width 56 height 9
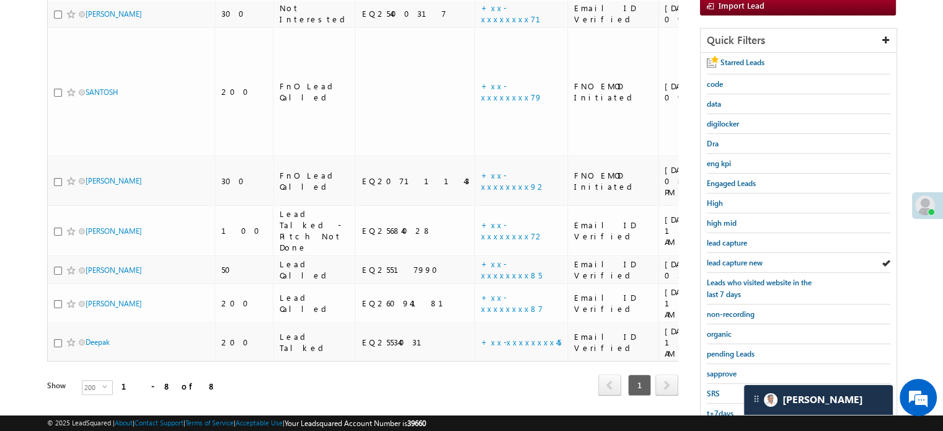
scroll to position [266, 0]
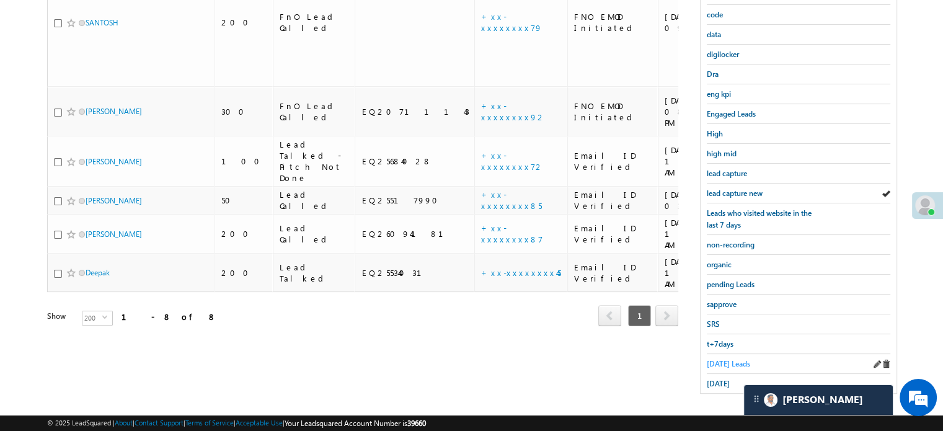
click at [717, 363] on span "Today's Leads" at bounding box center [728, 363] width 43 height 9
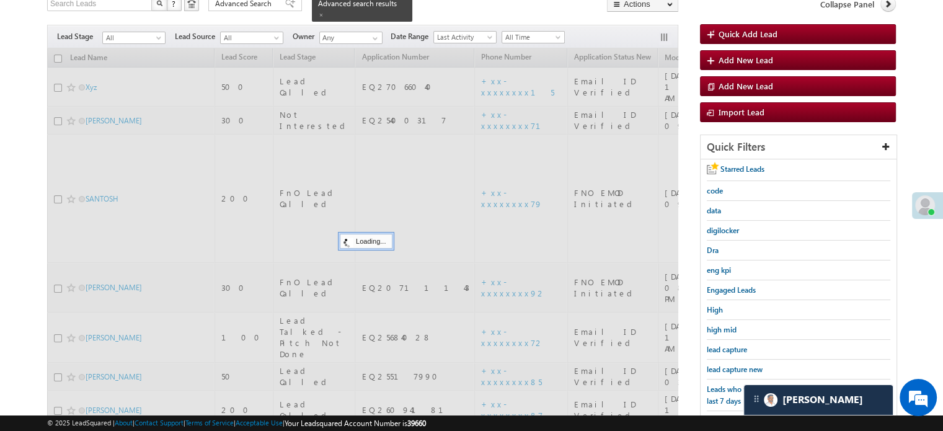
scroll to position [80, 0]
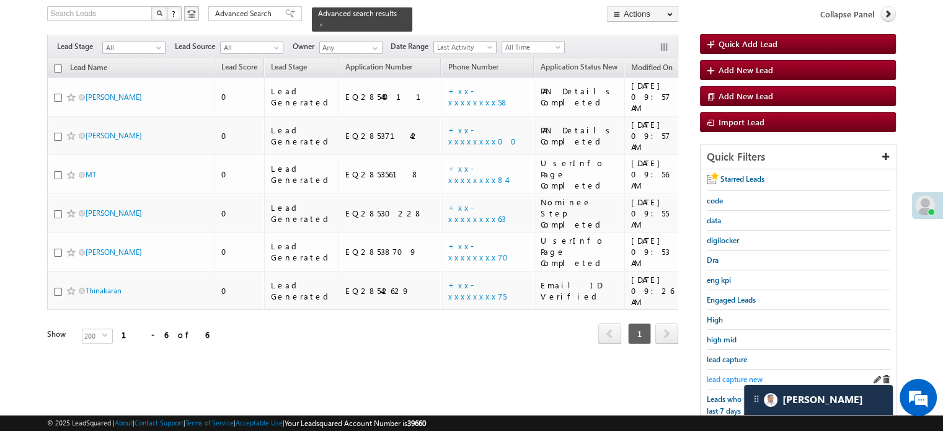
click at [723, 374] on span "lead capture new" at bounding box center [735, 378] width 56 height 9
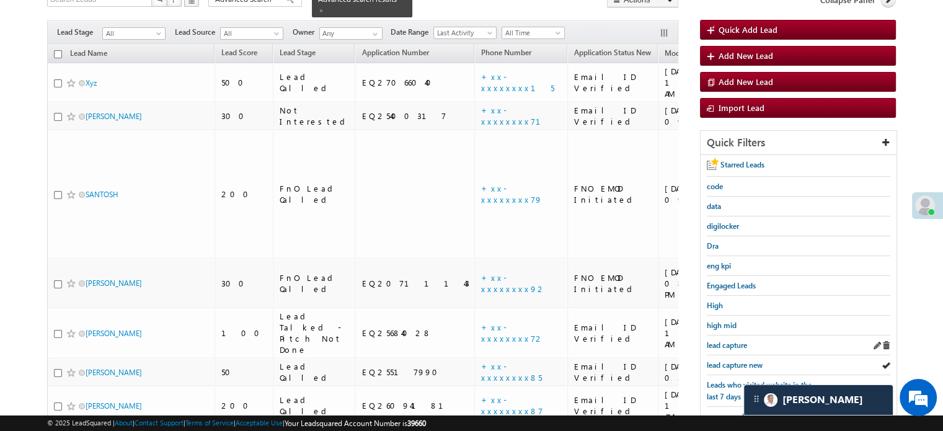
scroll to position [186, 0]
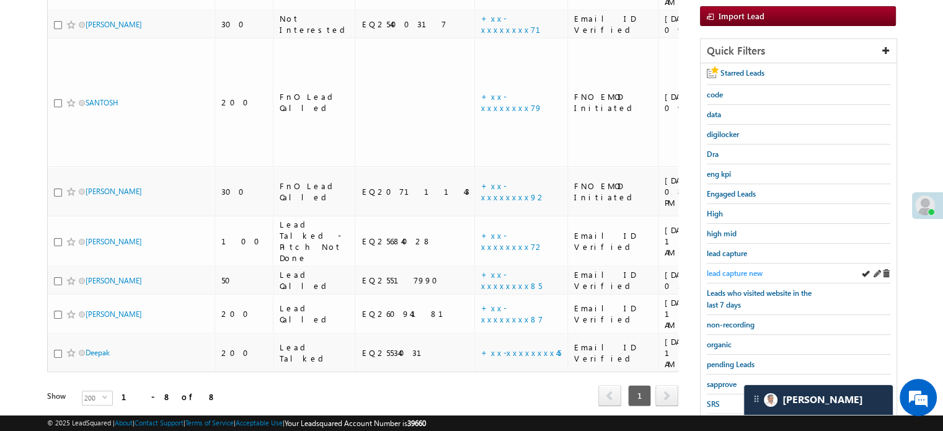
click at [739, 268] on span "lead capture new" at bounding box center [735, 272] width 56 height 9
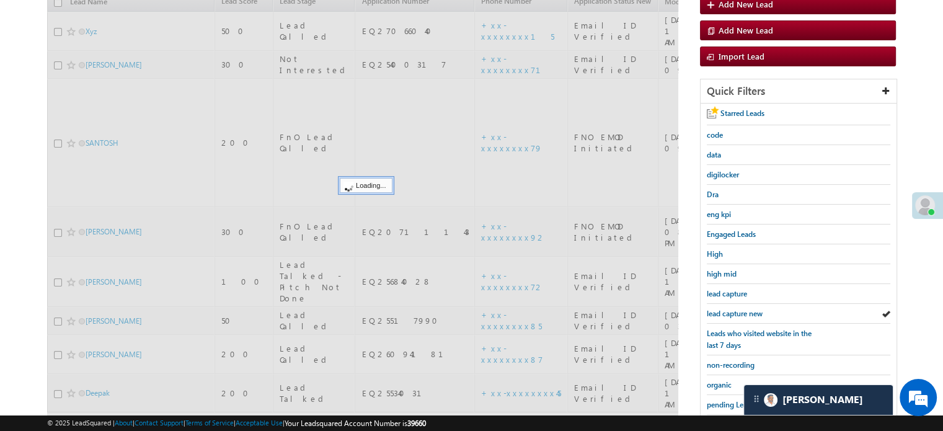
scroll to position [124, 0]
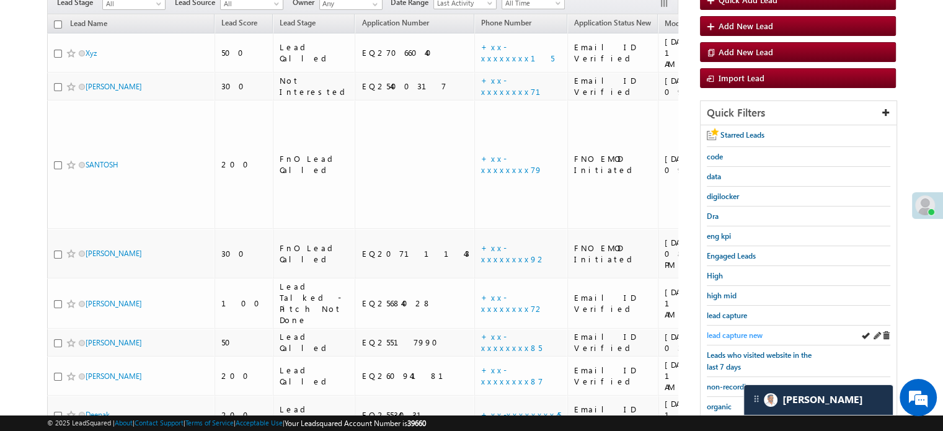
click at [731, 332] on span "lead capture new" at bounding box center [735, 334] width 56 height 9
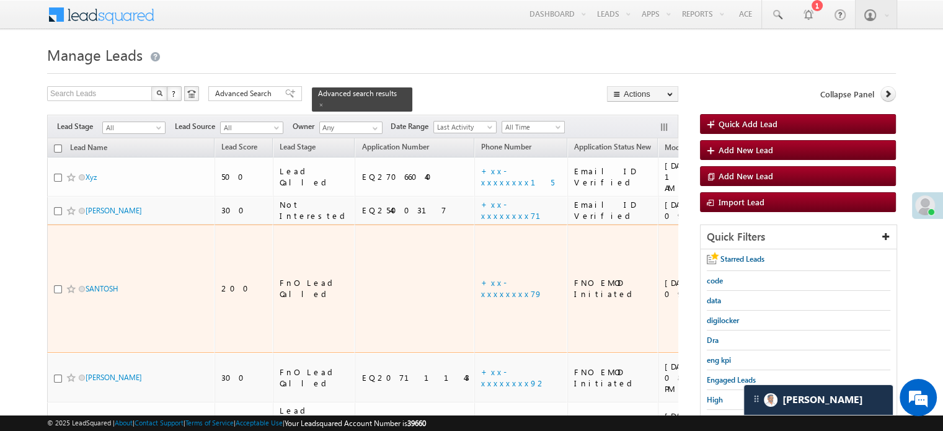
scroll to position [186, 0]
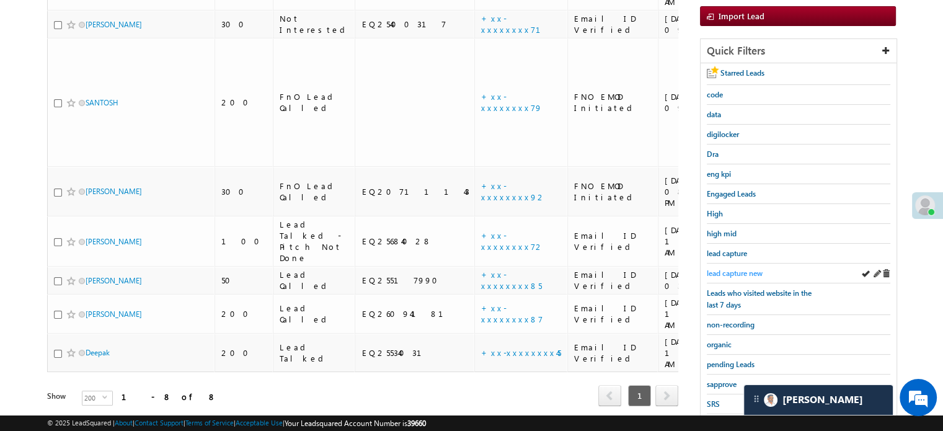
click at [741, 267] on link "lead capture new" at bounding box center [735, 273] width 56 height 12
click at [718, 272] on span "lead capture new" at bounding box center [735, 272] width 56 height 9
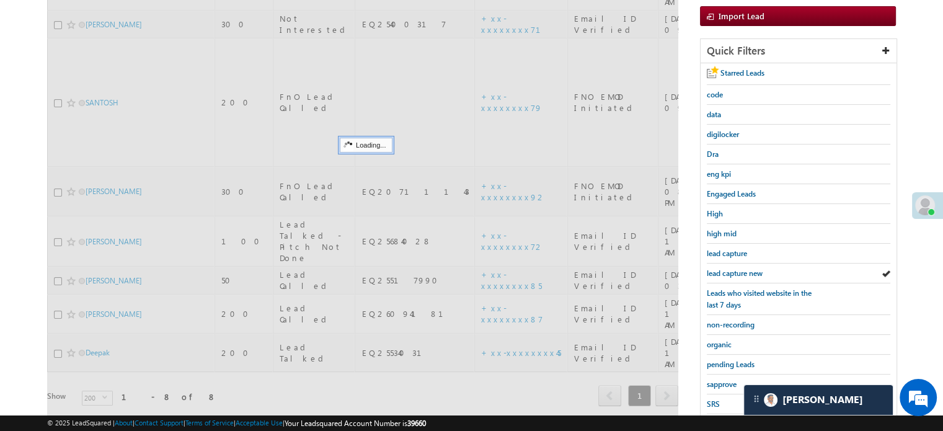
click at [718, 272] on span "lead capture new" at bounding box center [735, 272] width 56 height 9
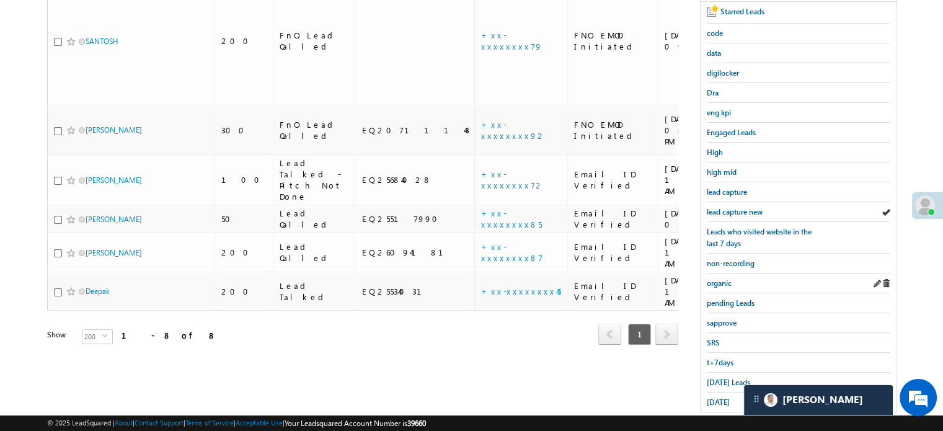
scroll to position [248, 0]
click at [744, 211] on span "lead capture new" at bounding box center [735, 210] width 56 height 9
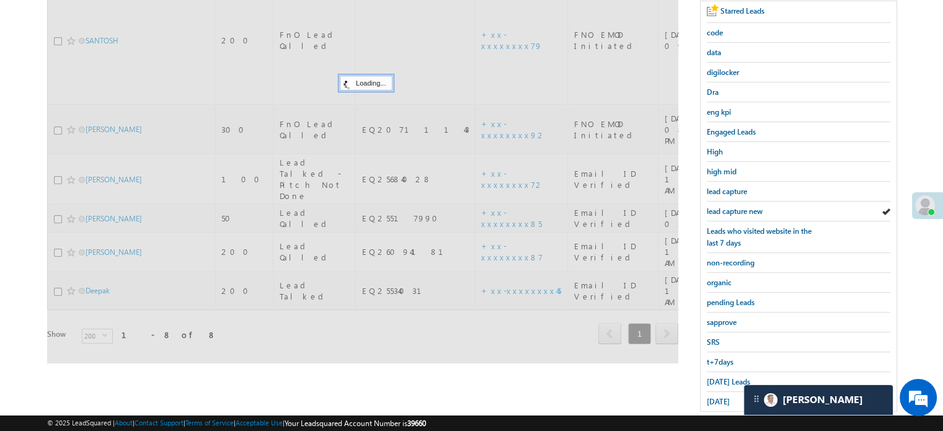
click at [744, 211] on span "lead capture new" at bounding box center [735, 210] width 56 height 9
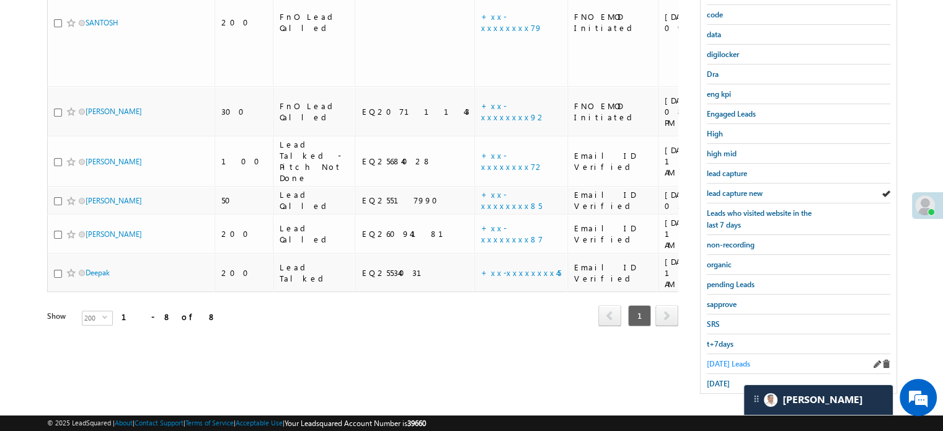
click at [726, 359] on span "Today's Leads" at bounding box center [728, 363] width 43 height 9
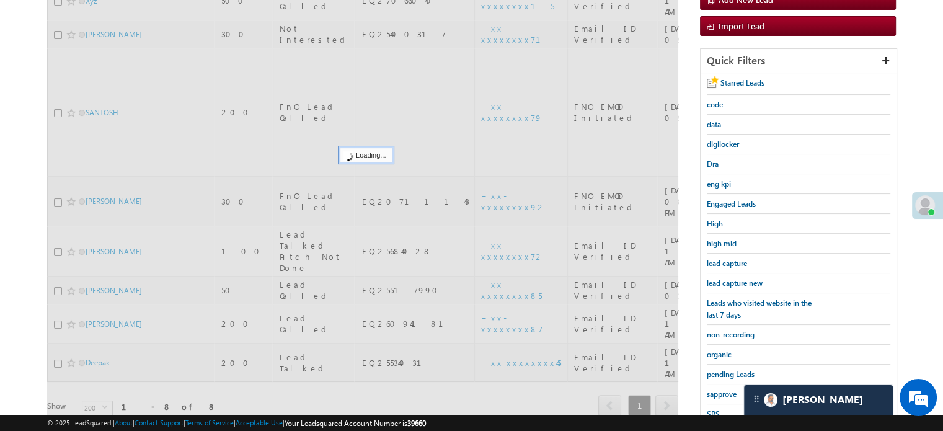
scroll to position [80, 0]
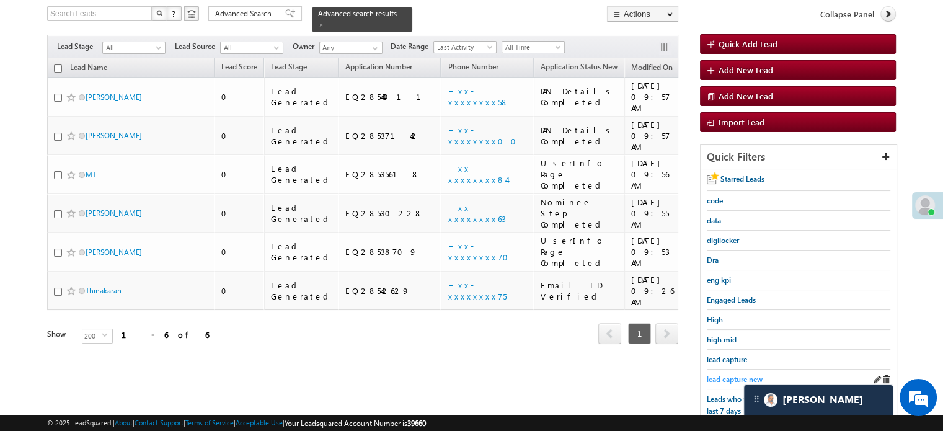
click at [722, 374] on span "lead capture new" at bounding box center [735, 378] width 56 height 9
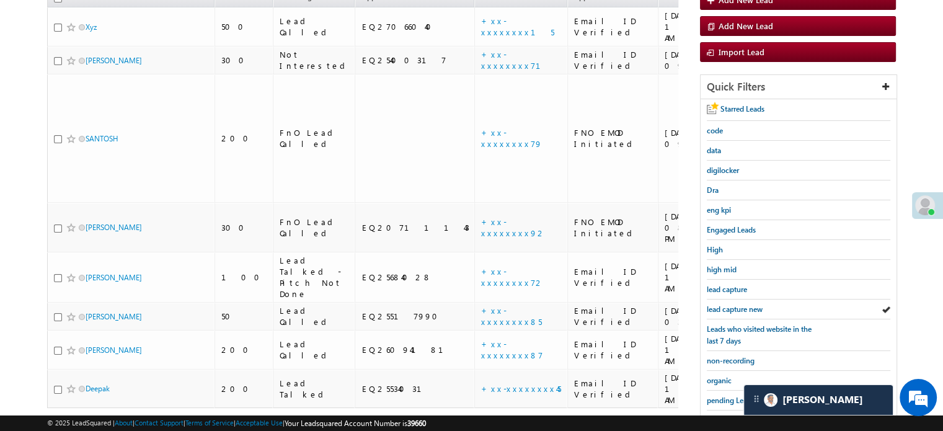
scroll to position [204, 0]
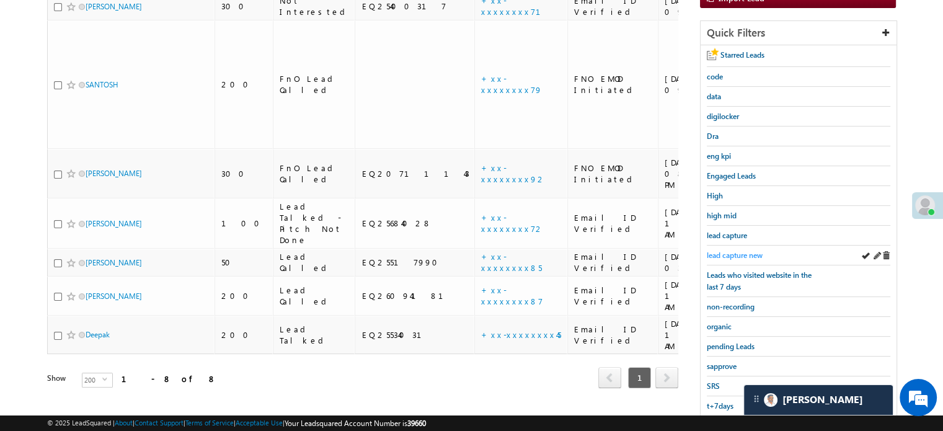
click at [712, 252] on span "lead capture new" at bounding box center [735, 254] width 56 height 9
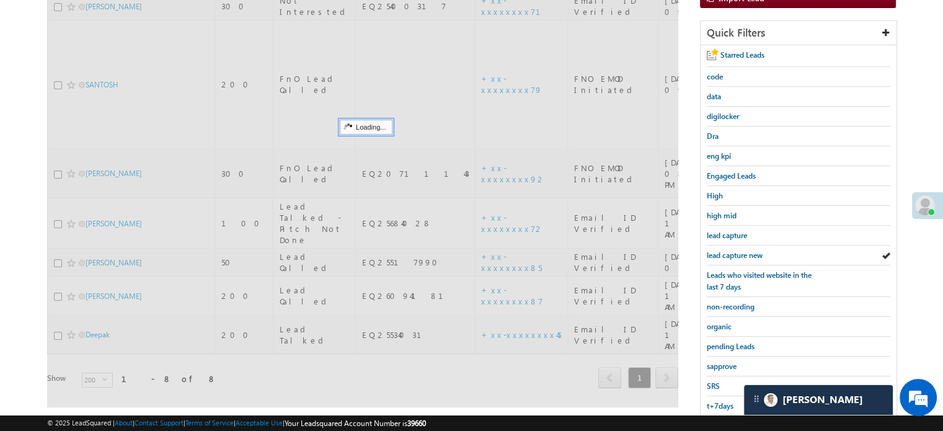
click at [712, 252] on span "lead capture new" at bounding box center [735, 254] width 56 height 9
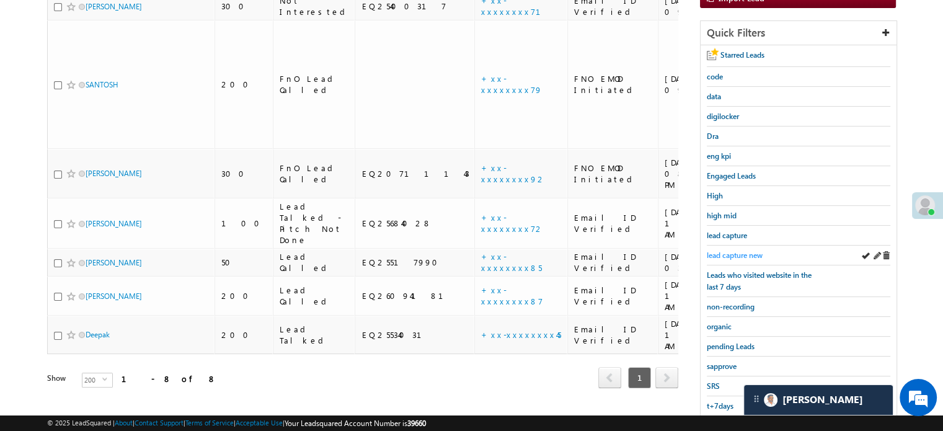
click at [722, 250] on span "lead capture new" at bounding box center [735, 254] width 56 height 9
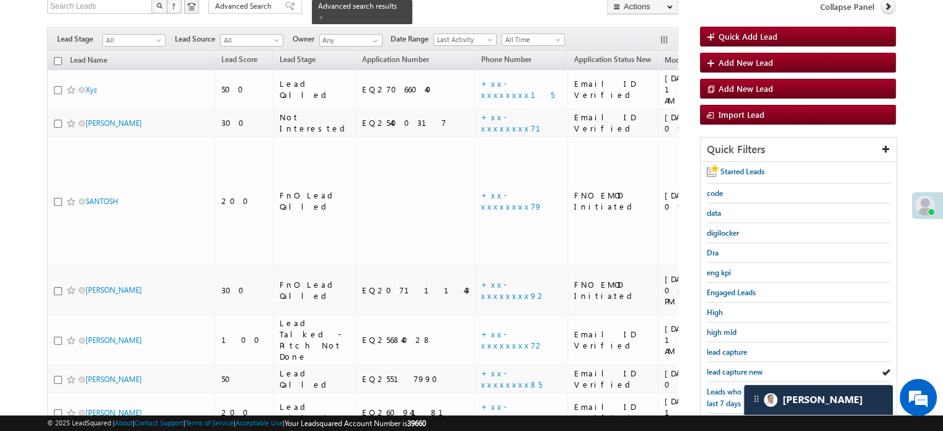
scroll to position [266, 0]
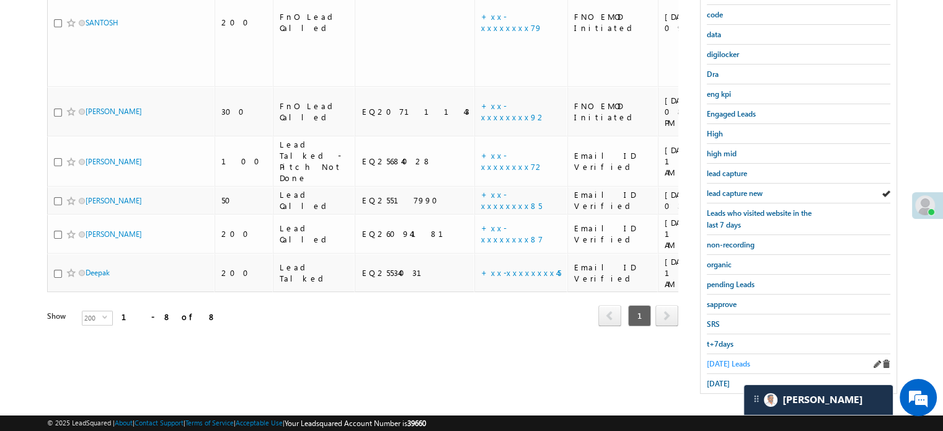
click at [719, 359] on span "Today's Leads" at bounding box center [728, 363] width 43 height 9
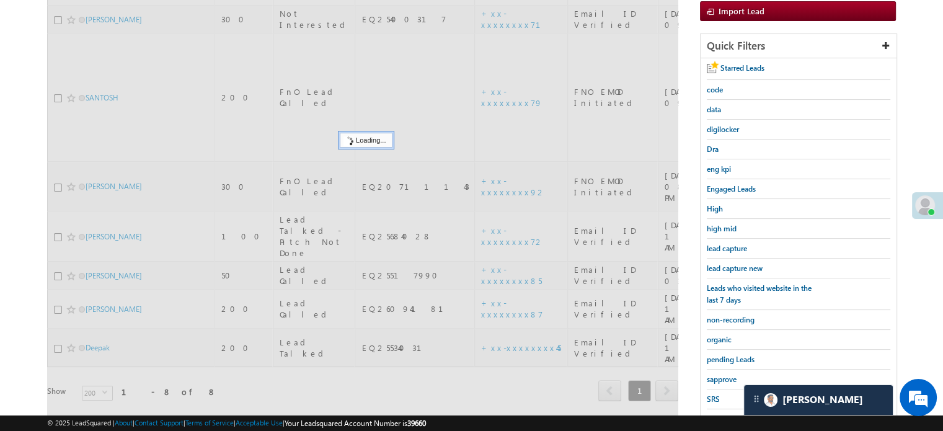
scroll to position [80, 0]
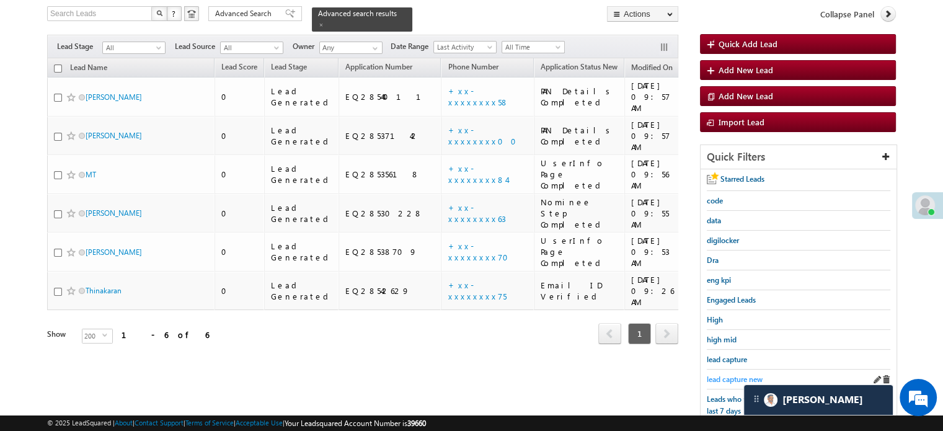
click at [720, 374] on span "lead capture new" at bounding box center [735, 378] width 56 height 9
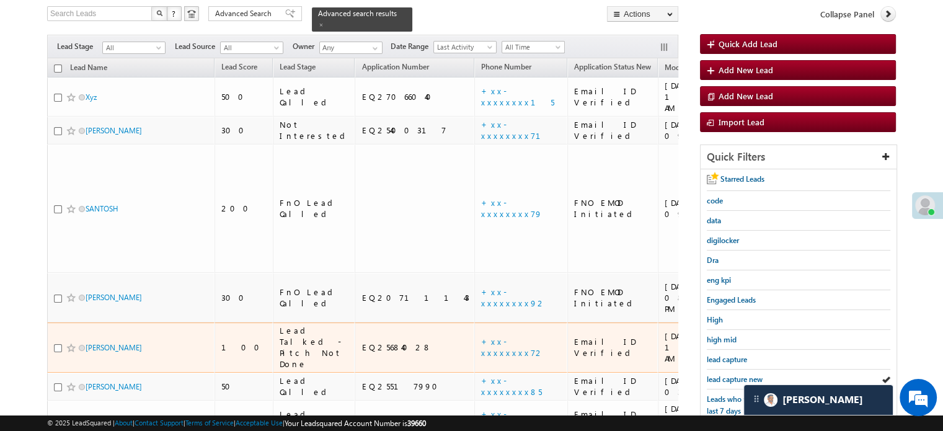
scroll to position [266, 0]
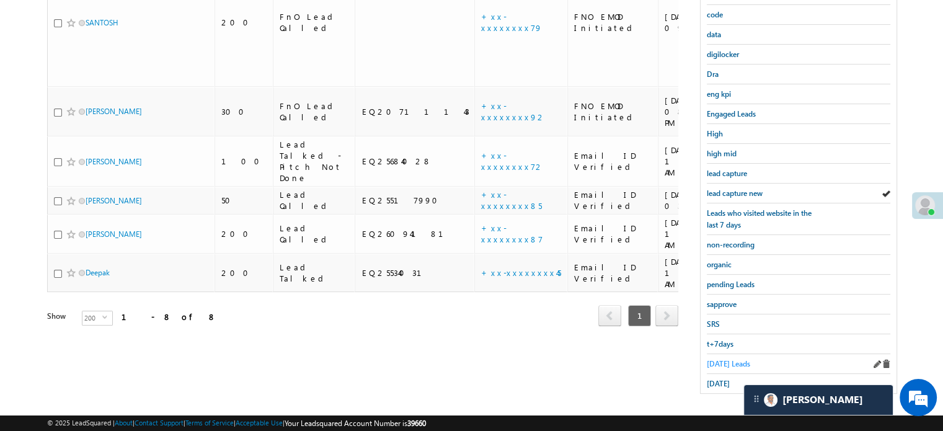
click at [709, 359] on span "Today's Leads" at bounding box center [728, 363] width 43 height 9
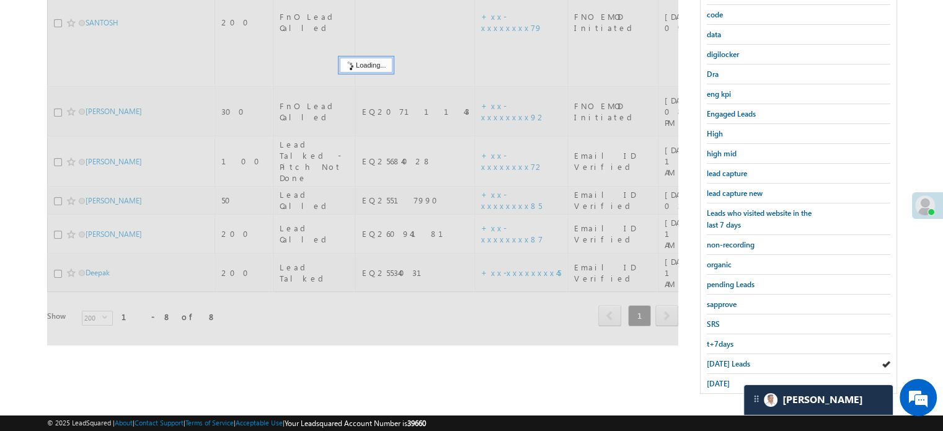
click at [712, 359] on span "Today's Leads" at bounding box center [728, 363] width 43 height 9
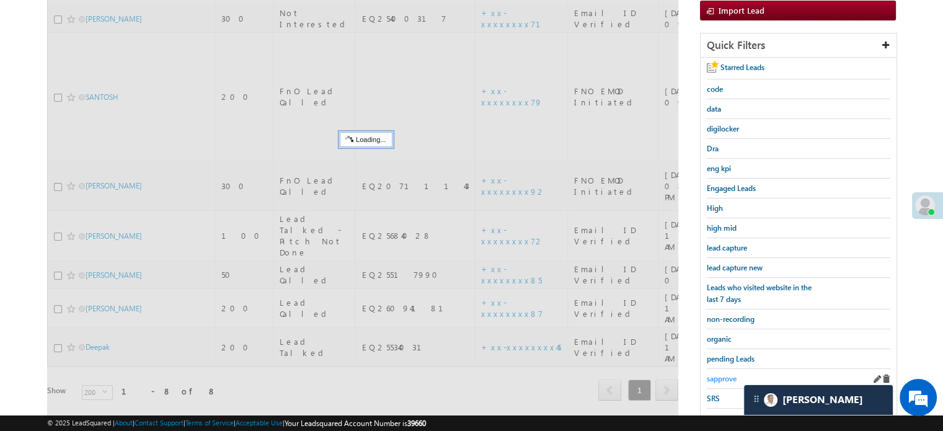
scroll to position [80, 0]
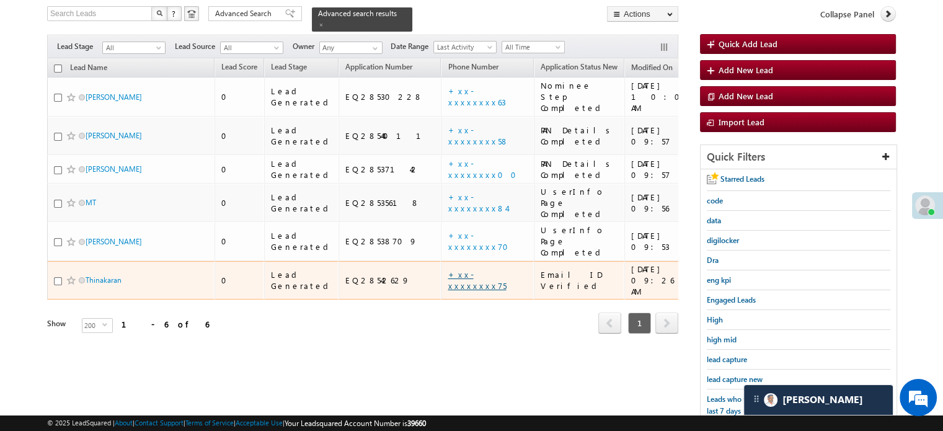
click at [448, 269] on link "+xx-xxxxxxxx75" at bounding box center [477, 280] width 58 height 22
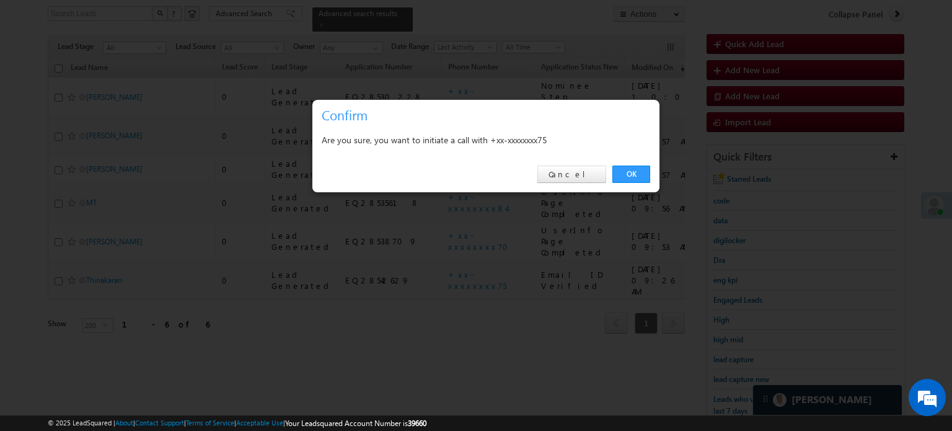
click at [622, 183] on div "OK Cancel" at bounding box center [485, 174] width 347 height 35
click at [642, 183] on div "OK Cancel" at bounding box center [485, 174] width 347 height 35
click at [639, 174] on link "OK" at bounding box center [631, 174] width 38 height 17
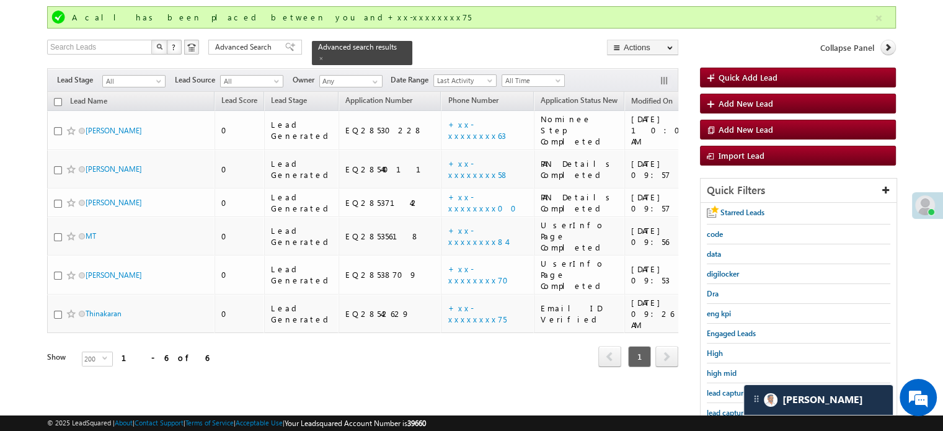
scroll to position [113, 0]
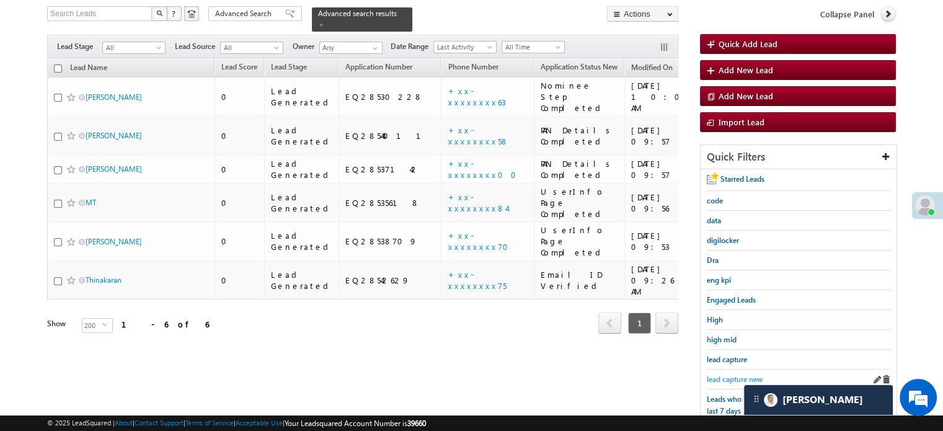
click at [721, 374] on span "lead capture new" at bounding box center [735, 378] width 56 height 9
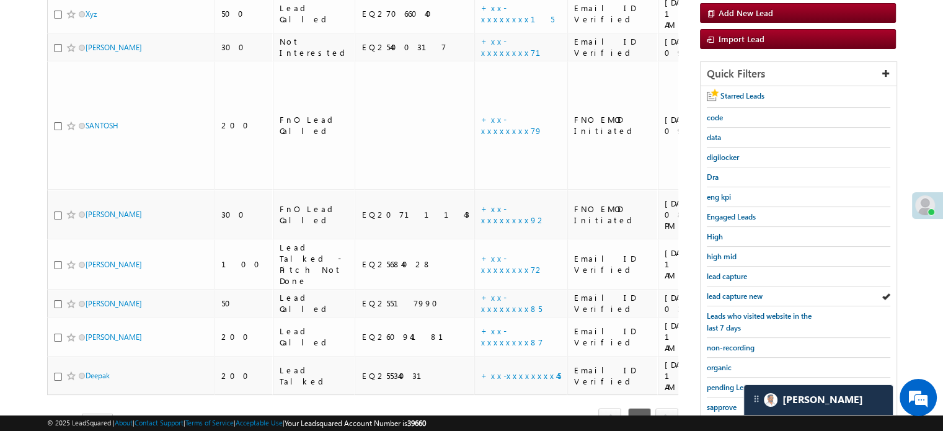
scroll to position [266, 0]
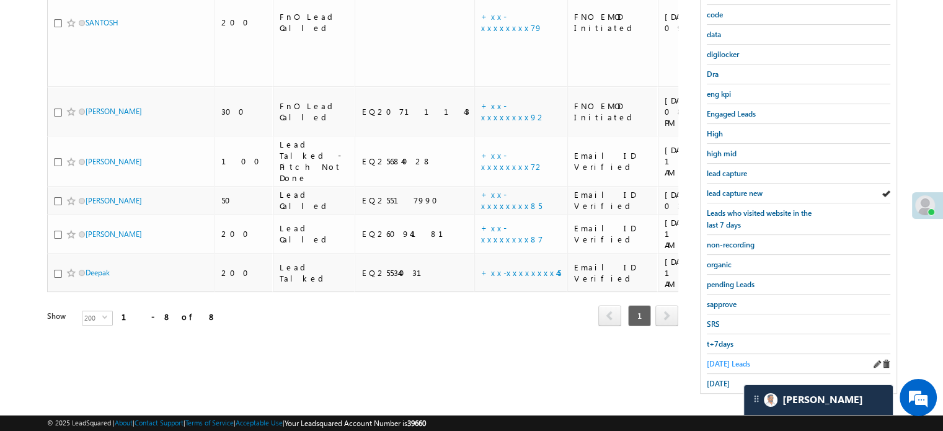
click at [725, 360] on span "Today's Leads" at bounding box center [728, 363] width 43 height 9
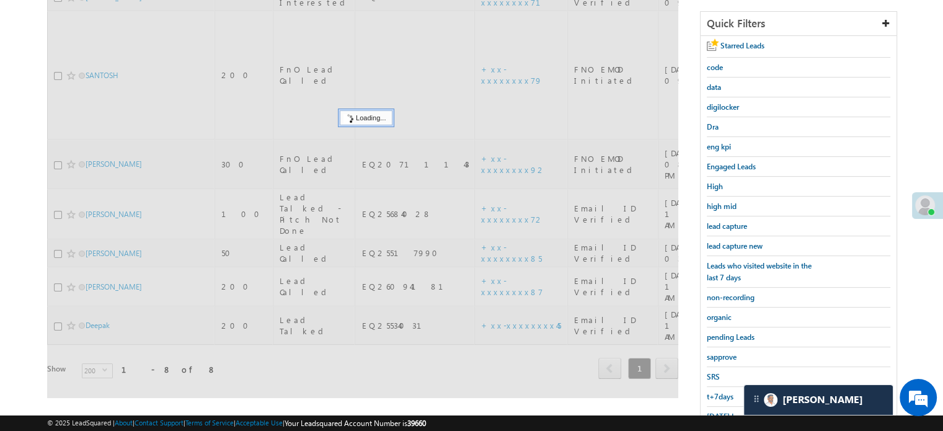
scroll to position [142, 0]
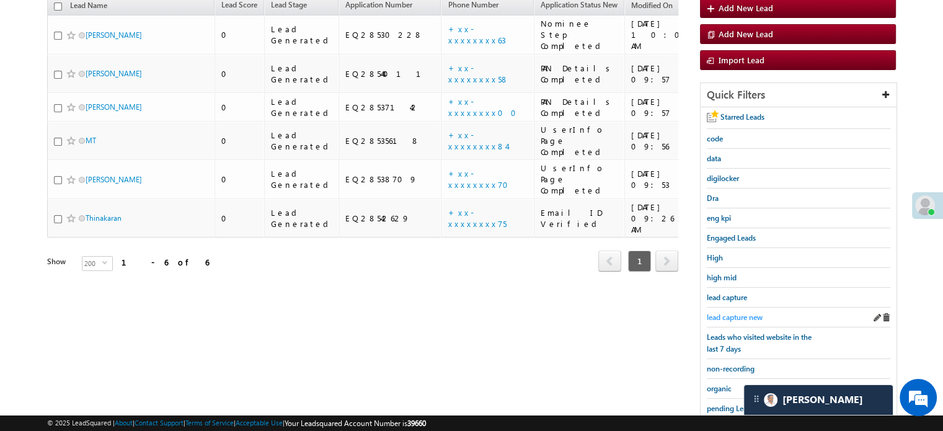
click at [743, 317] on span "lead capture new" at bounding box center [735, 316] width 56 height 9
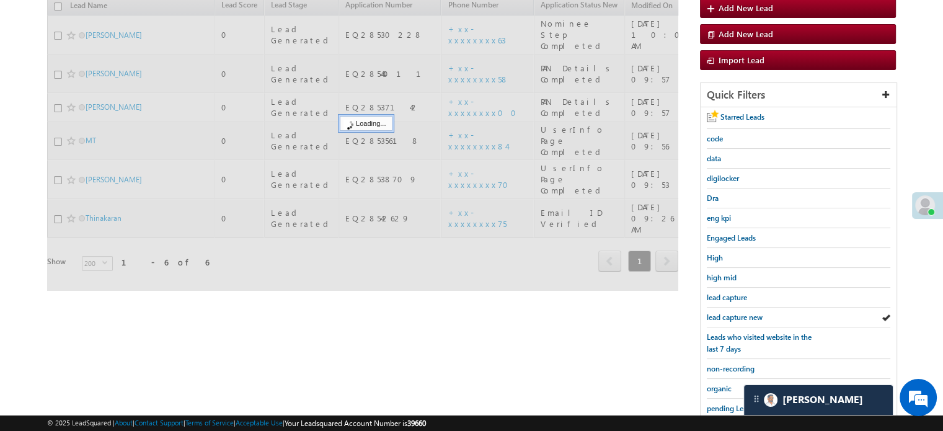
click at [743, 317] on span "lead capture new" at bounding box center [735, 316] width 56 height 9
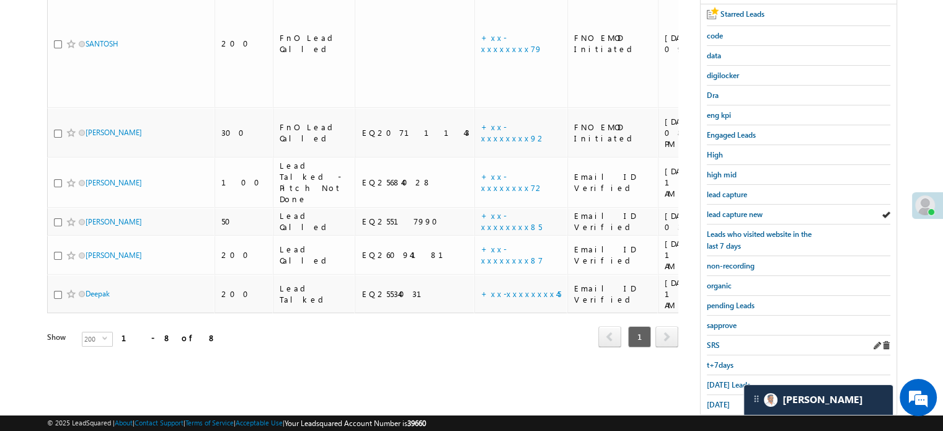
scroll to position [266, 0]
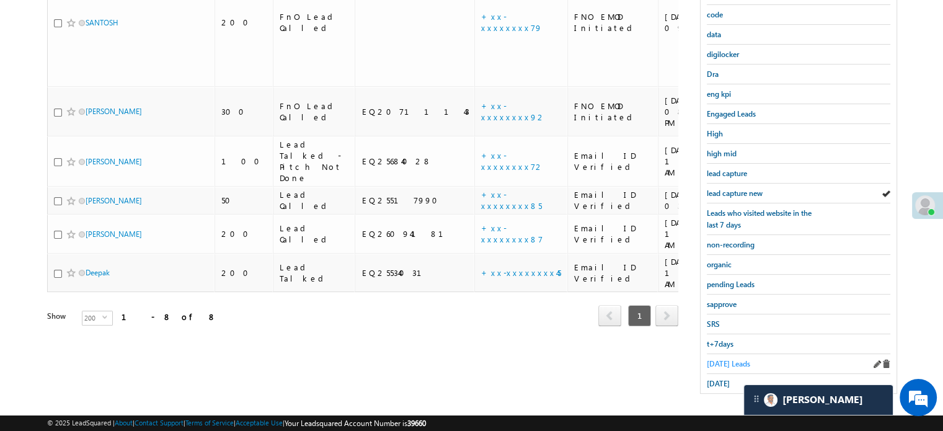
click at [727, 359] on span "Today's Leads" at bounding box center [728, 363] width 43 height 9
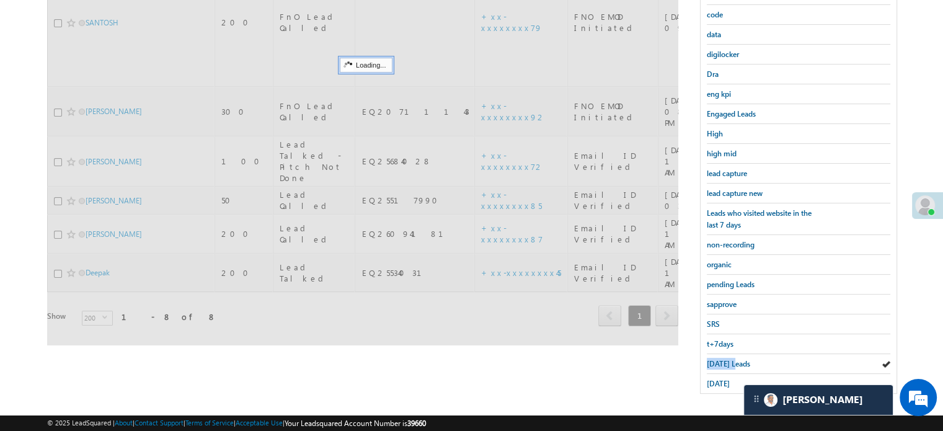
click at [727, 359] on span "Today's Leads" at bounding box center [728, 363] width 43 height 9
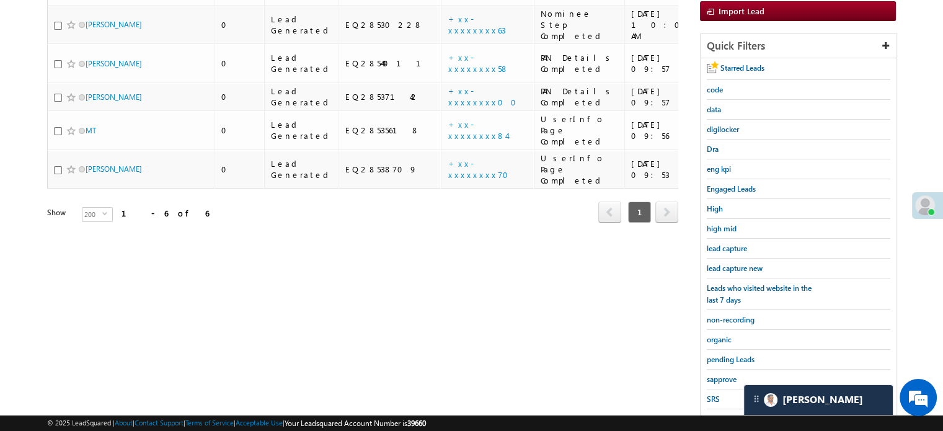
scroll to position [80, 0]
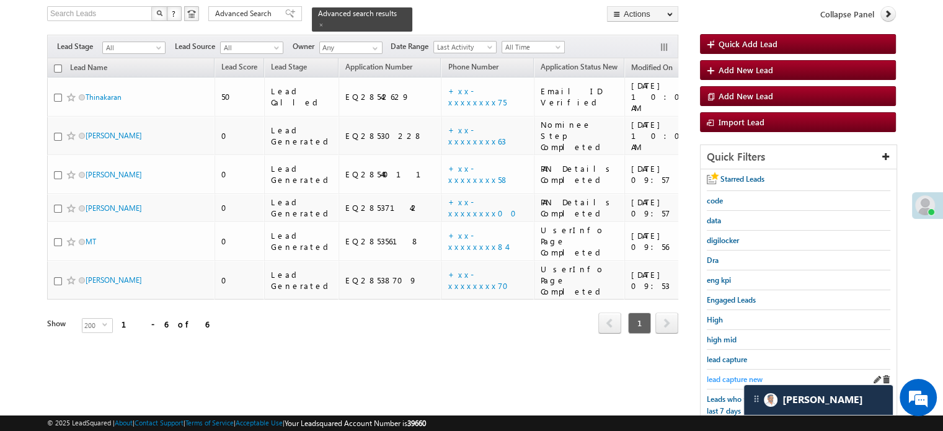
click at [725, 373] on link "lead capture new" at bounding box center [735, 379] width 56 height 12
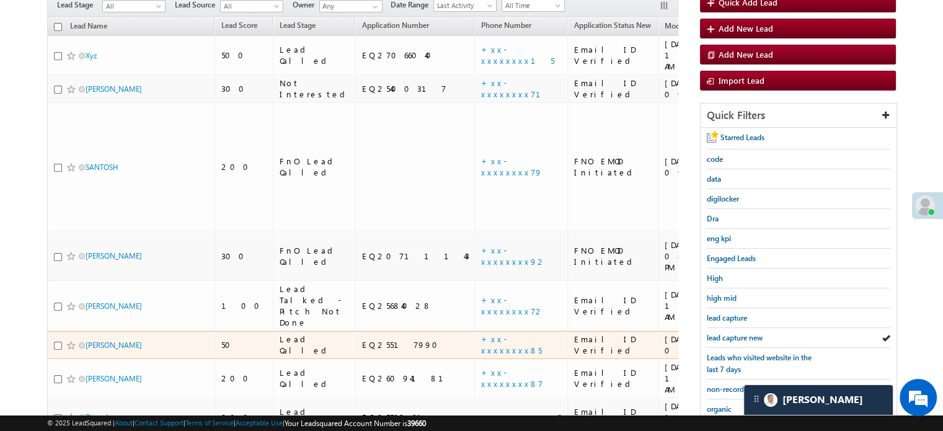
scroll to position [142, 0]
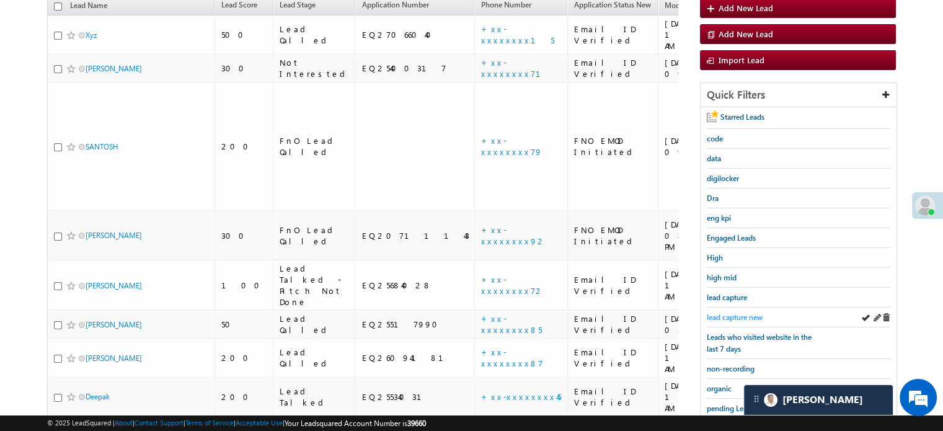
click at [733, 312] on span "lead capture new" at bounding box center [735, 316] width 56 height 9
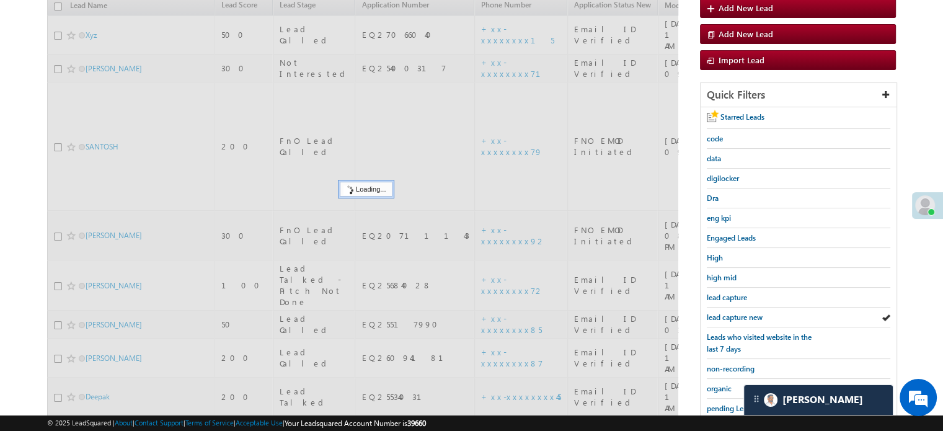
click at [733, 312] on span "lead capture new" at bounding box center [735, 316] width 56 height 9
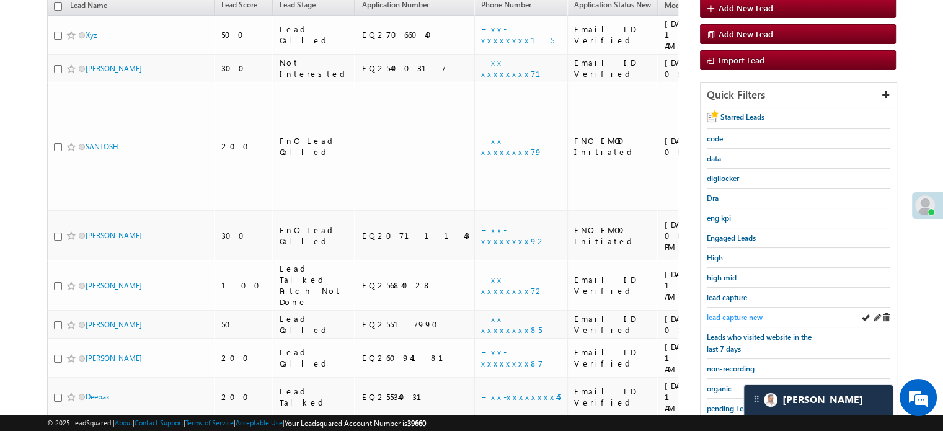
click at [734, 312] on span "lead capture new" at bounding box center [735, 316] width 56 height 9
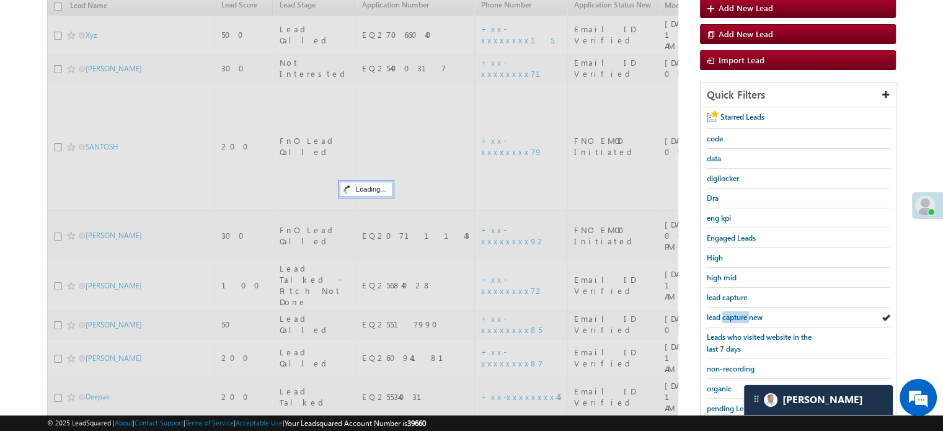
click at [734, 312] on span "lead capture new" at bounding box center [735, 316] width 56 height 9
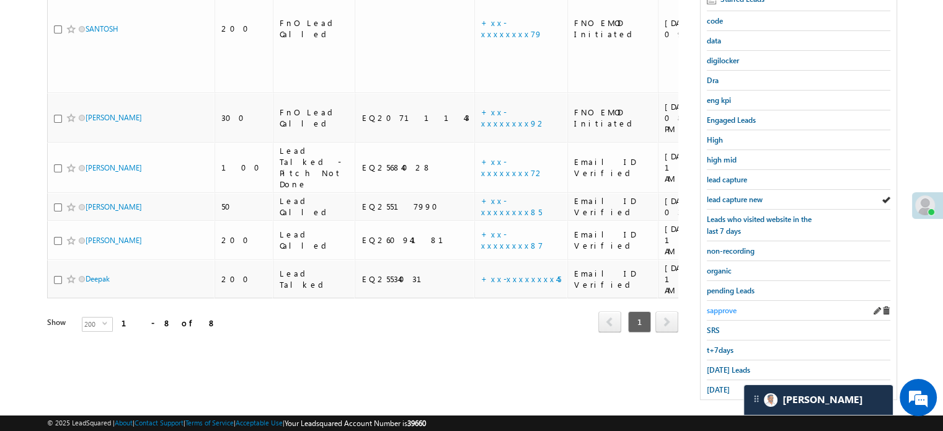
scroll to position [266, 0]
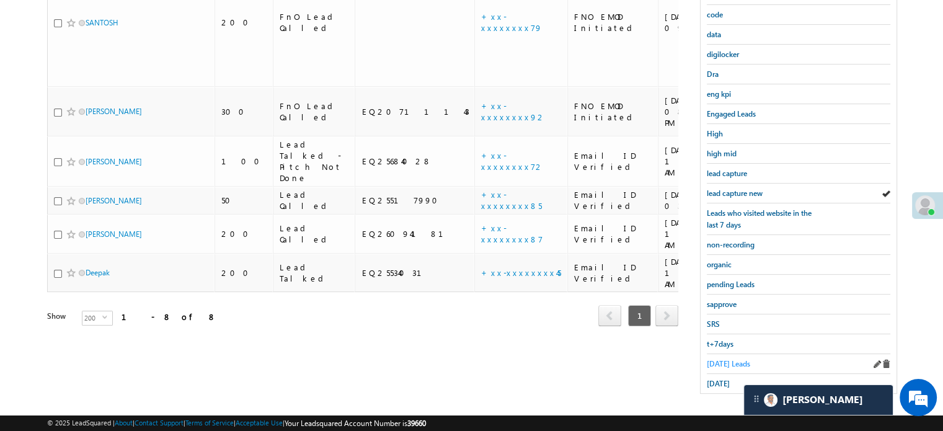
click at [718, 359] on span "Today's Leads" at bounding box center [728, 363] width 43 height 9
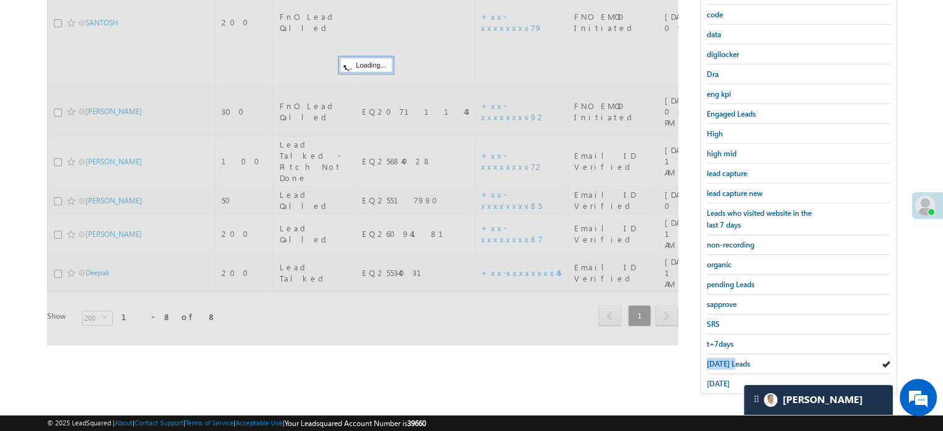
click at [718, 359] on span "Today's Leads" at bounding box center [728, 363] width 43 height 9
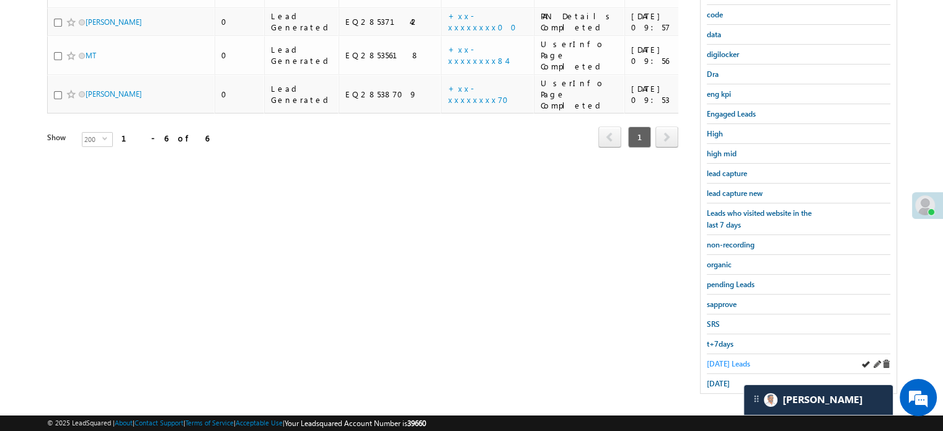
click at [724, 361] on span "Today's Leads" at bounding box center [728, 363] width 43 height 9
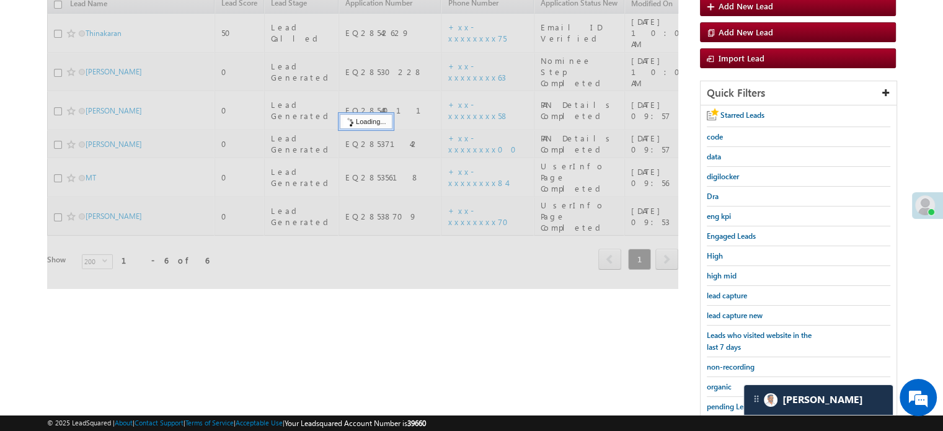
scroll to position [142, 0]
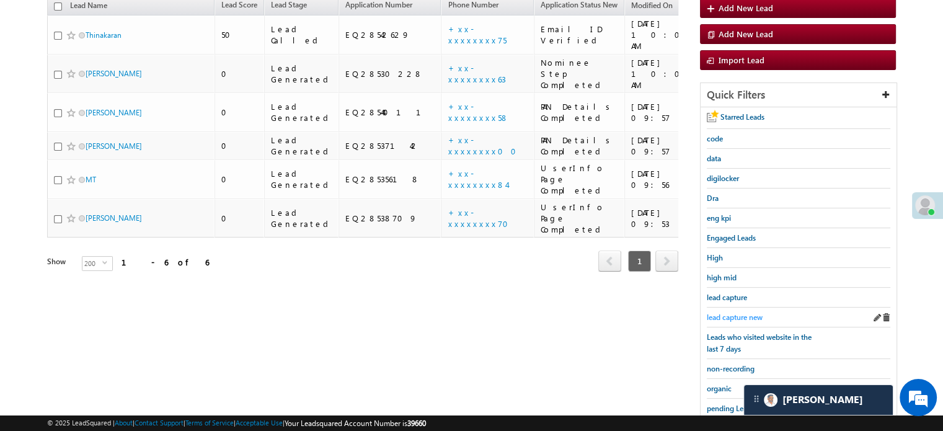
click at [735, 314] on span "lead capture new" at bounding box center [735, 316] width 56 height 9
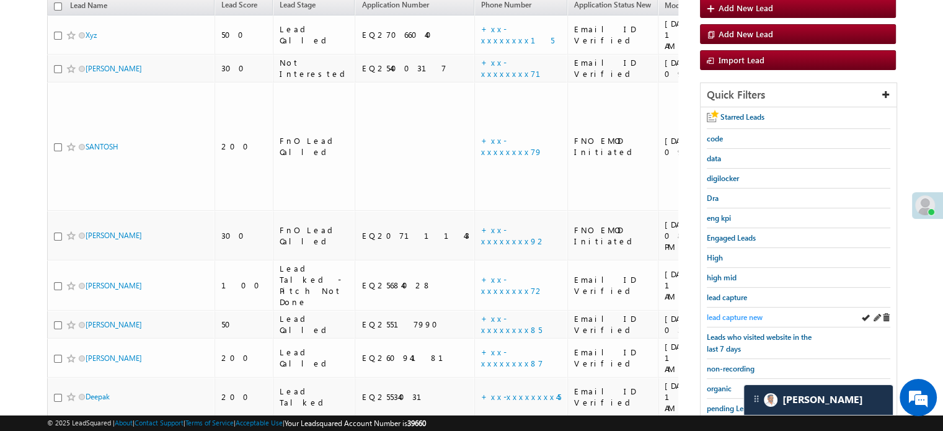
click at [733, 314] on span "lead capture new" at bounding box center [735, 316] width 56 height 9
click at [715, 314] on span "lead capture new" at bounding box center [735, 316] width 56 height 9
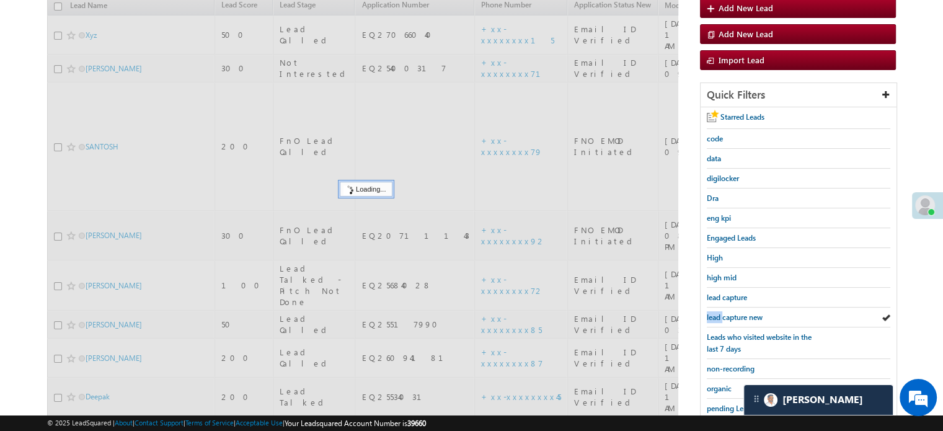
click at [715, 314] on span "lead capture new" at bounding box center [735, 316] width 56 height 9
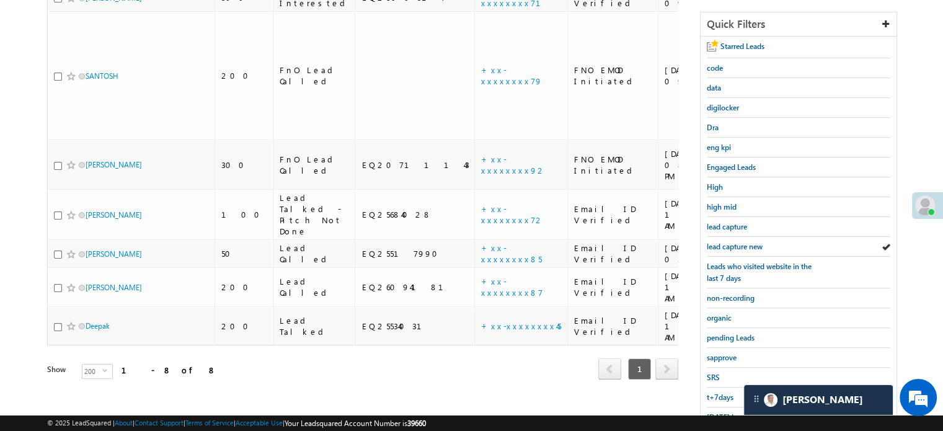
scroll to position [266, 0]
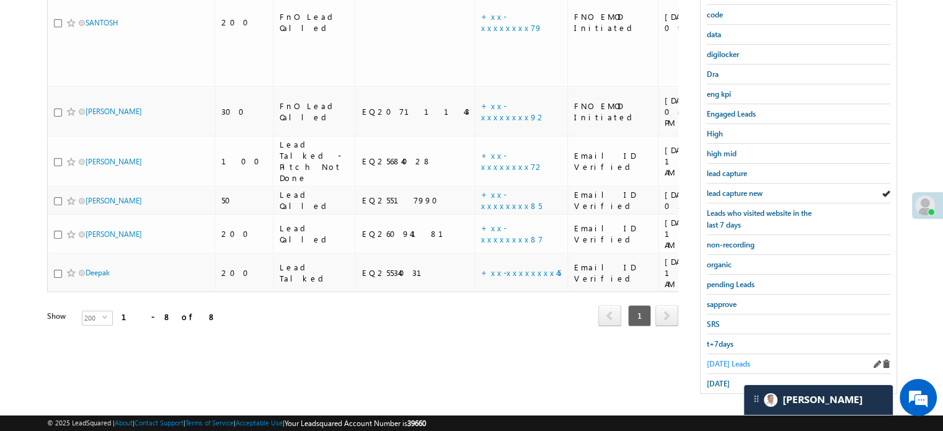
click at [713, 359] on span "Today's Leads" at bounding box center [728, 363] width 43 height 9
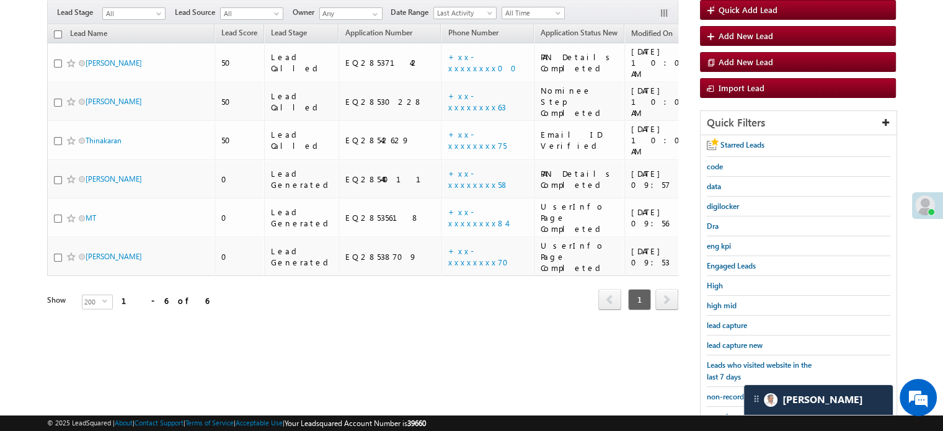
scroll to position [80, 0]
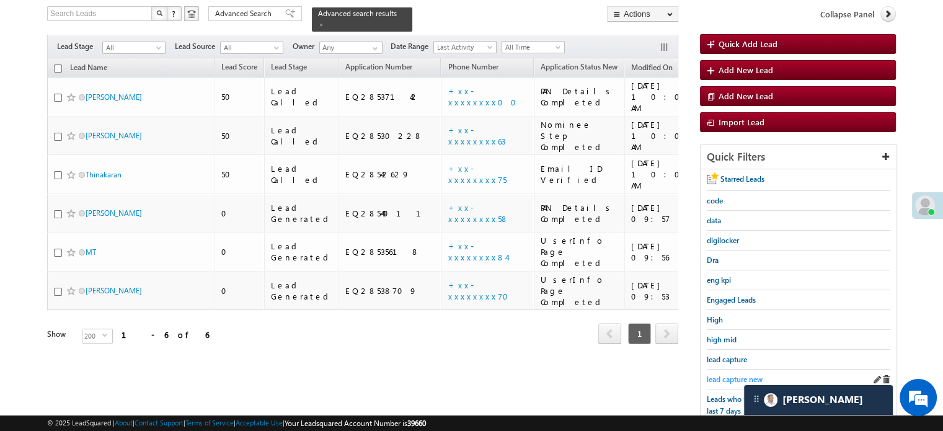
click at [727, 373] on link "lead capture new" at bounding box center [735, 379] width 56 height 12
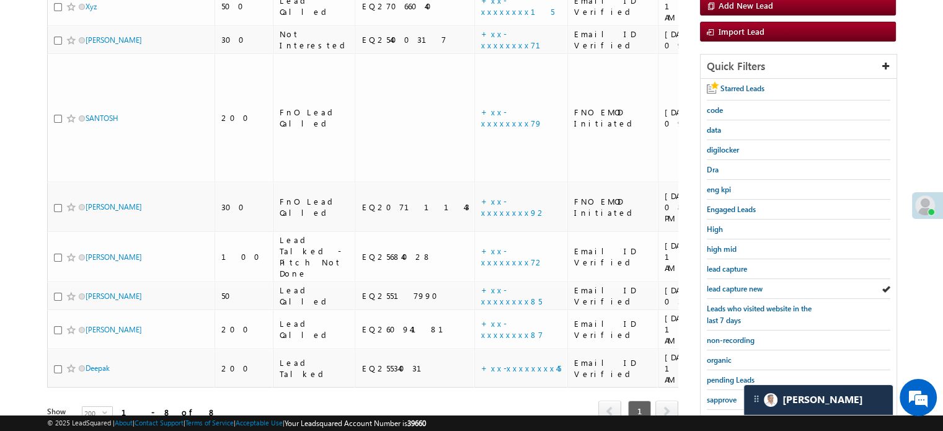
scroll to position [266, 0]
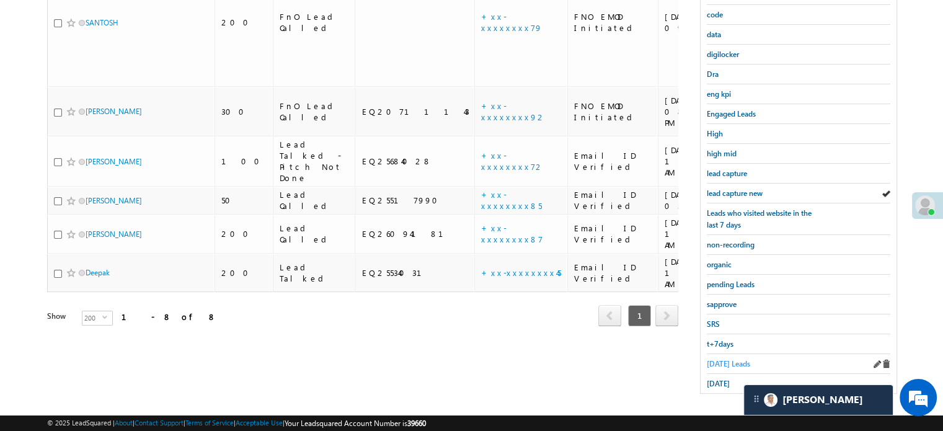
click at [722, 362] on span "Today's Leads" at bounding box center [728, 363] width 43 height 9
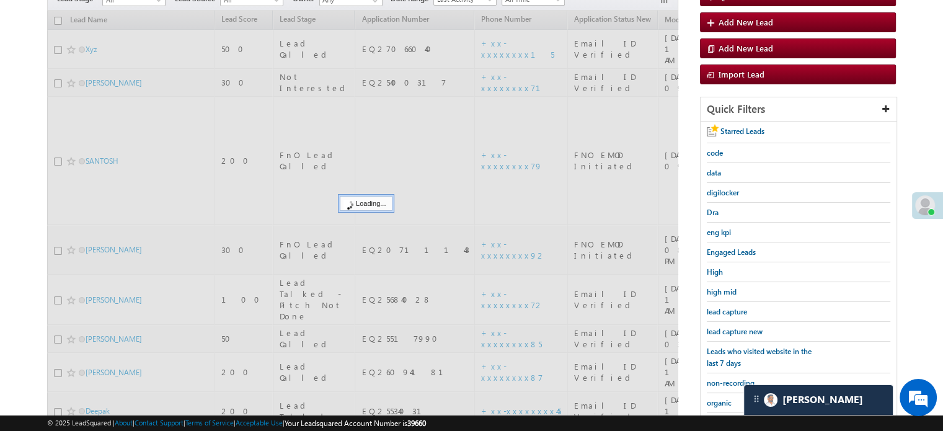
scroll to position [80, 0]
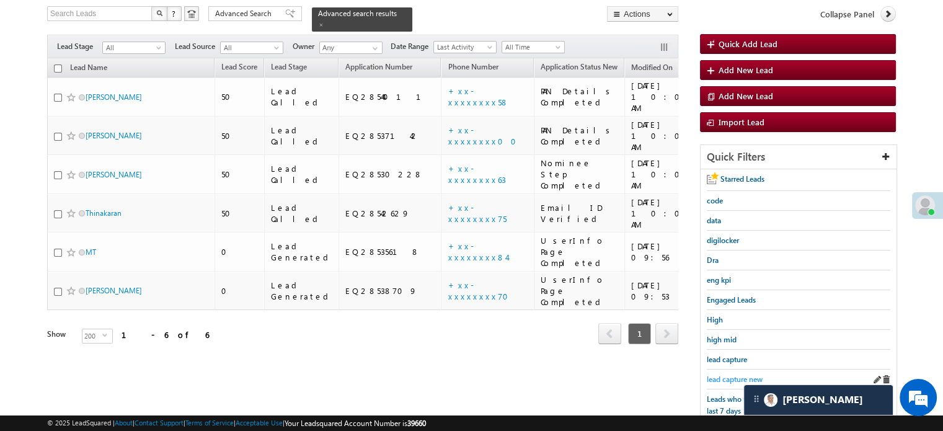
click at [741, 375] on span "lead capture new" at bounding box center [735, 378] width 56 height 9
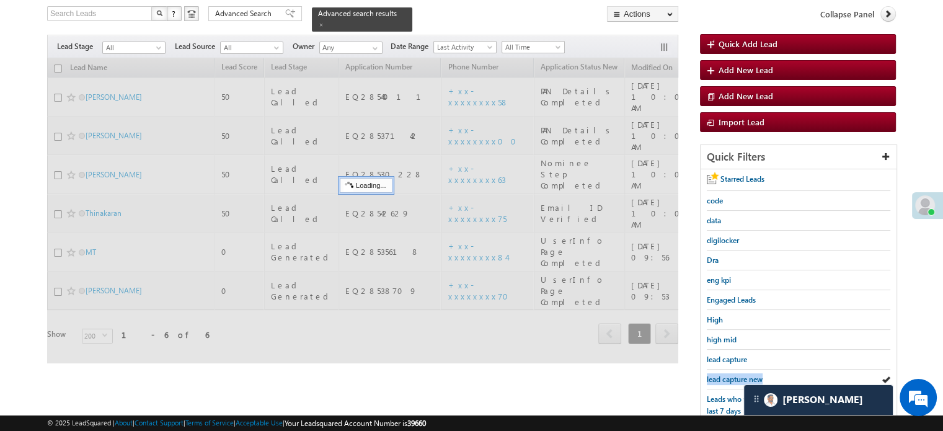
click at [741, 375] on span "lead capture new" at bounding box center [735, 378] width 56 height 9
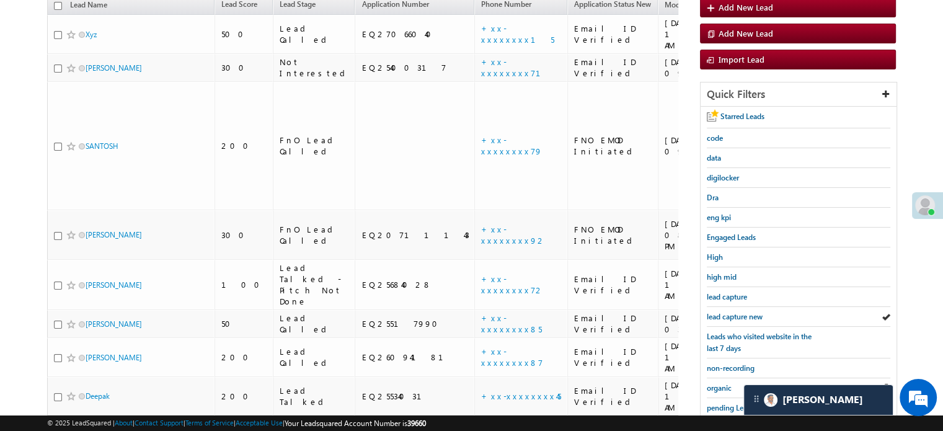
scroll to position [266, 0]
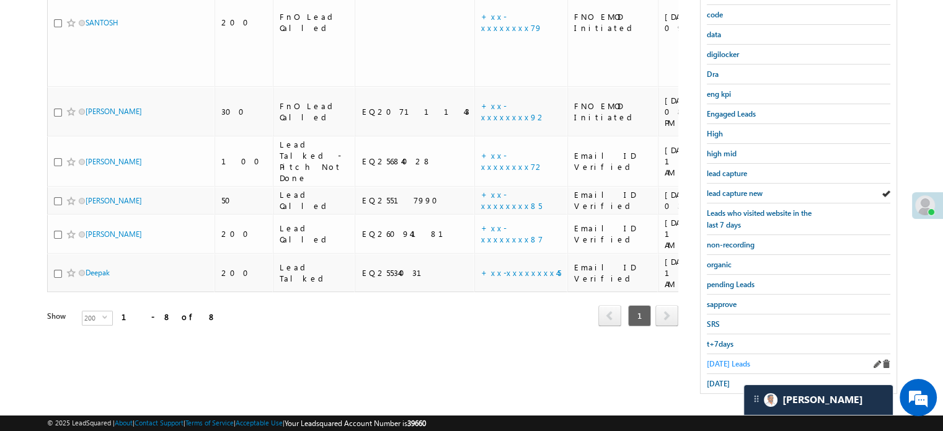
click at [727, 359] on span "Today's Leads" at bounding box center [728, 363] width 43 height 9
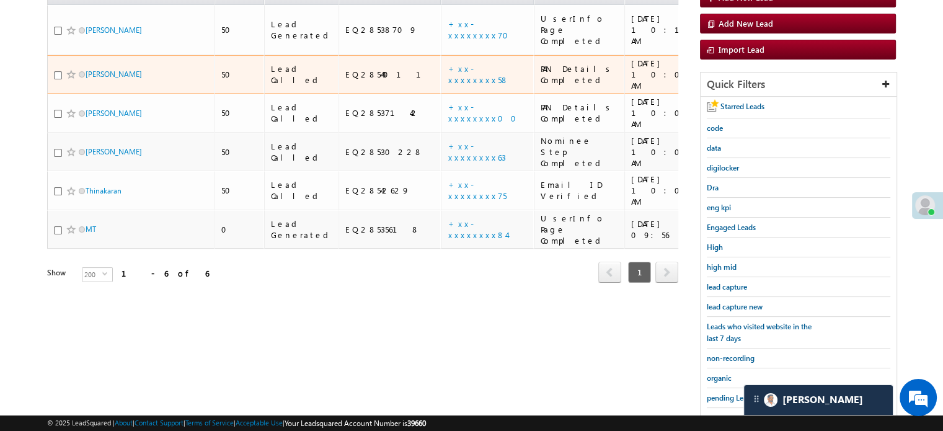
scroll to position [186, 0]
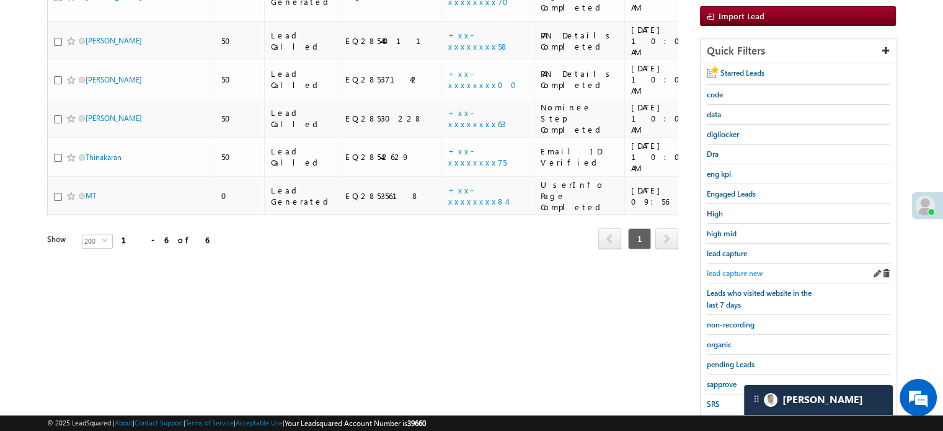
click at [740, 268] on span "lead capture new" at bounding box center [735, 272] width 56 height 9
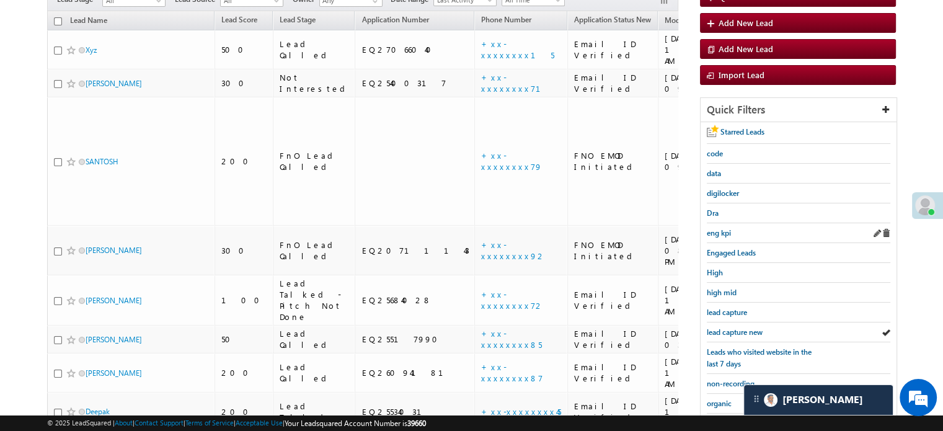
scroll to position [248, 0]
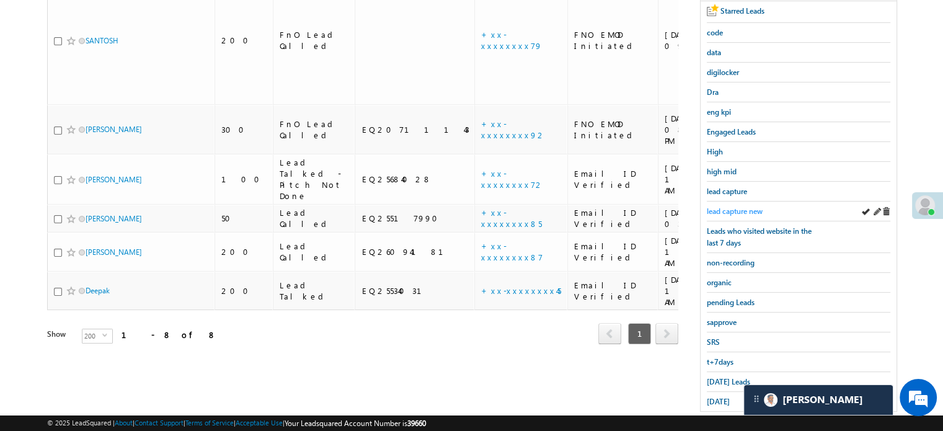
click at [741, 210] on span "lead capture new" at bounding box center [735, 210] width 56 height 9
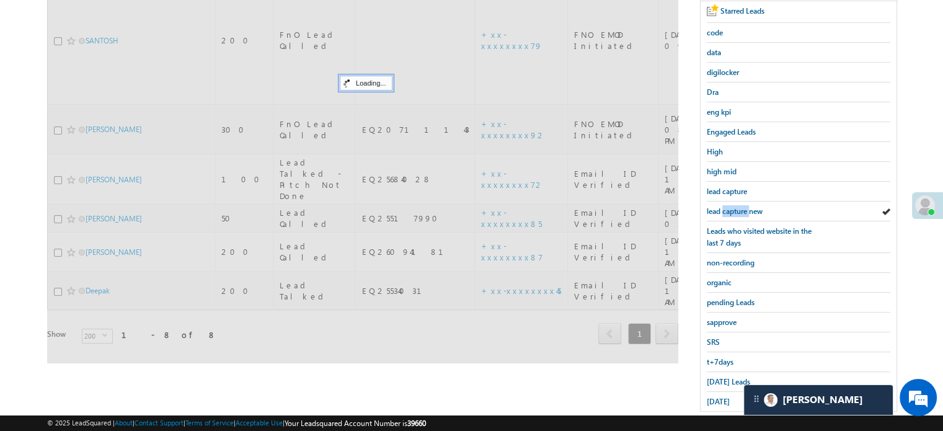
click at [741, 210] on span "lead capture new" at bounding box center [735, 210] width 56 height 9
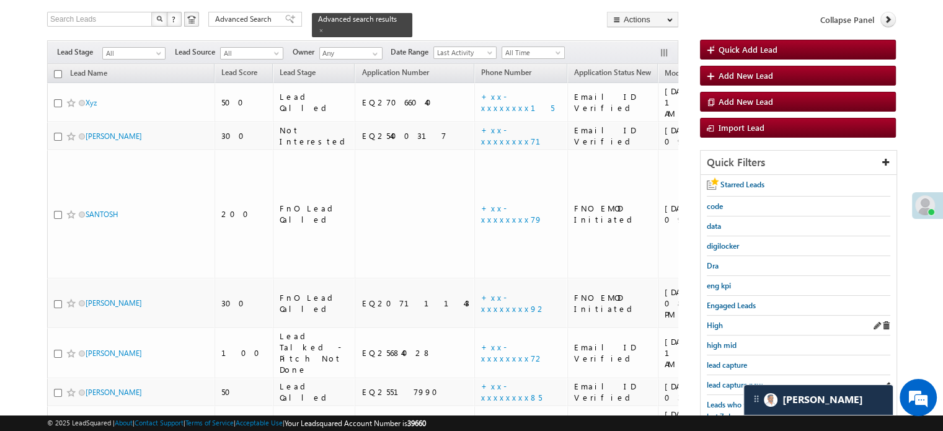
scroll to position [124, 0]
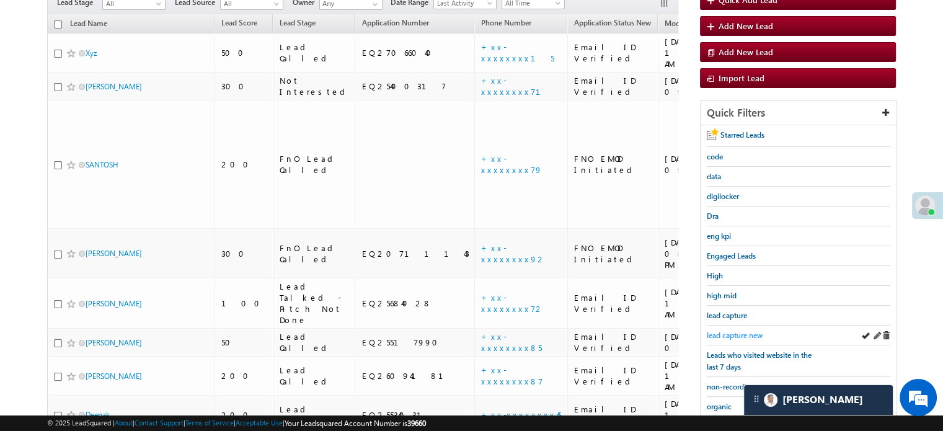
click at [734, 334] on span "lead capture new" at bounding box center [735, 334] width 56 height 9
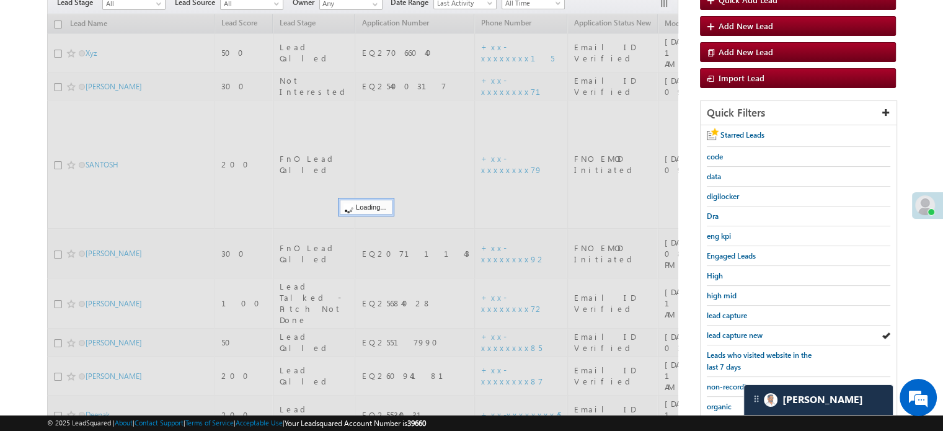
click at [734, 334] on span "lead capture new" at bounding box center [735, 334] width 56 height 9
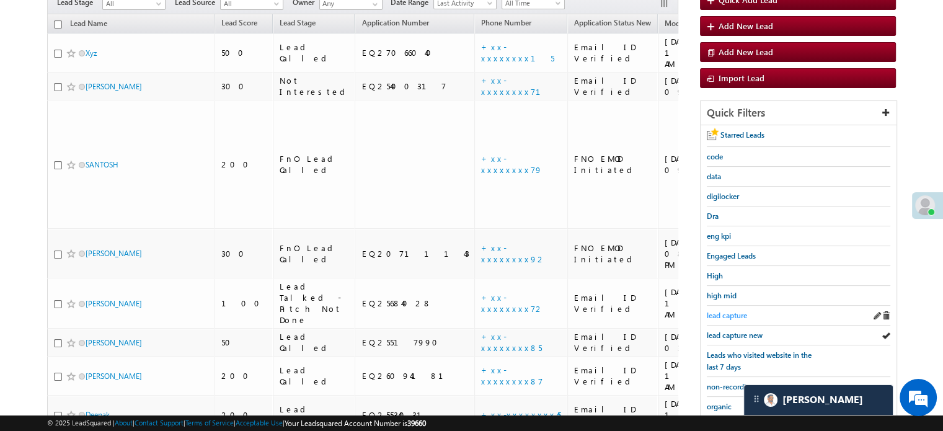
scroll to position [266, 0]
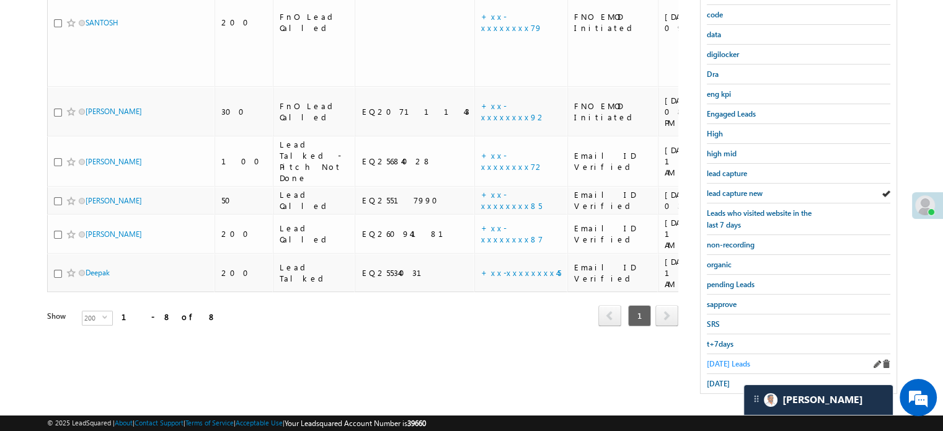
click at [718, 359] on span "Today's Leads" at bounding box center [728, 363] width 43 height 9
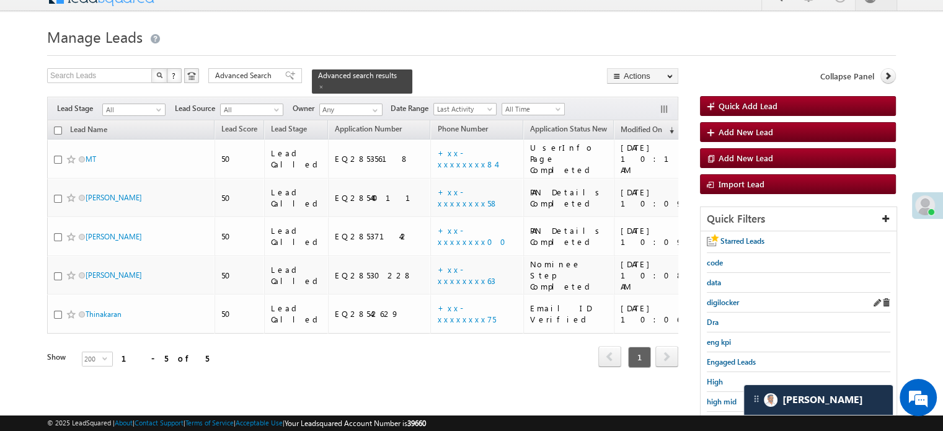
scroll to position [80, 0]
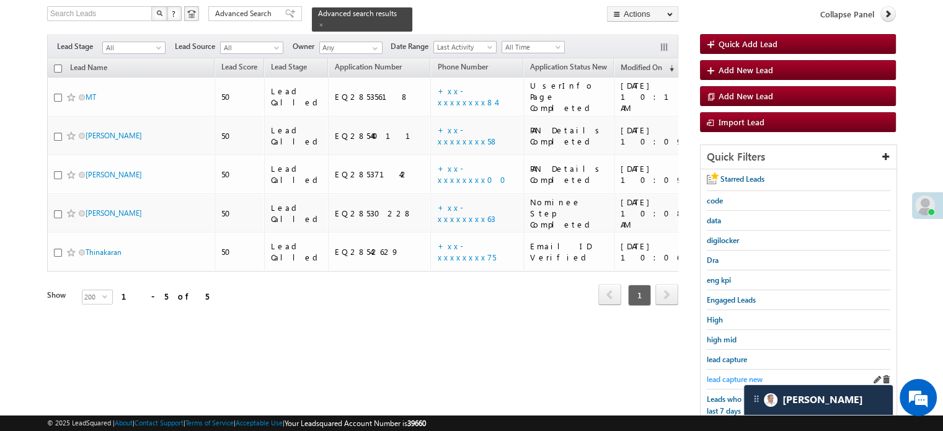
click at [734, 374] on span "lead capture new" at bounding box center [735, 378] width 56 height 9
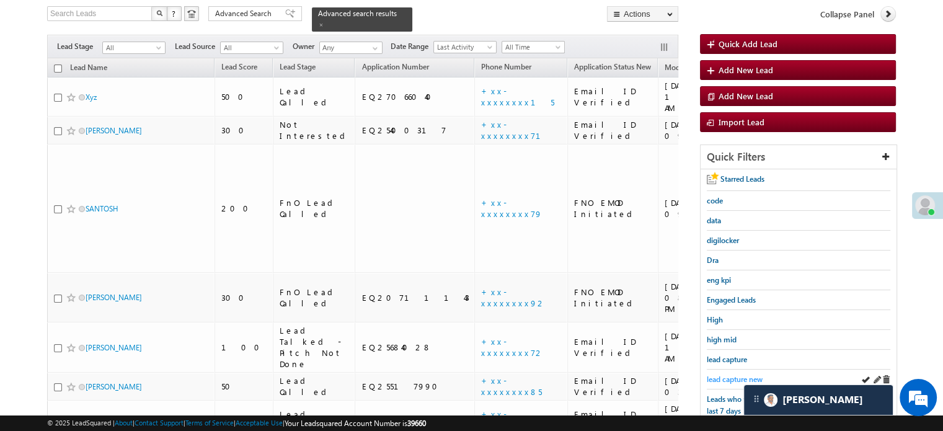
click at [731, 374] on span "lead capture new" at bounding box center [735, 378] width 56 height 9
click at [737, 374] on span "lead capture new" at bounding box center [735, 378] width 56 height 9
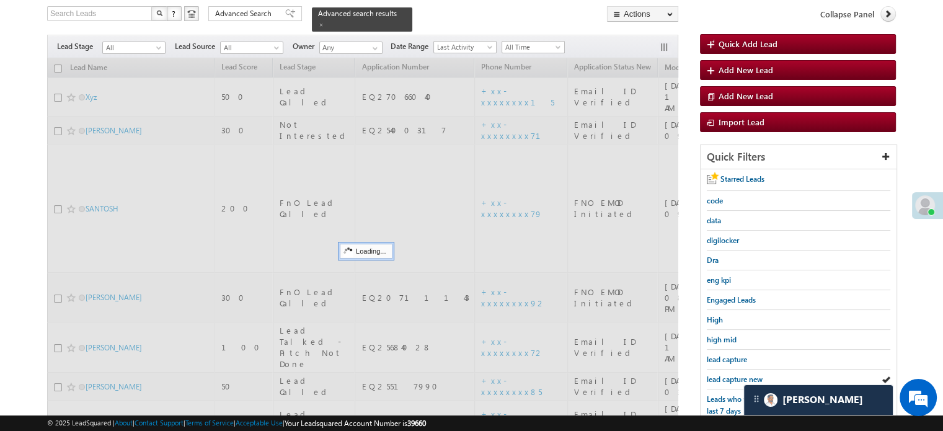
click at [737, 374] on span "lead capture new" at bounding box center [735, 378] width 56 height 9
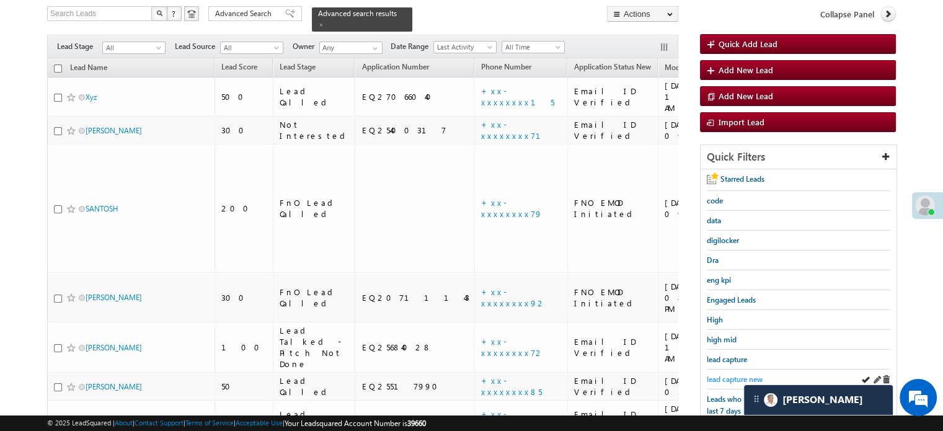
click at [730, 379] on span "lead capture new" at bounding box center [735, 378] width 56 height 9
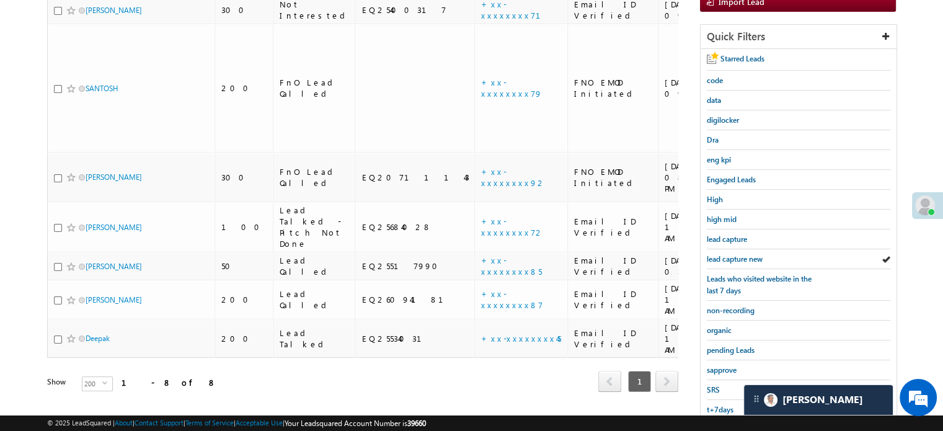
scroll to position [266, 0]
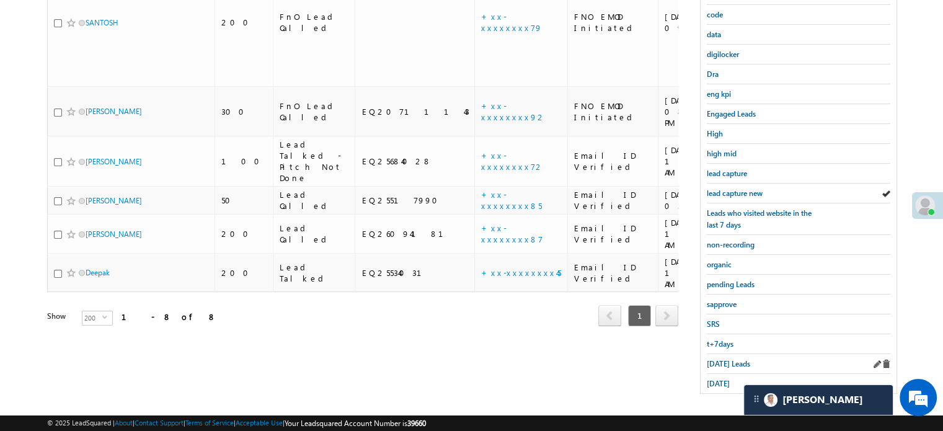
click at [723, 364] on div "Today's Leads" at bounding box center [798, 364] width 183 height 20
click at [724, 359] on span "Today's Leads" at bounding box center [728, 363] width 43 height 9
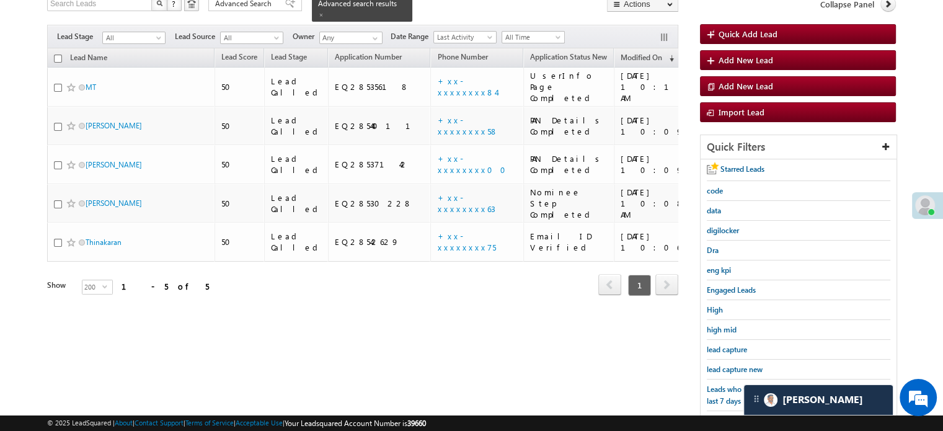
scroll to position [142, 0]
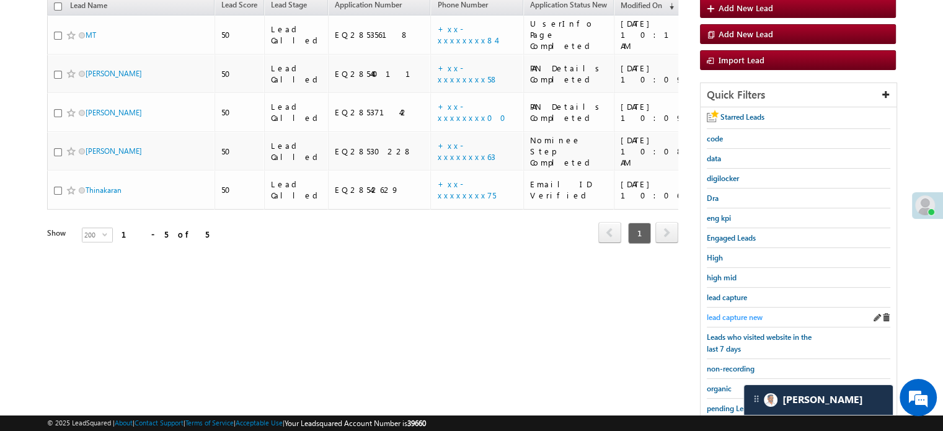
click at [741, 312] on span "lead capture new" at bounding box center [735, 316] width 56 height 9
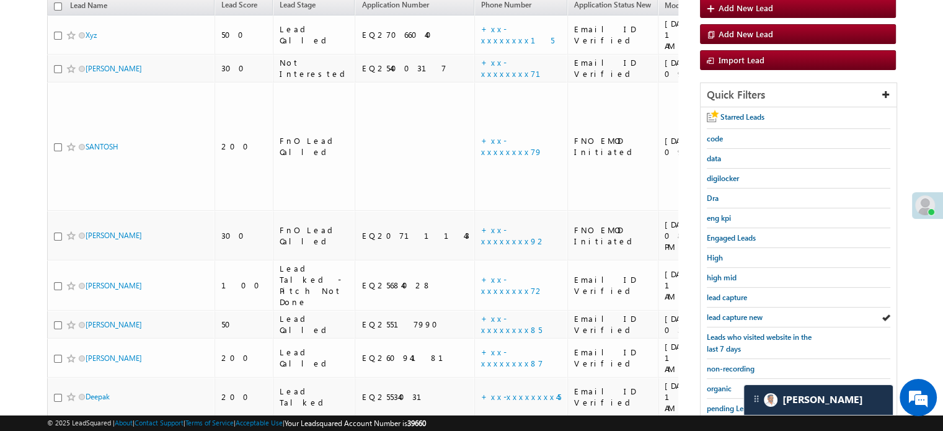
click at [741, 312] on span "lead capture new" at bounding box center [735, 316] width 56 height 9
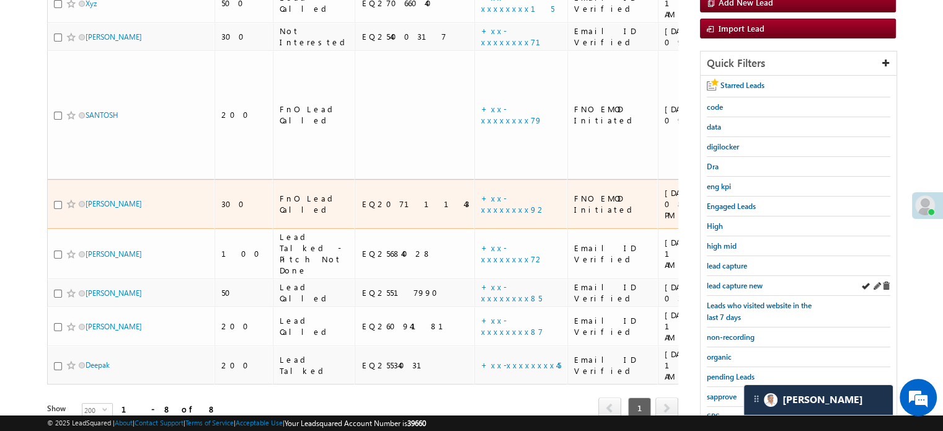
scroll to position [204, 0]
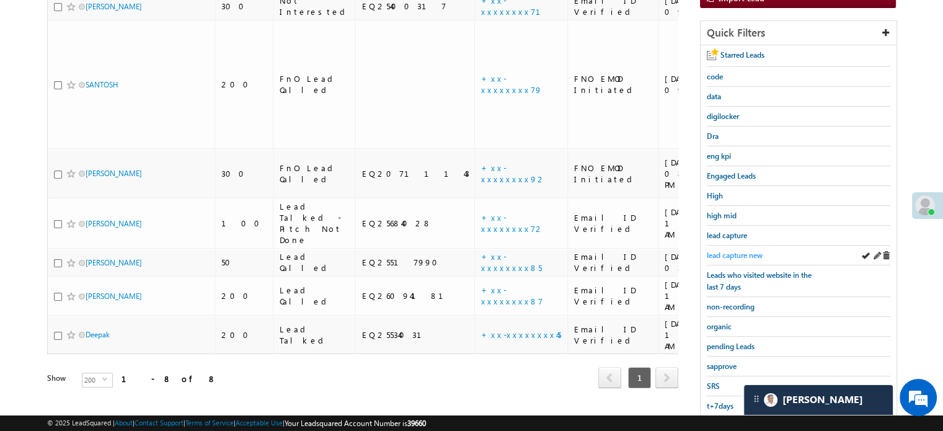
click at [735, 250] on span "lead capture new" at bounding box center [735, 254] width 56 height 9
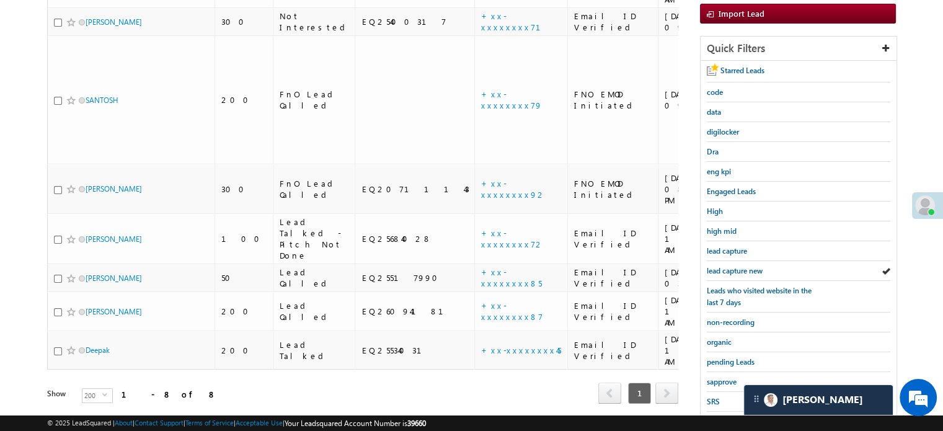
scroll to position [266, 0]
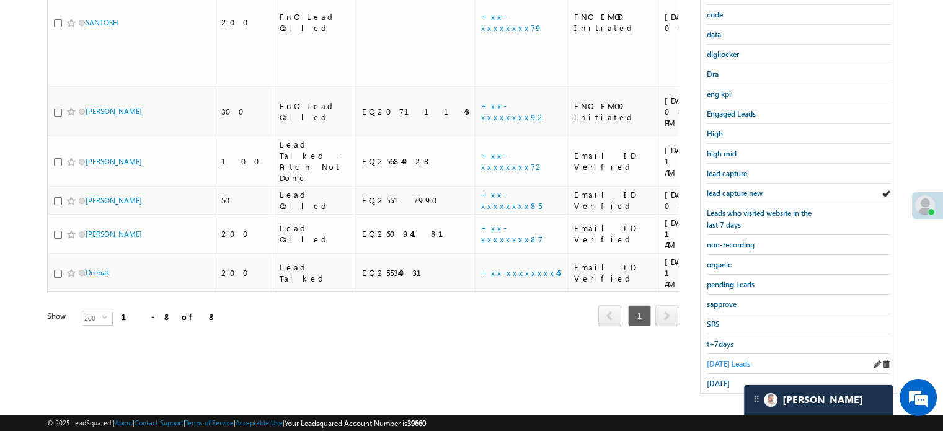
click at [719, 359] on span "Today's Leads" at bounding box center [728, 363] width 43 height 9
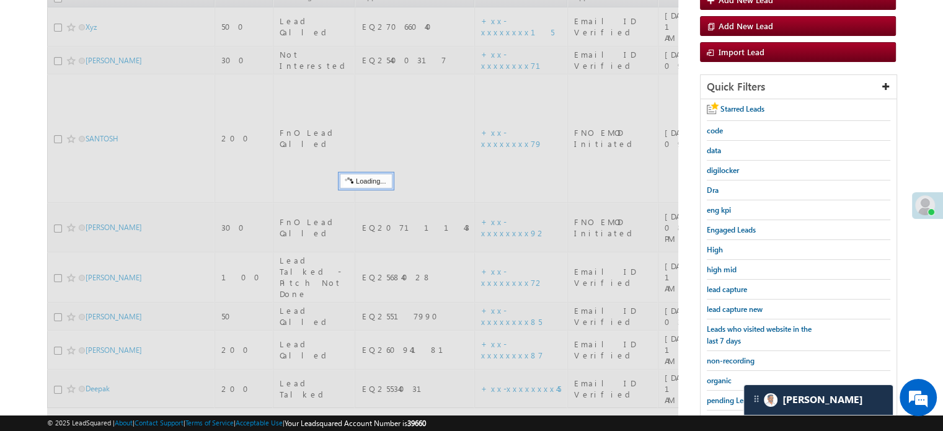
scroll to position [142, 0]
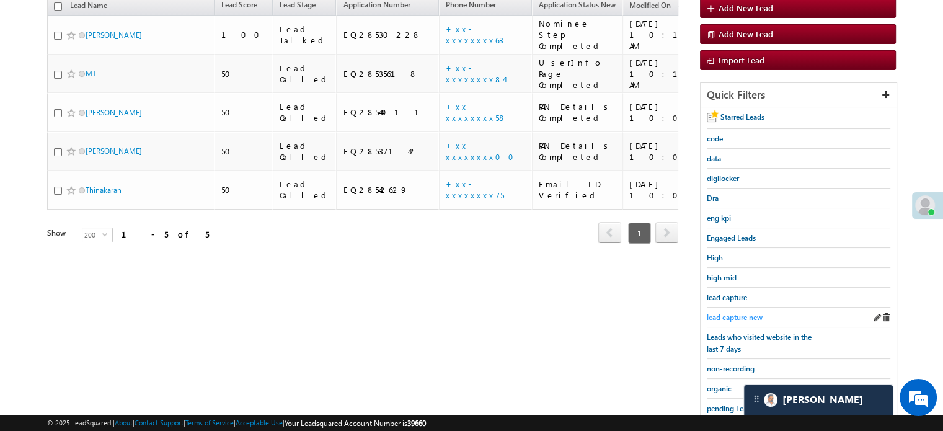
click at [736, 312] on span "lead capture new" at bounding box center [735, 316] width 56 height 9
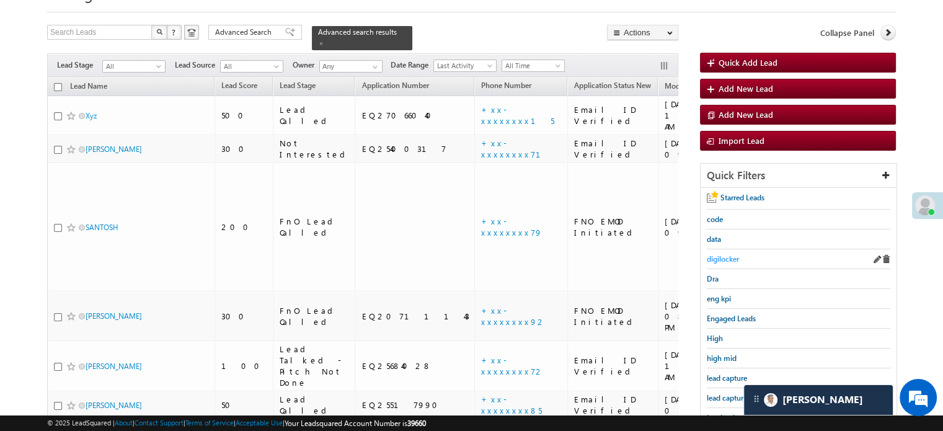
scroll to position [124, 0]
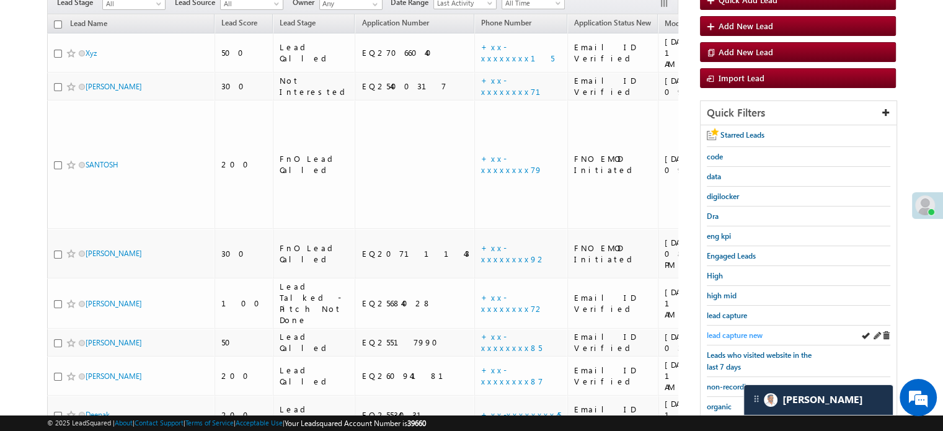
click at [724, 330] on span "lead capture new" at bounding box center [735, 334] width 56 height 9
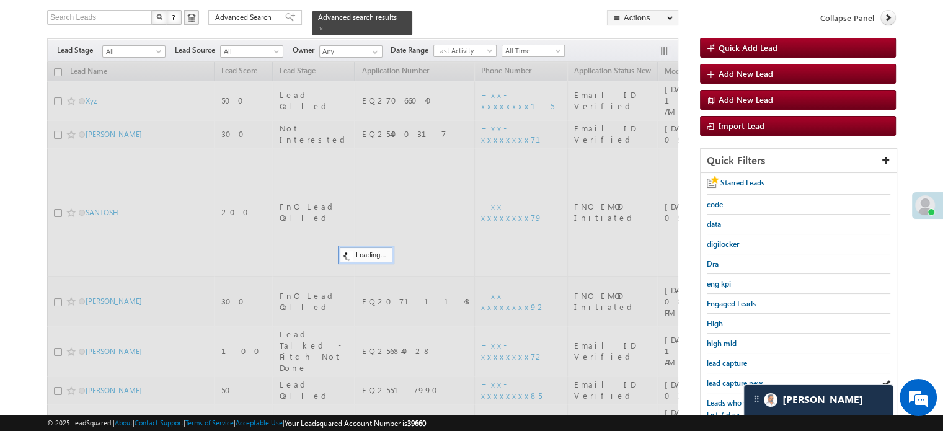
scroll to position [0, 0]
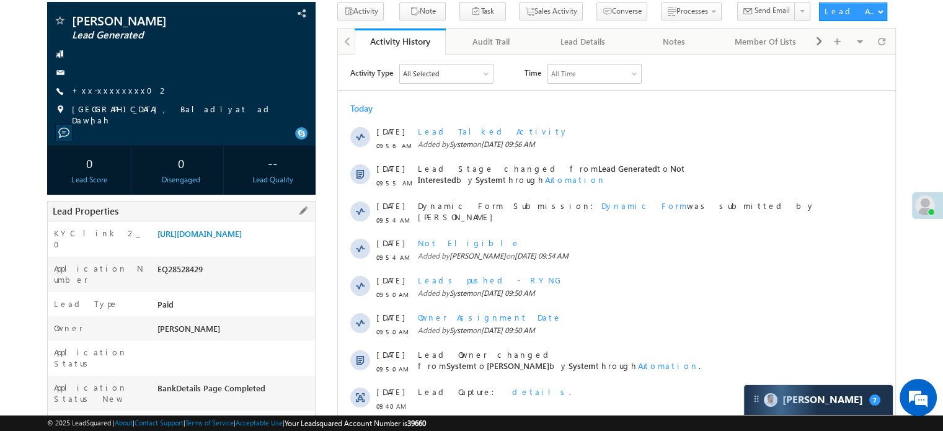
scroll to position [62, 0]
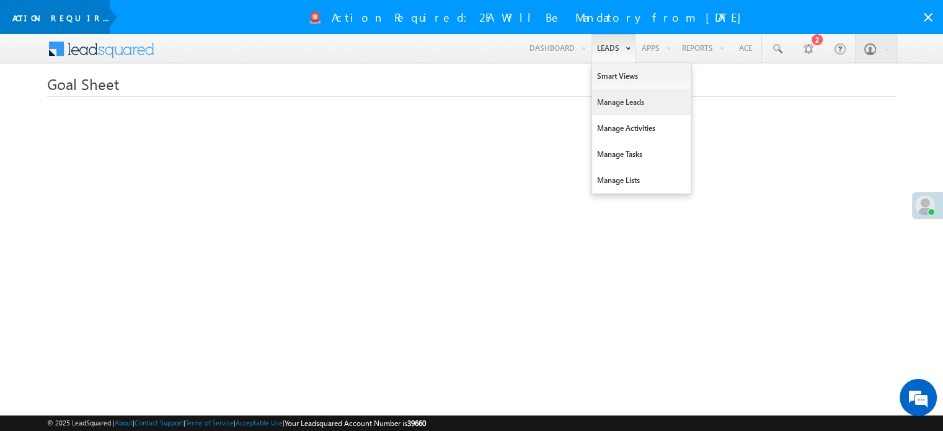
click at [607, 98] on link "Manage Leads" at bounding box center [641, 102] width 99 height 26
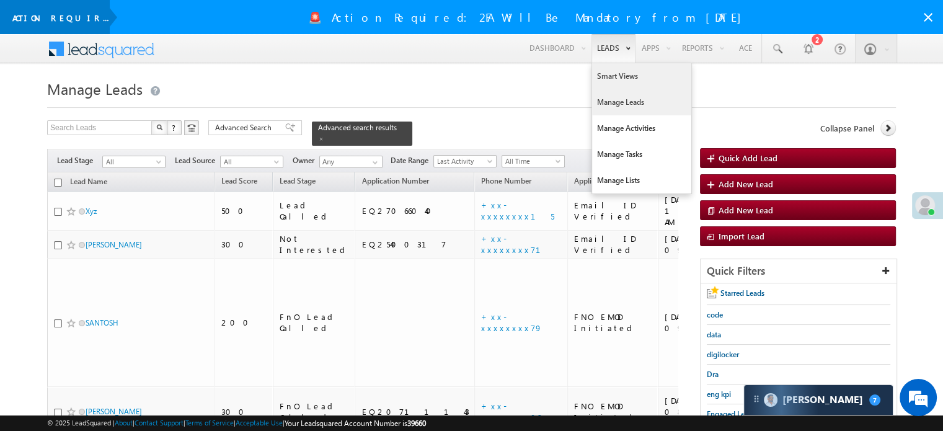
click at [610, 40] on li "Leads Smart Views Manage Leads Manage Activities Manage Tasks Manage Lists" at bounding box center [613, 48] width 45 height 29
click at [606, 77] on link "Smart Views" at bounding box center [641, 76] width 99 height 26
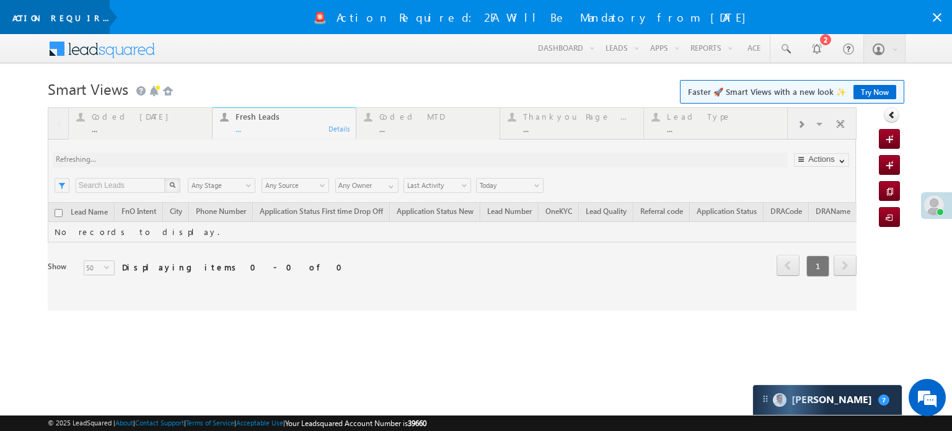
click at [936, 20] on div "🚨 Action Required: 2FA Will Be Mandatory from [DATE]" at bounding box center [531, 17] width 842 height 34
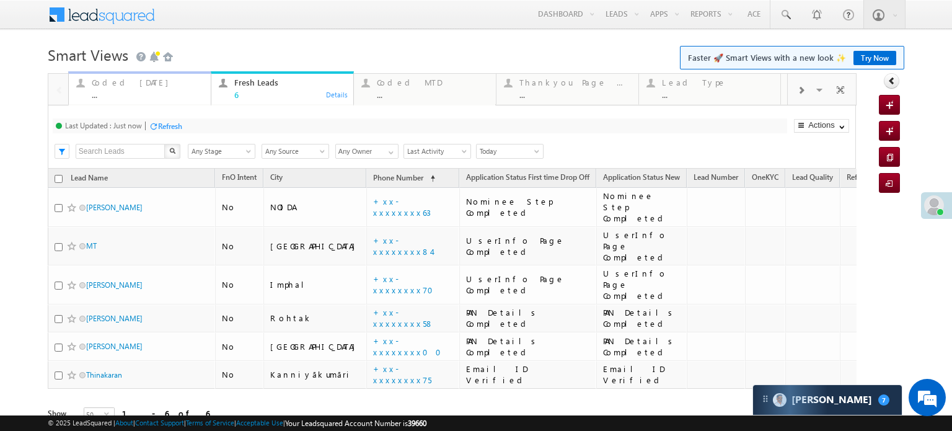
click at [143, 92] on div "..." at bounding box center [148, 94] width 112 height 9
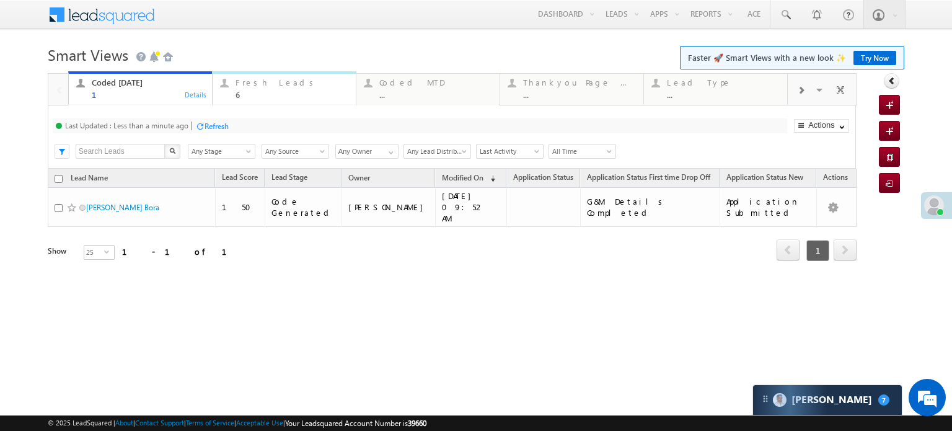
click at [273, 86] on div "Fresh Leads" at bounding box center [292, 82] width 113 height 10
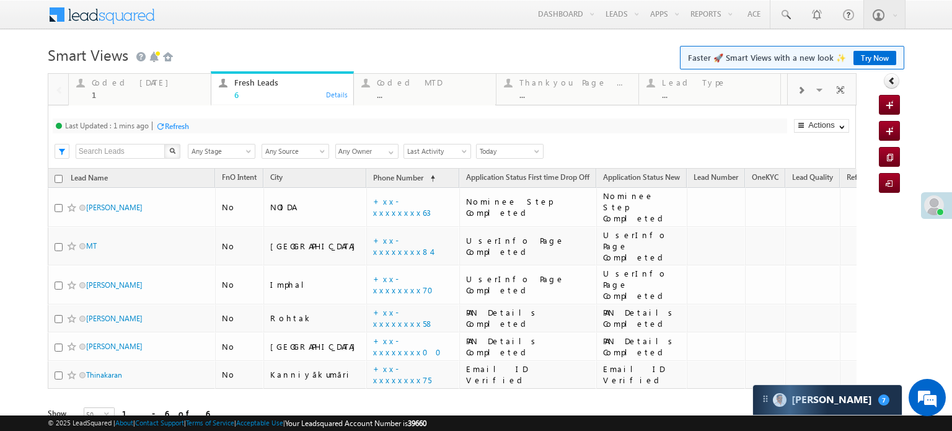
drag, startPoint x: 188, startPoint y: 133, endPoint x: 182, endPoint y: 121, distance: 13.3
click at [188, 133] on div "Last Updated : 1 mins ago Refresh Refreshing..." at bounding box center [420, 125] width 735 height 15
click at [182, 121] on div "Refresh" at bounding box center [177, 125] width 24 height 9
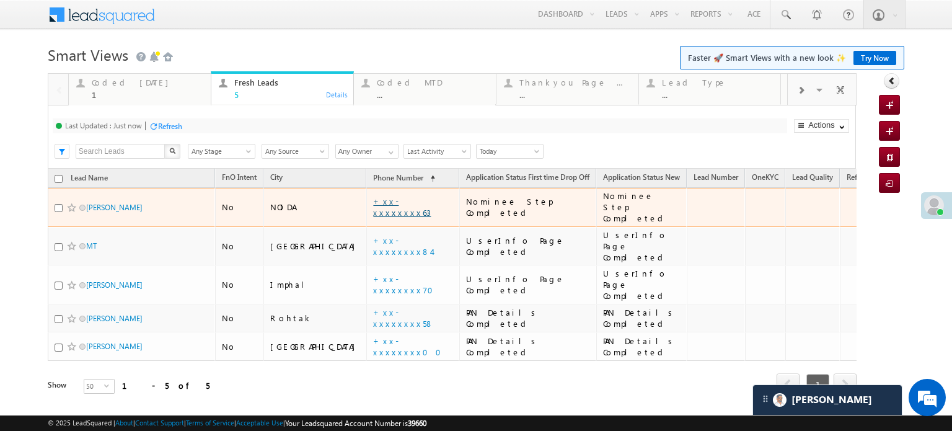
click at [373, 200] on link "+xx-xxxxxxxx63" at bounding box center [402, 207] width 58 height 22
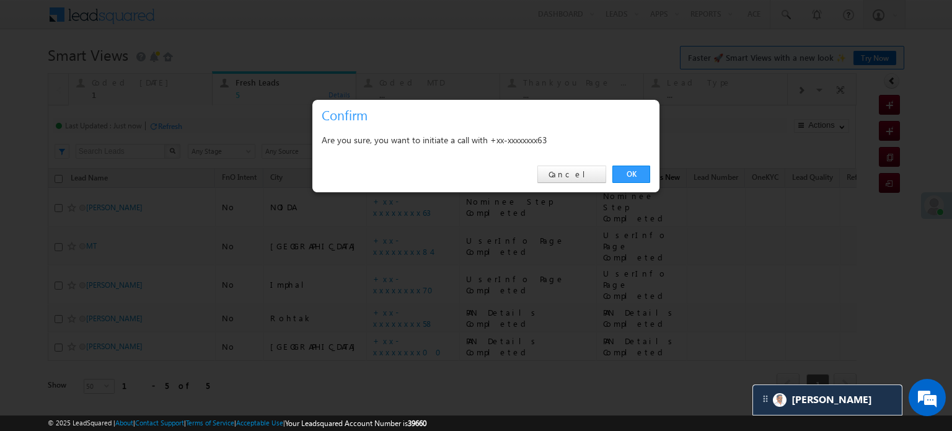
click at [640, 170] on link "OK" at bounding box center [631, 174] width 38 height 17
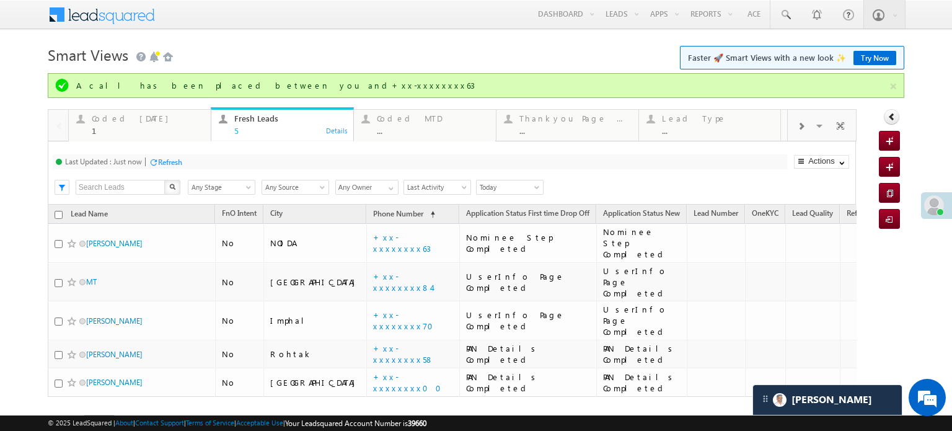
click at [175, 163] on div "Refresh" at bounding box center [170, 161] width 24 height 9
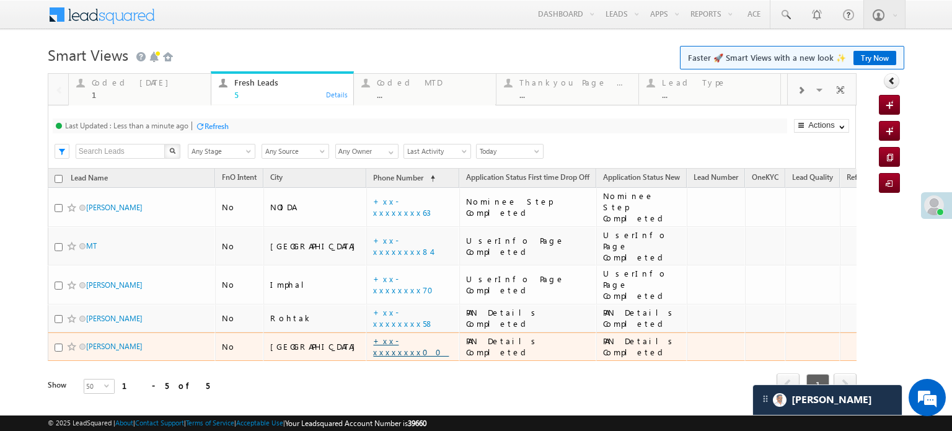
click at [373, 335] on link "+xx-xxxxxxxx00" at bounding box center [411, 346] width 76 height 22
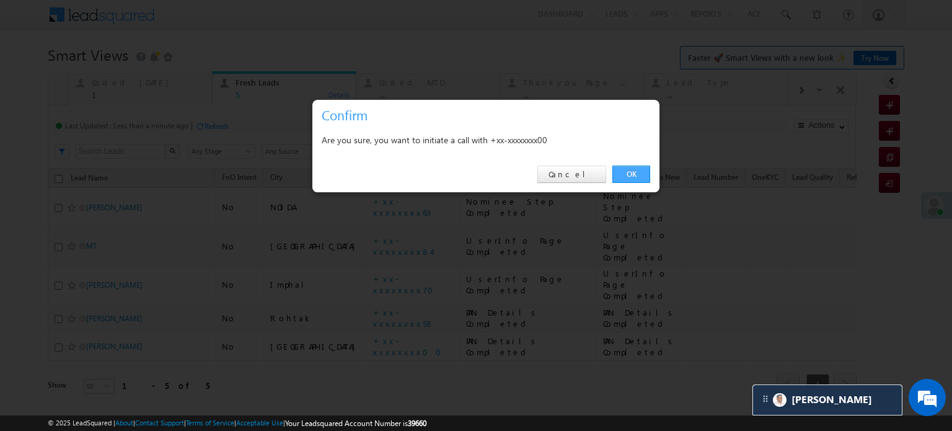
click at [647, 170] on link "OK" at bounding box center [631, 174] width 38 height 17
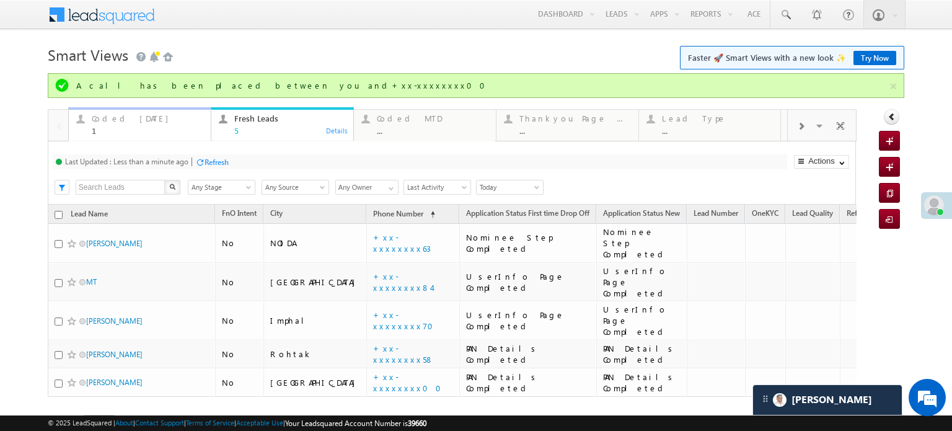
click at [116, 84] on div "A call has been placed between you and+xx-xxxxxxxx00" at bounding box center [482, 85] width 812 height 11
click at [115, 123] on div "Coded [DATE]" at bounding box center [148, 118] width 112 height 10
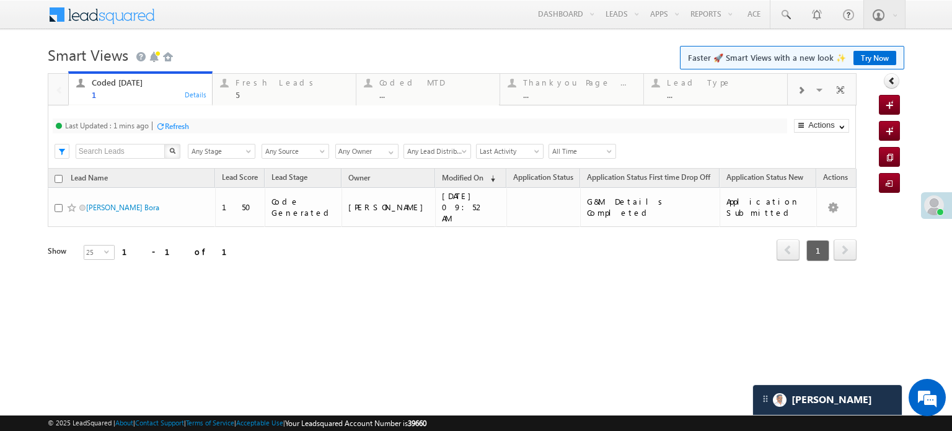
click at [175, 125] on div "Refresh" at bounding box center [177, 125] width 24 height 9
click at [278, 86] on div "Fresh Leads" at bounding box center [292, 82] width 113 height 10
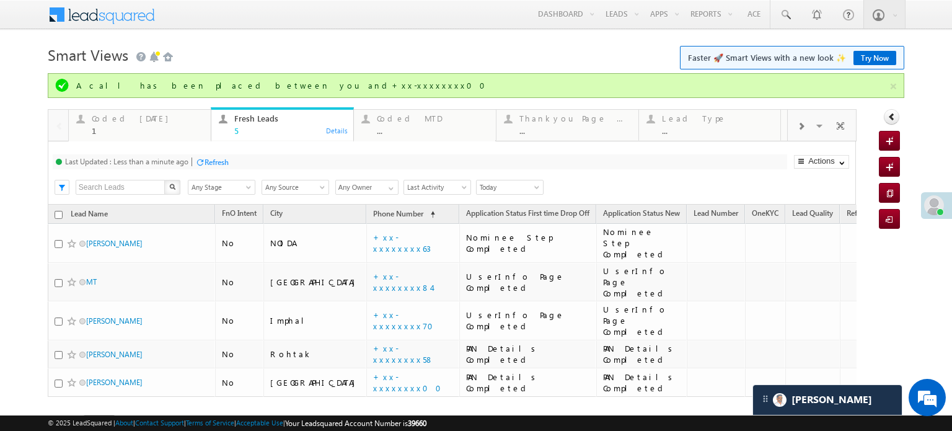
click at [212, 162] on div "Refresh" at bounding box center [217, 161] width 24 height 9
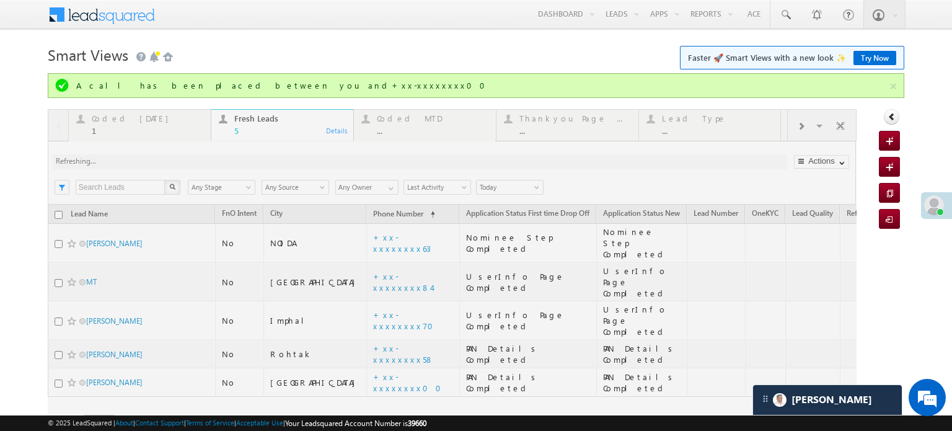
click at [212, 162] on div at bounding box center [452, 287] width 809 height 356
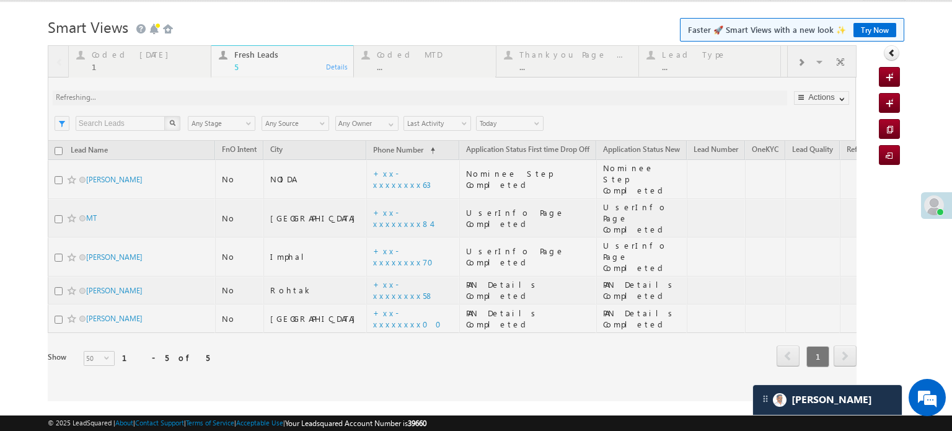
scroll to position [5, 0]
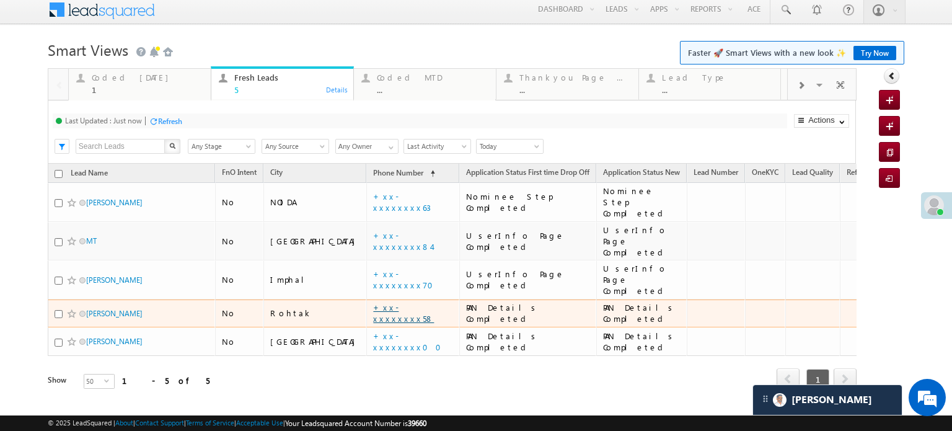
click at [373, 302] on link "+xx-xxxxxxxx58" at bounding box center [403, 313] width 61 height 22
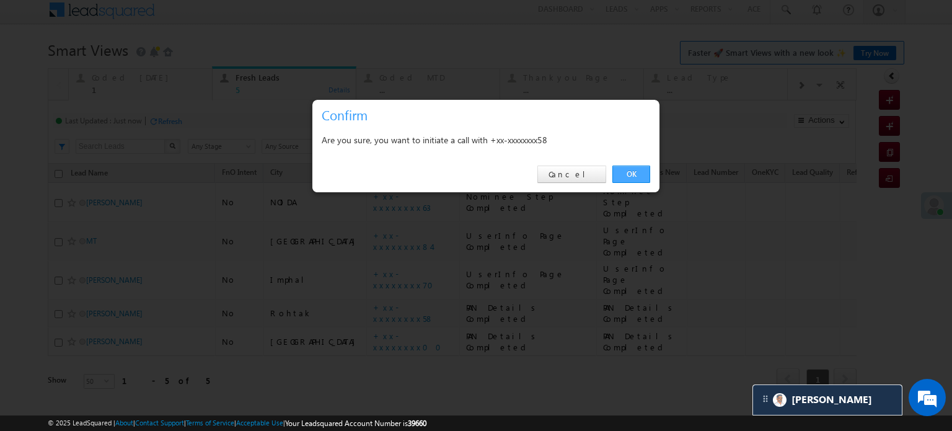
click at [619, 172] on link "OK" at bounding box center [631, 174] width 38 height 17
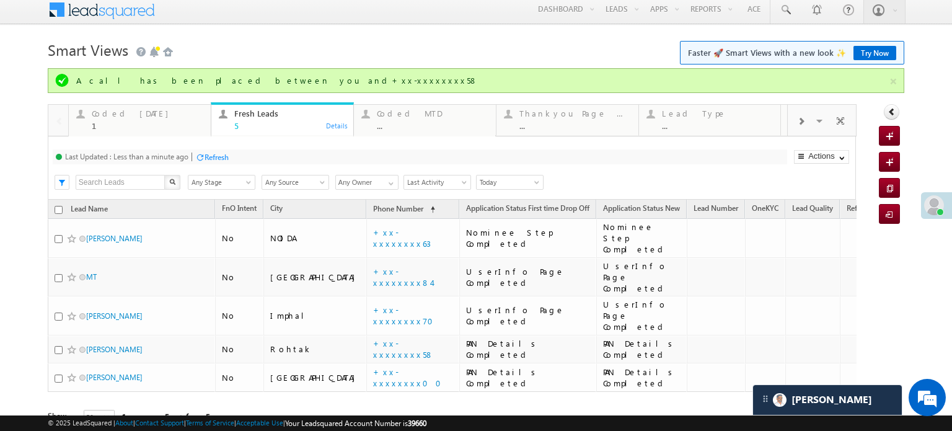
click at [211, 156] on div "Refresh" at bounding box center [217, 156] width 24 height 9
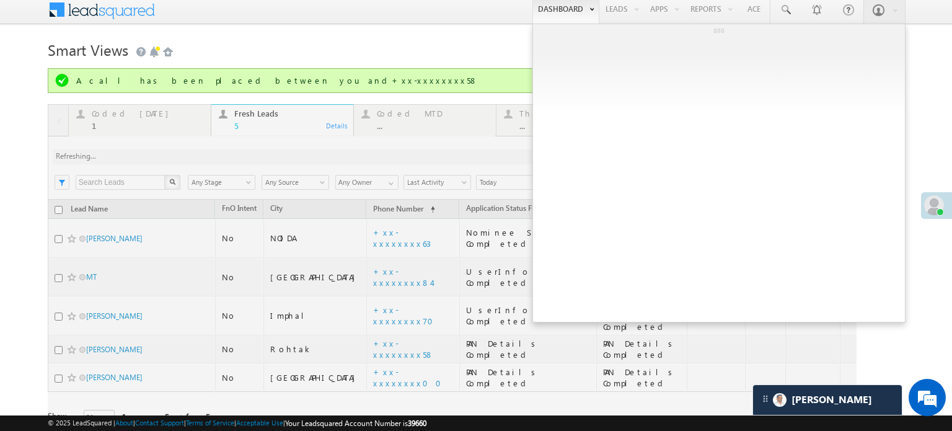
scroll to position [0, 0]
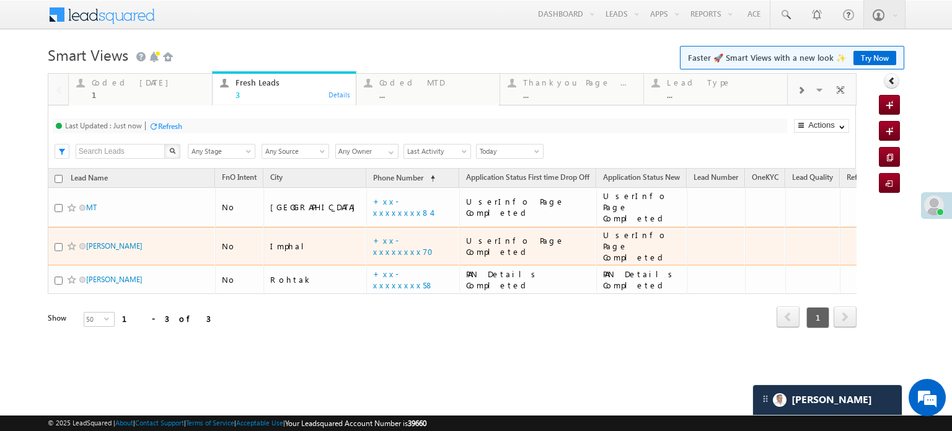
click at [366, 236] on td "+xx-xxxxxxxx70" at bounding box center [412, 246] width 93 height 39
click at [373, 235] on link "+xx-xxxxxxxx70" at bounding box center [407, 246] width 68 height 22
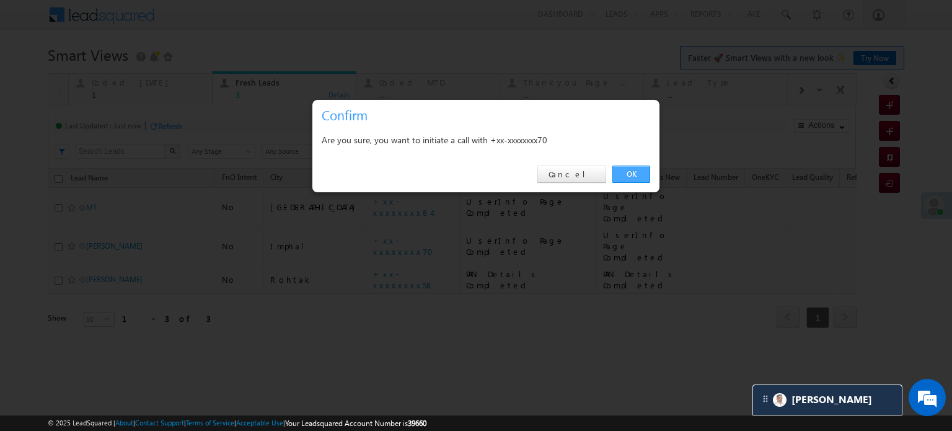
click at [627, 180] on link "OK" at bounding box center [631, 174] width 38 height 17
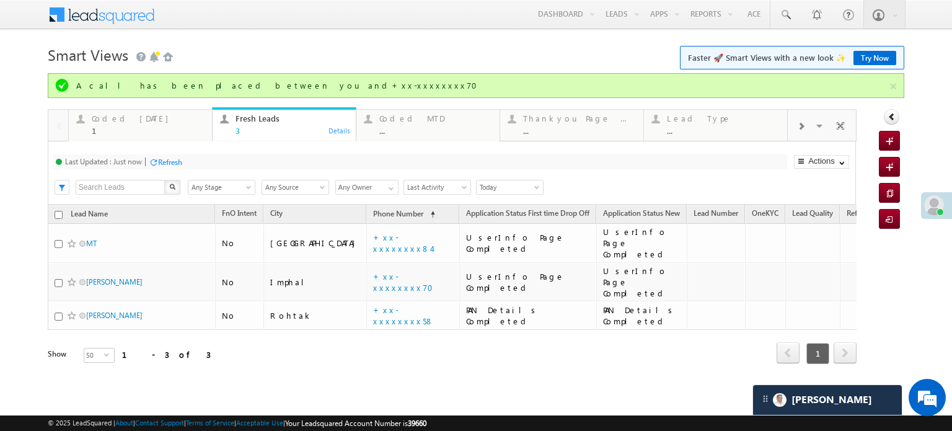
click at [172, 160] on div "Refresh" at bounding box center [170, 161] width 24 height 9
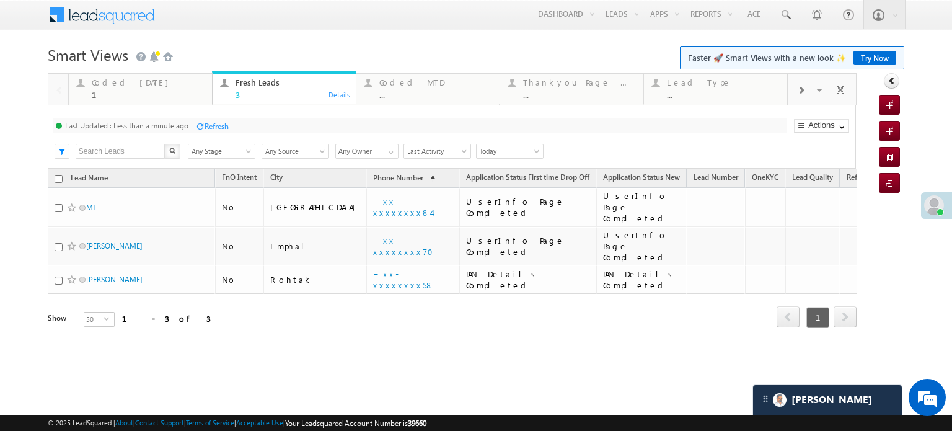
click at [221, 128] on div "Refresh" at bounding box center [217, 125] width 24 height 9
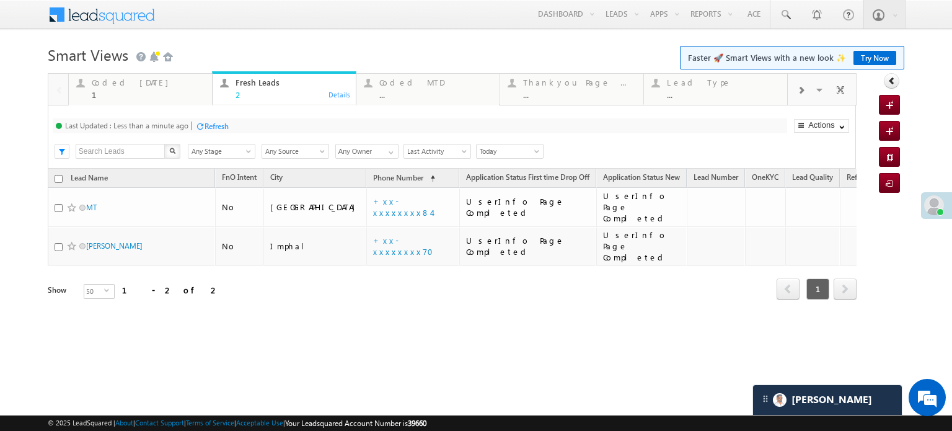
click at [212, 126] on div "Refresh" at bounding box center [217, 125] width 24 height 9
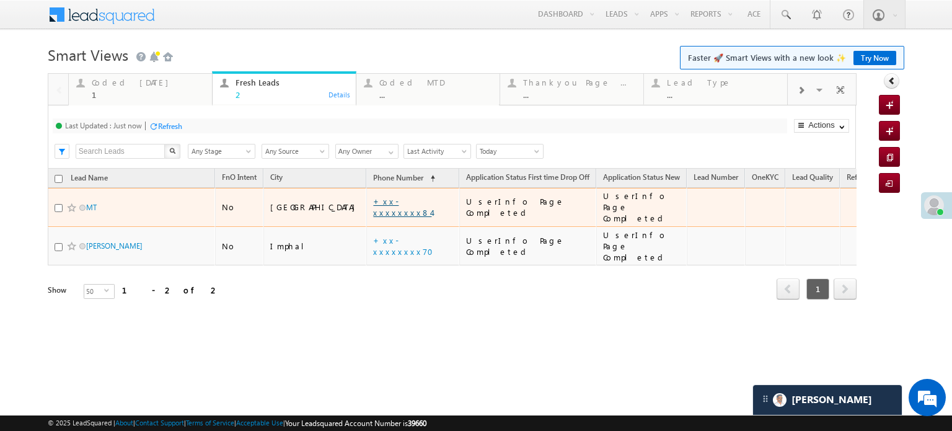
click at [373, 203] on link "+xx-xxxxxxxx84" at bounding box center [402, 207] width 58 height 22
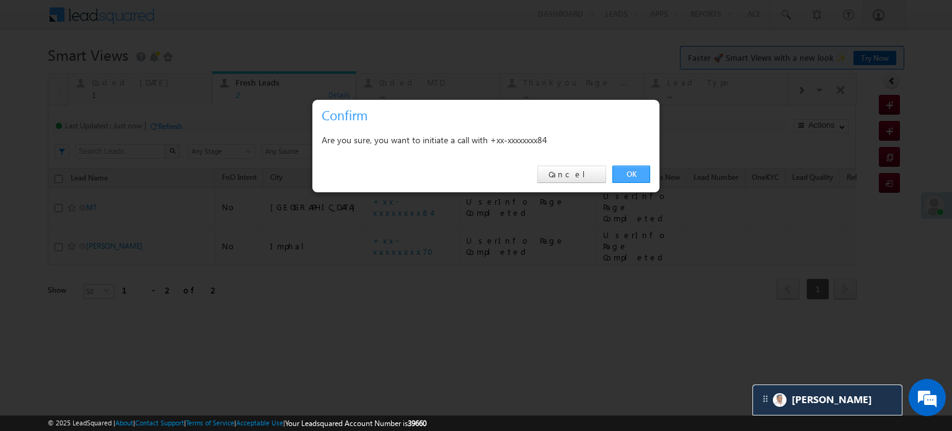
click at [639, 171] on link "OK" at bounding box center [631, 174] width 38 height 17
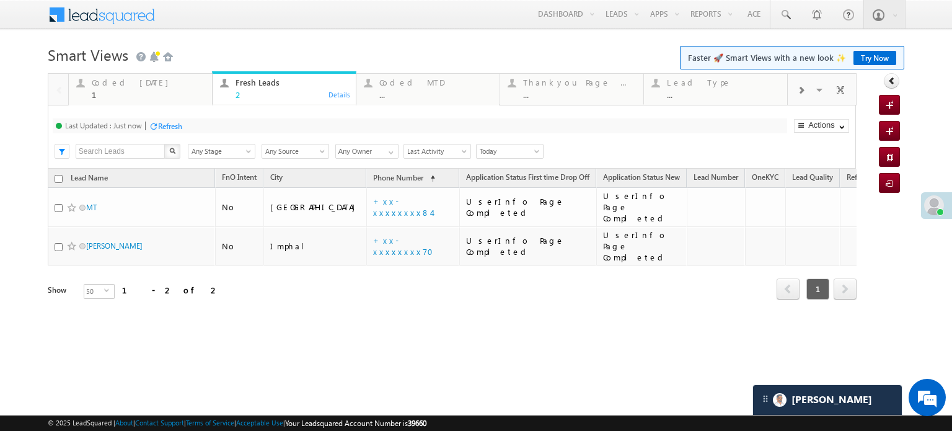
click at [182, 128] on div "Refresh" at bounding box center [170, 125] width 24 height 9
click at [225, 126] on div "Refresh" at bounding box center [217, 125] width 24 height 9
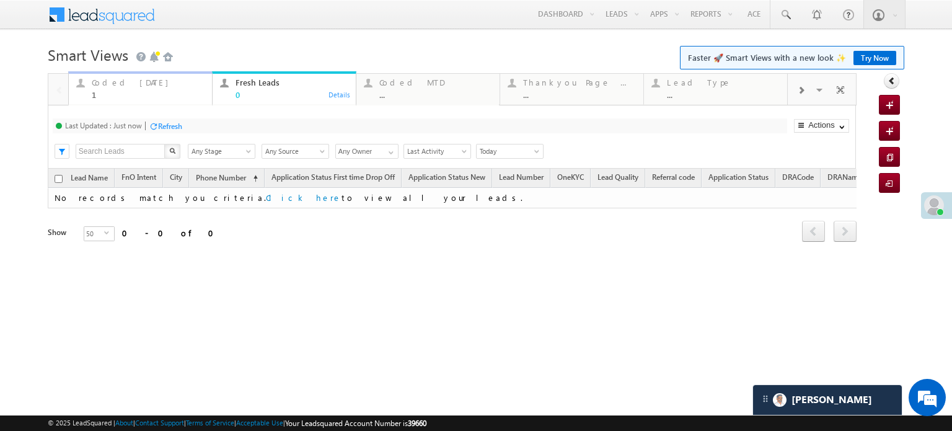
click at [103, 86] on div "Coded [DATE]" at bounding box center [148, 82] width 113 height 10
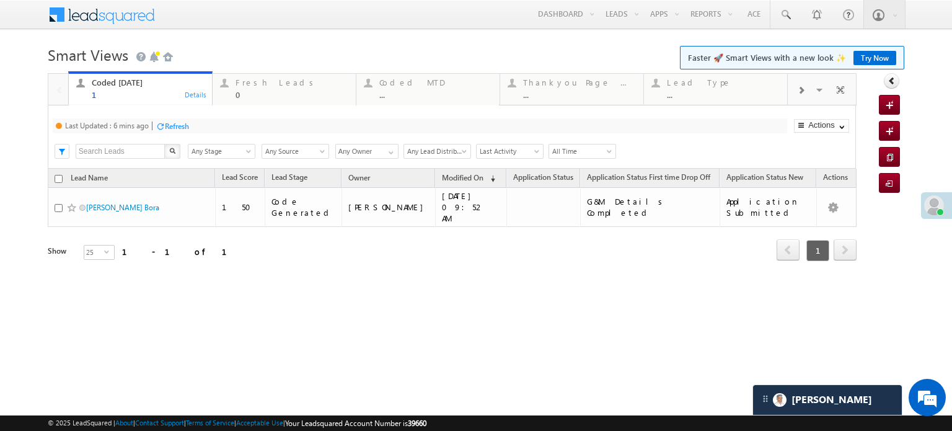
click at [174, 116] on div "Last Updated : 6 mins ago Refresh Refreshing... Search X Lead Stage Any Stage A…" at bounding box center [452, 136] width 808 height 63
click at [176, 118] on div "Last Updated : 6 mins ago Refresh Refreshing... Search X Lead Stage Any Stage A…" at bounding box center [452, 136] width 808 height 63
click at [181, 128] on div "Refresh" at bounding box center [177, 125] width 24 height 9
click at [295, 89] on div "Fresh Leads 0" at bounding box center [292, 87] width 113 height 24
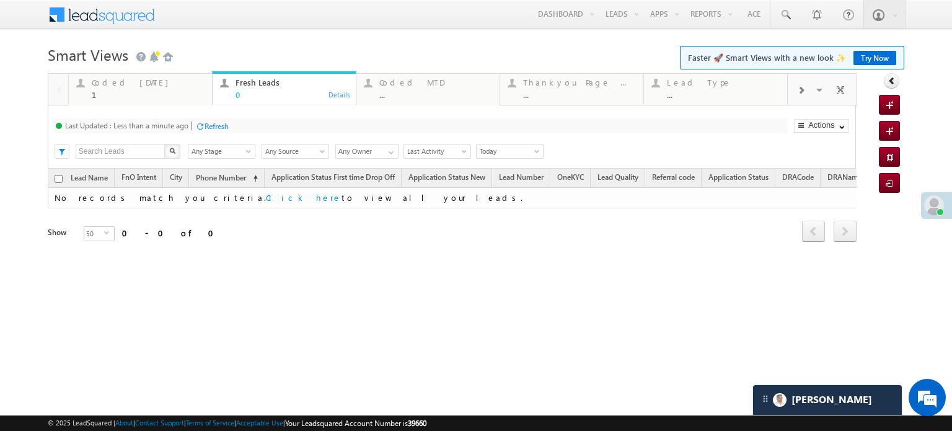
click at [216, 120] on div "Refresh" at bounding box center [211, 126] width 33 height 12
click at [164, 86] on div "Coded [DATE]" at bounding box center [148, 82] width 113 height 10
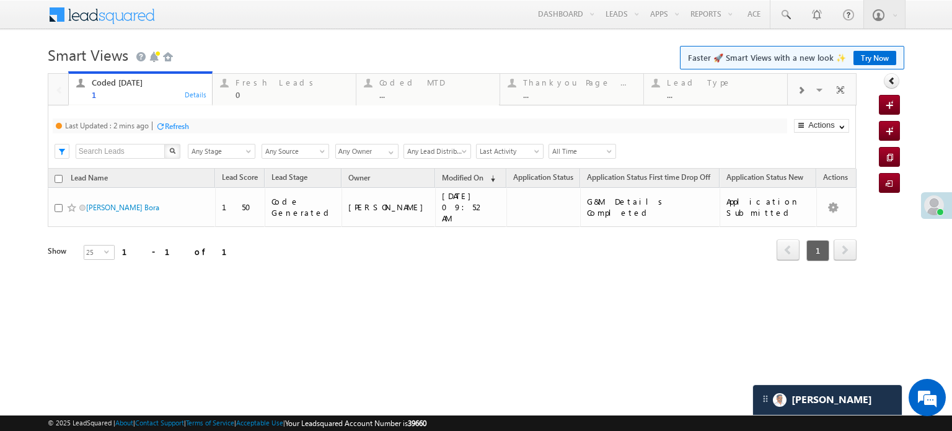
click at [174, 123] on div "Refresh" at bounding box center [177, 125] width 24 height 9
click at [236, 84] on div "Fresh Leads" at bounding box center [292, 82] width 113 height 10
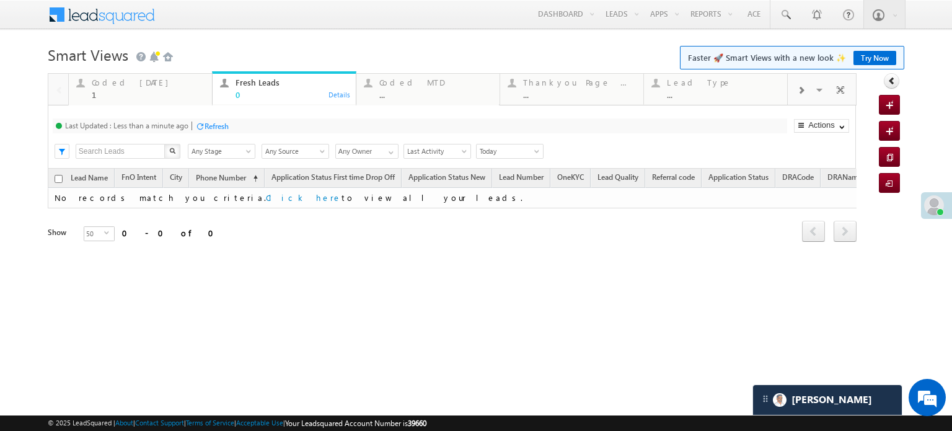
click at [206, 122] on div "Refresh" at bounding box center [217, 125] width 24 height 9
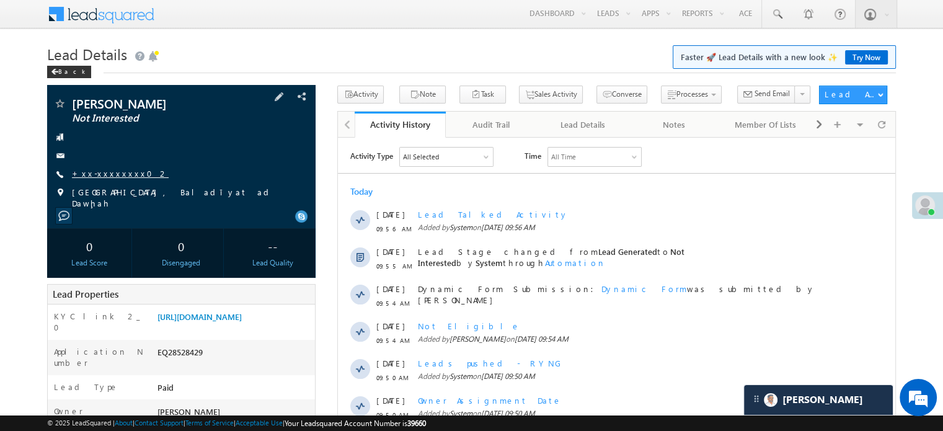
click at [112, 176] on link "+xx-xxxxxxxx02" at bounding box center [120, 173] width 97 height 11
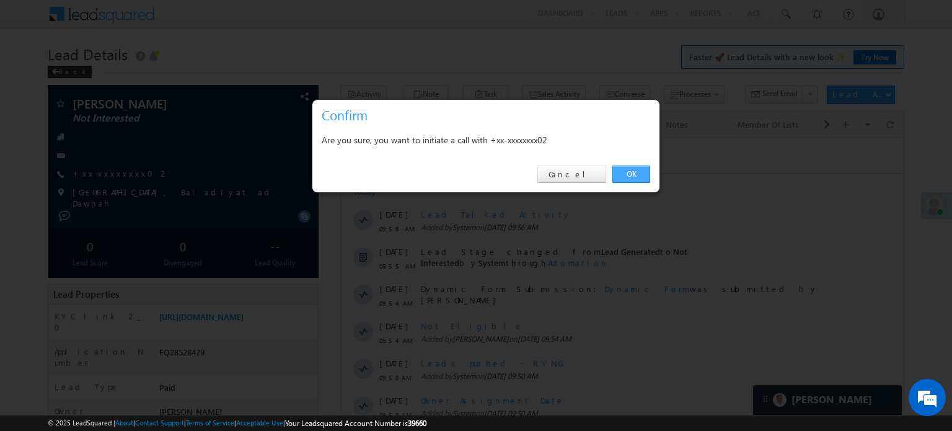
click at [620, 173] on link "OK" at bounding box center [631, 174] width 38 height 17
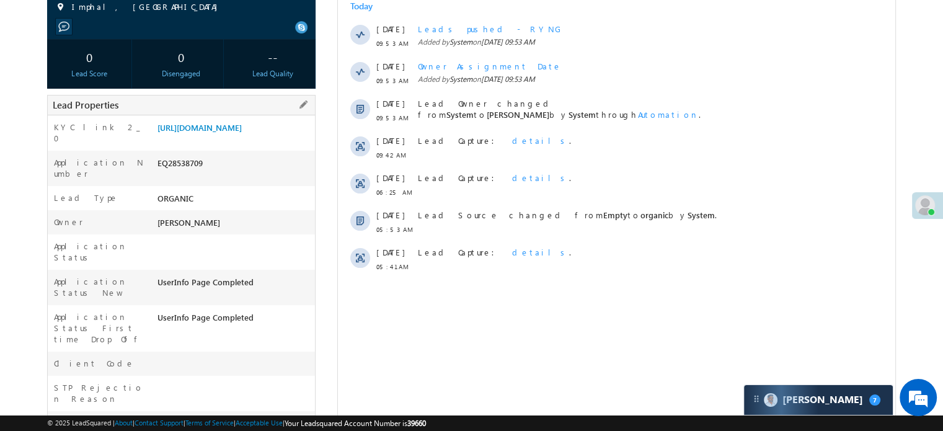
scroll to position [62, 0]
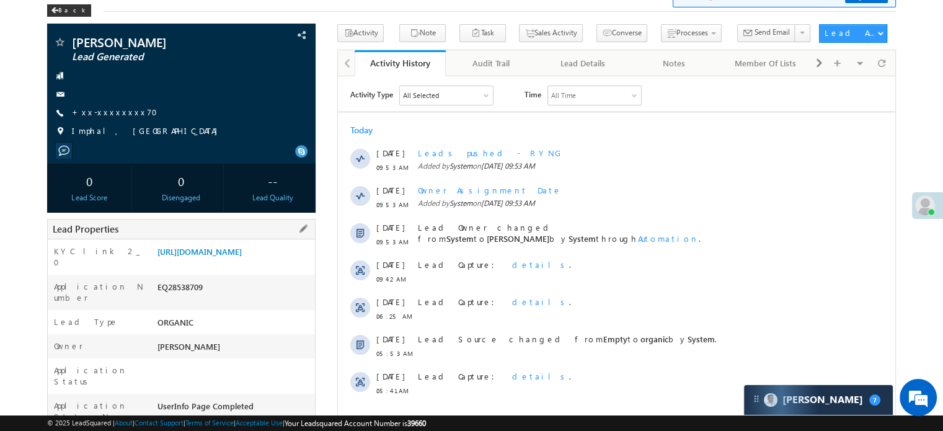
click at [254, 242] on div "KYC link 2_0 [URL][DOMAIN_NAME]" at bounding box center [181, 256] width 267 height 35
click at [242, 257] on link "https://angelbroking1-pk3em7sa.customui-test.leadsquared.com?leadId=ff47442f-09…" at bounding box center [199, 251] width 84 height 11
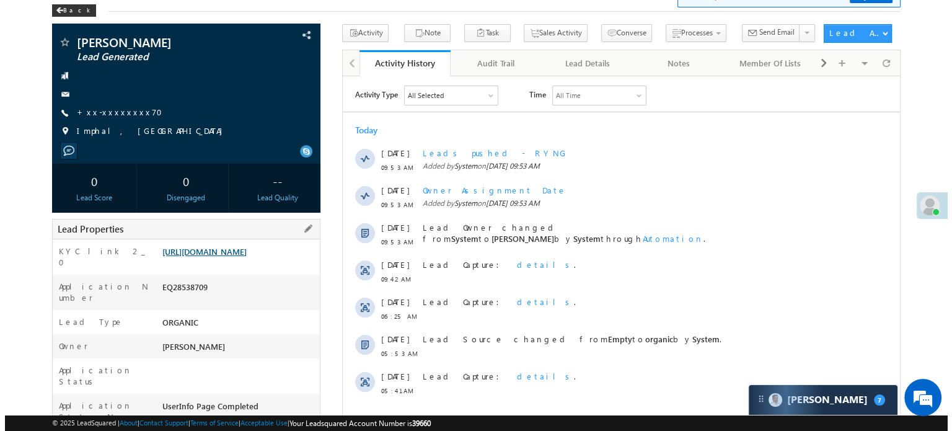
scroll to position [0, 0]
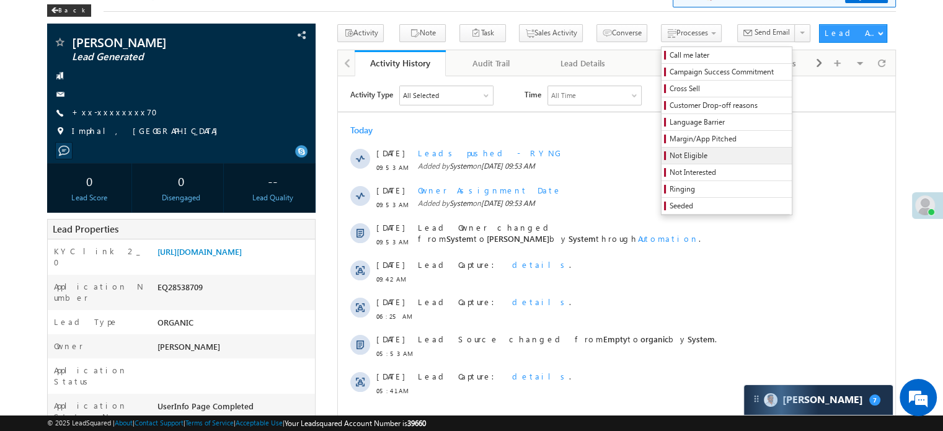
click at [669, 156] on span "Not Eligible" at bounding box center [728, 155] width 118 height 11
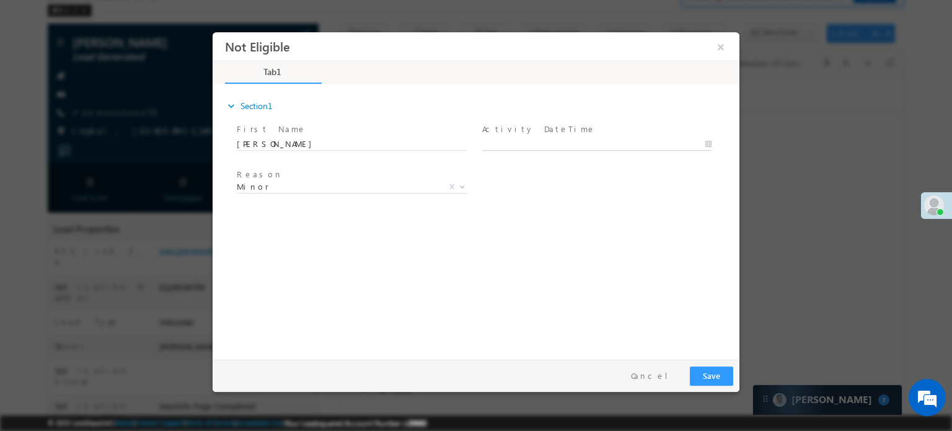
type input "09/08/25 10:10 AM"
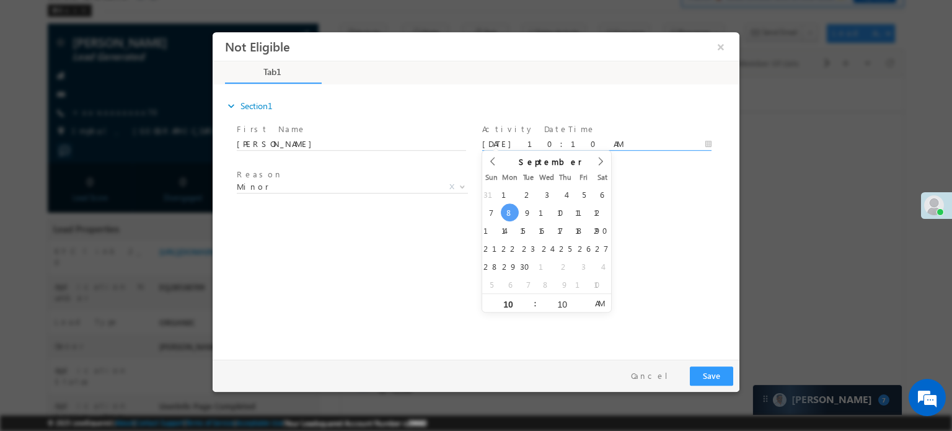
click at [534, 145] on input "09/08/25 10:10 AM" at bounding box center [596, 144] width 229 height 12
click at [503, 218] on div "31 1 2 3 4 5 6 7 8 9 10 11 12 13 14 15 16 17 18 19 20 21 22 23 24 25 26 27 28 2…" at bounding box center [546, 239] width 129 height 108
click at [357, 184] on span "Minor" at bounding box center [337, 185] width 201 height 11
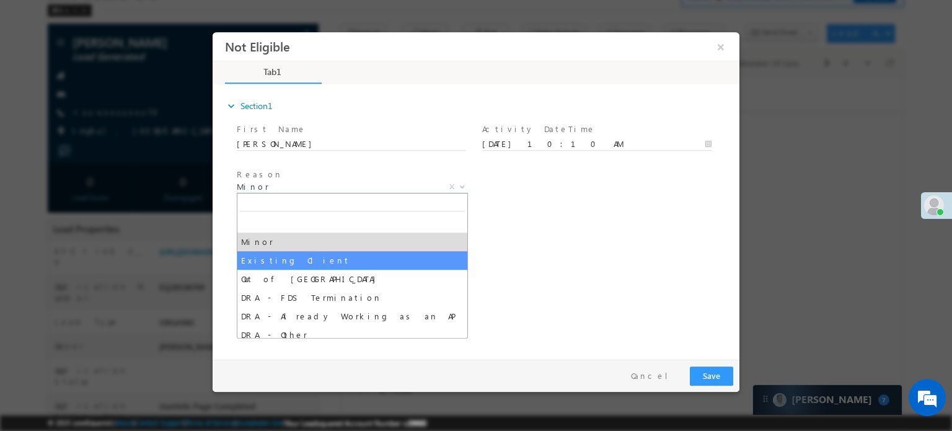
select select "Existing Client"
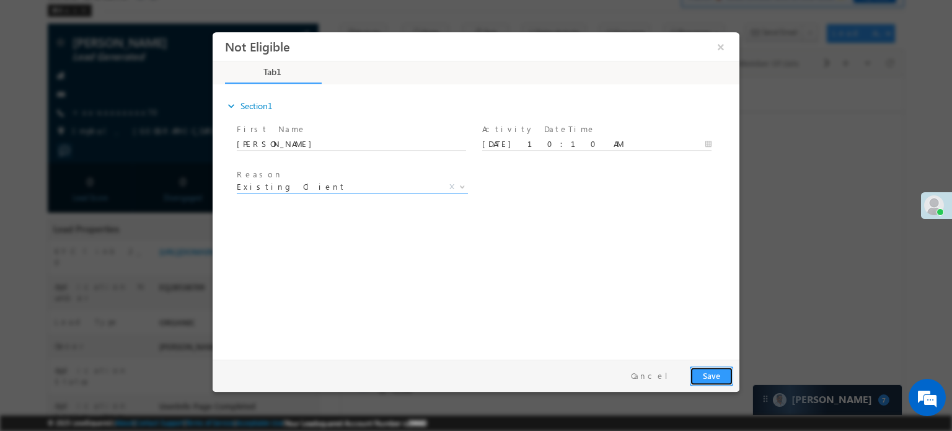
click at [718, 376] on button "Save" at bounding box center [711, 375] width 43 height 19
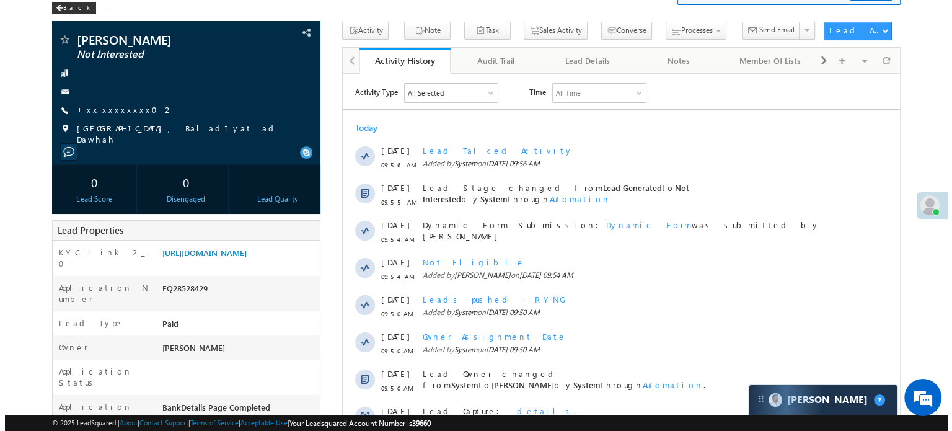
scroll to position [64, 0]
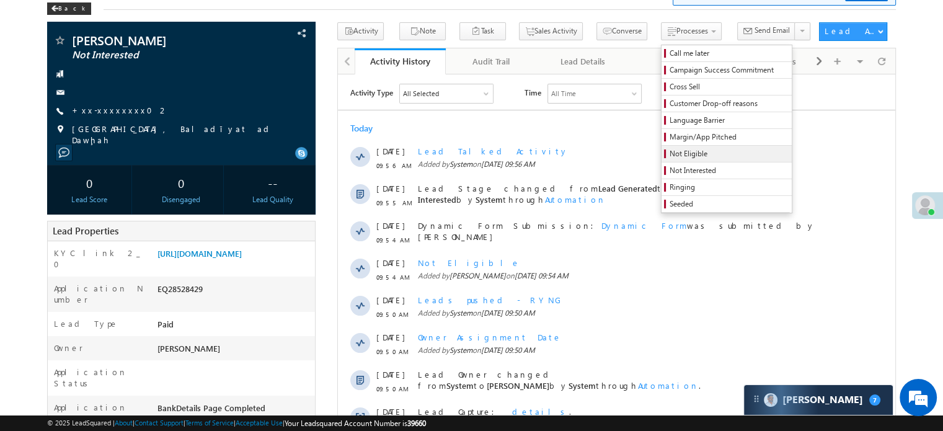
click at [669, 148] on span "Not Eligible" at bounding box center [728, 153] width 118 height 11
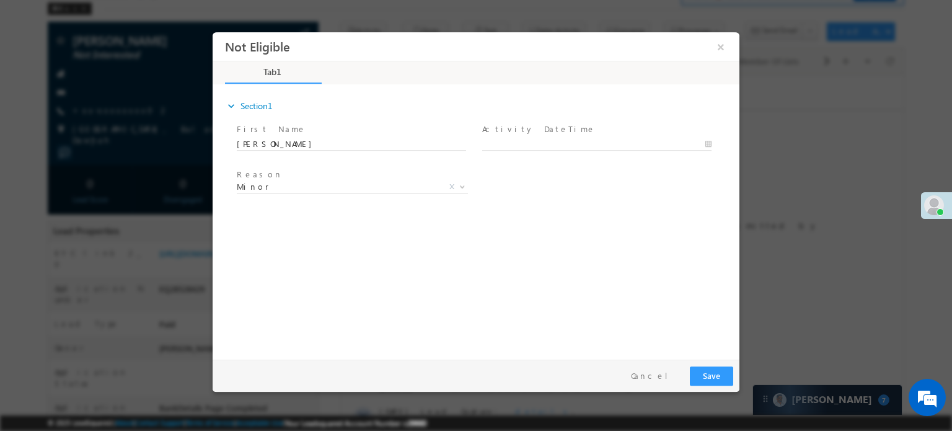
scroll to position [0, 0]
type input "09/08/25 10:12 AM"
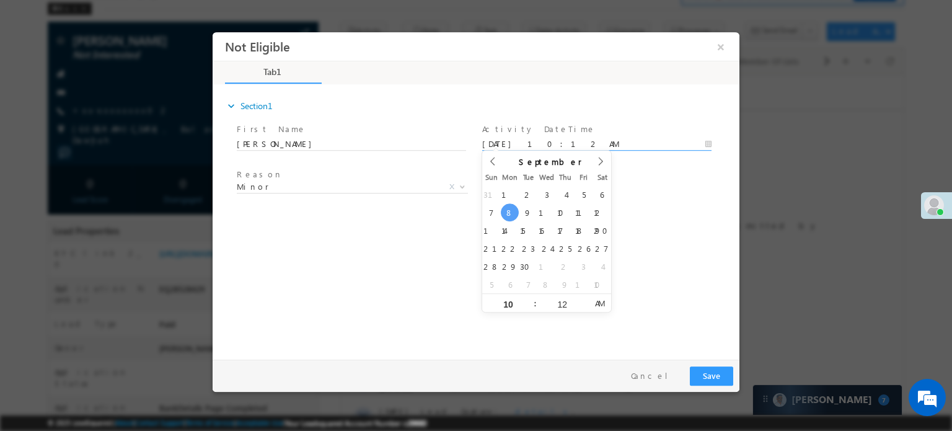
click at [526, 148] on body "Not Eligible ×" at bounding box center [476, 193] width 527 height 322
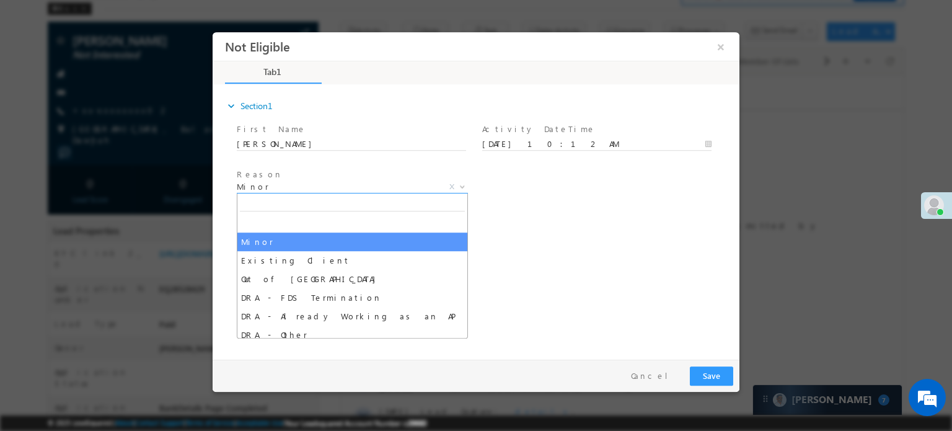
click at [354, 190] on span "Minor" at bounding box center [337, 185] width 201 height 11
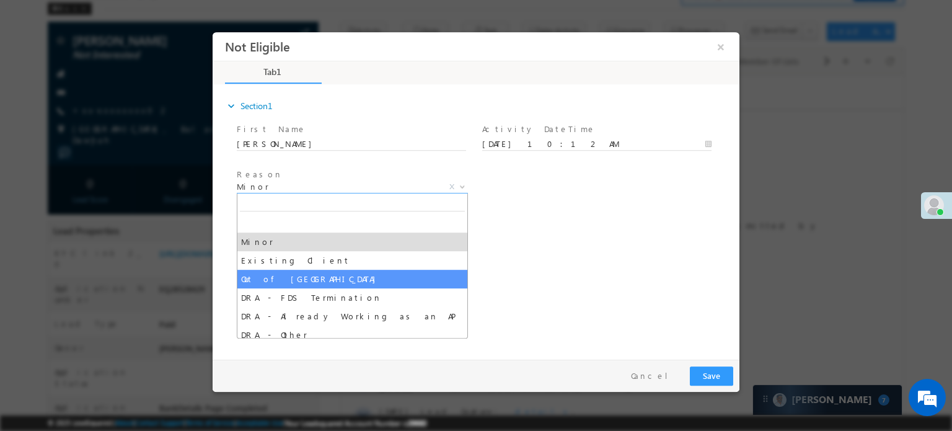
select select "Out of India"
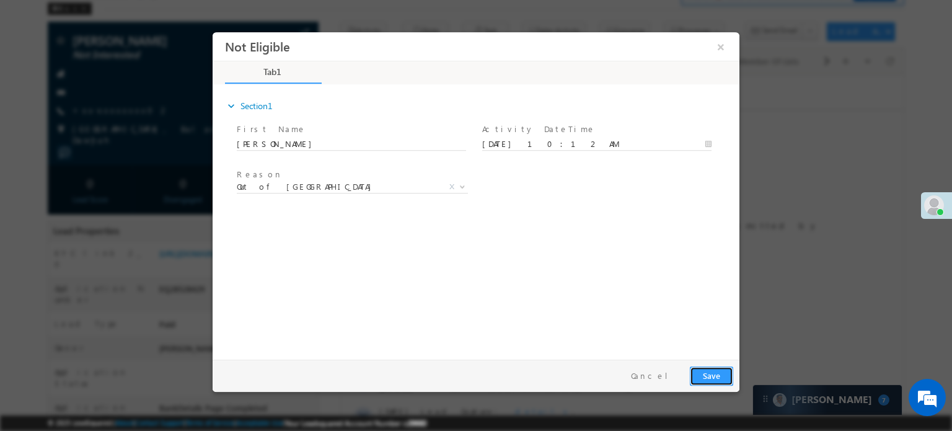
click at [717, 366] on button "Save" at bounding box center [711, 375] width 43 height 19
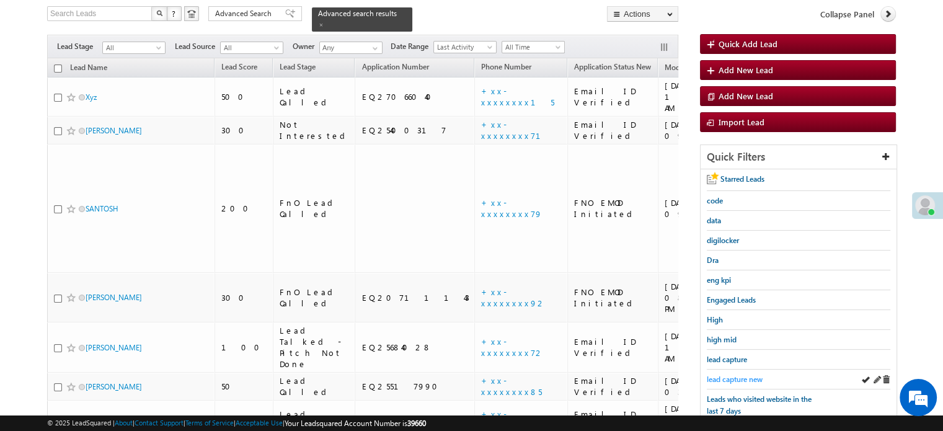
click at [729, 378] on span "lead capture new" at bounding box center [735, 378] width 56 height 9
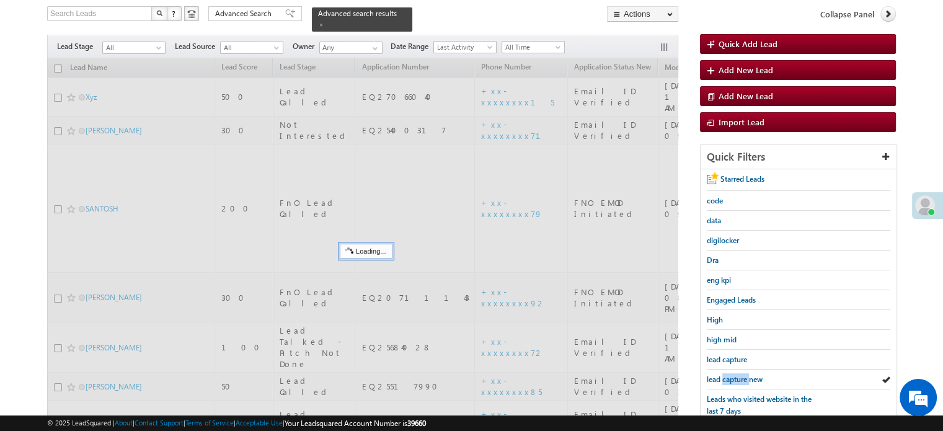
click at [729, 378] on span "lead capture new" at bounding box center [735, 378] width 56 height 9
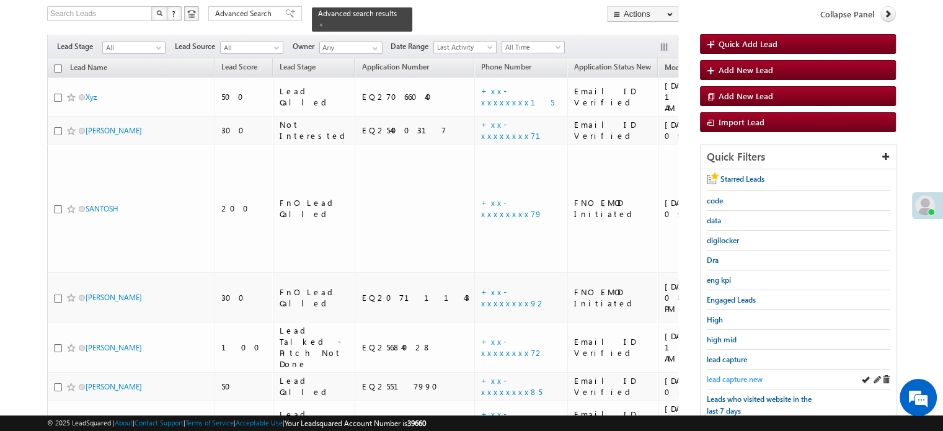
click at [745, 374] on span "lead capture new" at bounding box center [735, 378] width 56 height 9
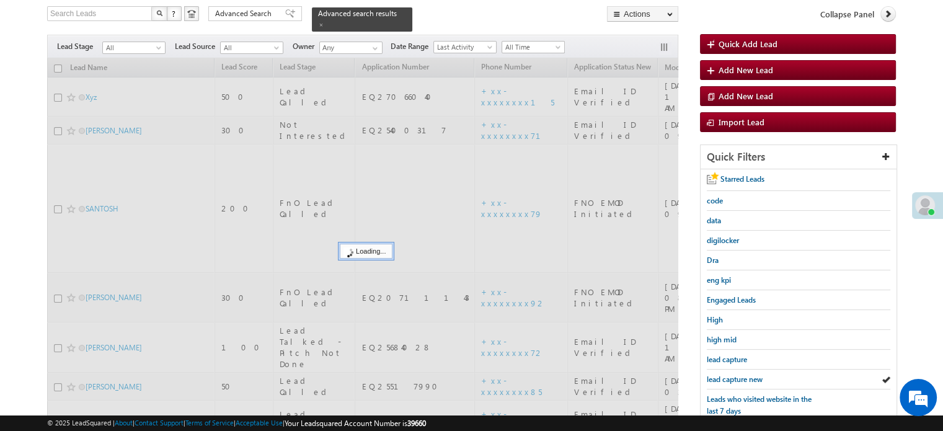
click at [745, 374] on span "lead capture new" at bounding box center [735, 378] width 56 height 9
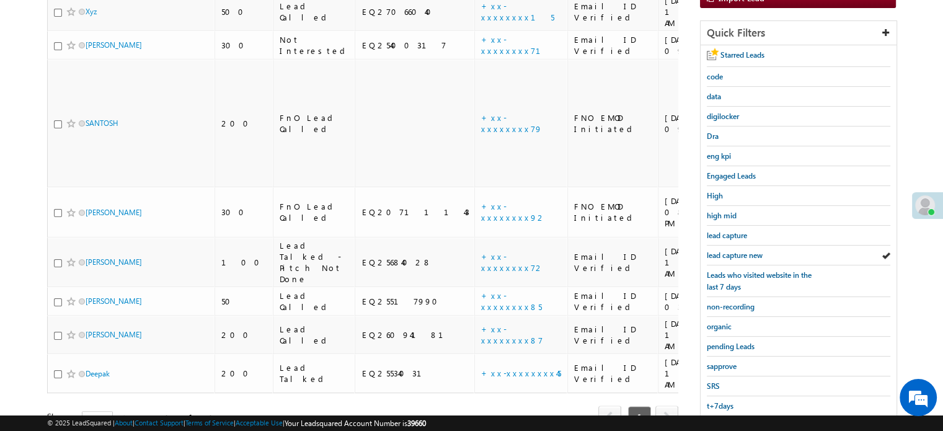
scroll to position [266, 0]
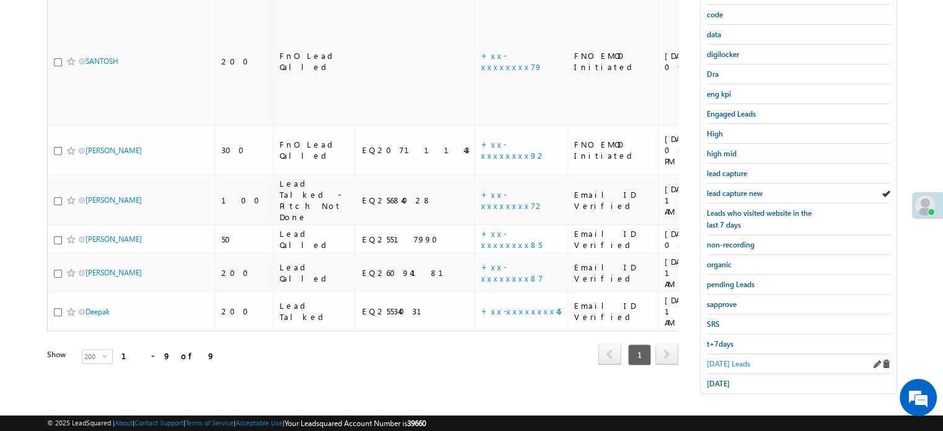
click at [720, 362] on span "[DATE] Leads" at bounding box center [728, 363] width 43 height 9
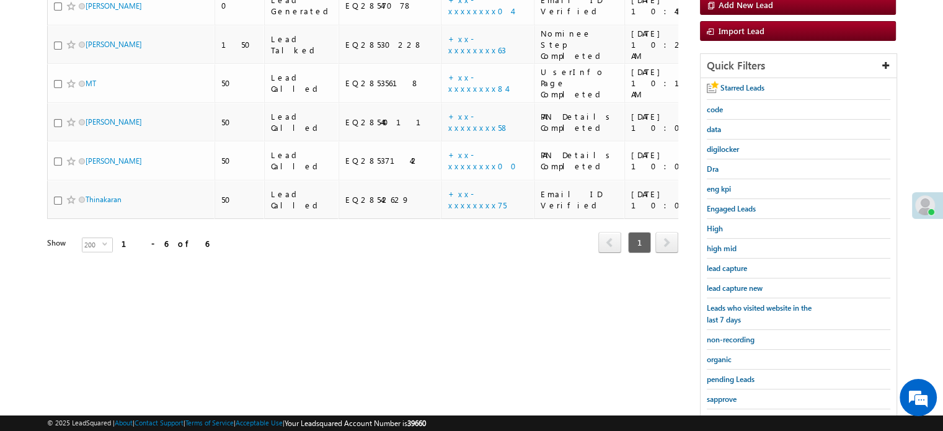
scroll to position [80, 0]
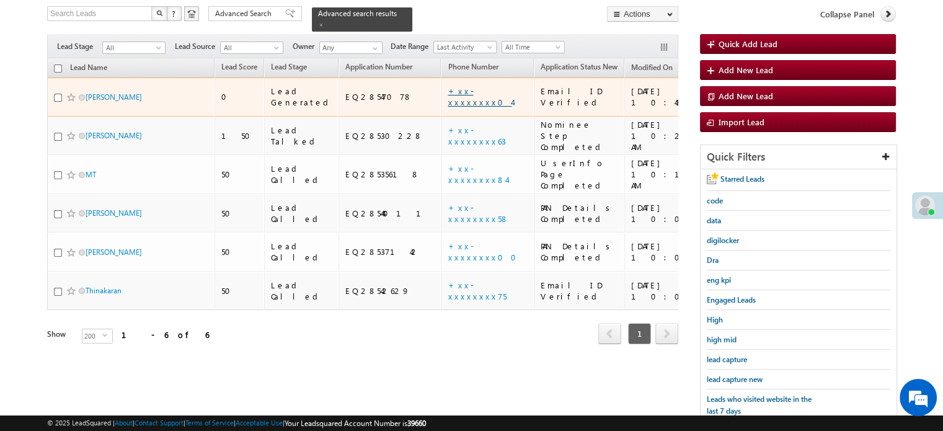
click at [448, 87] on link "+xx-xxxxxxxx04" at bounding box center [480, 97] width 64 height 22
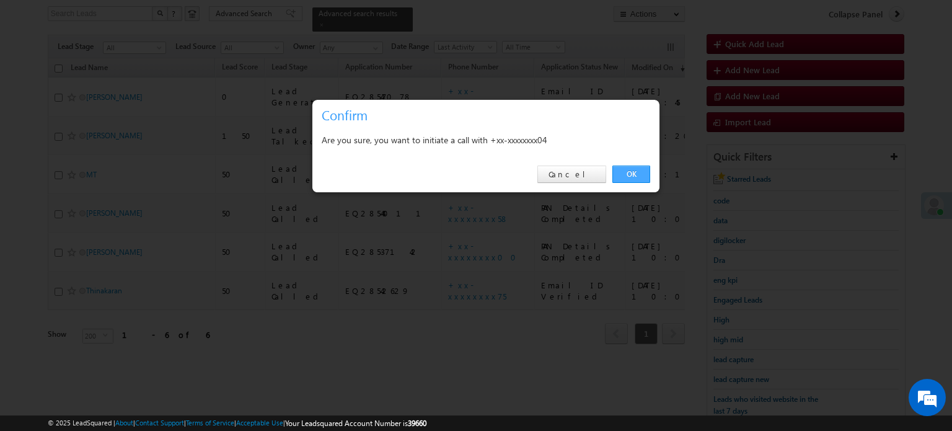
click at [643, 170] on link "OK" at bounding box center [631, 174] width 38 height 17
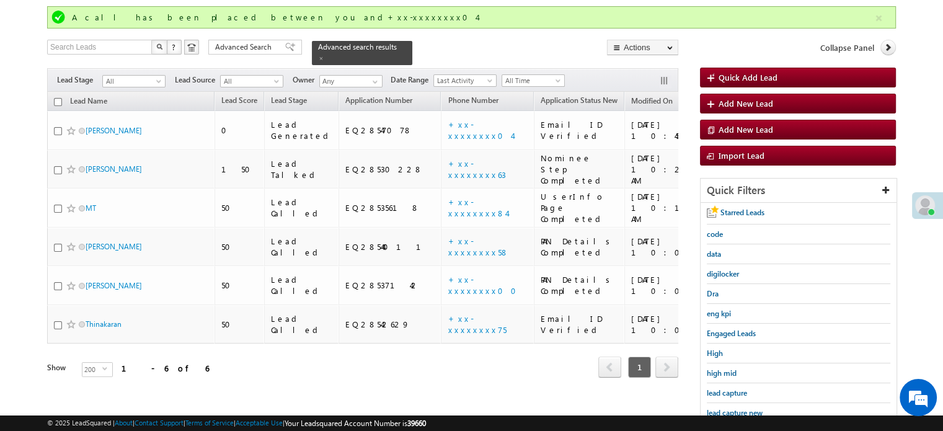
scroll to position [113, 0]
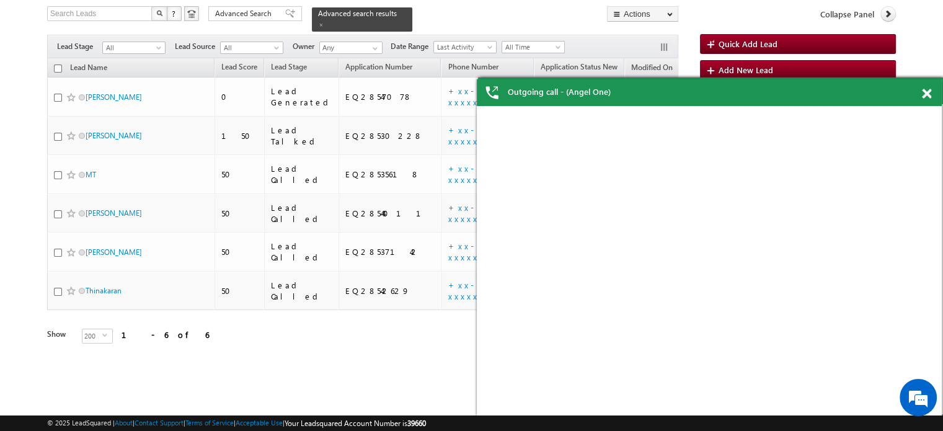
click at [927, 86] on div at bounding box center [933, 91] width 17 height 24
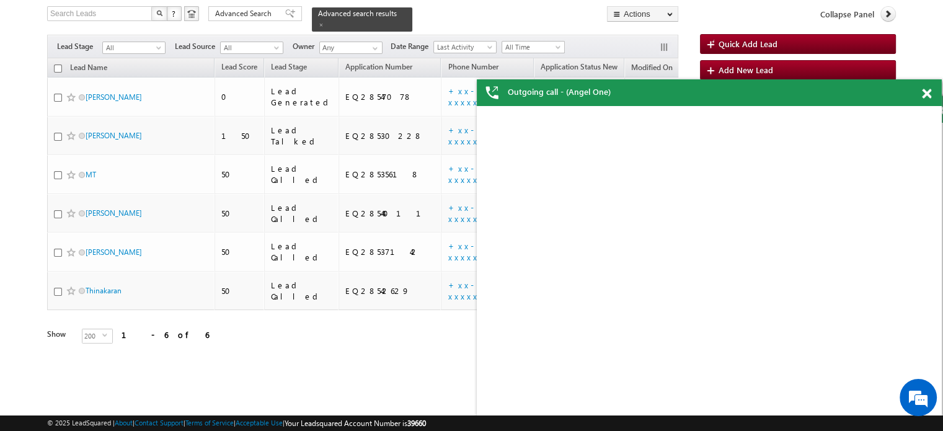
click at [919, 91] on div "Outgoing call - (Angel One)" at bounding box center [709, 92] width 465 height 27
click at [925, 92] on span at bounding box center [926, 94] width 9 height 11
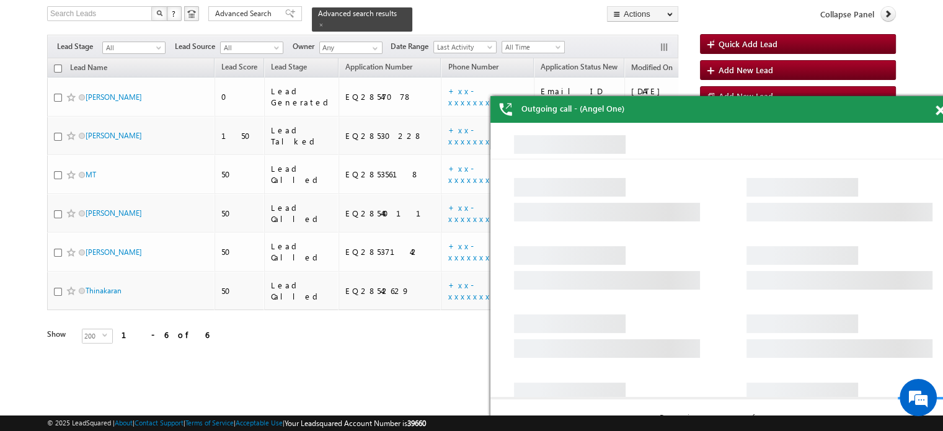
scroll to position [0, 0]
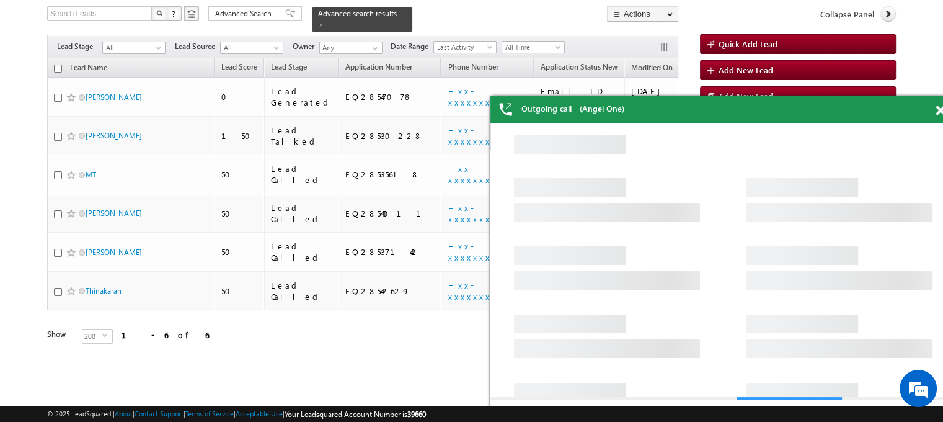
click at [938, 111] on span at bounding box center [939, 110] width 9 height 11
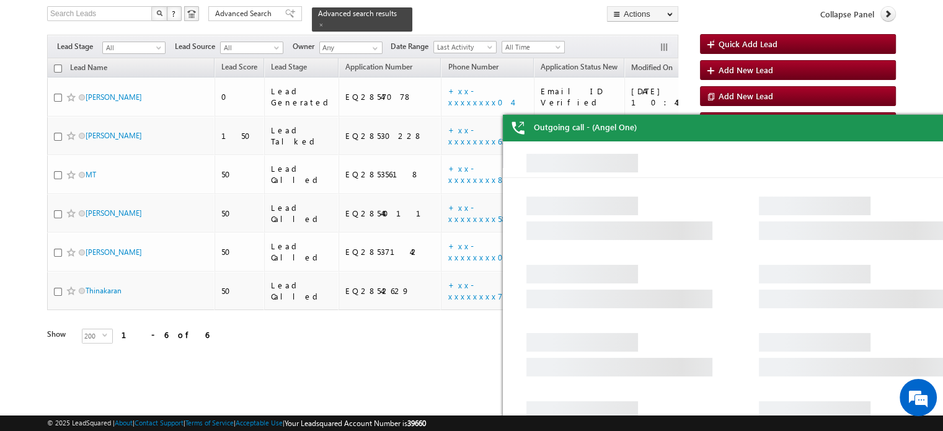
drag, startPoint x: 870, startPoint y: 142, endPoint x: 771, endPoint y: 125, distance: 100.6
click at [771, 141] on html "HARI - Not Interested View Details Change Lead View Details Change Opportunity …" at bounding box center [735, 296] width 465 height 310
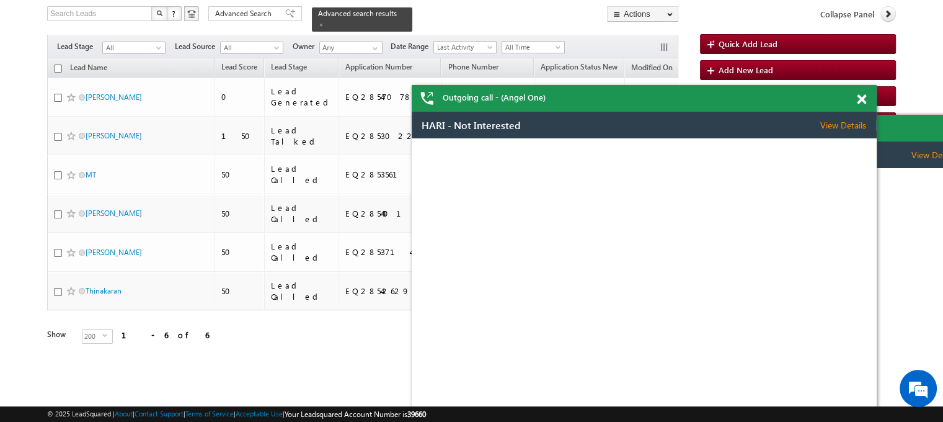
click at [678, 106] on div "Outgoing call - (Angel One)" at bounding box center [644, 98] width 465 height 27
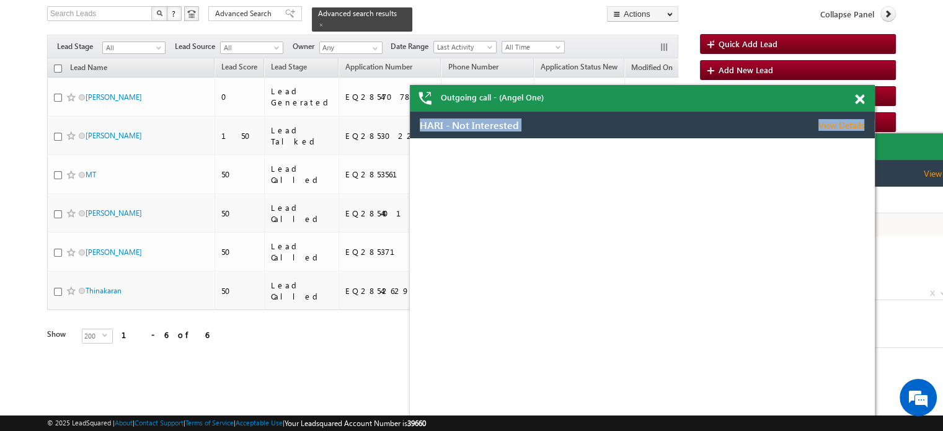
click at [864, 96] on span at bounding box center [859, 99] width 9 height 11
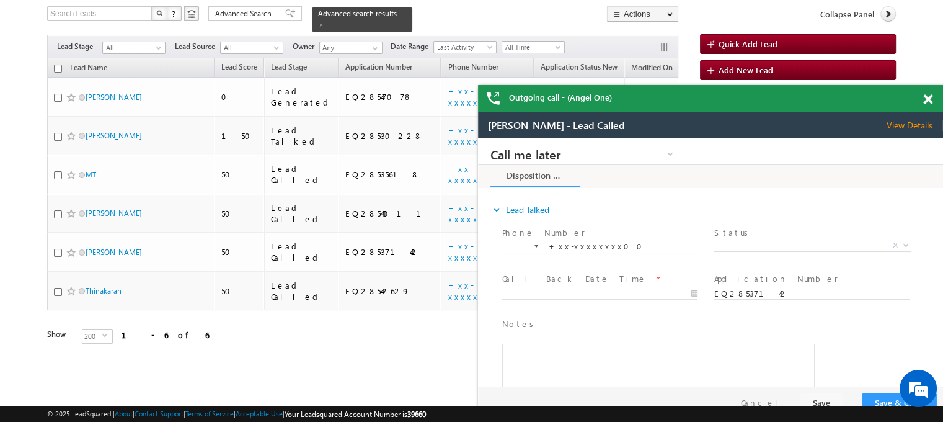
drag, startPoint x: 1330, startPoint y: 247, endPoint x: 740, endPoint y: 117, distance: 603.6
click at [844, 99] on div "Outgoing call - (Angel One)" at bounding box center [710, 98] width 465 height 27
click at [935, 101] on div at bounding box center [934, 97] width 17 height 24
click at [925, 100] on span at bounding box center [927, 99] width 9 height 11
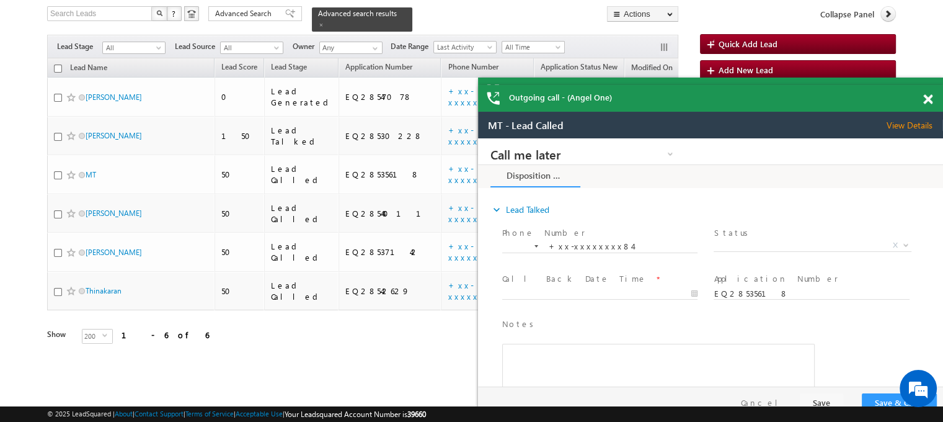
drag, startPoint x: 1327, startPoint y: 307, endPoint x: 780, endPoint y: 156, distance: 567.3
